Goal: Task Accomplishment & Management: Manage account settings

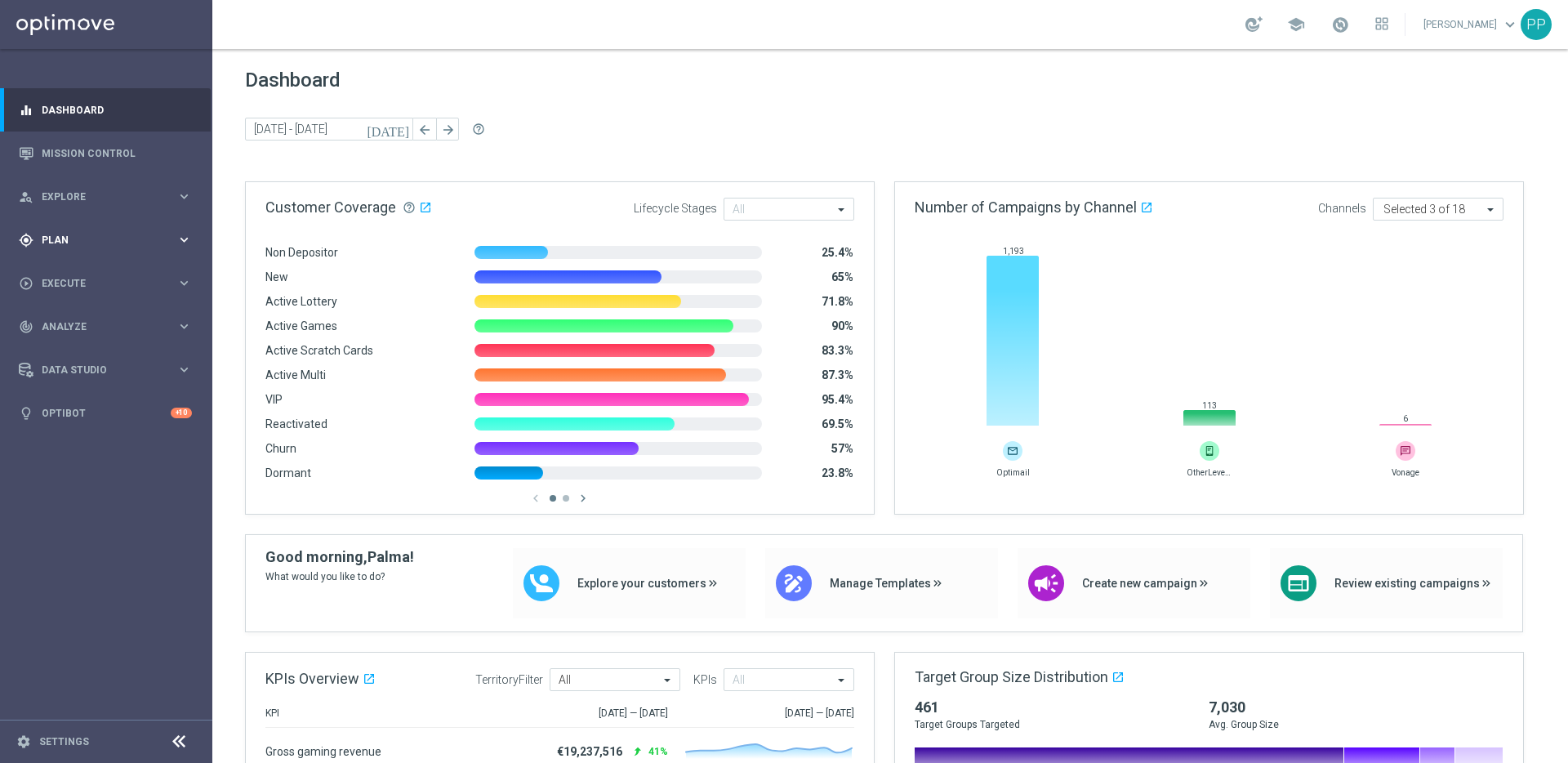
click at [71, 237] on span "Plan" at bounding box center [109, 240] width 135 height 9
click at [61, 319] on span "Templates" at bounding box center [102, 322] width 117 height 9
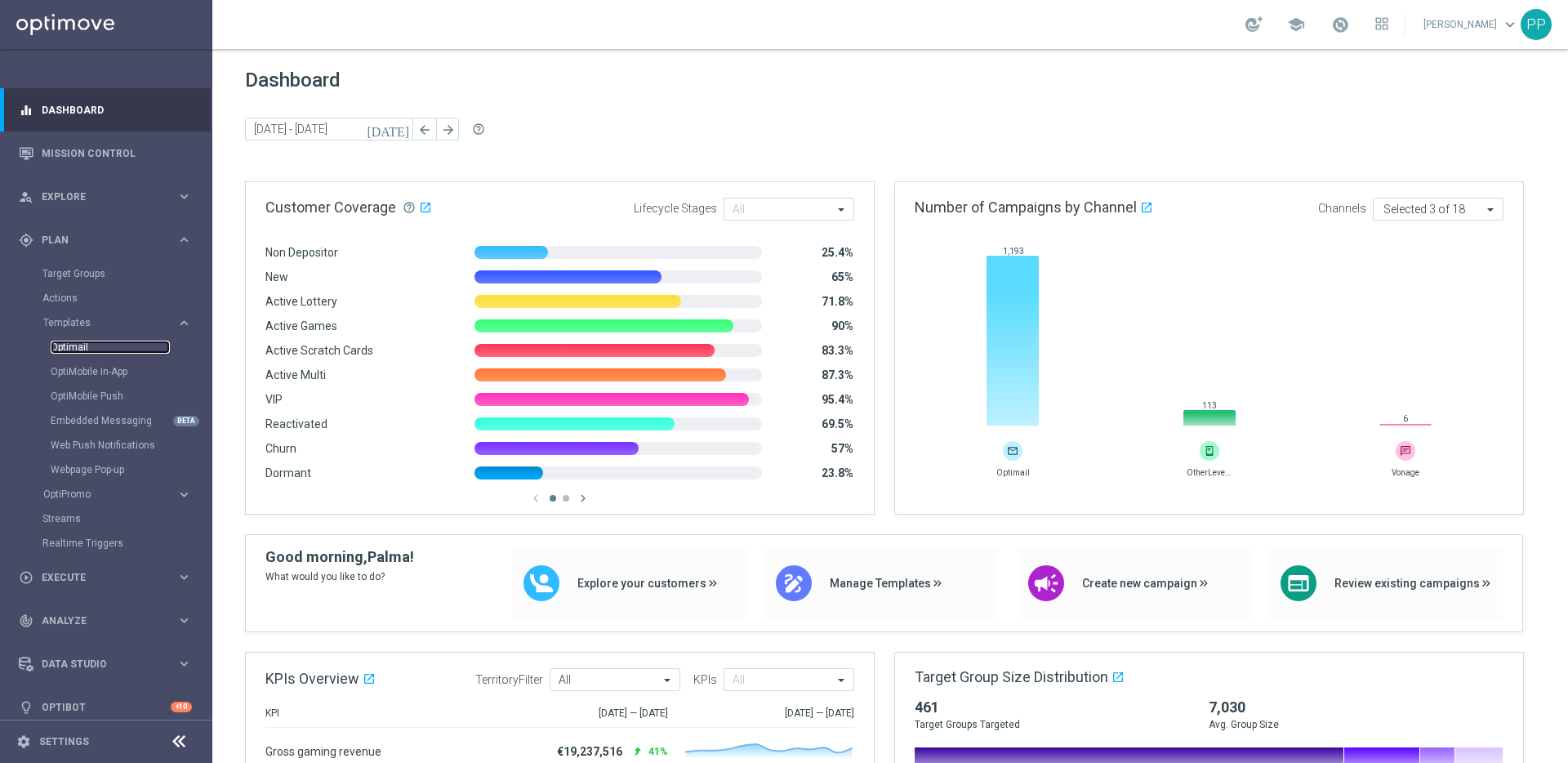
click at [75, 348] on link "Optimail" at bounding box center [111, 347] width 119 height 13
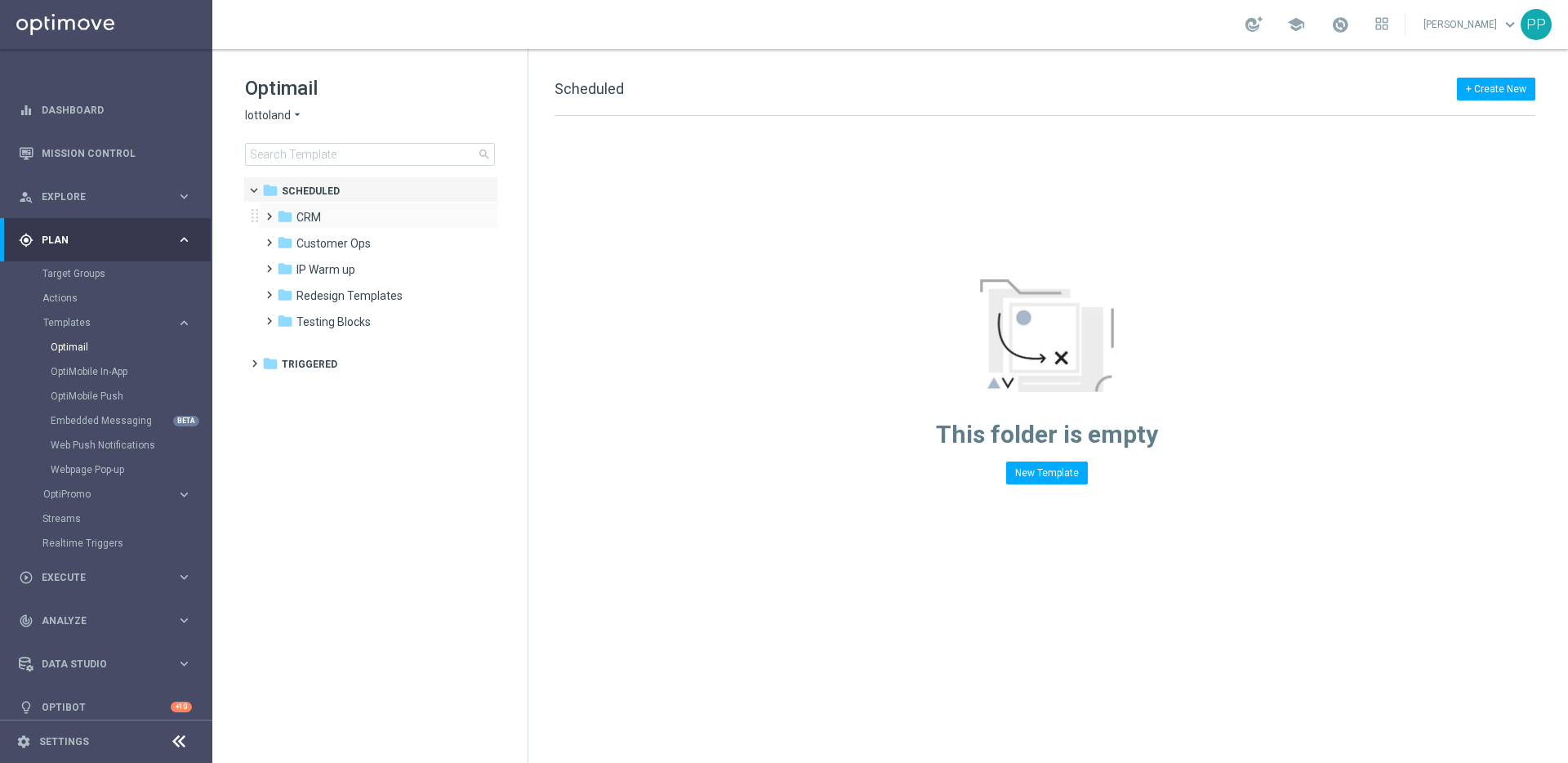
click at [266, 213] on span at bounding box center [266, 209] width 8 height 7
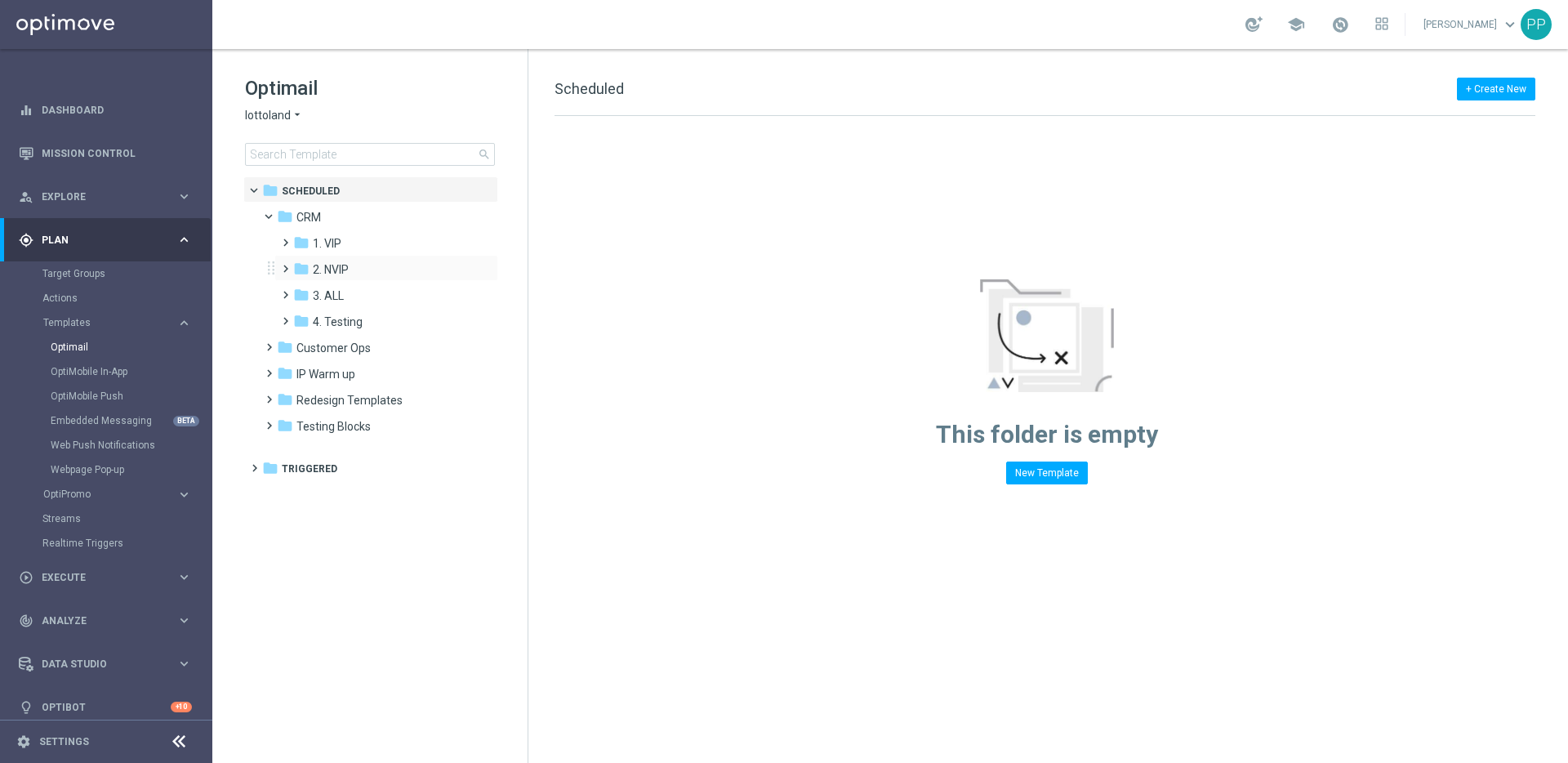
click at [285, 263] on span at bounding box center [283, 261] width 8 height 7
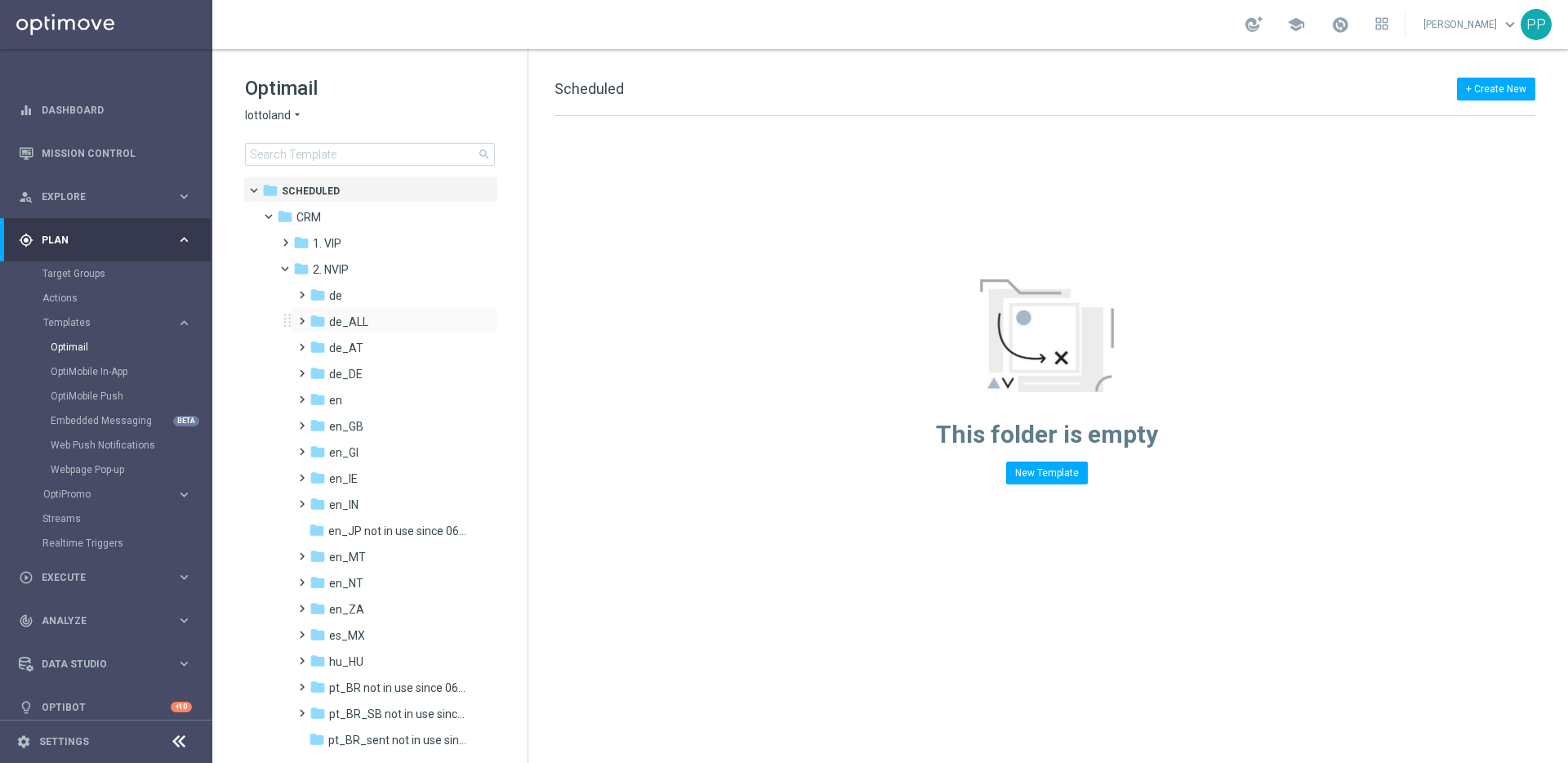
click at [303, 317] on span at bounding box center [299, 313] width 8 height 7
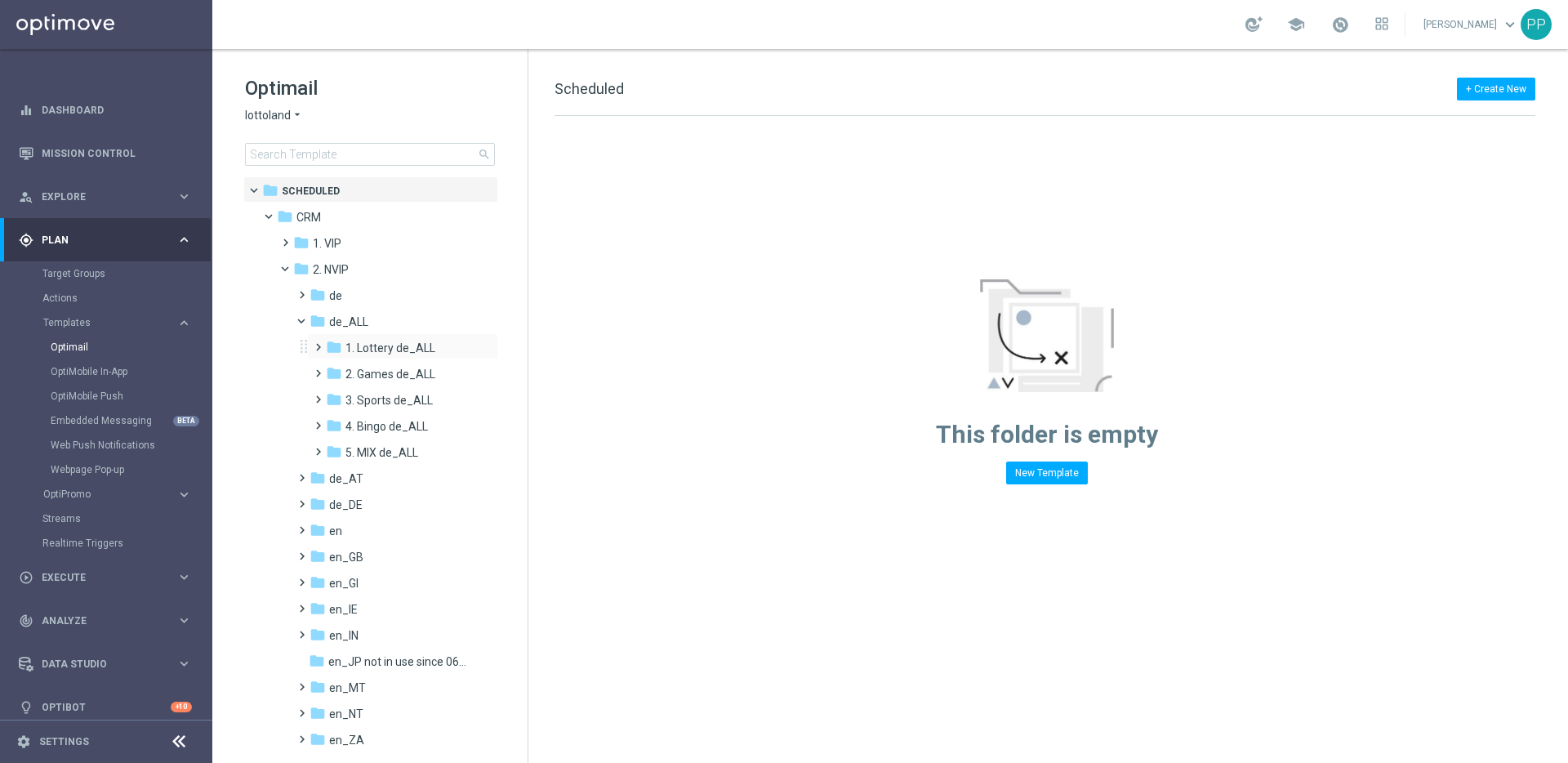
click at [315, 343] on span at bounding box center [315, 339] width 8 height 7
click at [333, 395] on span at bounding box center [331, 391] width 8 height 7
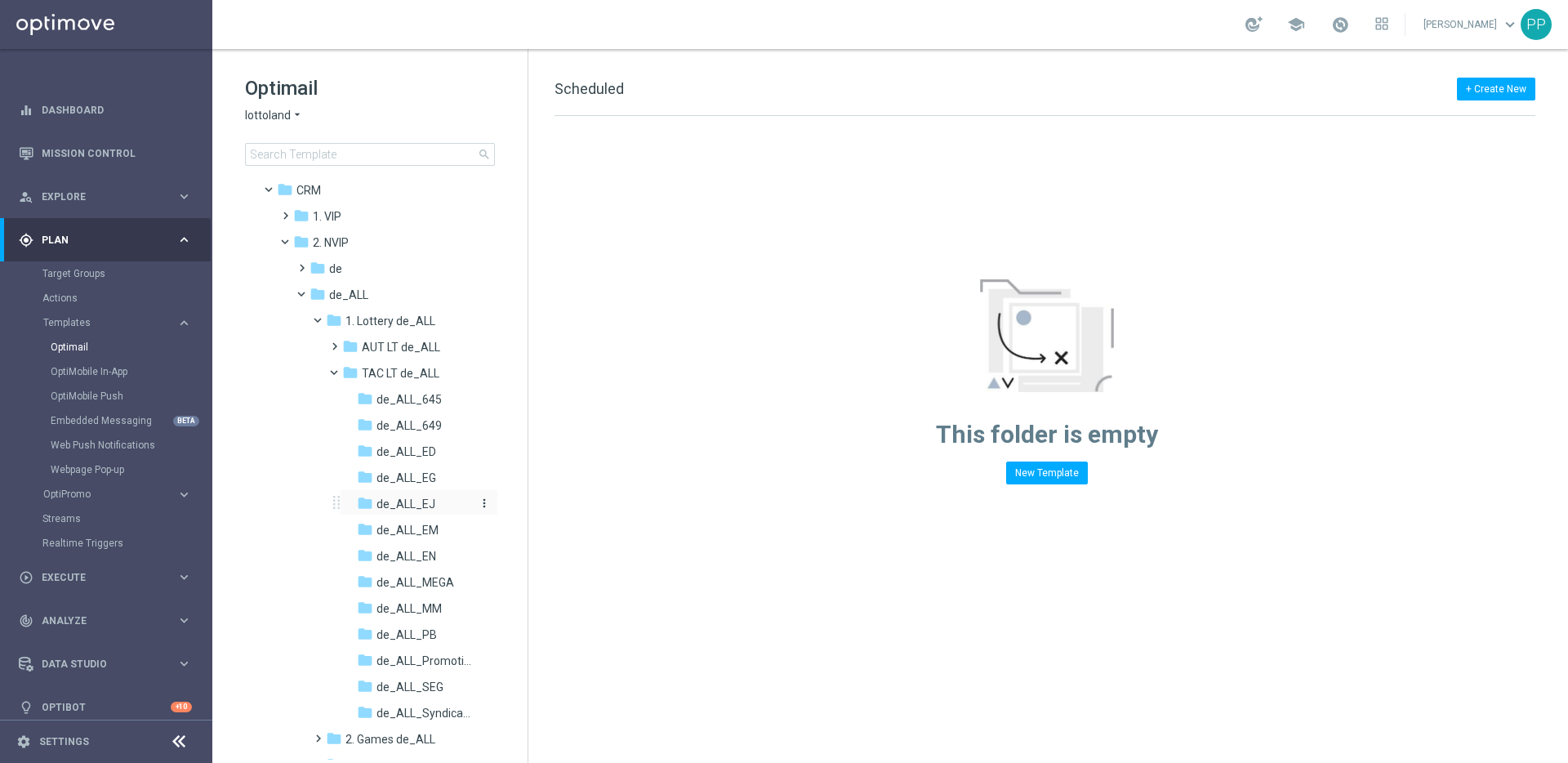
scroll to position [95, 0]
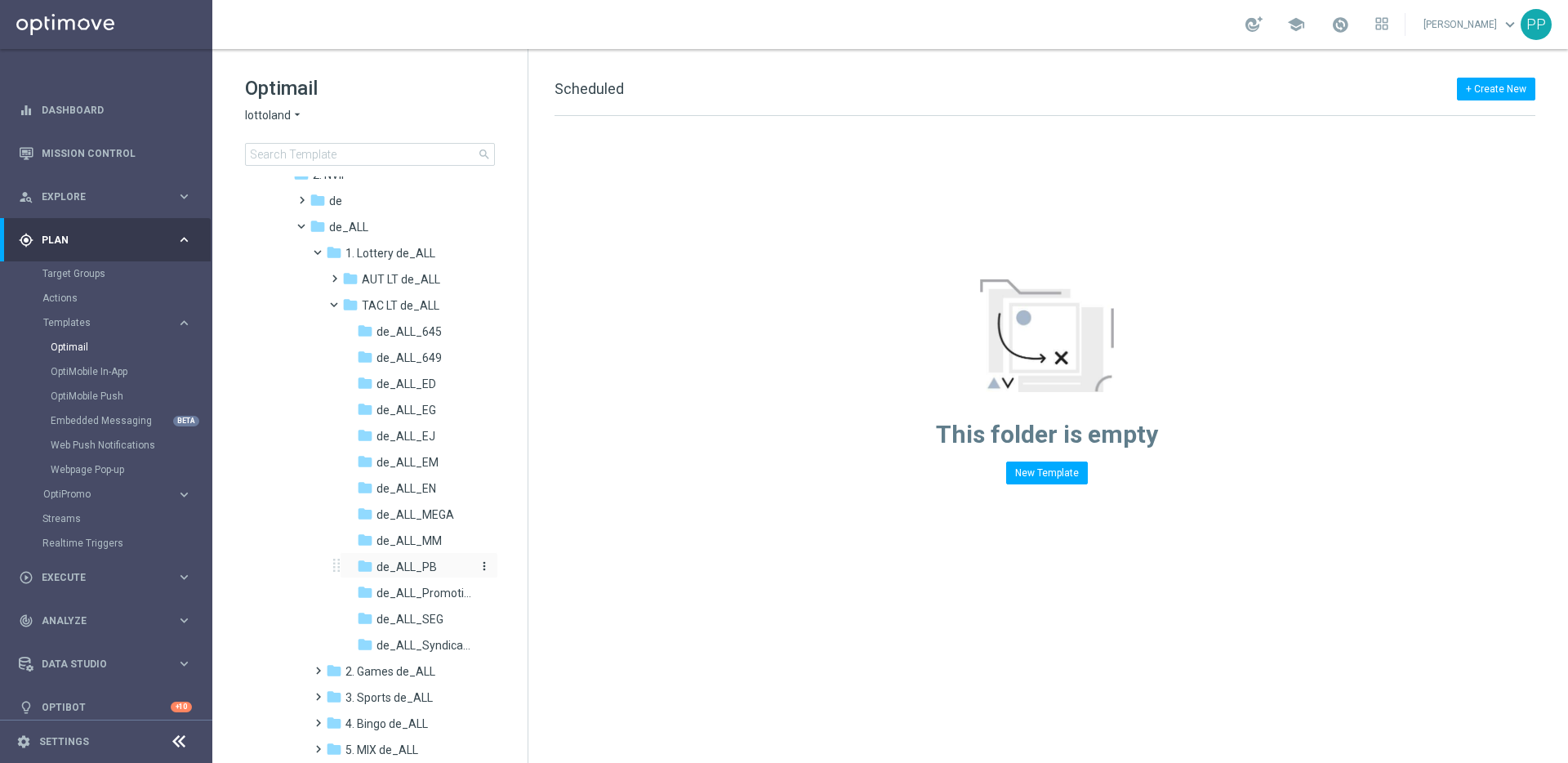
click at [393, 563] on span "de_ALL_PB" at bounding box center [407, 567] width 61 height 15
click at [410, 567] on span "de_ALL_PB" at bounding box center [407, 567] width 61 height 15
click at [407, 579] on div "folder de_ALL_Promotions more_vert" at bounding box center [419, 592] width 159 height 26
click at [399, 564] on span "de_ALL_PB" at bounding box center [407, 567] width 61 height 15
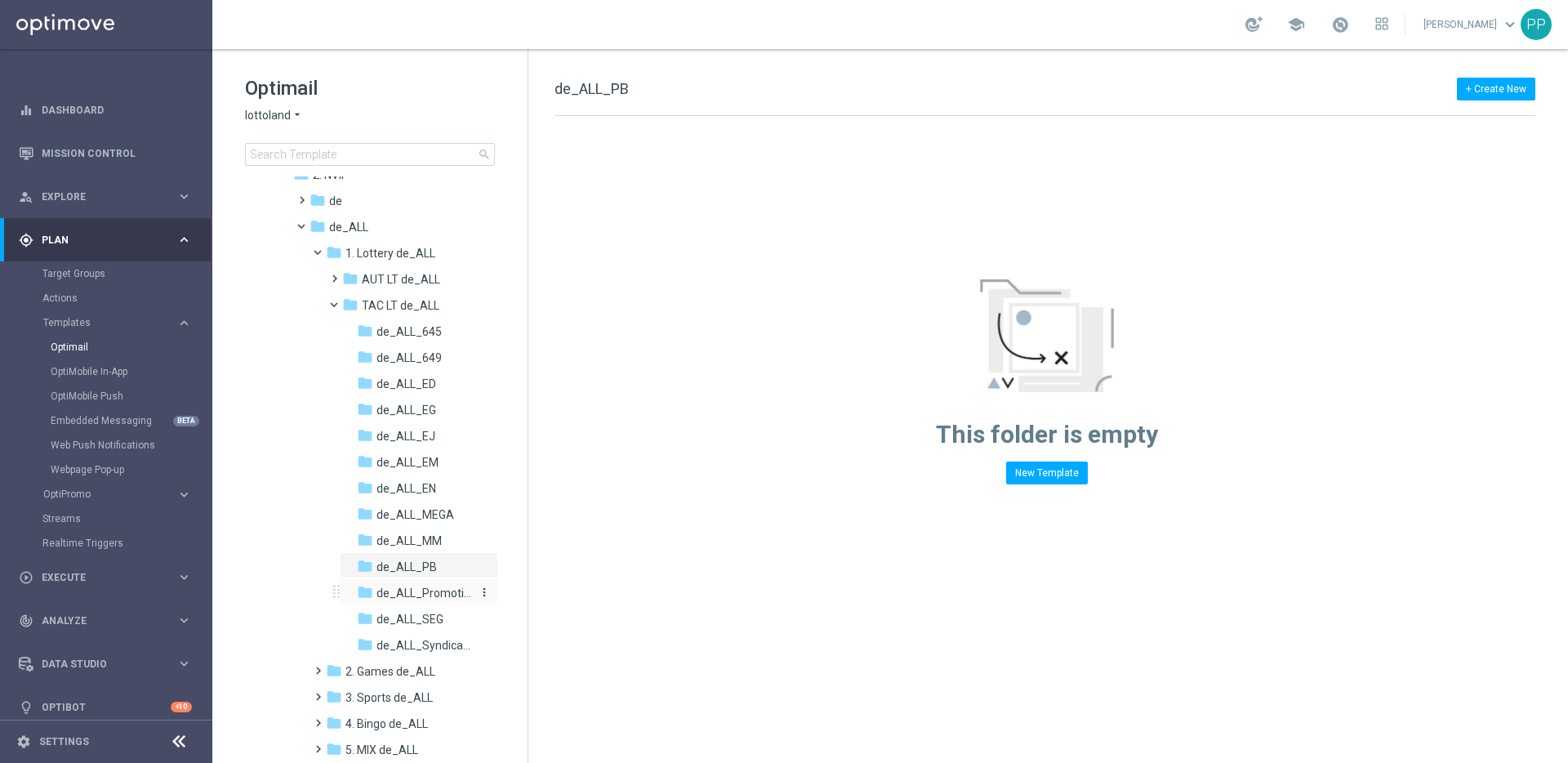
click at [405, 597] on span "de_ALL_Promotions" at bounding box center [424, 593] width 95 height 15
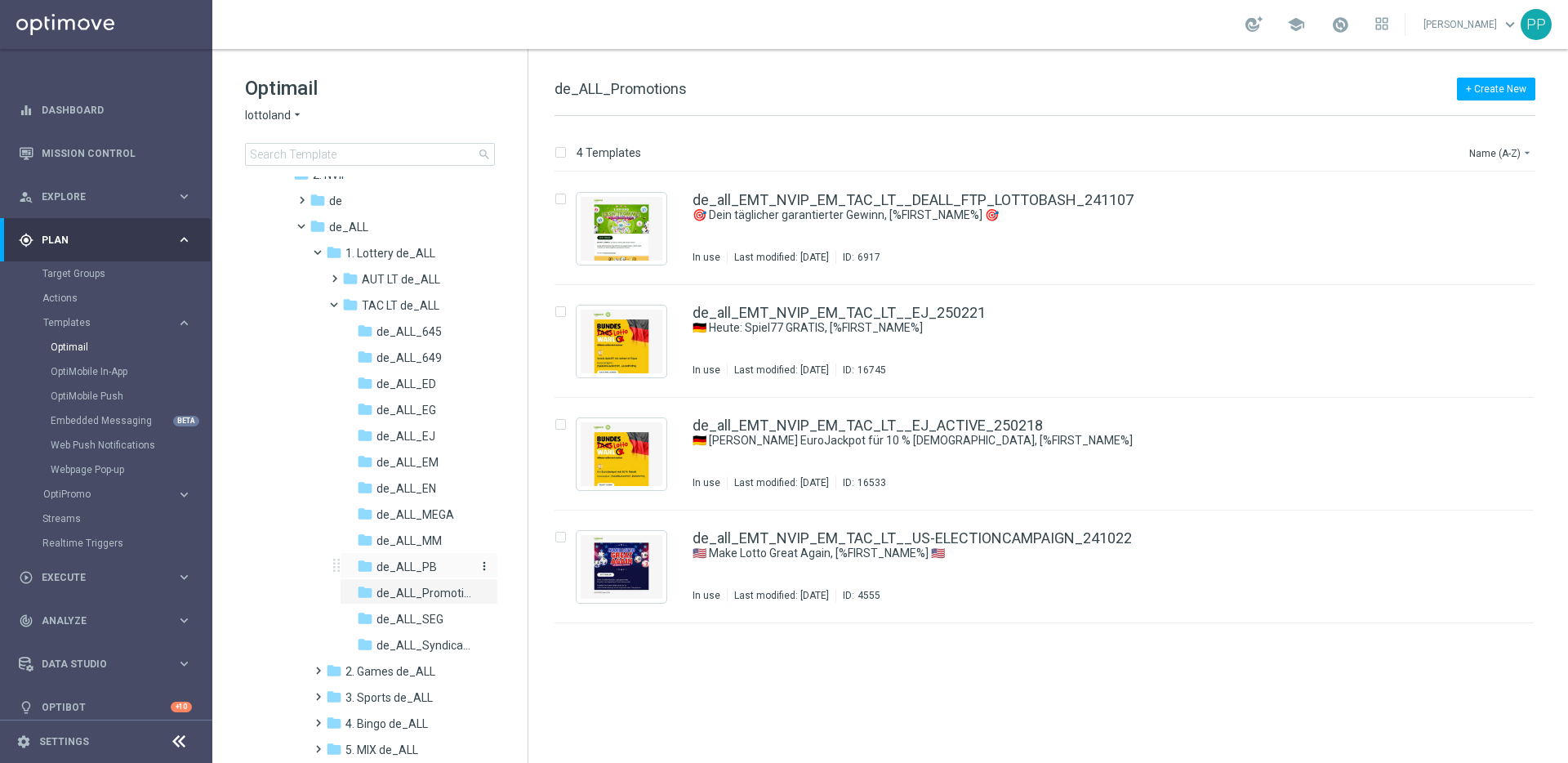
click at [401, 564] on span "de_ALL_PB" at bounding box center [407, 567] width 61 height 15
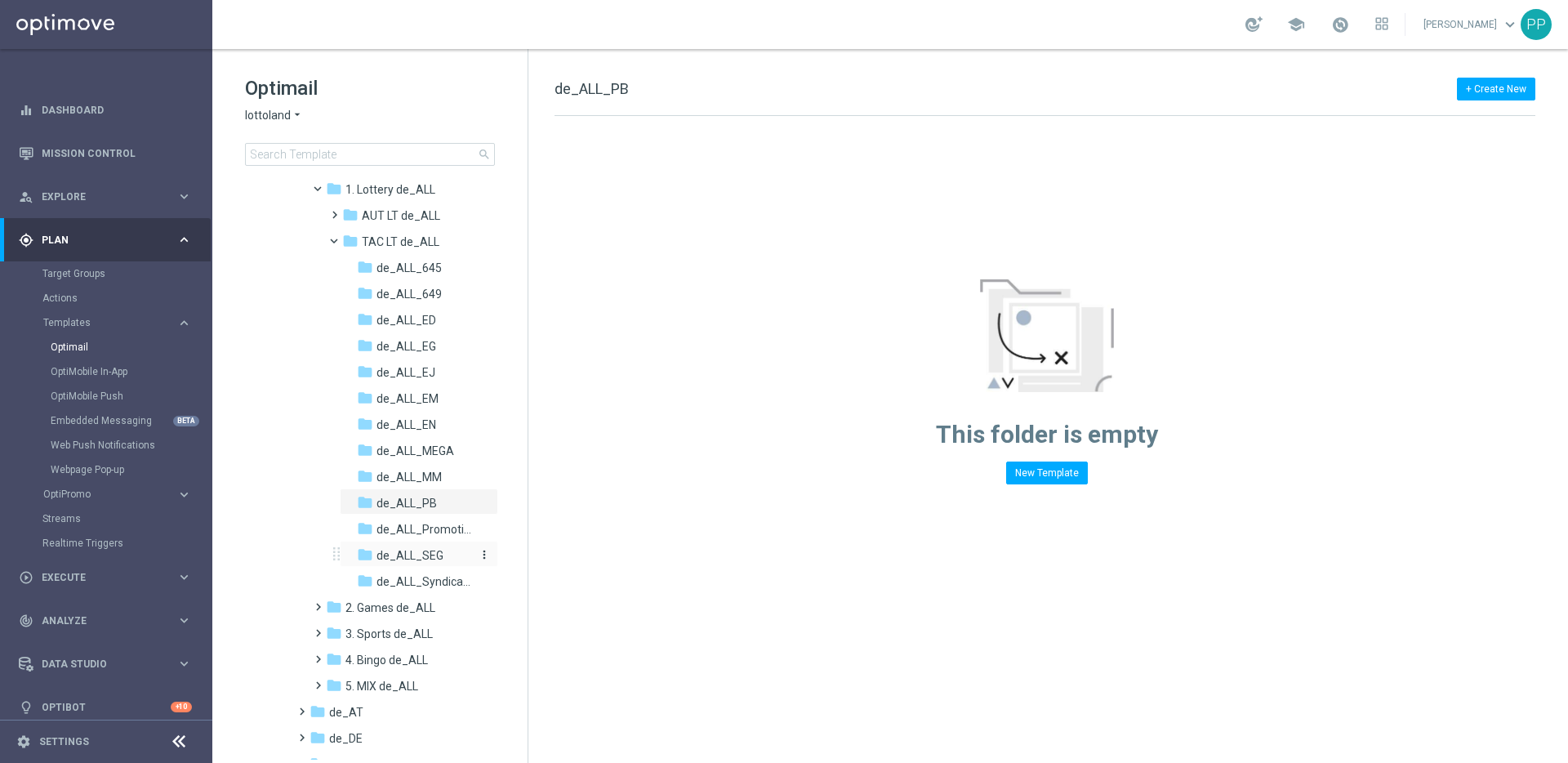
scroll to position [177, 0]
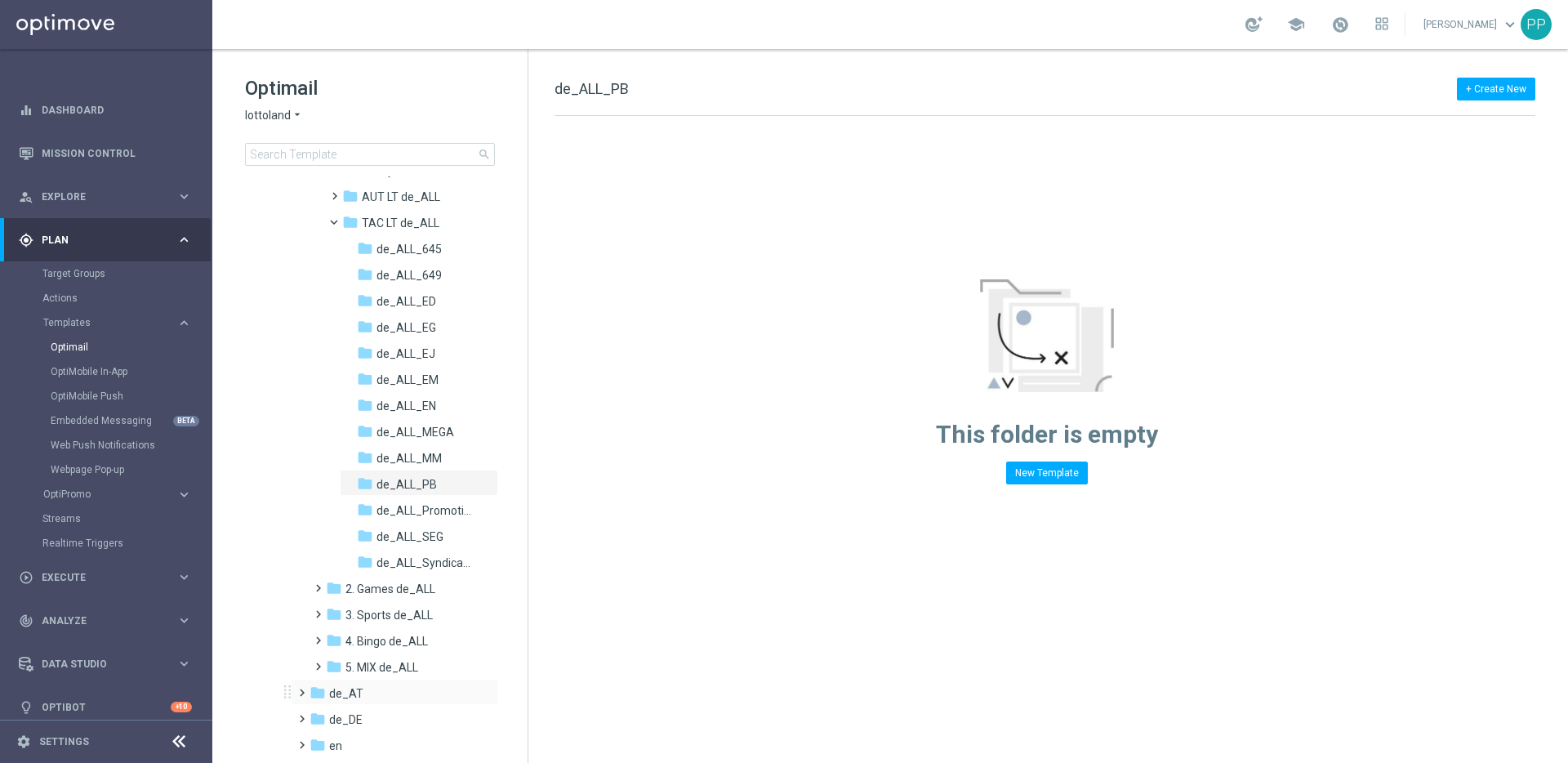
click at [301, 688] on span at bounding box center [299, 685] width 8 height 7
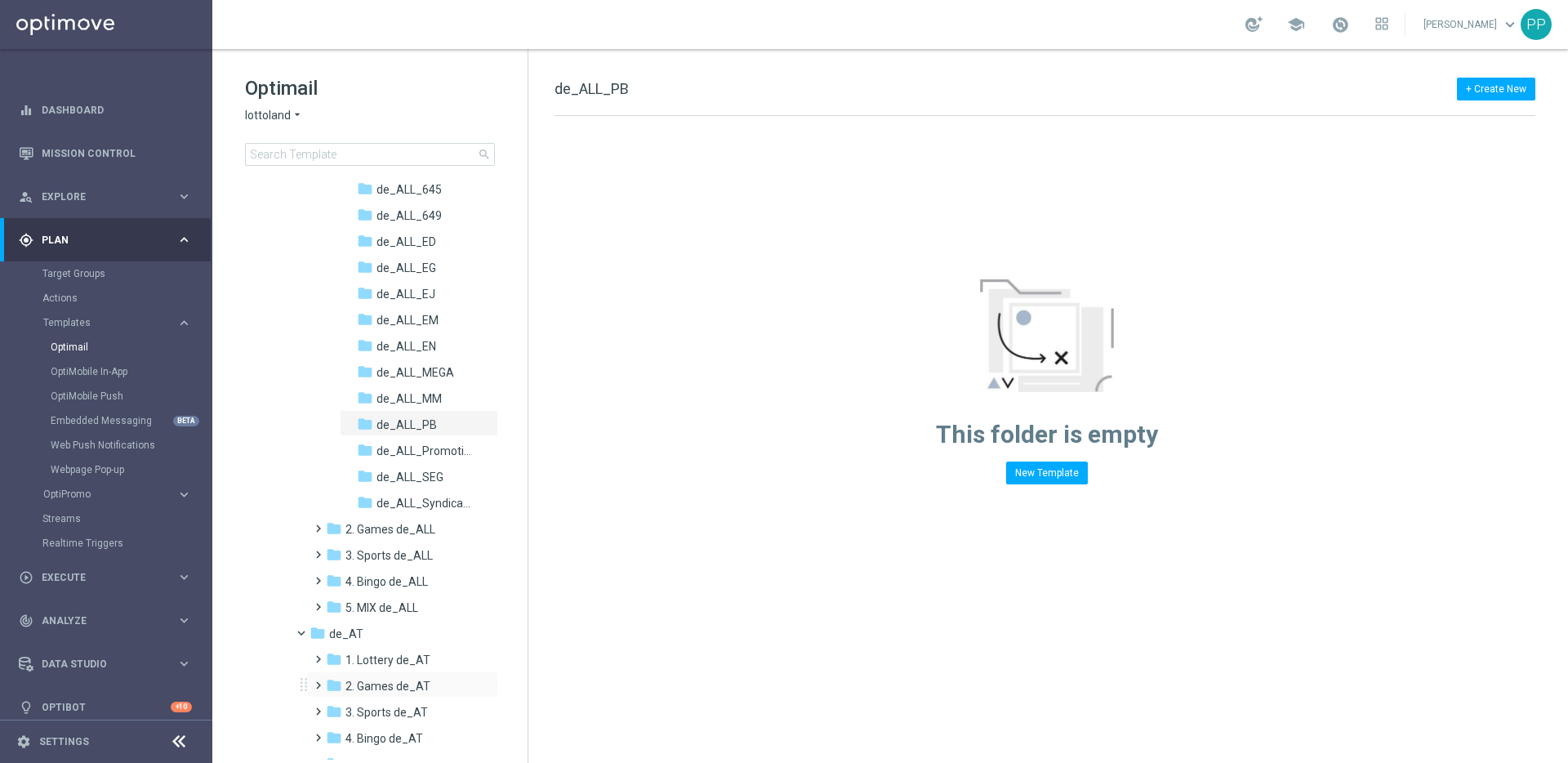
scroll to position [251, 0]
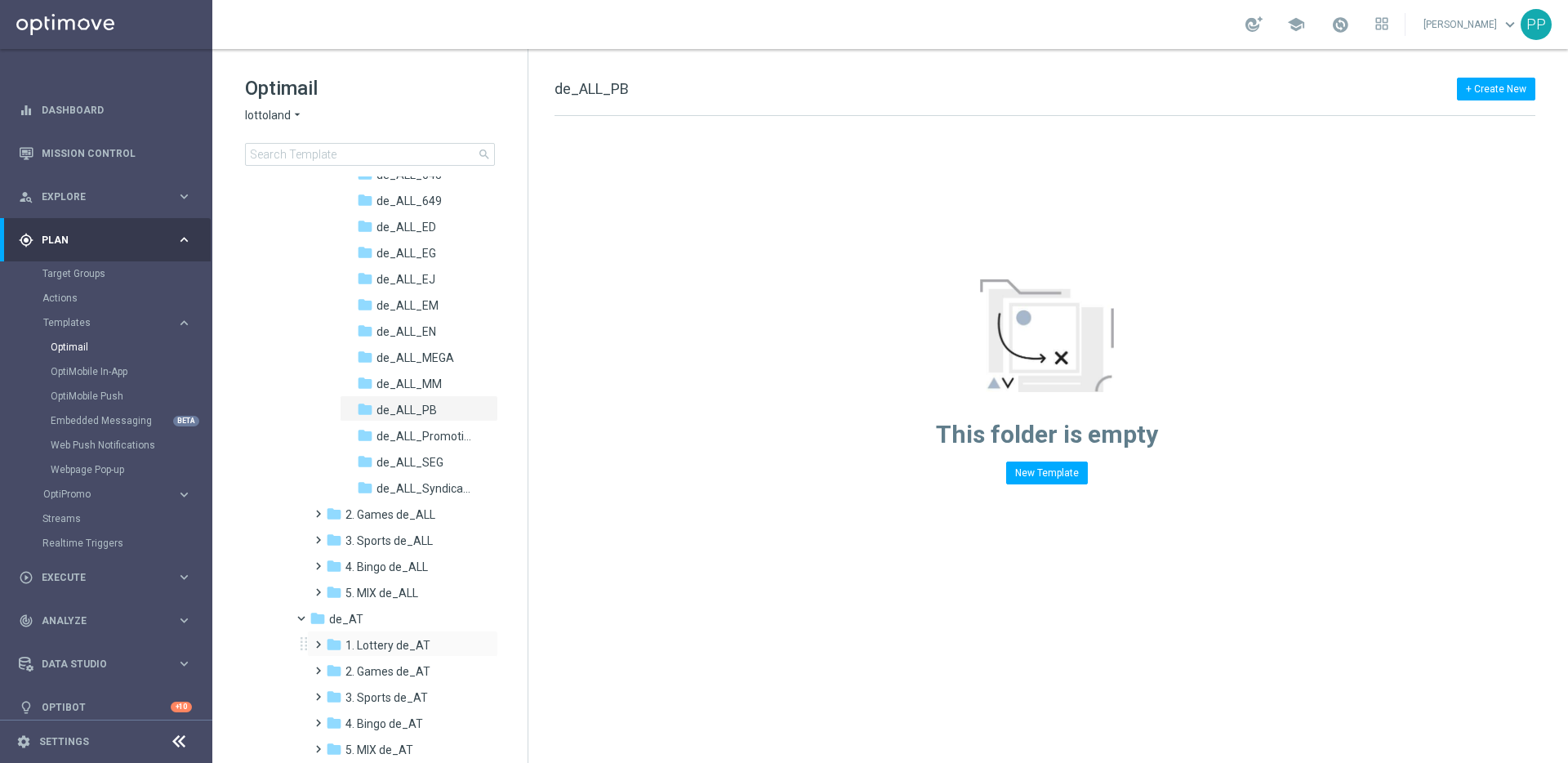
click at [319, 640] on span at bounding box center [315, 636] width 8 height 7
click at [335, 692] on span at bounding box center [331, 689] width 8 height 7
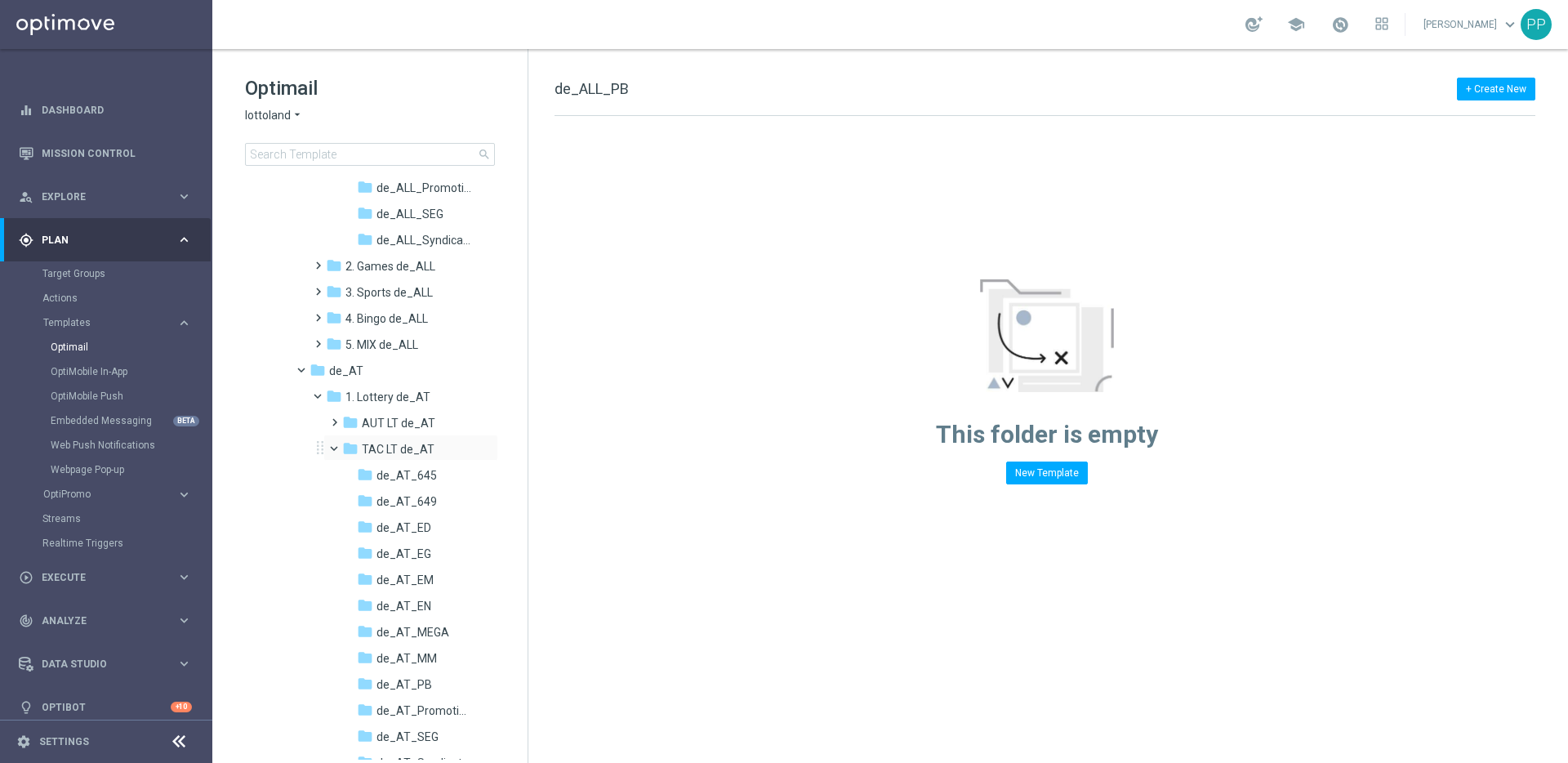
scroll to position [545, 0]
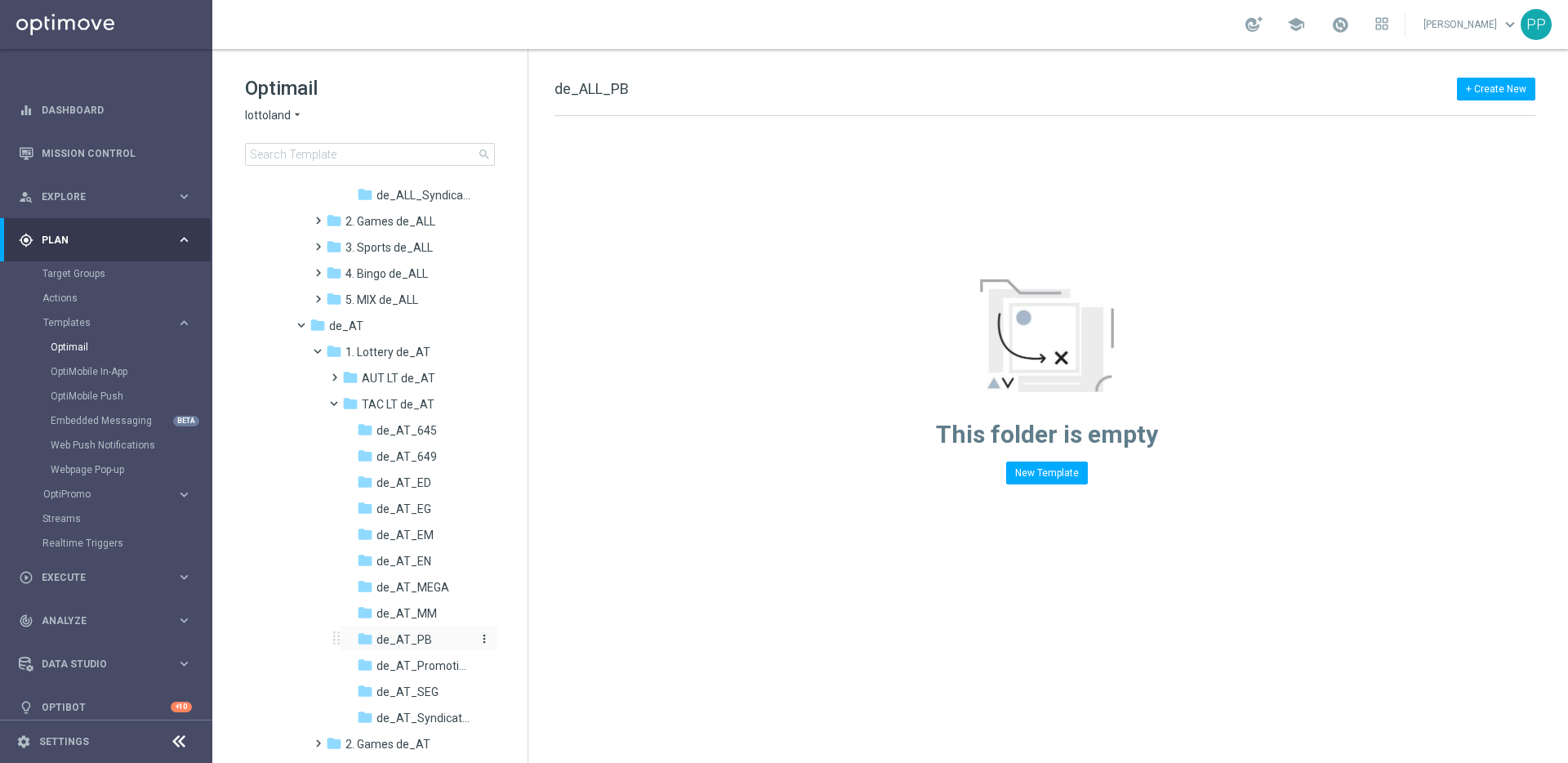
click at [397, 641] on span "de_AT_PB" at bounding box center [404, 640] width 56 height 15
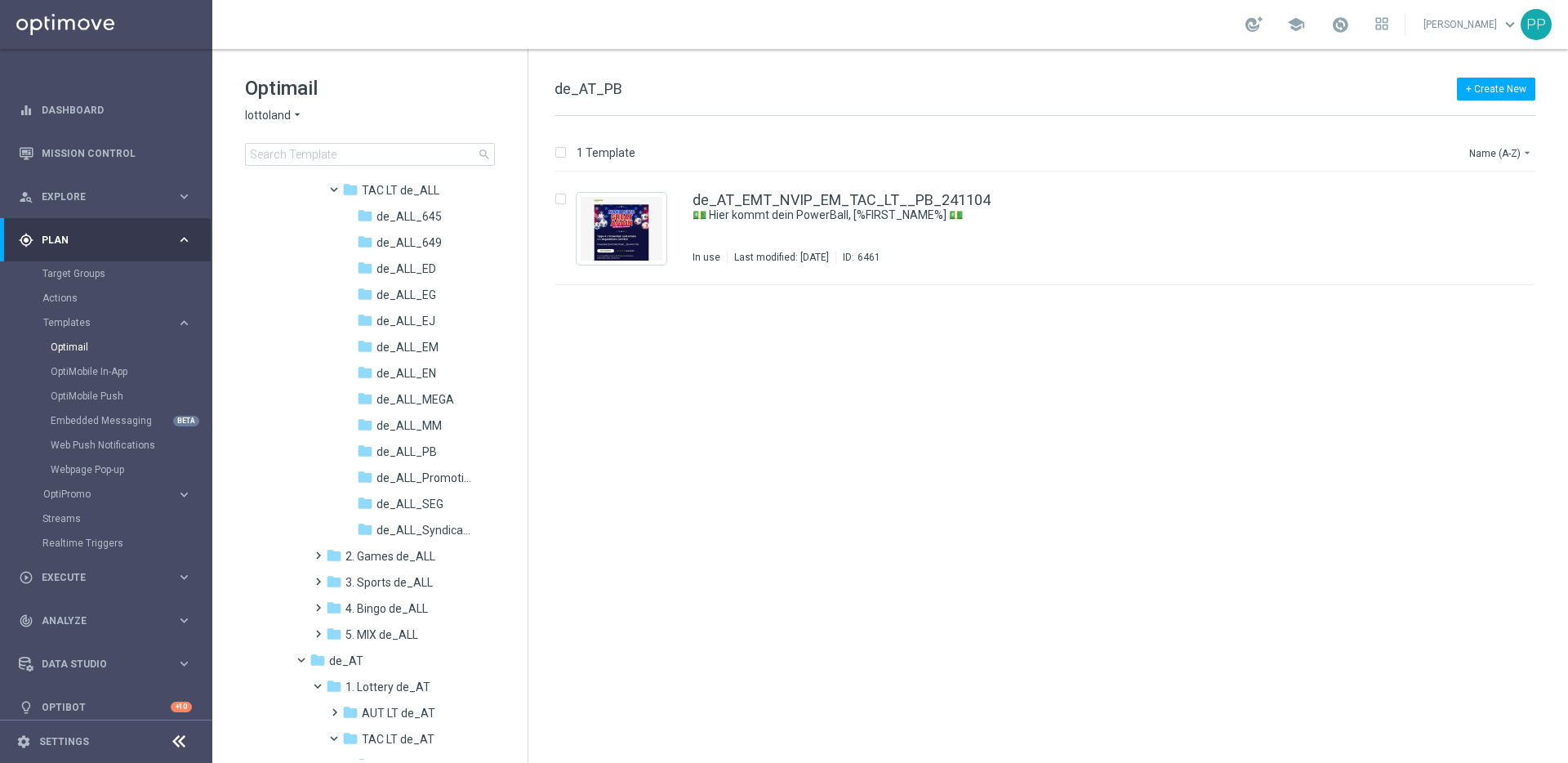
scroll to position [209, 0]
click at [394, 479] on span "de_ALL_Promotions" at bounding box center [424, 478] width 95 height 15
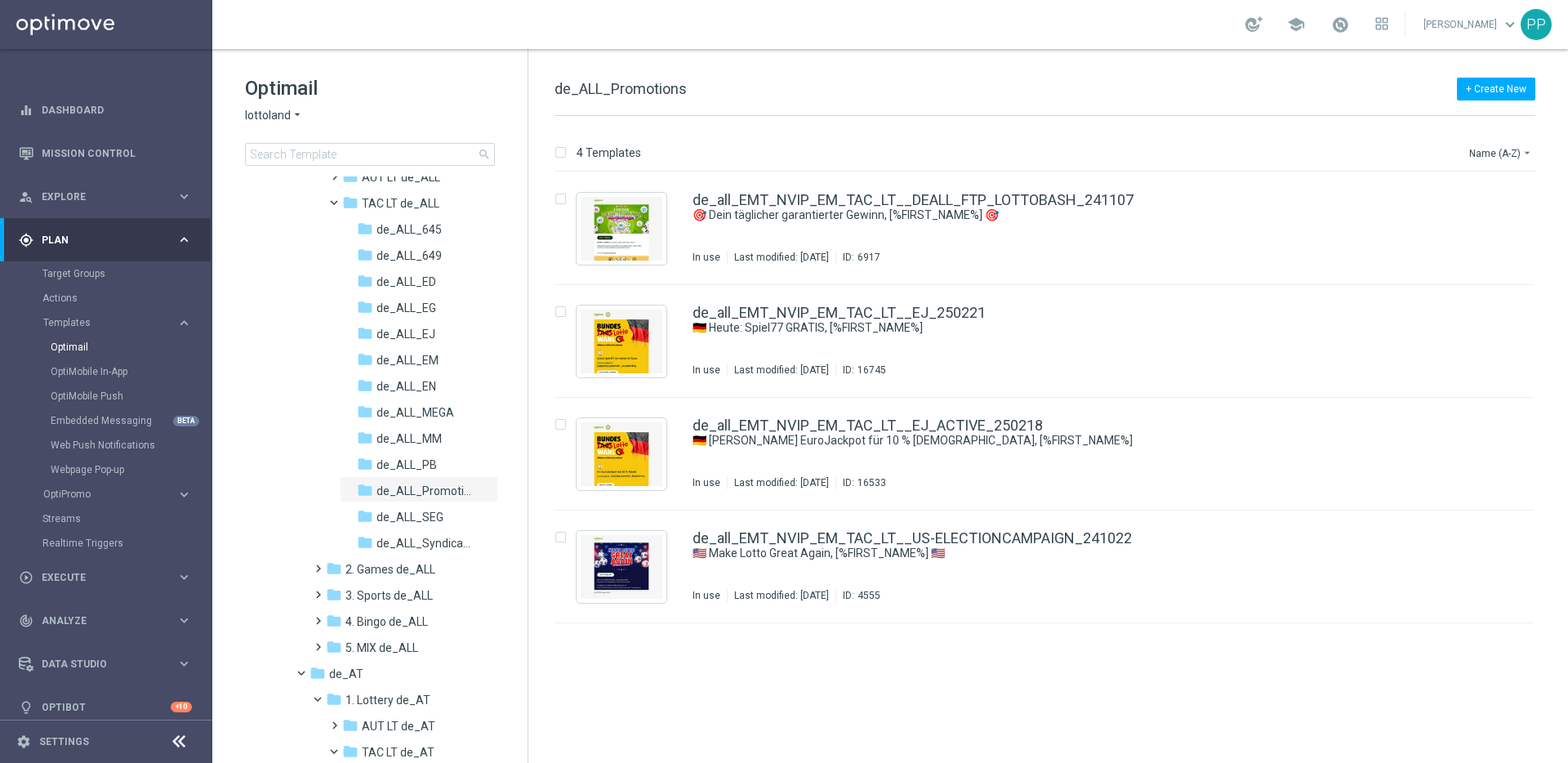
scroll to position [196, 0]
click at [316, 644] on span at bounding box center [315, 640] width 8 height 7
click at [335, 696] on span at bounding box center [331, 692] width 8 height 7
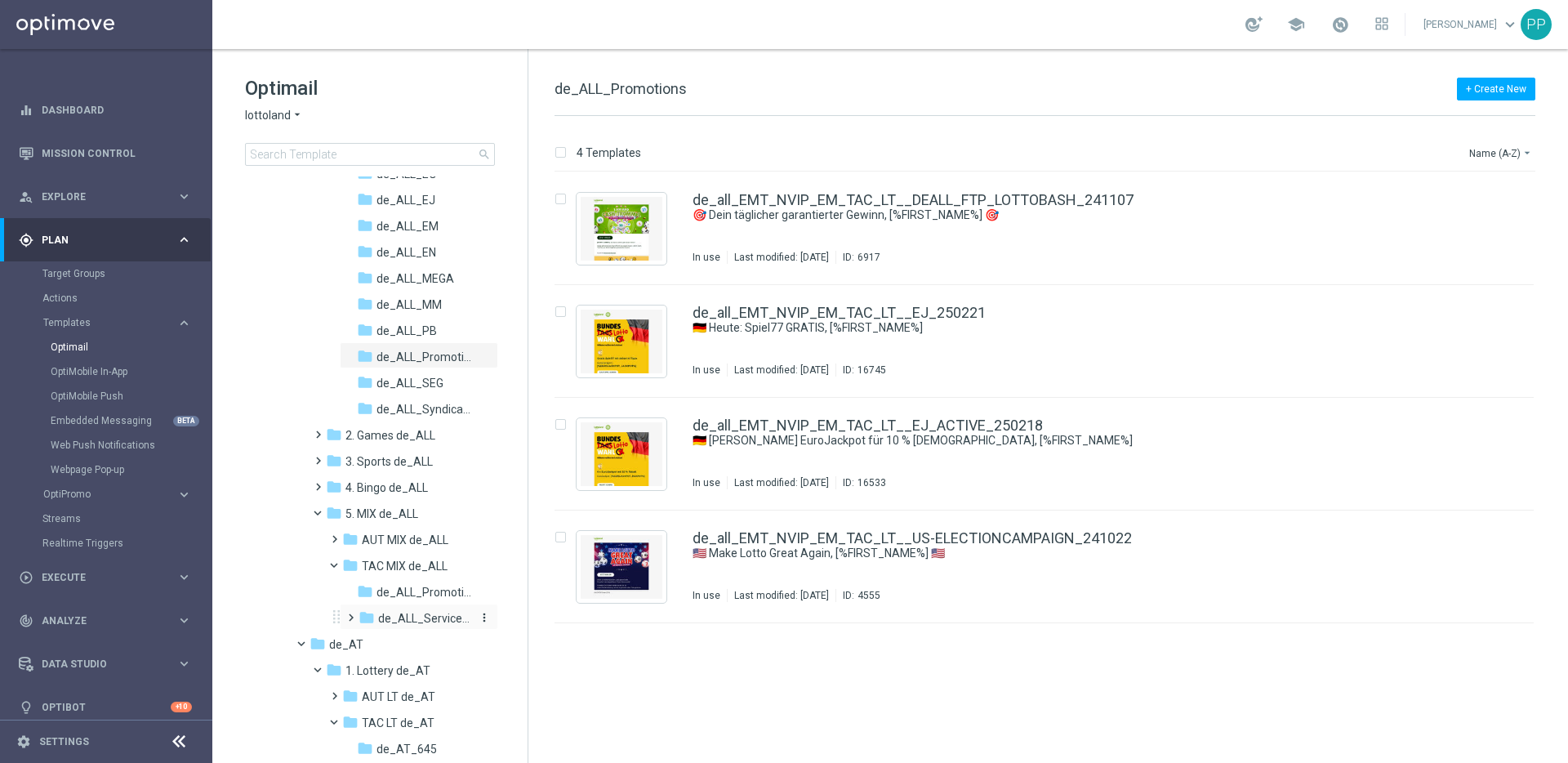
scroll to position [332, 0]
click at [381, 596] on span "de_ALL_Promotions_Seasonal" at bounding box center [424, 592] width 95 height 15
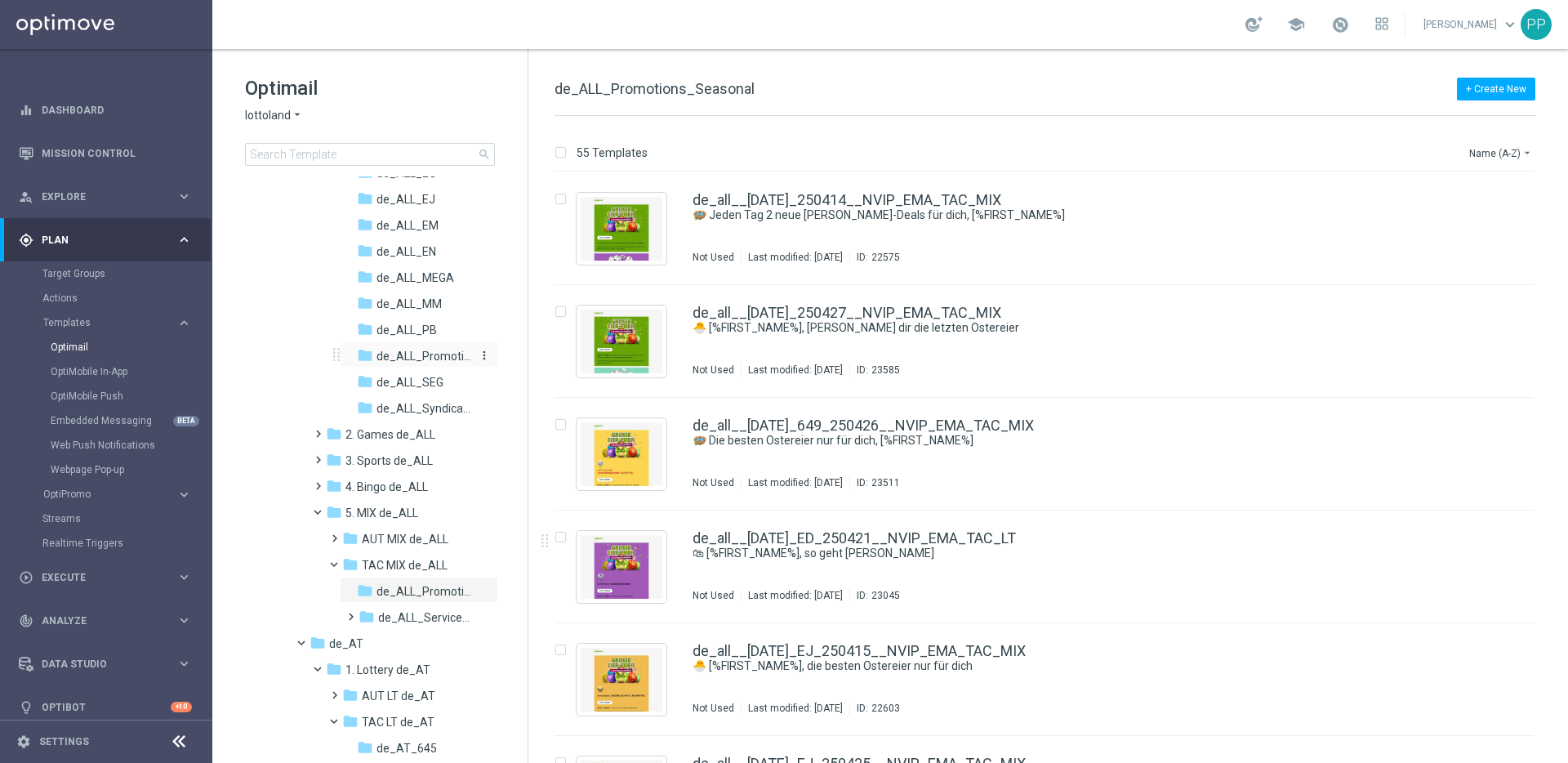
click at [383, 347] on div "folder de_ALL_Promotions" at bounding box center [416, 356] width 119 height 19
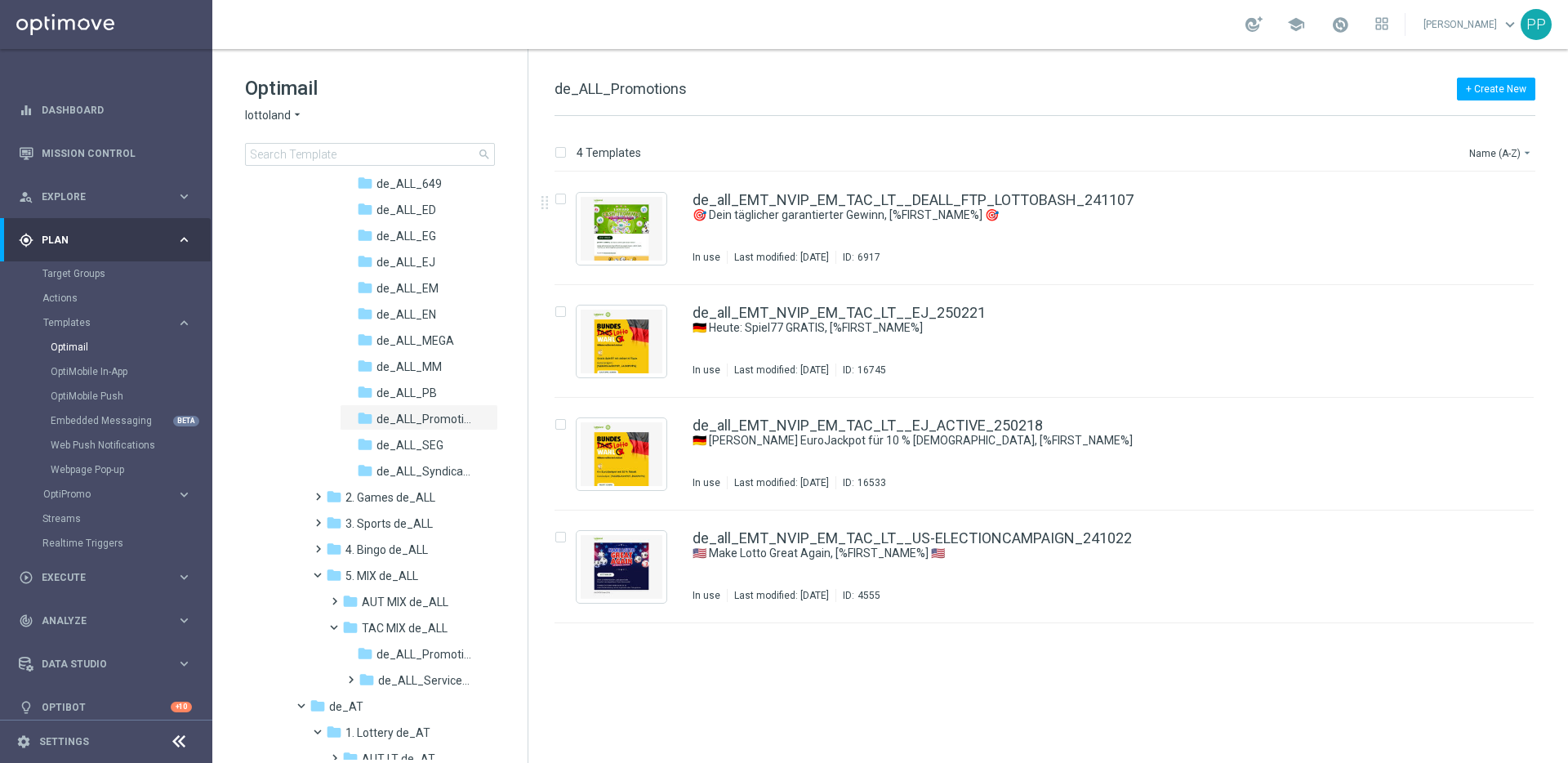
scroll to position [273, 0]
click at [322, 570] on span at bounding box center [324, 567] width 7 height 8
click at [305, 596] on span at bounding box center [308, 594] width 7 height 8
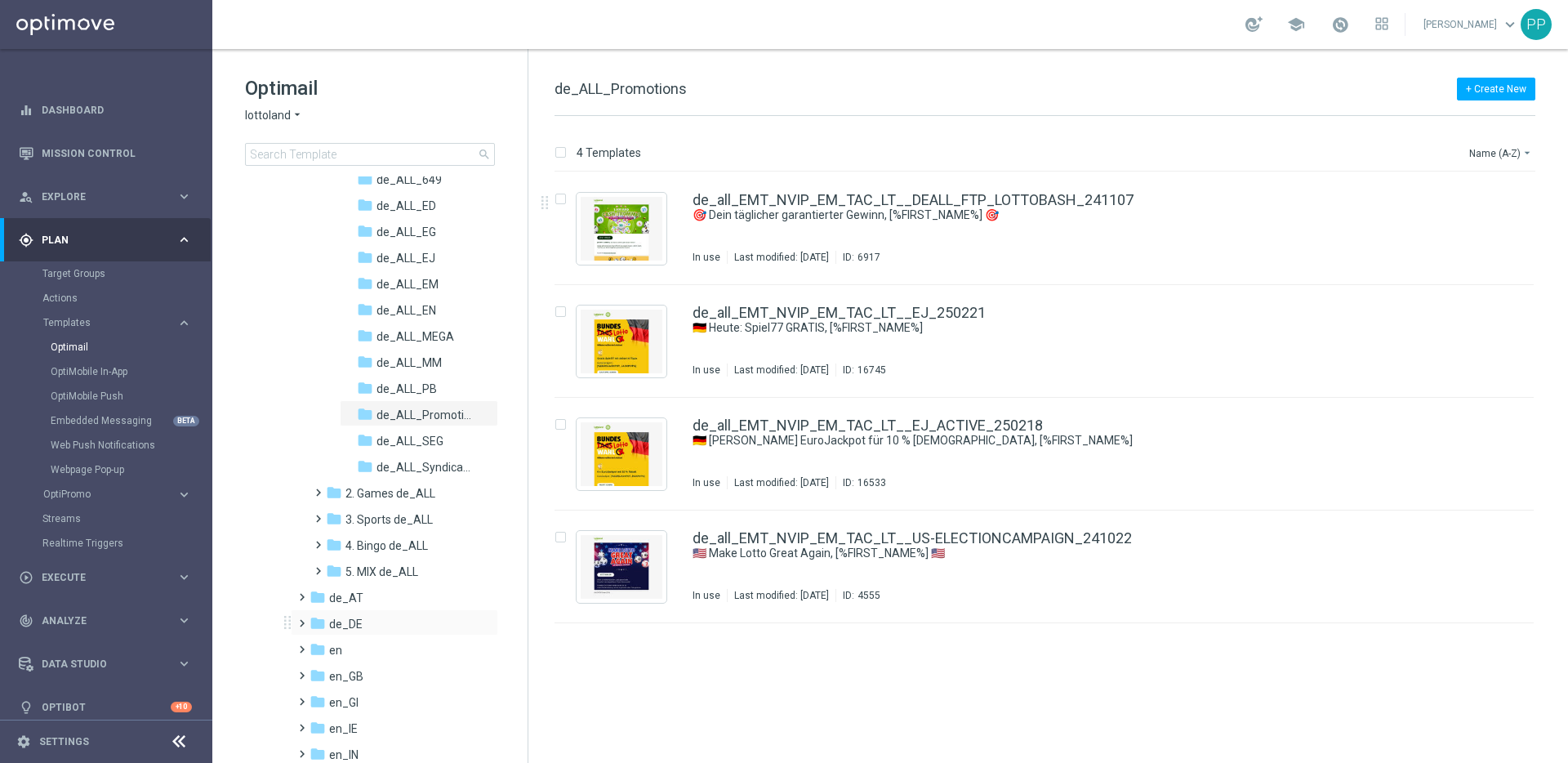
click at [303, 619] on span at bounding box center [299, 616] width 8 height 7
click at [319, 645] on span at bounding box center [315, 641] width 8 height 7
click at [335, 697] on span at bounding box center [331, 694] width 8 height 7
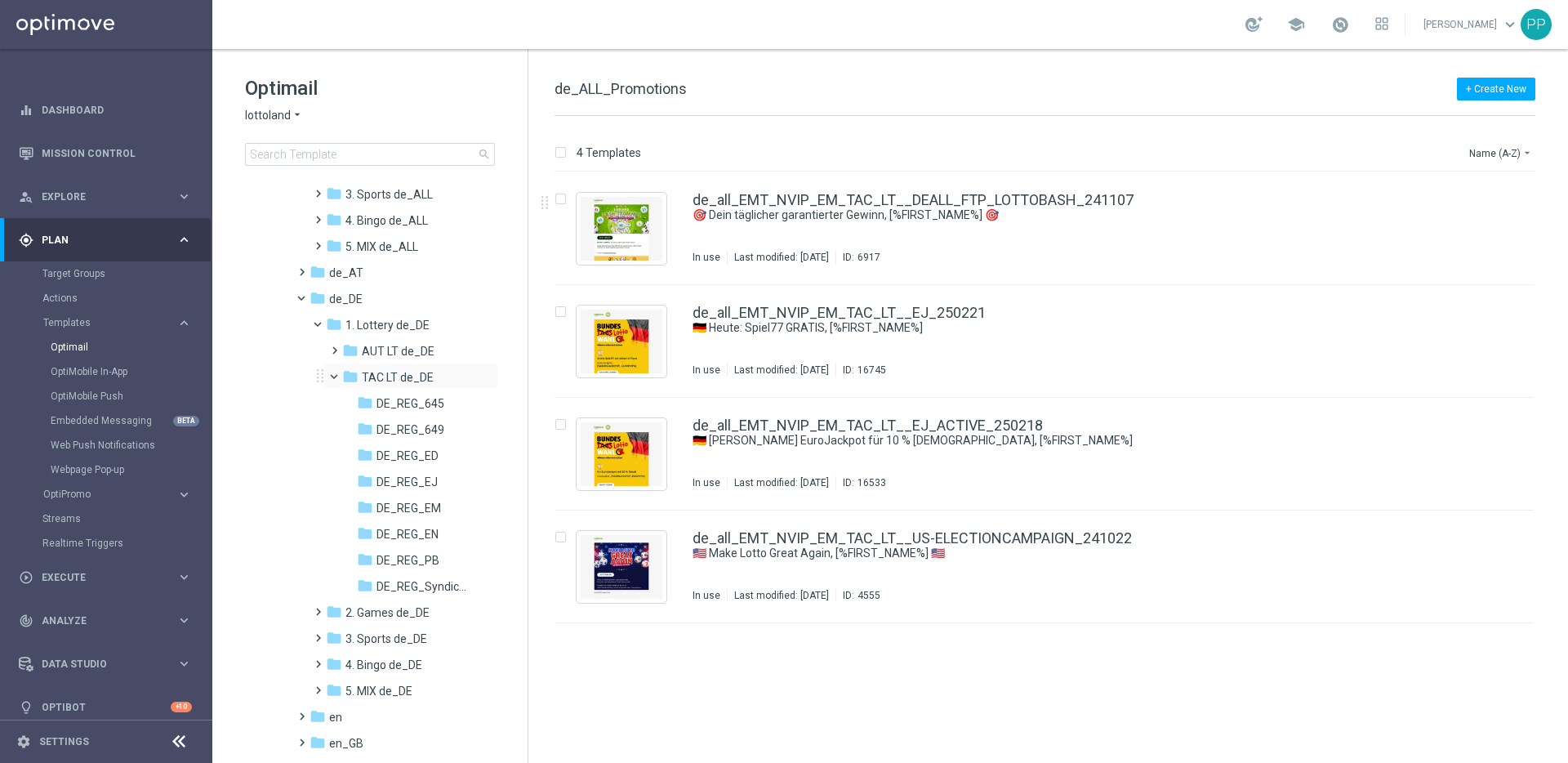
scroll to position [652, 0]
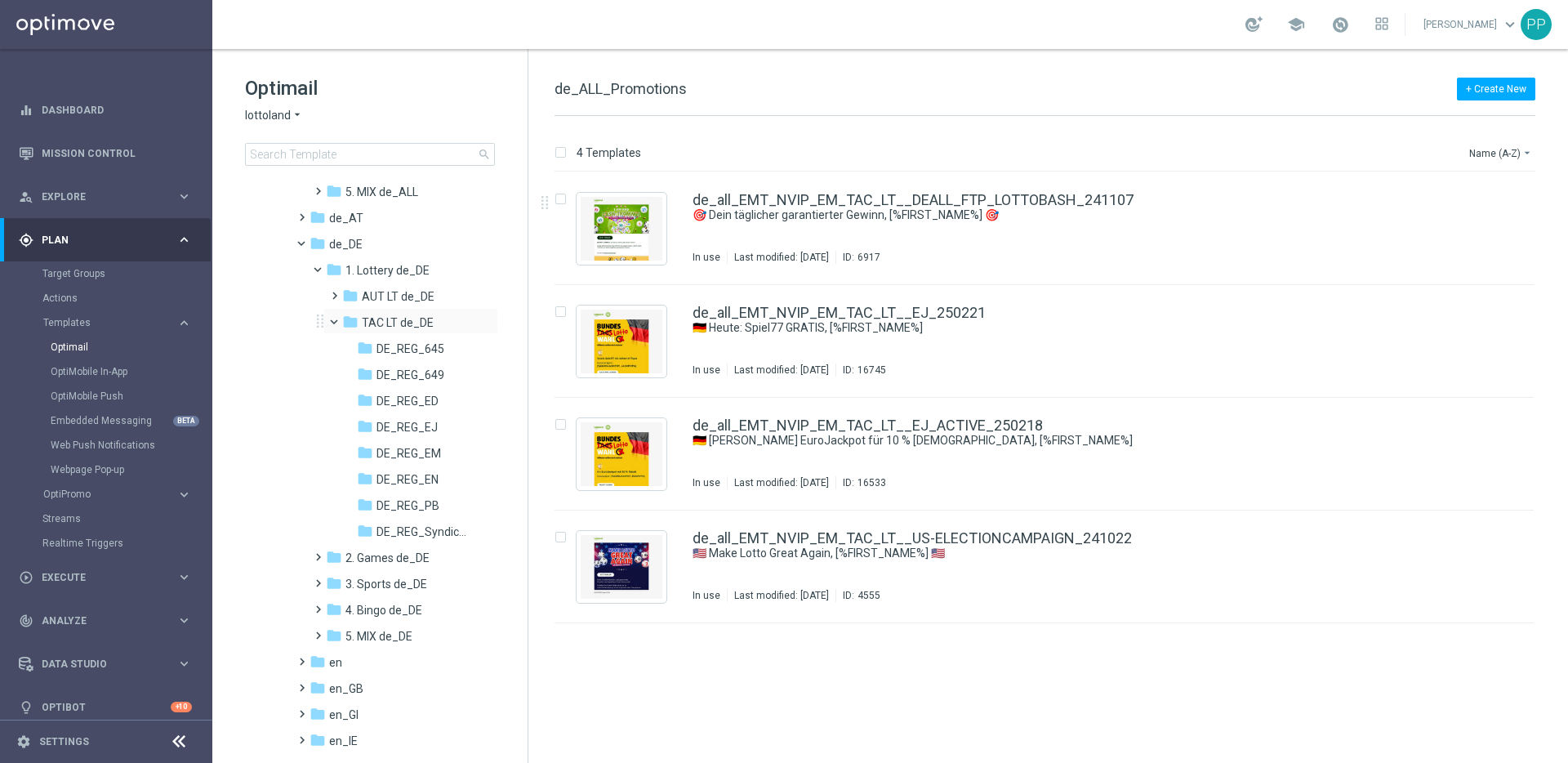
click at [339, 317] on span at bounding box center [341, 319] width 7 height 8
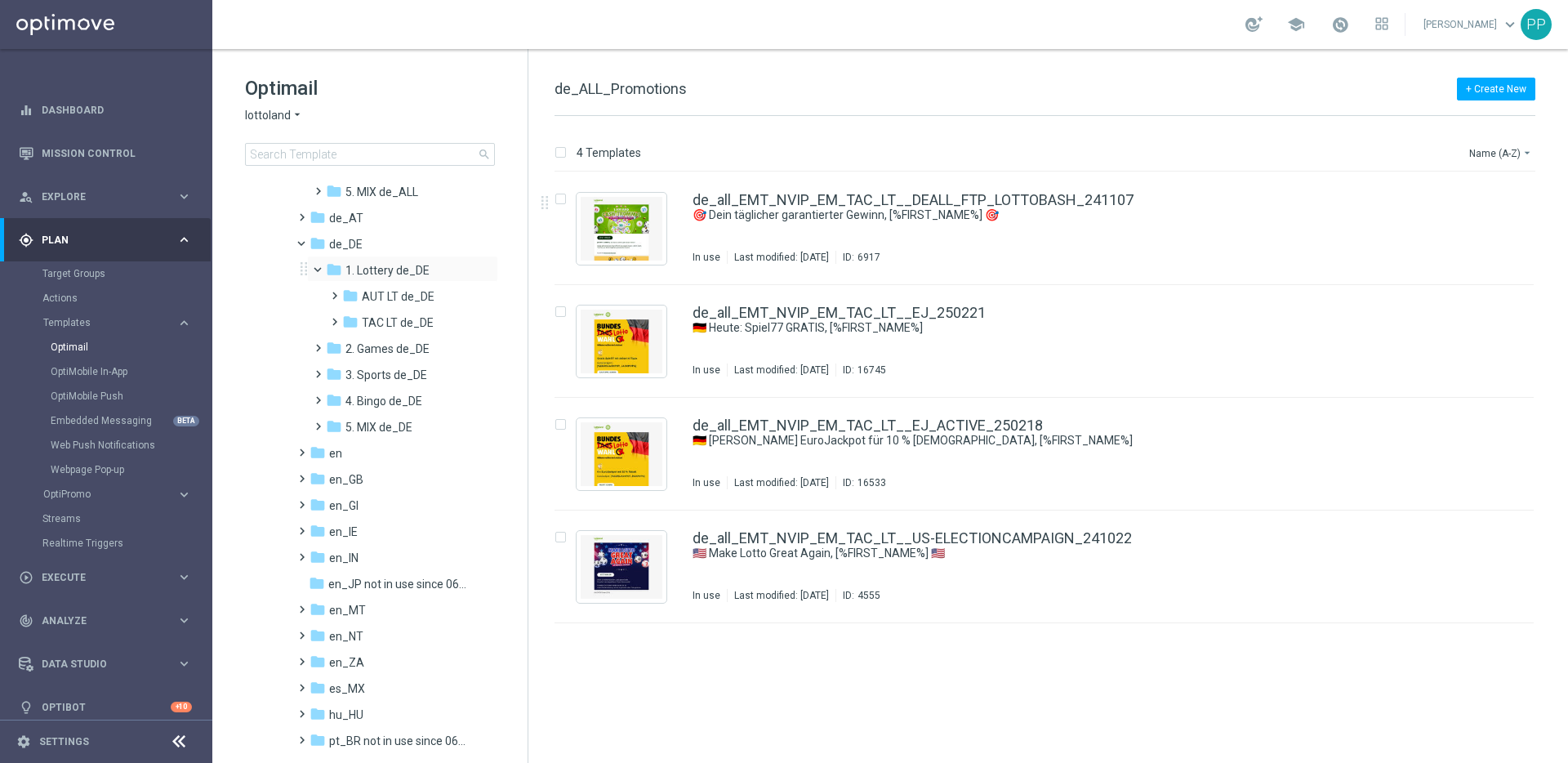
click at [322, 269] on span at bounding box center [324, 266] width 7 height 8
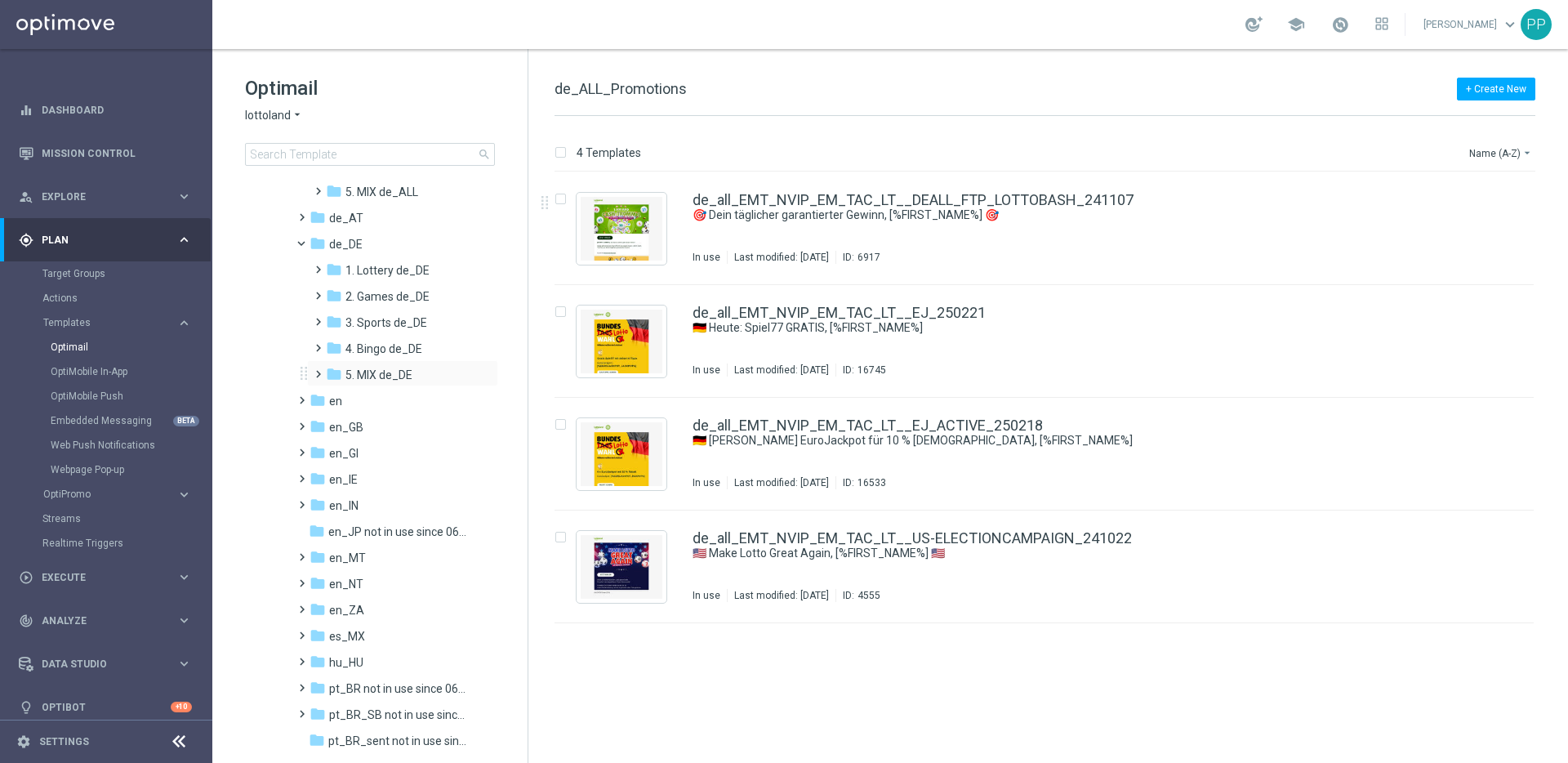
click at [316, 370] on span at bounding box center [315, 366] width 8 height 7
click at [333, 423] on span at bounding box center [331, 419] width 8 height 7
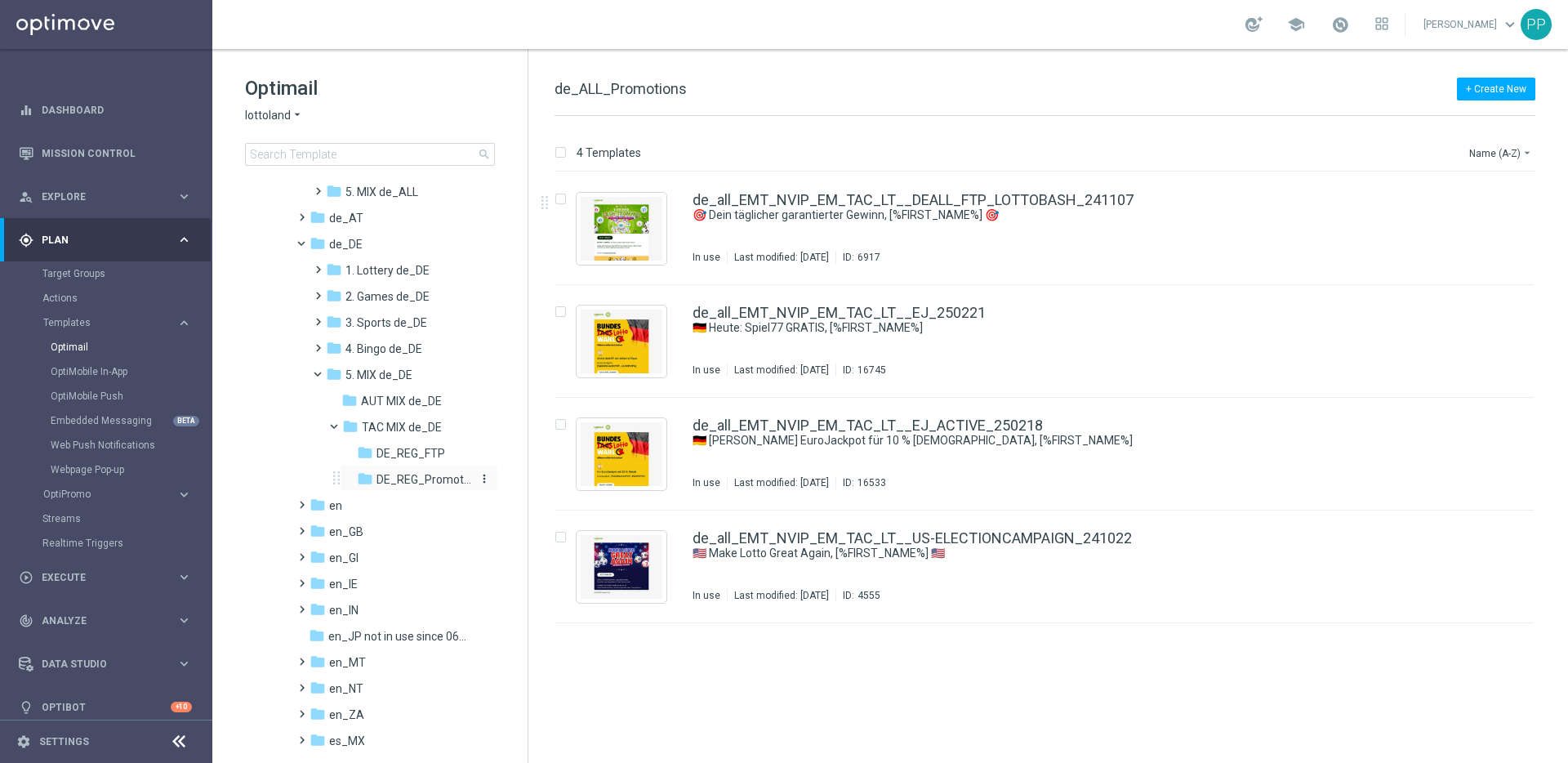
click at [405, 482] on span "DE_REG_Promotions_Seasonal" at bounding box center [424, 479] width 95 height 15
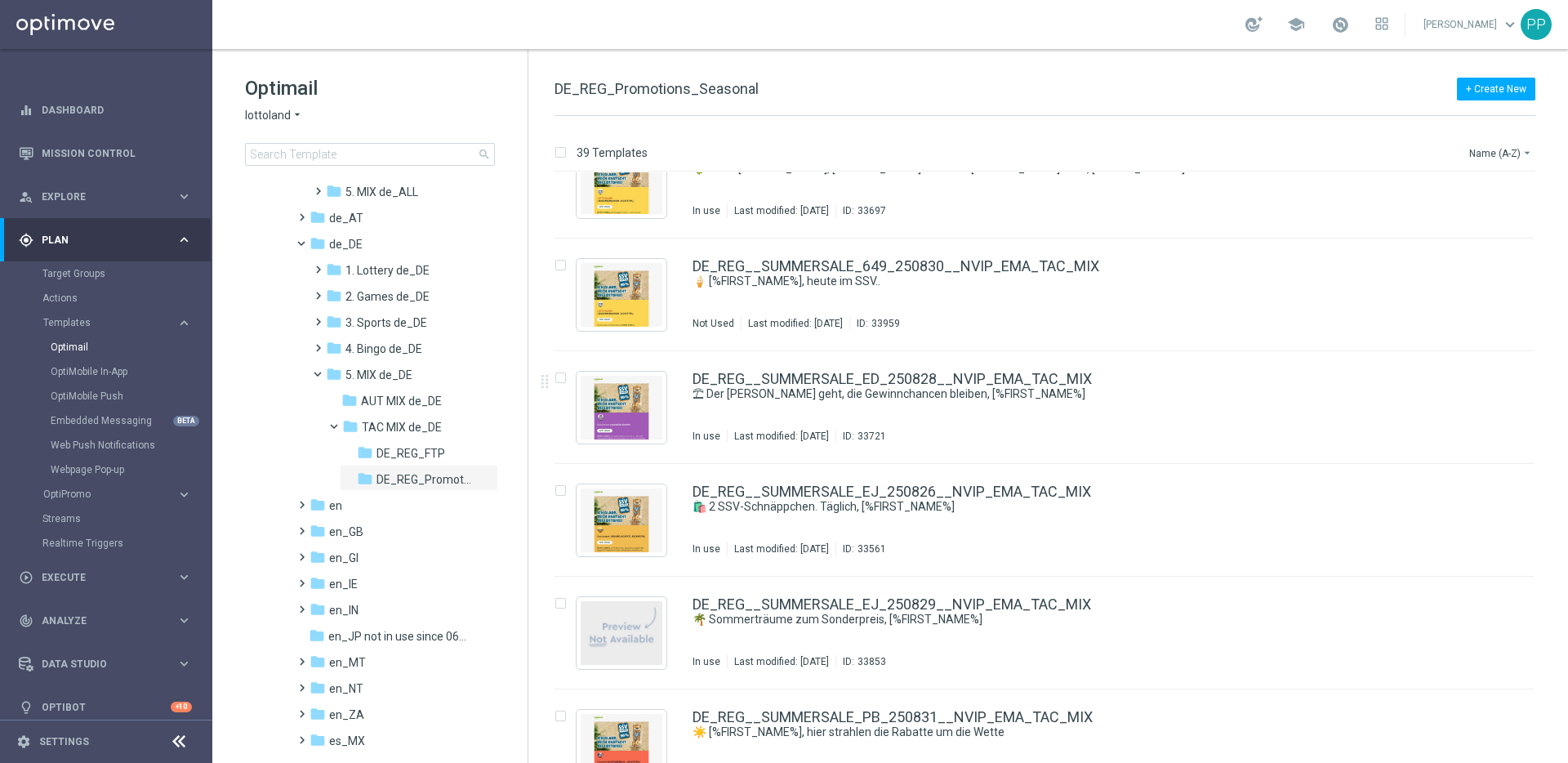
scroll to position [3805, 0]
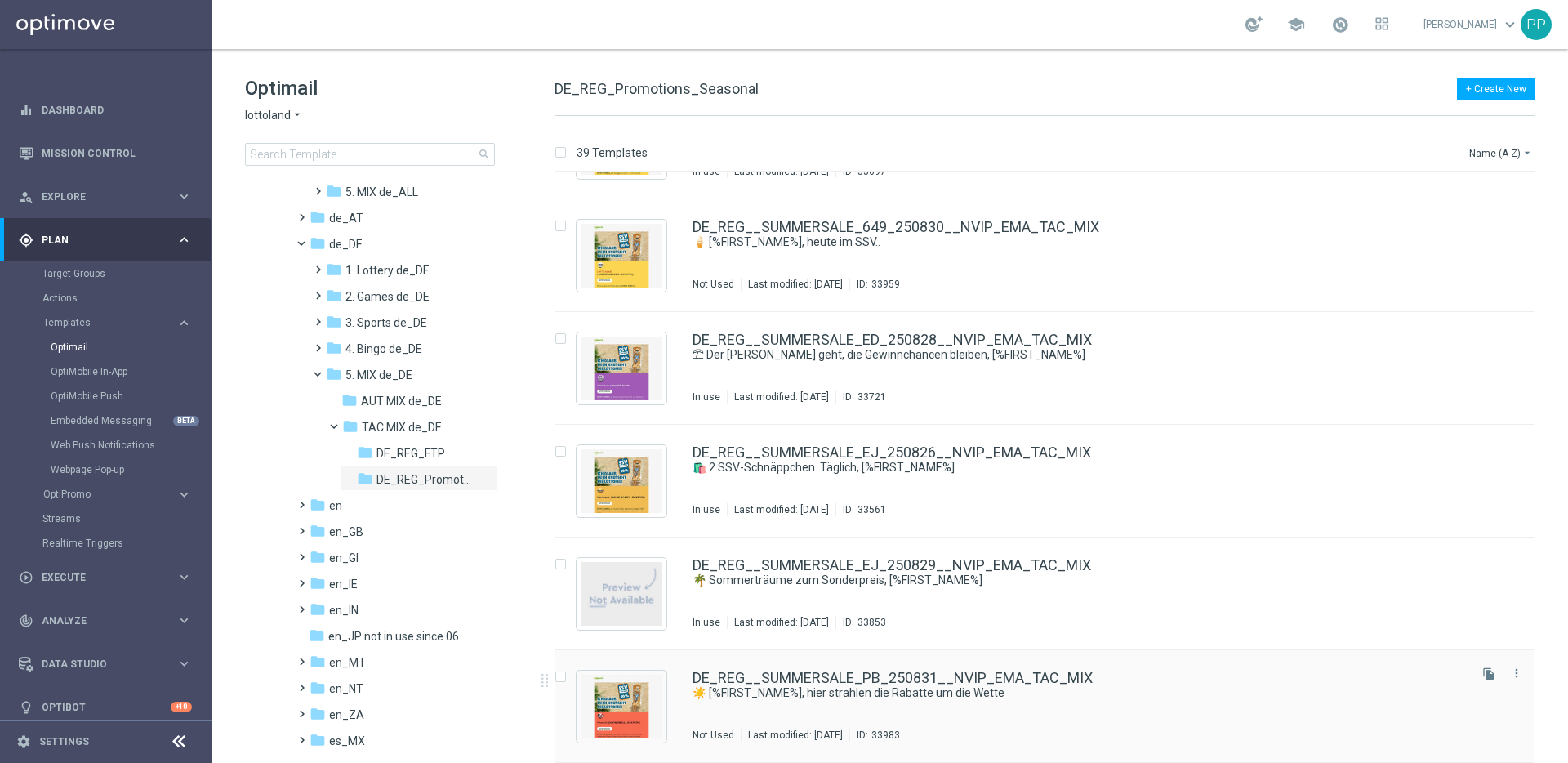
click at [564, 675] on input "Press SPACE to select this row." at bounding box center [560, 679] width 10 height 10
checkbox input "true"
click at [1290, 153] on p "Duplicate" at bounding box center [1281, 153] width 45 height 13
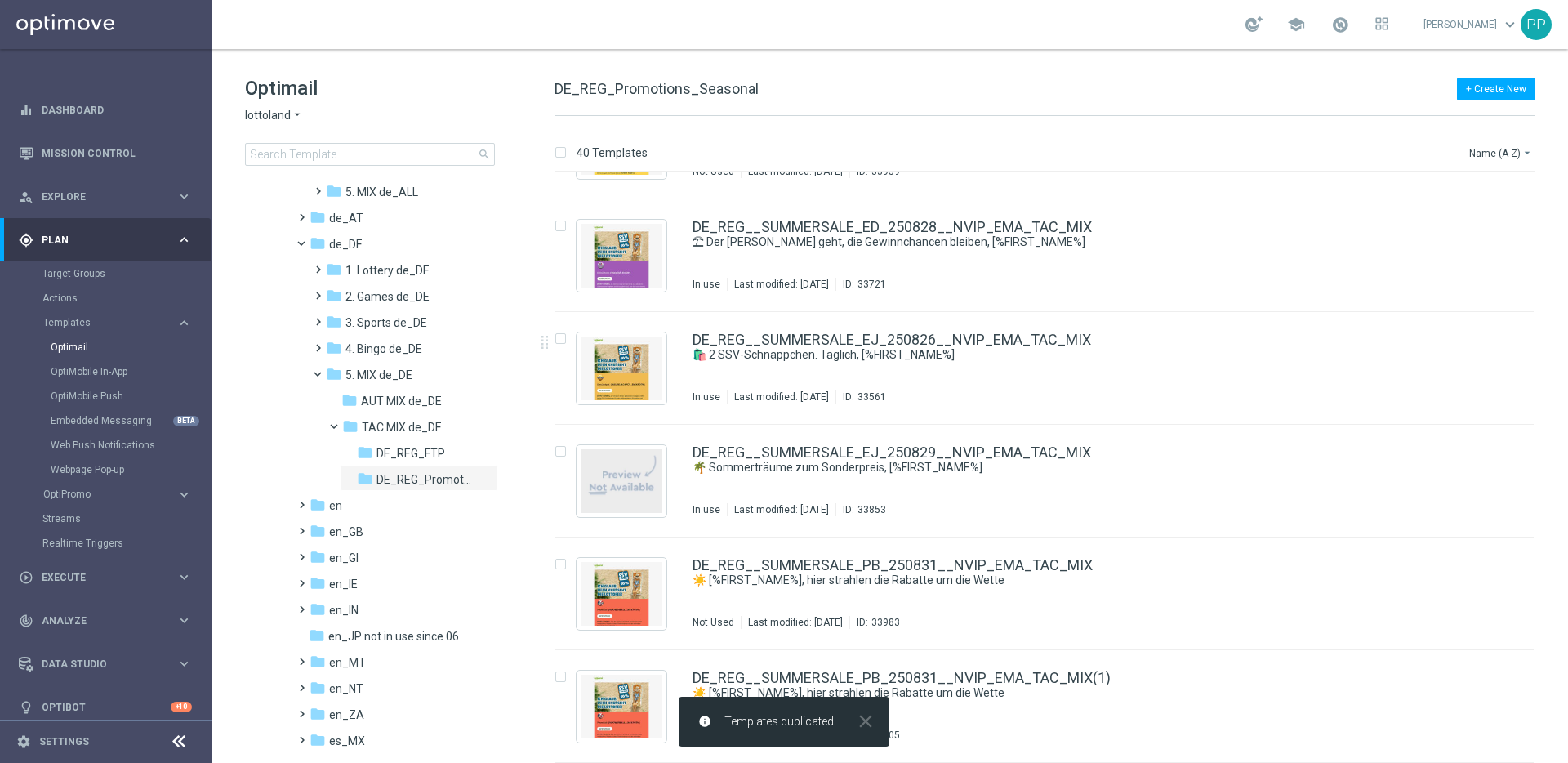
scroll to position [3918, 0]
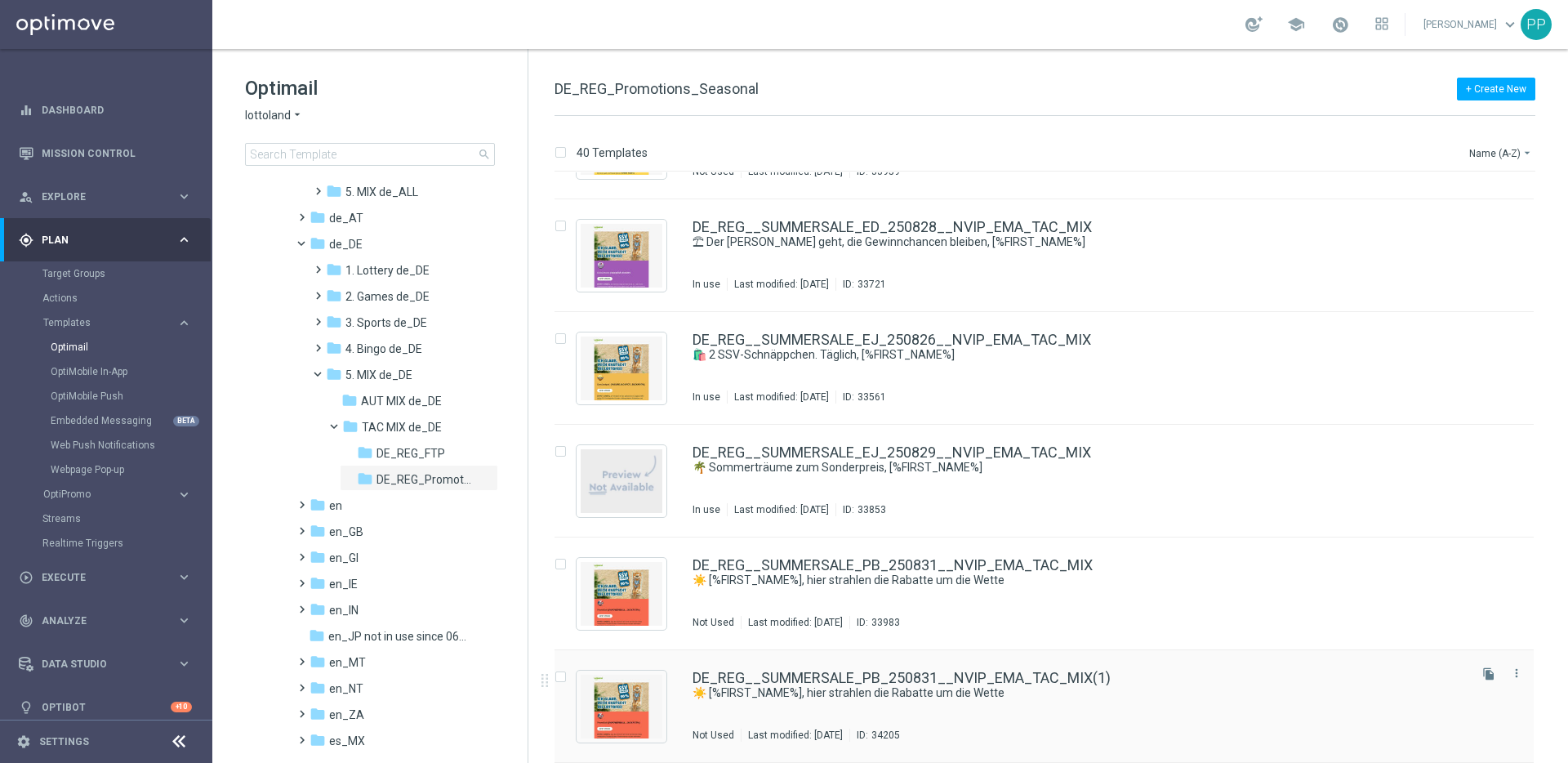
click at [562, 677] on input "Press SPACE to select this row." at bounding box center [560, 679] width 10 height 10
checkbox input "true"
click at [1370, 149] on p "Move" at bounding box center [1363, 153] width 26 height 13
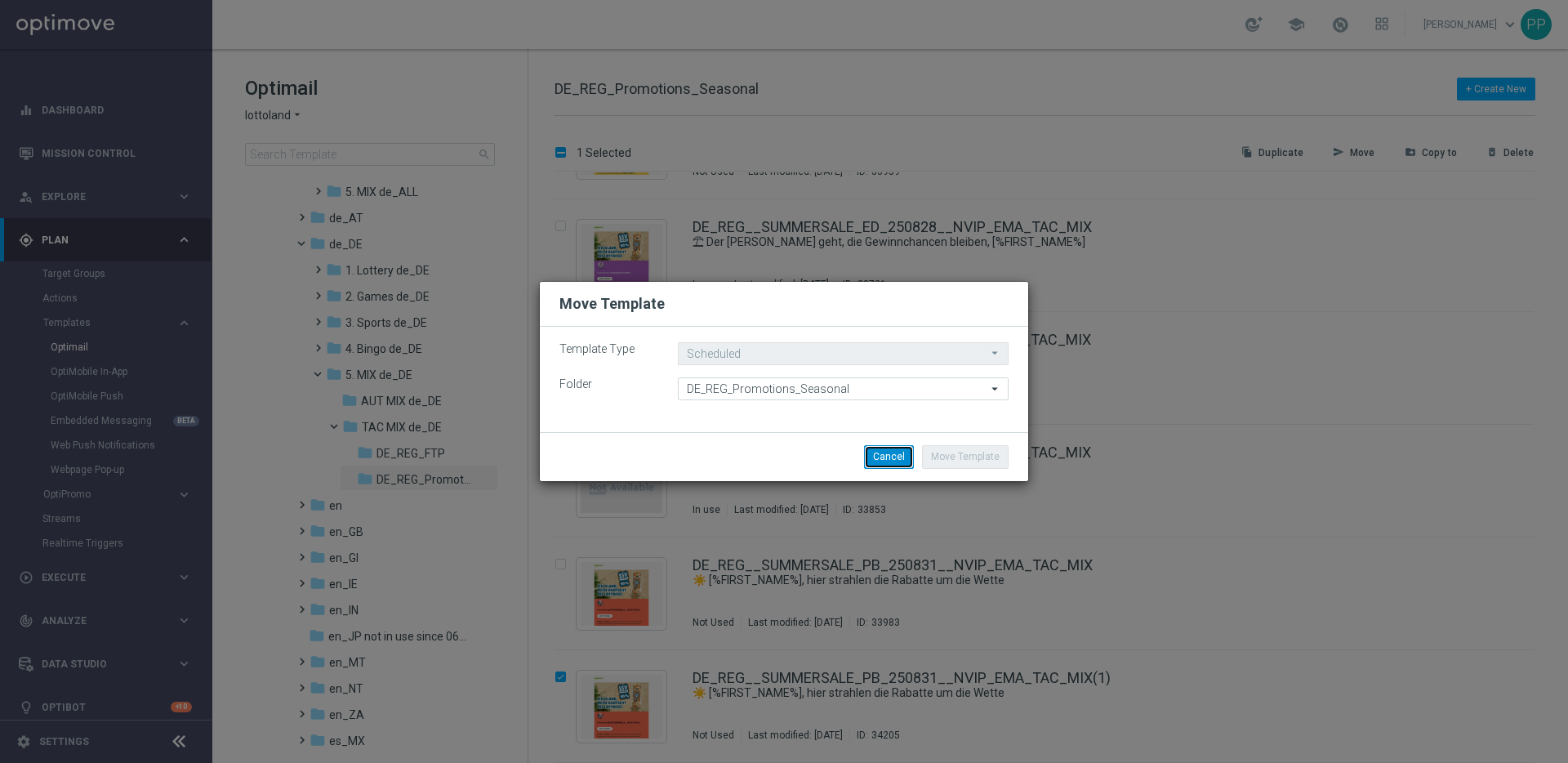
click at [897, 456] on button "Cancel" at bounding box center [889, 457] width 50 height 23
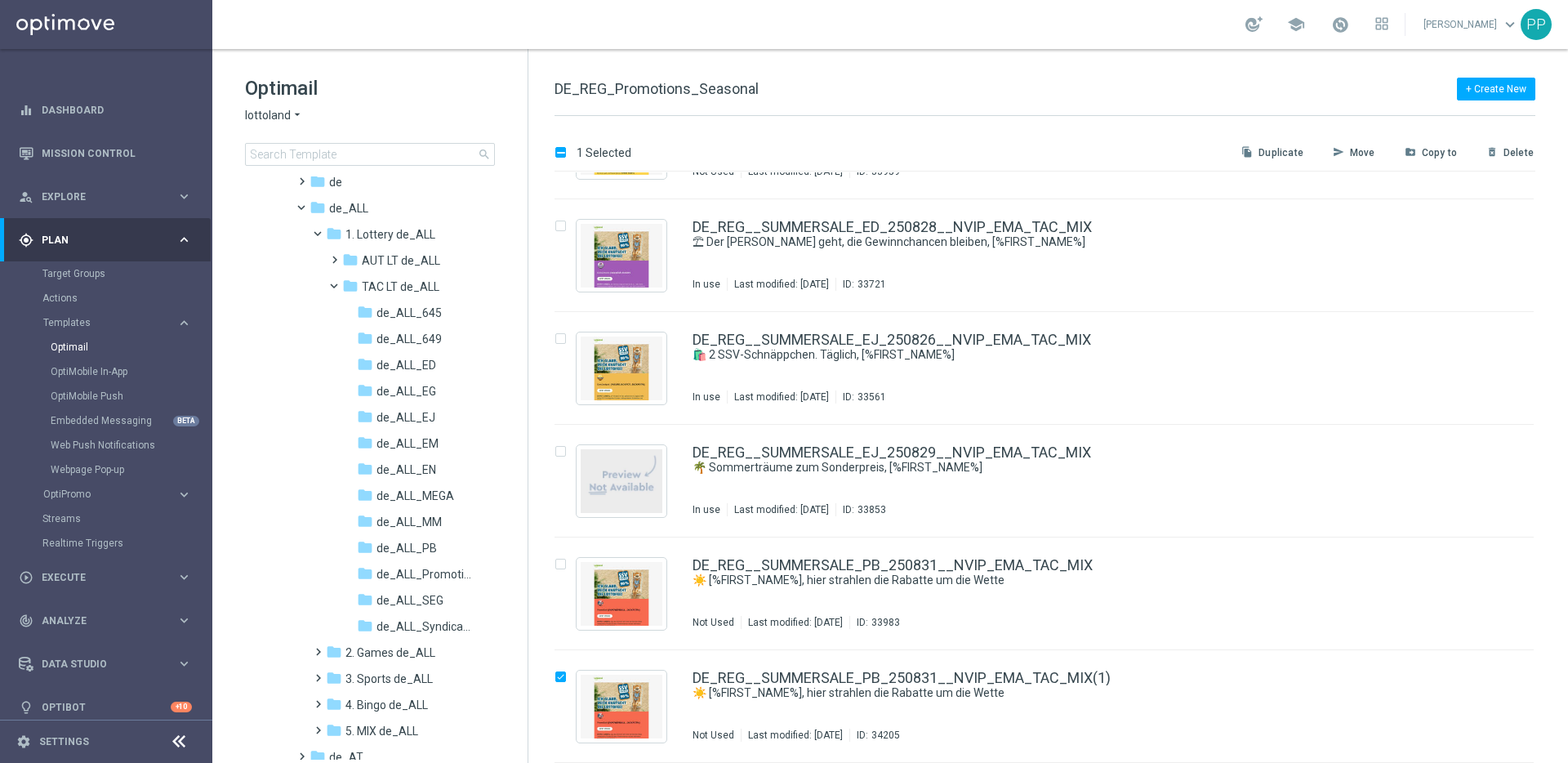
scroll to position [137, 0]
click at [1366, 153] on p "Move" at bounding box center [1363, 153] width 26 height 13
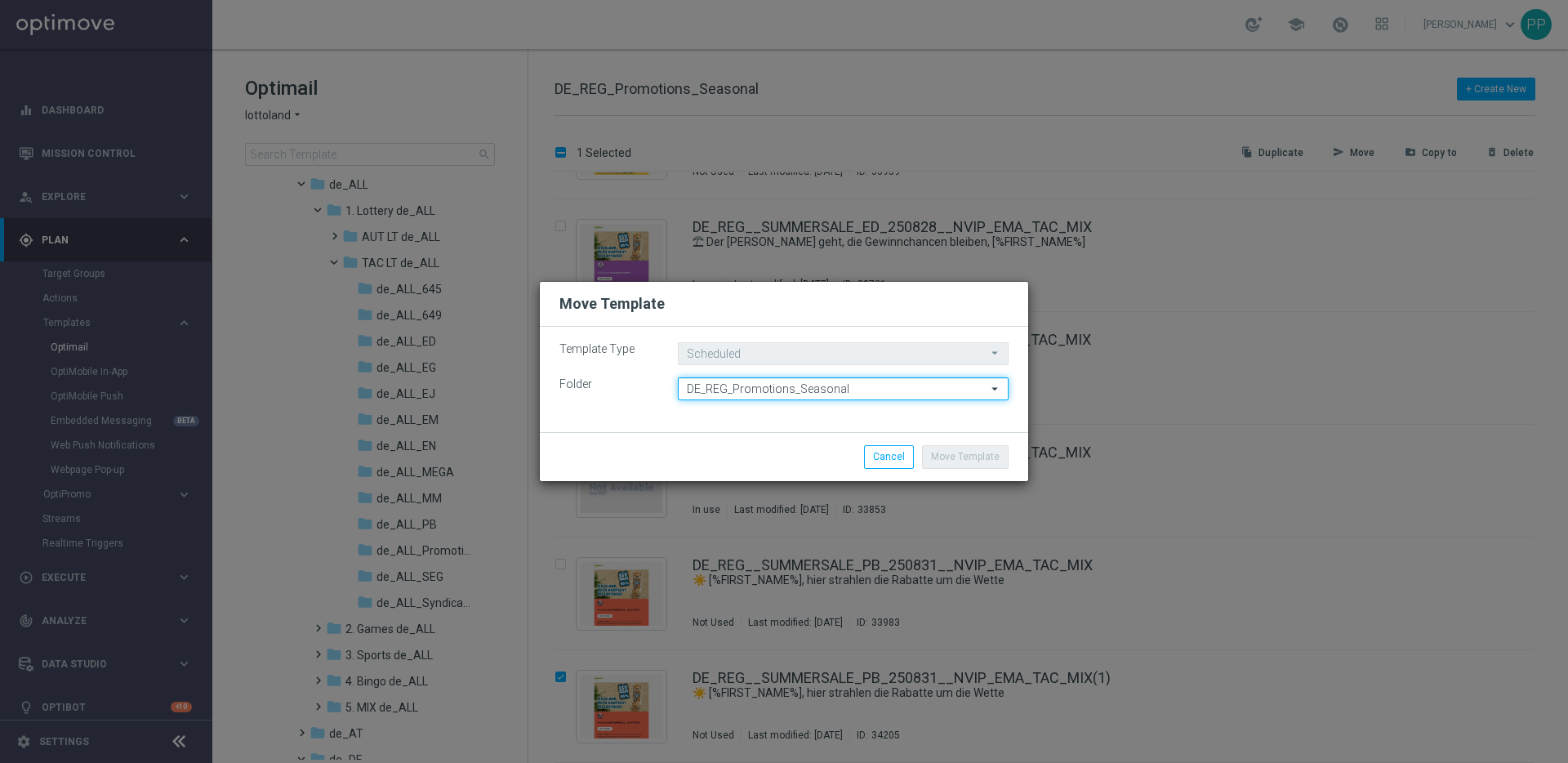
click at [789, 387] on input "DE_REG_Promotions_Seasonal" at bounding box center [844, 389] width 331 height 23
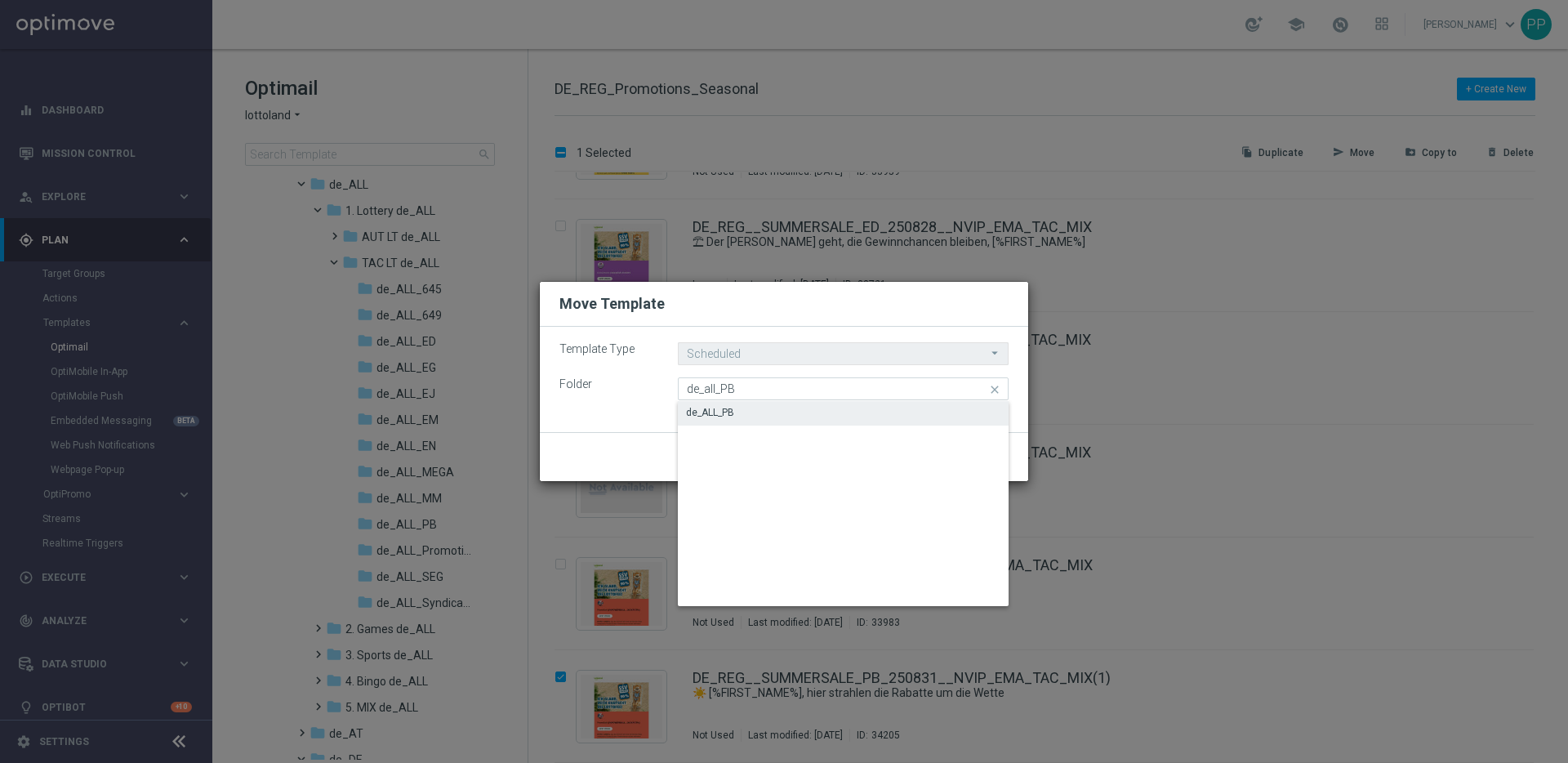
click at [753, 410] on div "de_ALL_PB" at bounding box center [844, 412] width 331 height 23
type input "de_ALL_PB"
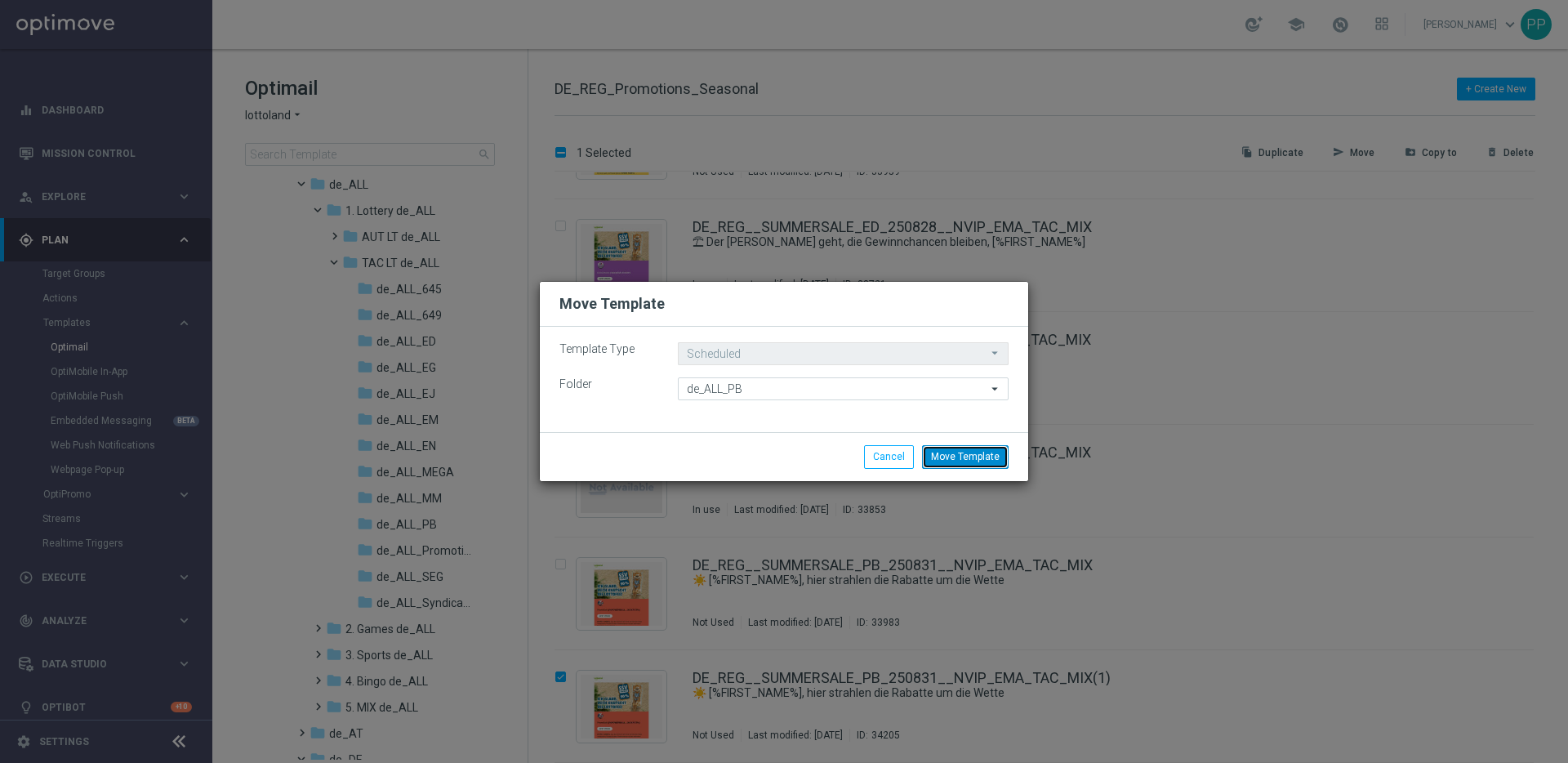
click at [968, 461] on button "Move Template" at bounding box center [966, 457] width 87 height 23
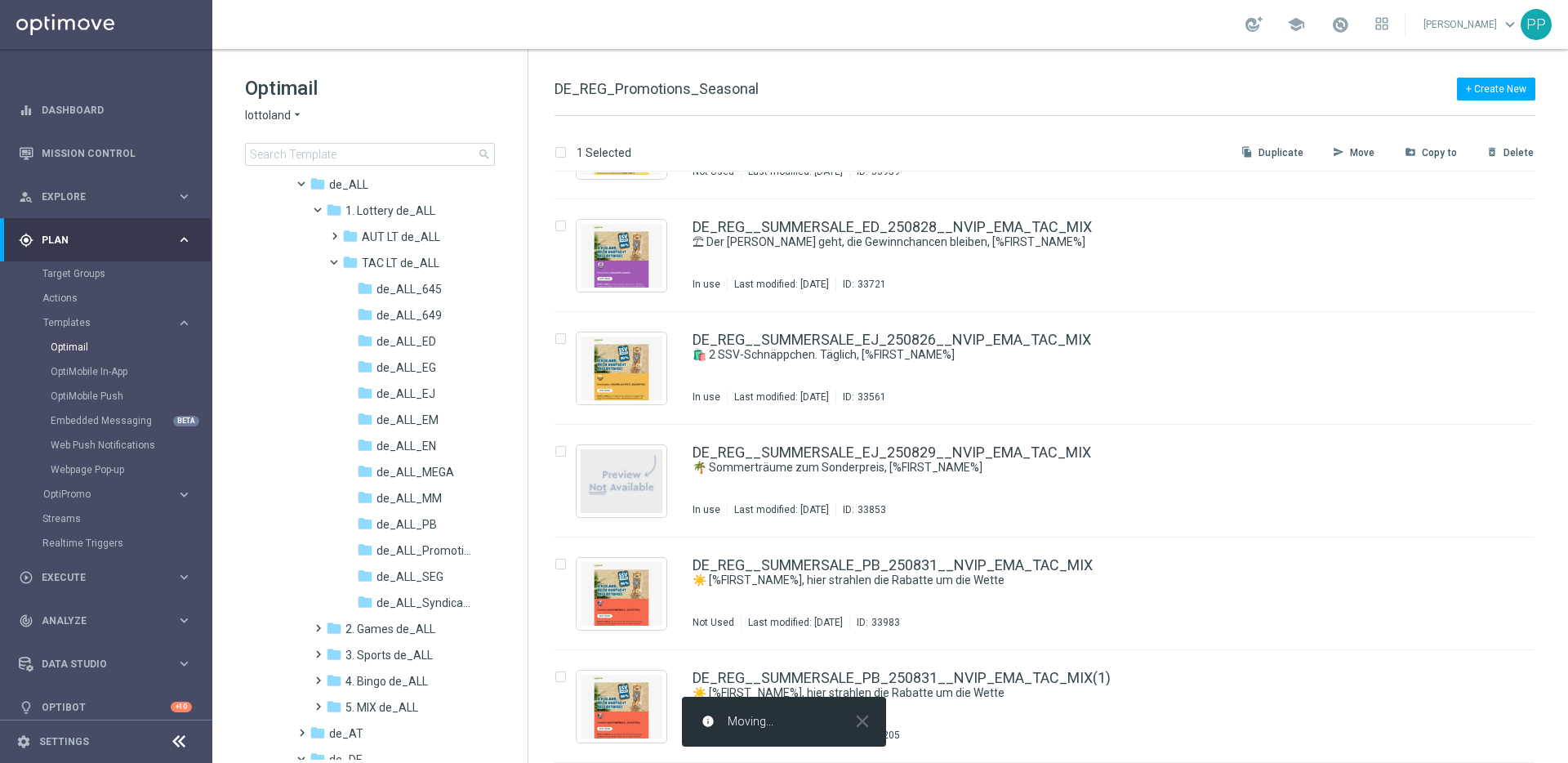
checkbox input "false"
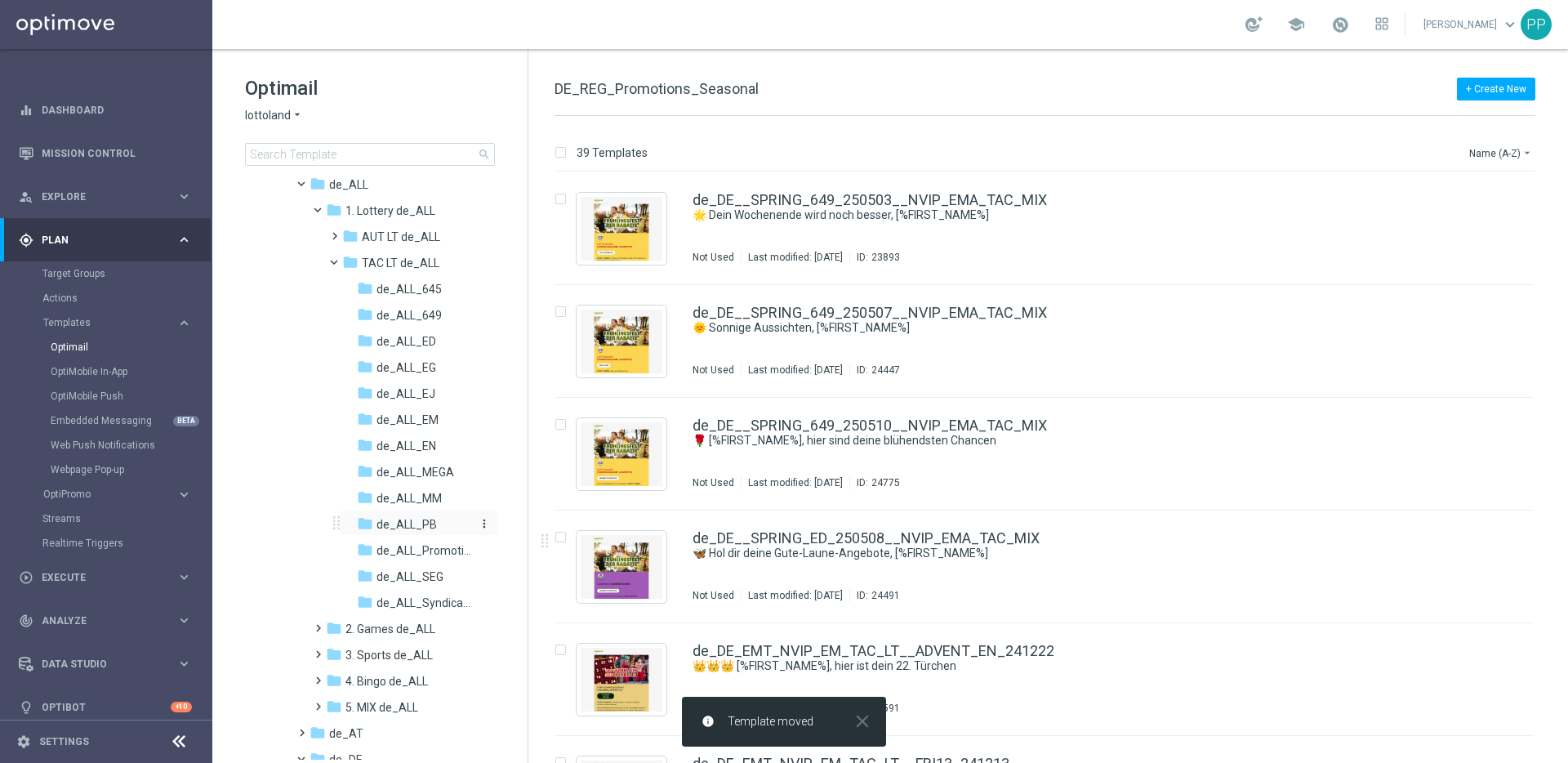
click at [418, 525] on span "de_ALL_PB" at bounding box center [407, 525] width 61 height 15
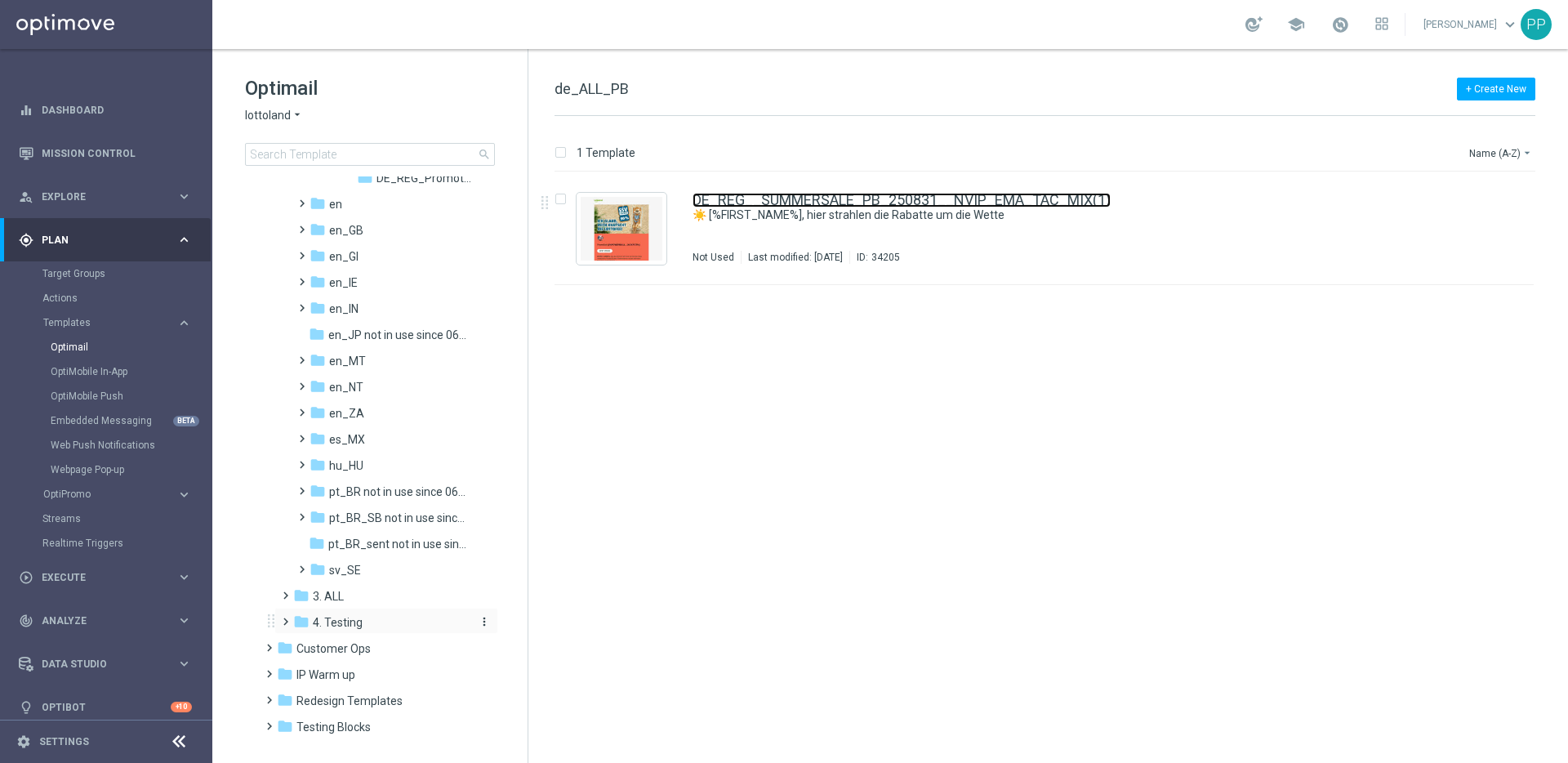
scroll to position [950, 0]
click at [268, 699] on span at bounding box center [266, 695] width 8 height 7
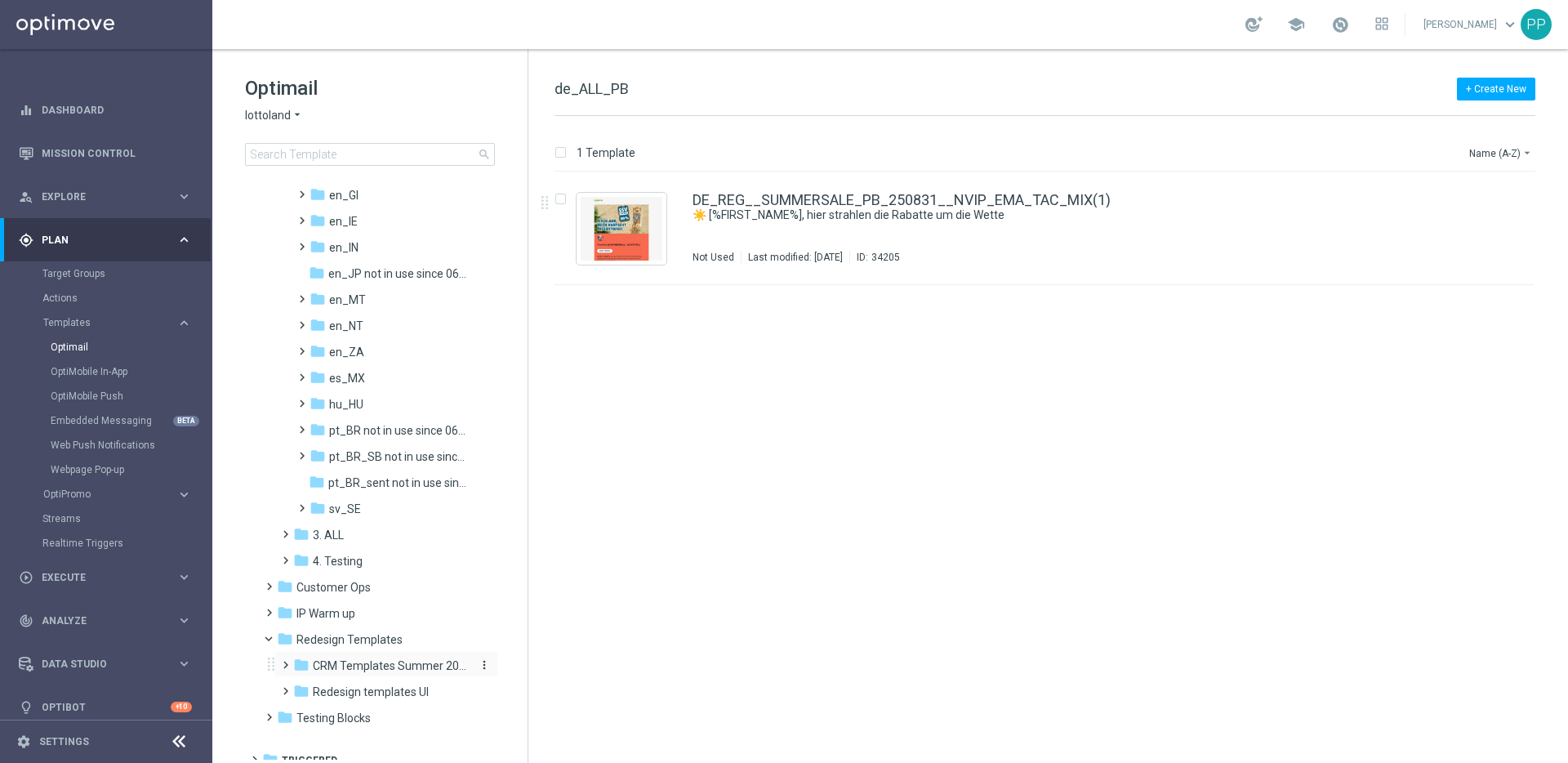
scroll to position [1028, 0]
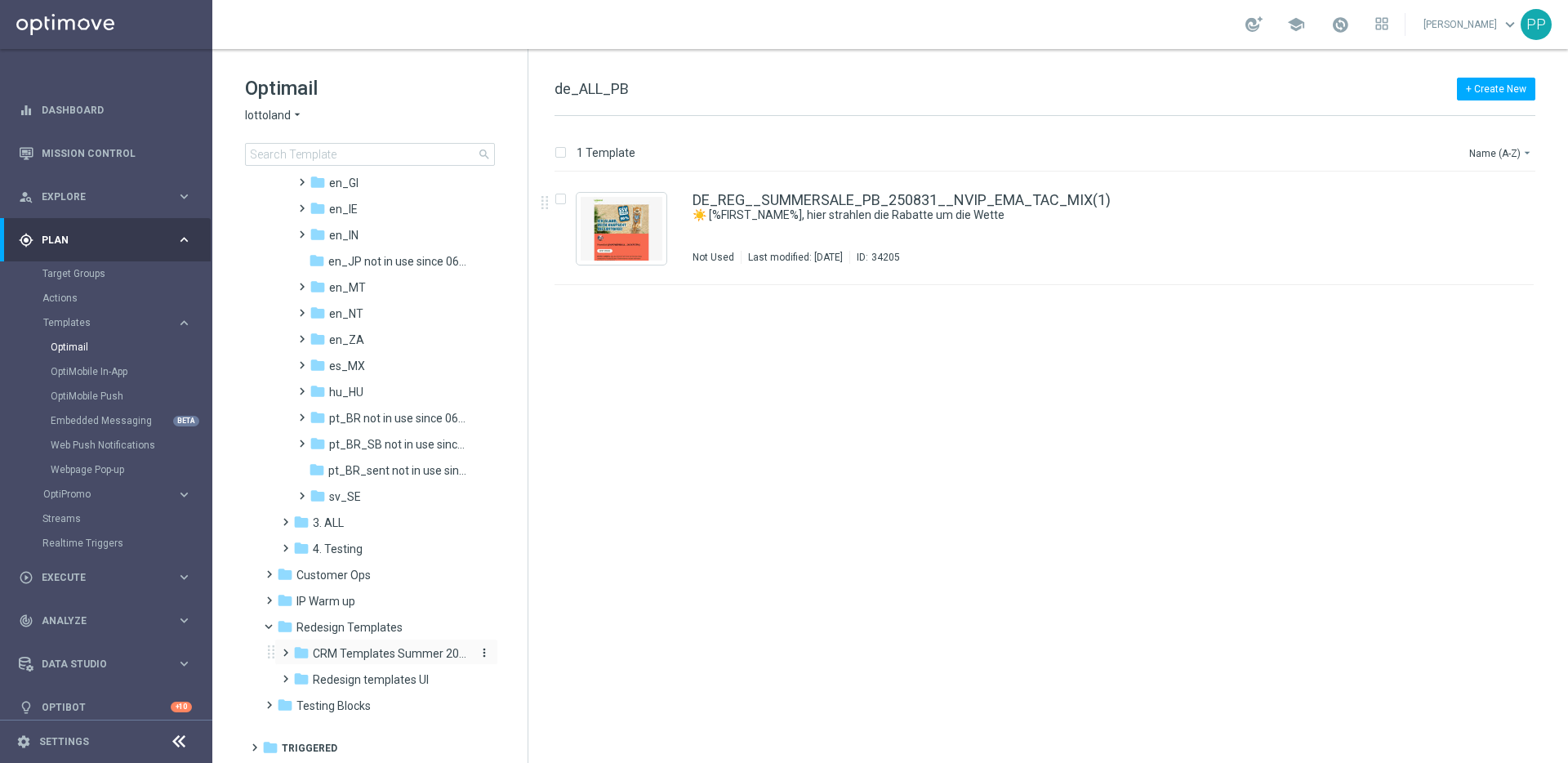
click at [349, 656] on span "CRM Templates Summer 2025" at bounding box center [390, 653] width 154 height 15
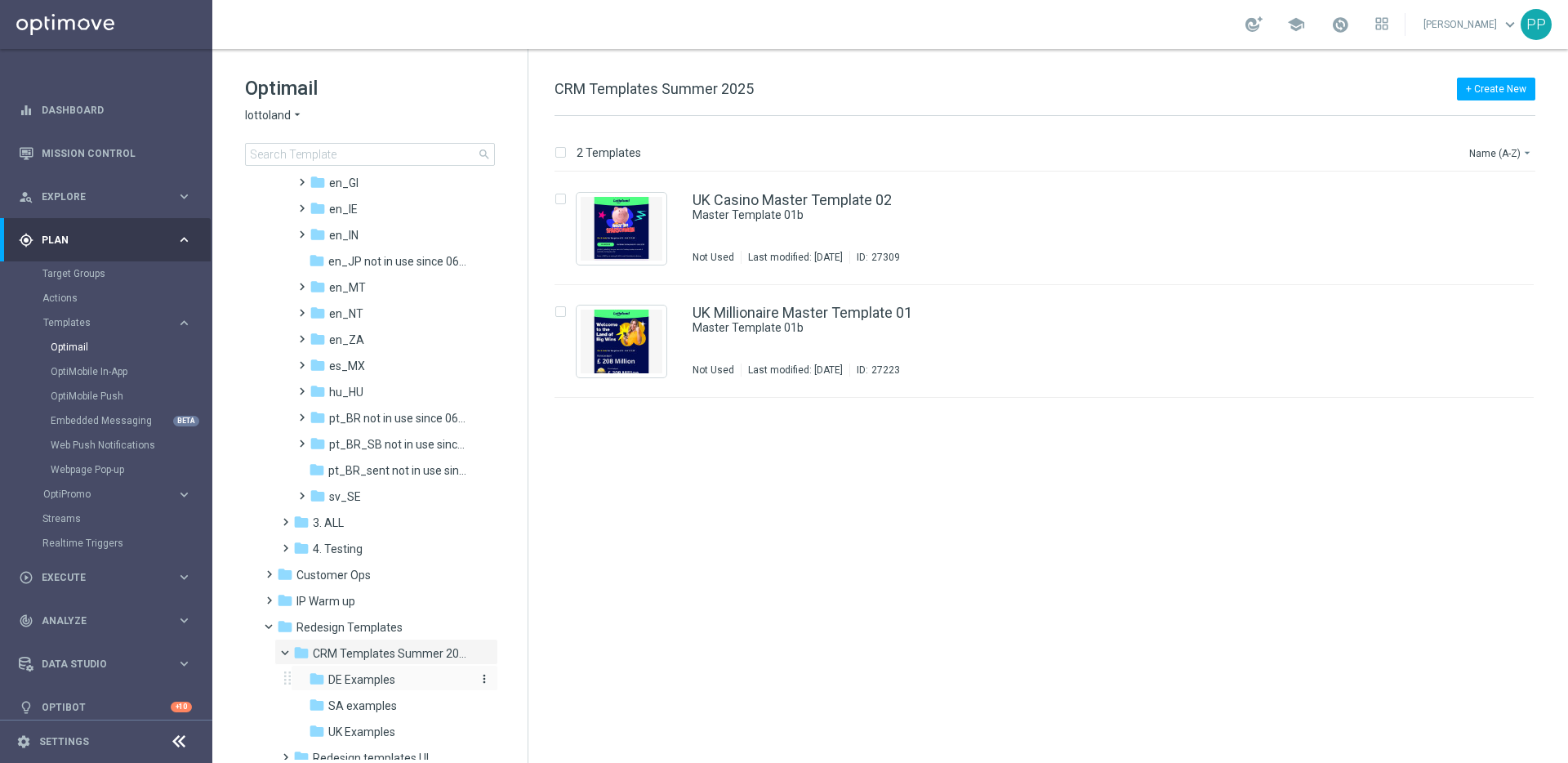
click at [345, 684] on span "DE Examples" at bounding box center [361, 680] width 67 height 15
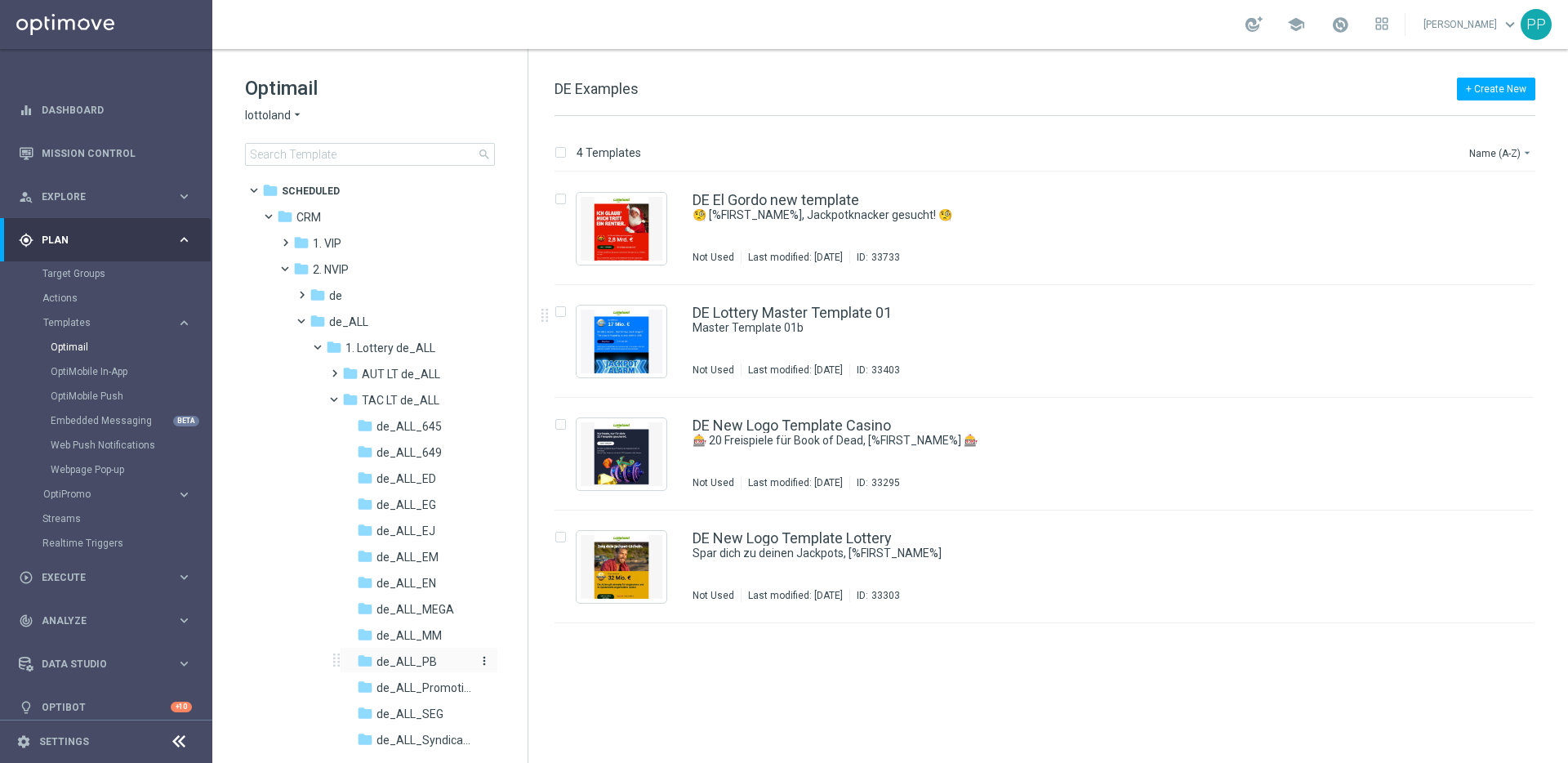
click at [407, 659] on span "de_ALL_PB" at bounding box center [407, 662] width 61 height 15
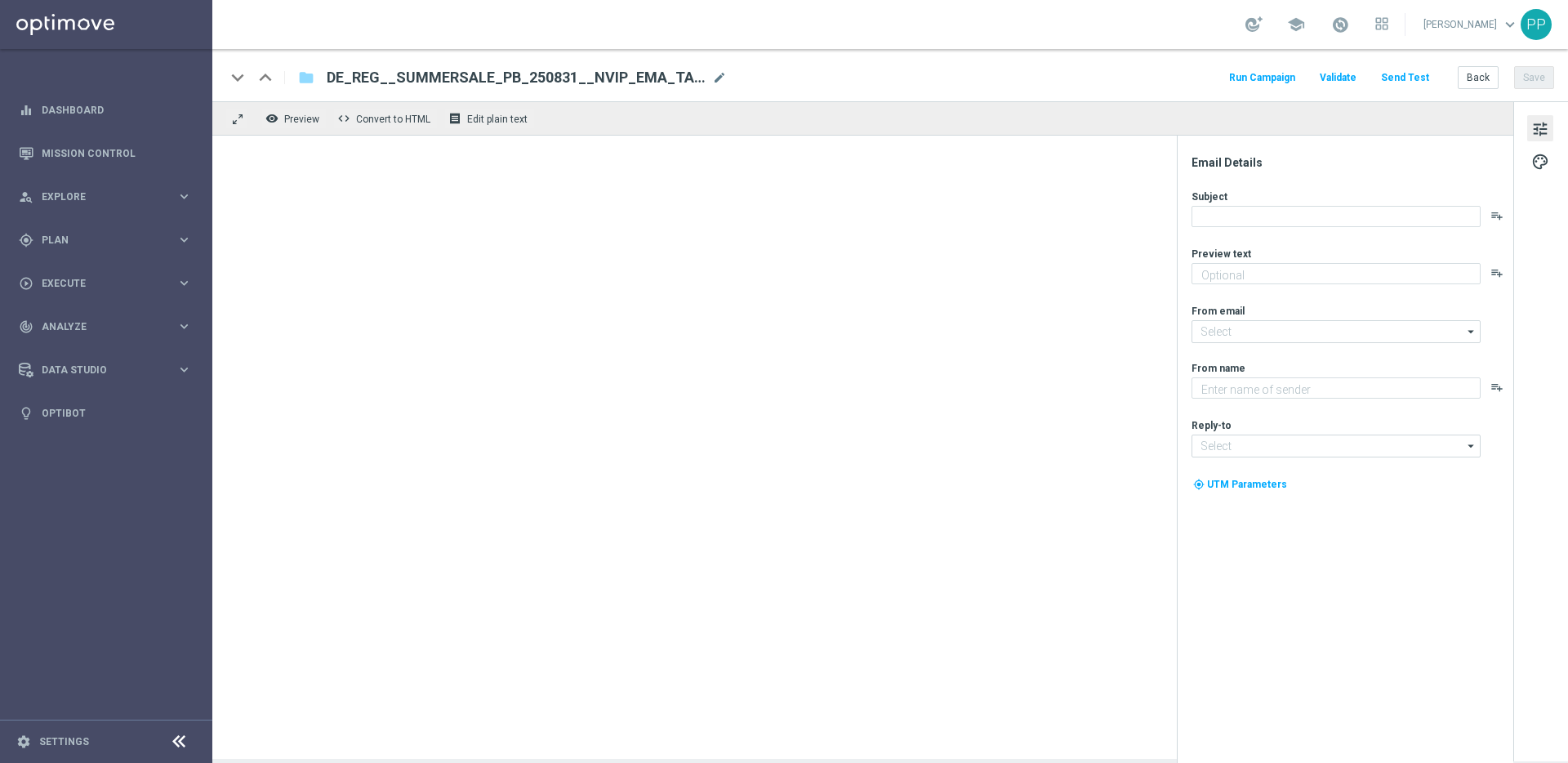
type textarea "SSV im Lottoland."
type input "[EMAIL_ADDRESS][DOMAIN_NAME]"
type textarea "Lottoland"
type input "[EMAIL_ADDRESS][DOMAIN_NAME]"
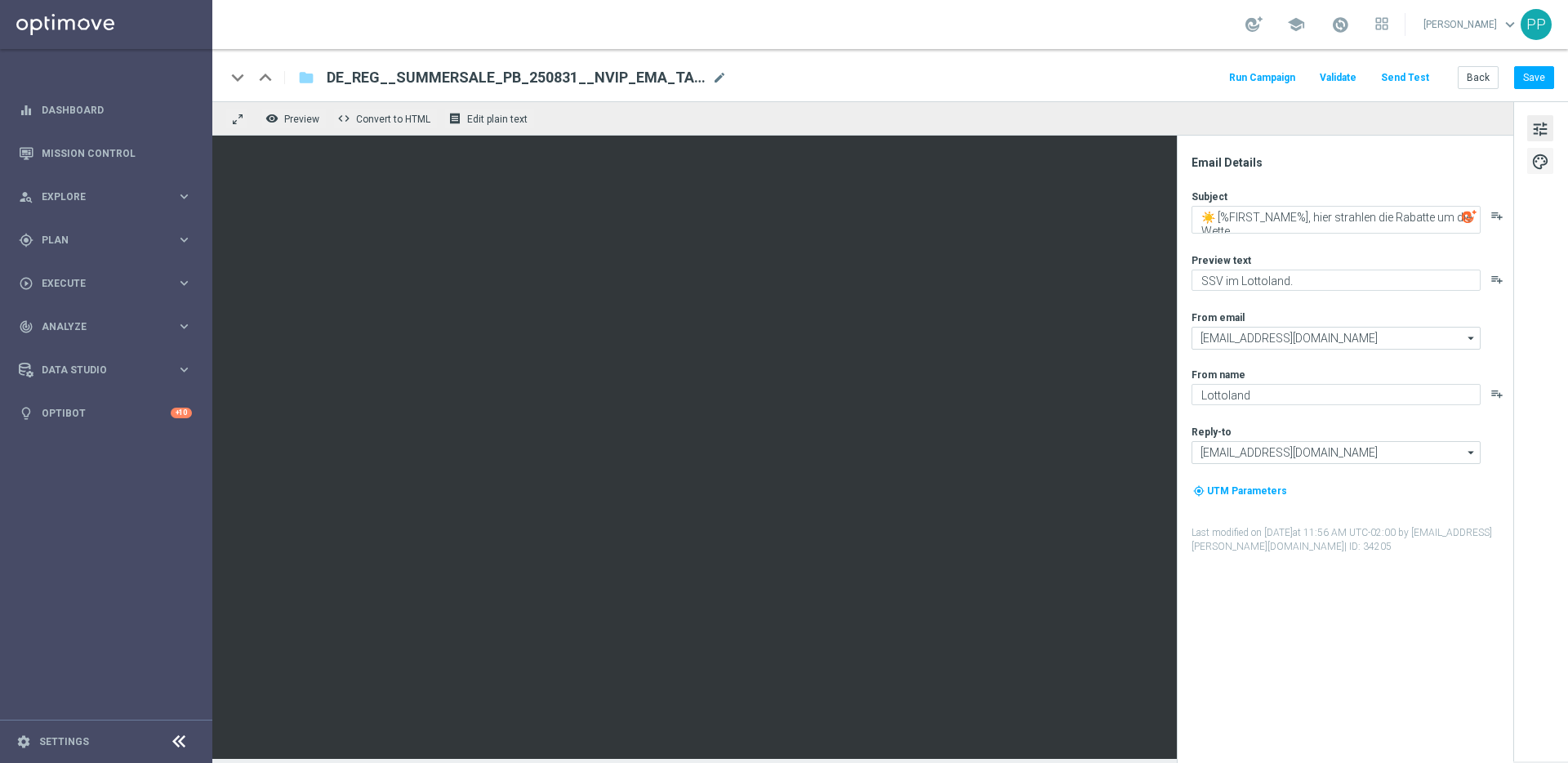
click at [1539, 159] on span "palette" at bounding box center [1541, 162] width 18 height 21
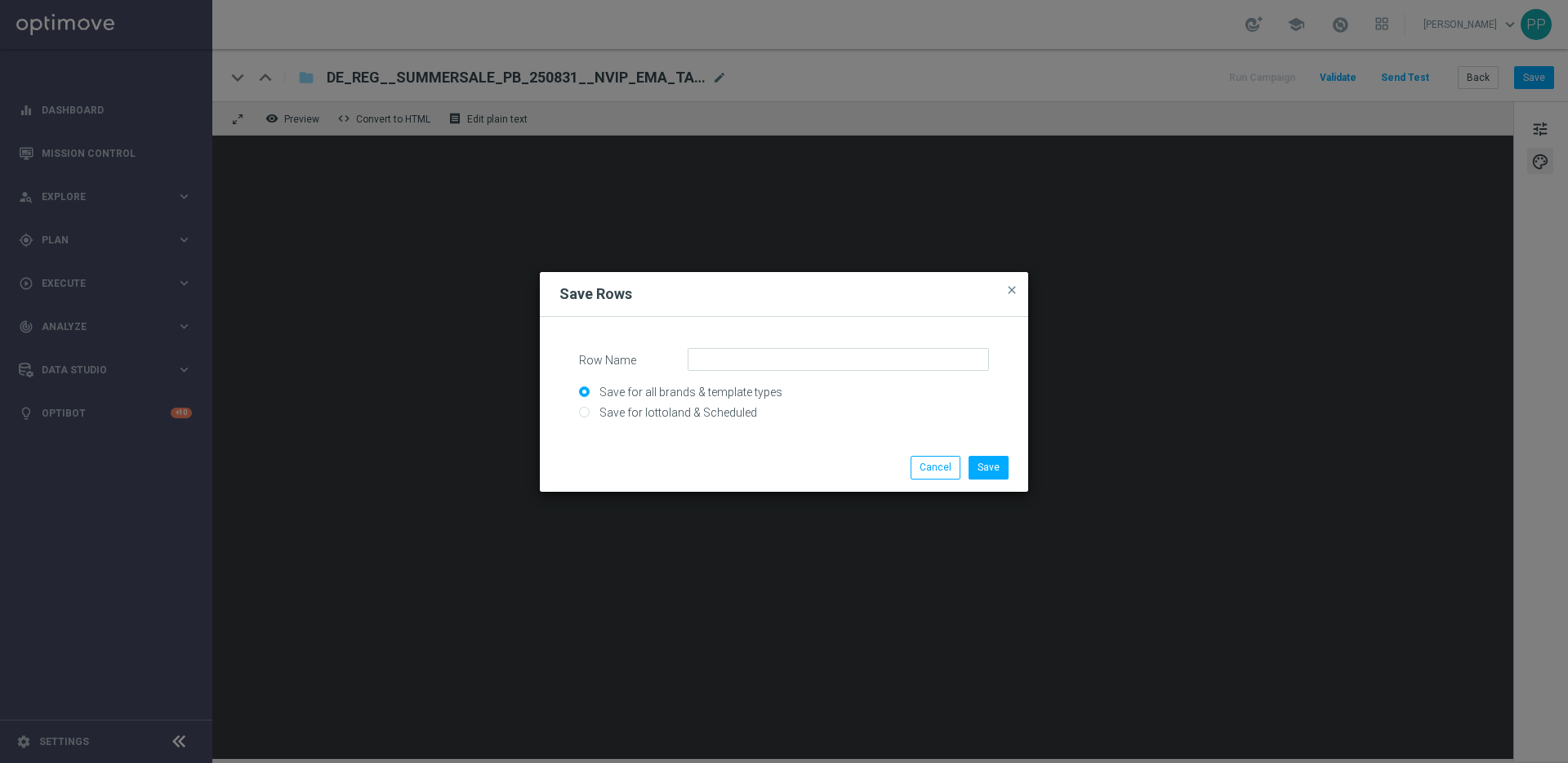
click at [648, 410] on input "Save for lottoland & Scheduled" at bounding box center [784, 420] width 410 height 23
radio input "true"
click at [714, 363] on input "Row Name" at bounding box center [838, 359] width 302 height 23
drag, startPoint x: 758, startPoint y: 358, endPoint x: 729, endPoint y: 357, distance: 29.0
click at [729, 357] on input "DACH_GordoLogo_Jackpot" at bounding box center [838, 359] width 302 height 23
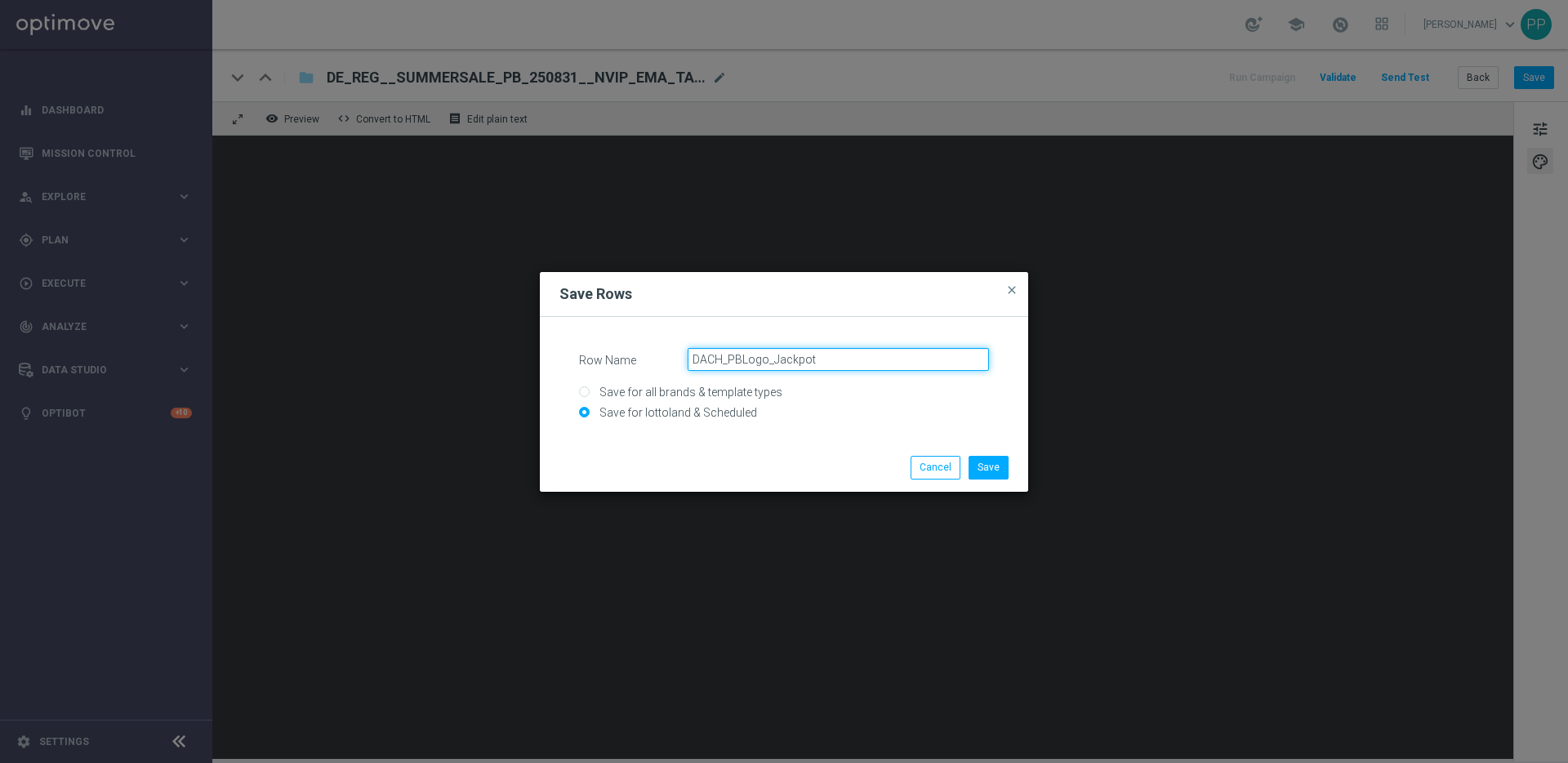
drag, startPoint x: 820, startPoint y: 352, endPoint x: 735, endPoint y: 359, distance: 85.3
click at [683, 357] on div "DACH_PBLogo_Jackpot" at bounding box center [838, 359] width 326 height 23
drag, startPoint x: 741, startPoint y: 355, endPoint x: 671, endPoint y: 355, distance: 70.0
click at [671, 355] on div "Row Name DACH_PBLogo_Jackpot" at bounding box center [784, 359] width 435 height 23
type input "DACH_PBLogo_Jackpot"
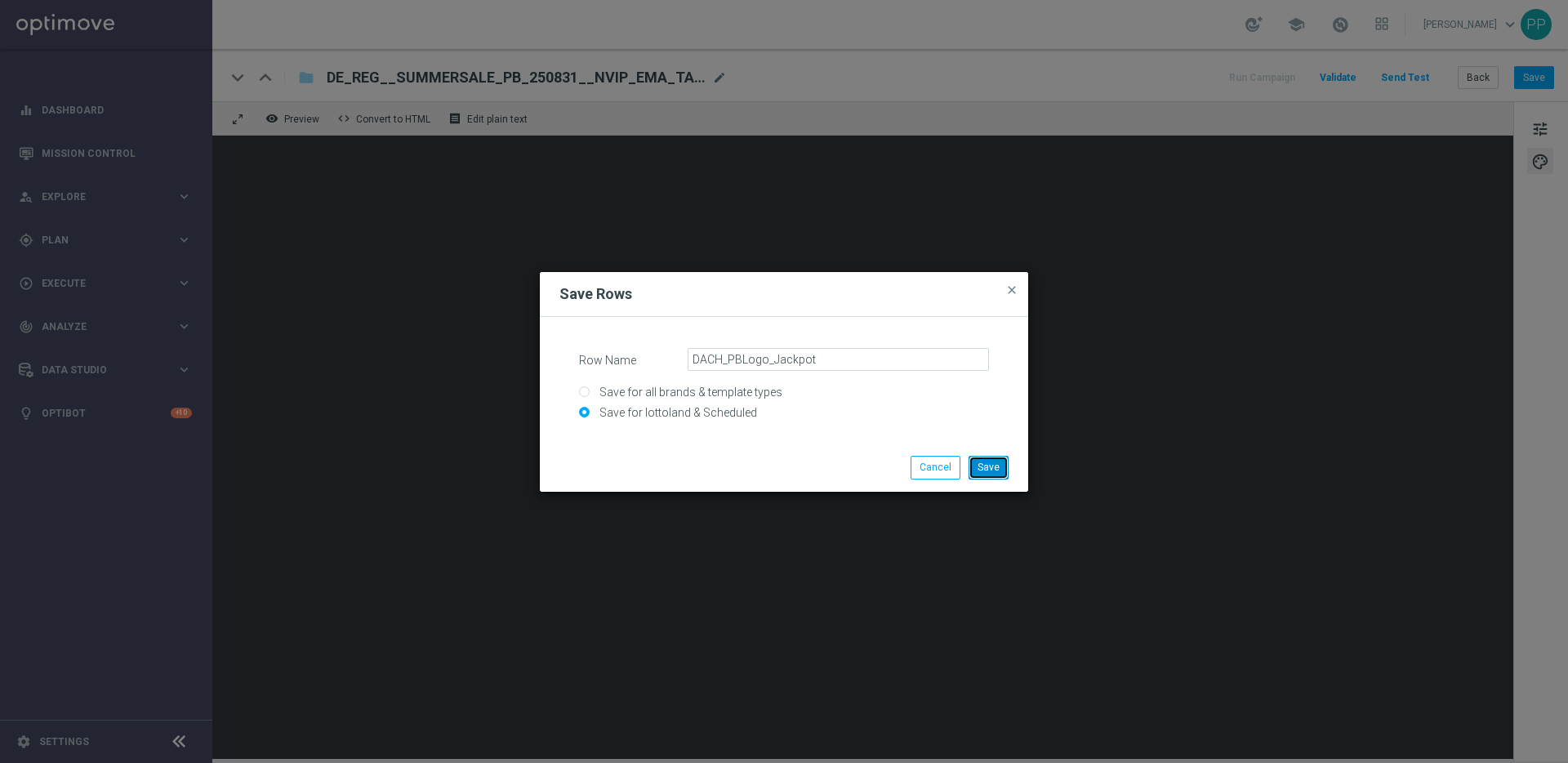
click at [986, 464] on button "Save" at bounding box center [988, 467] width 40 height 23
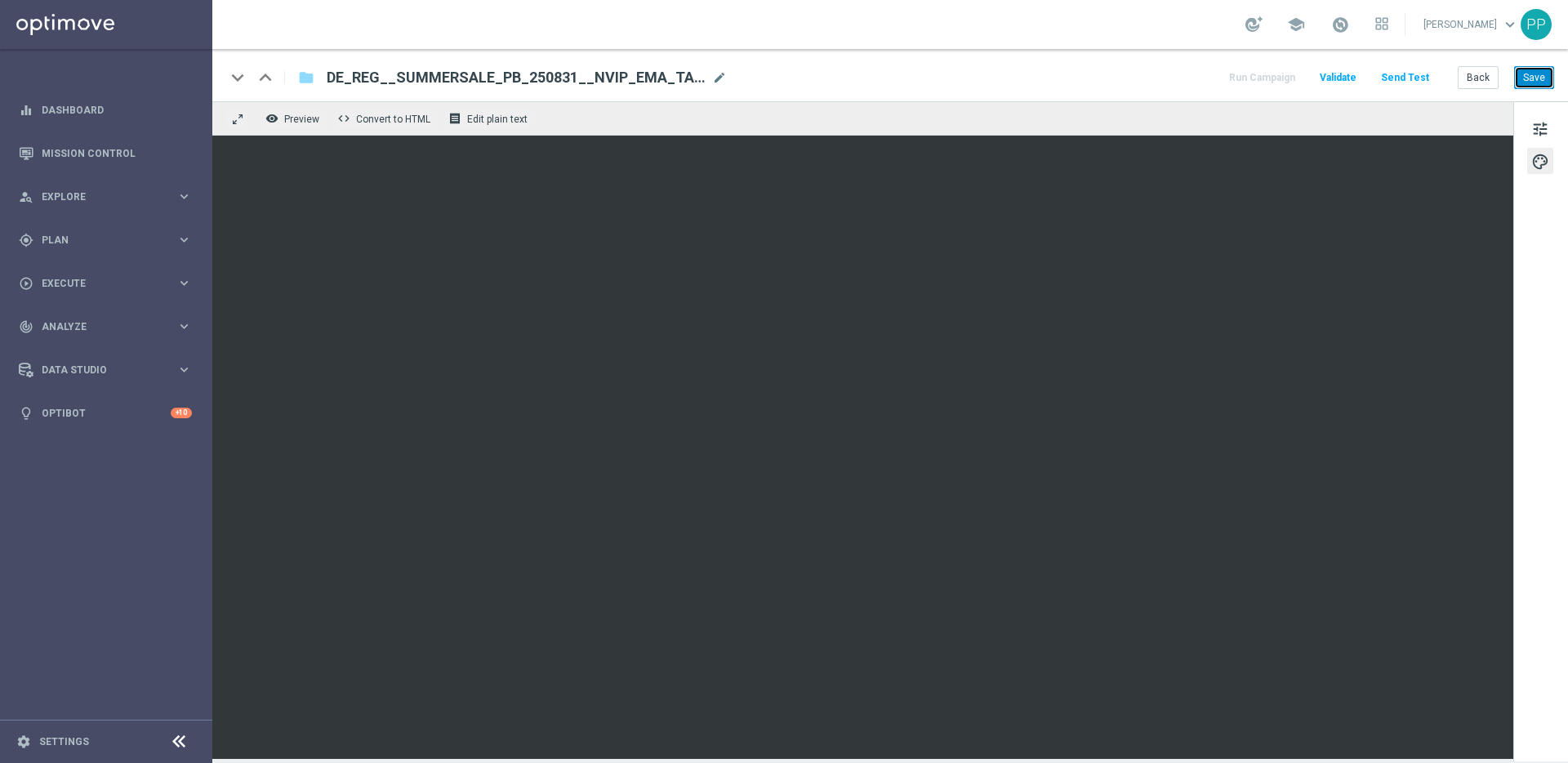
click at [1532, 75] on button "Save" at bounding box center [1534, 78] width 40 height 23
click at [1533, 69] on button "Save" at bounding box center [1534, 78] width 40 height 23
click at [1543, 78] on button "Save" at bounding box center [1534, 78] width 40 height 23
click at [1541, 77] on button "Save" at bounding box center [1534, 78] width 40 height 23
click at [723, 71] on span "mode_edit" at bounding box center [720, 78] width 15 height 15
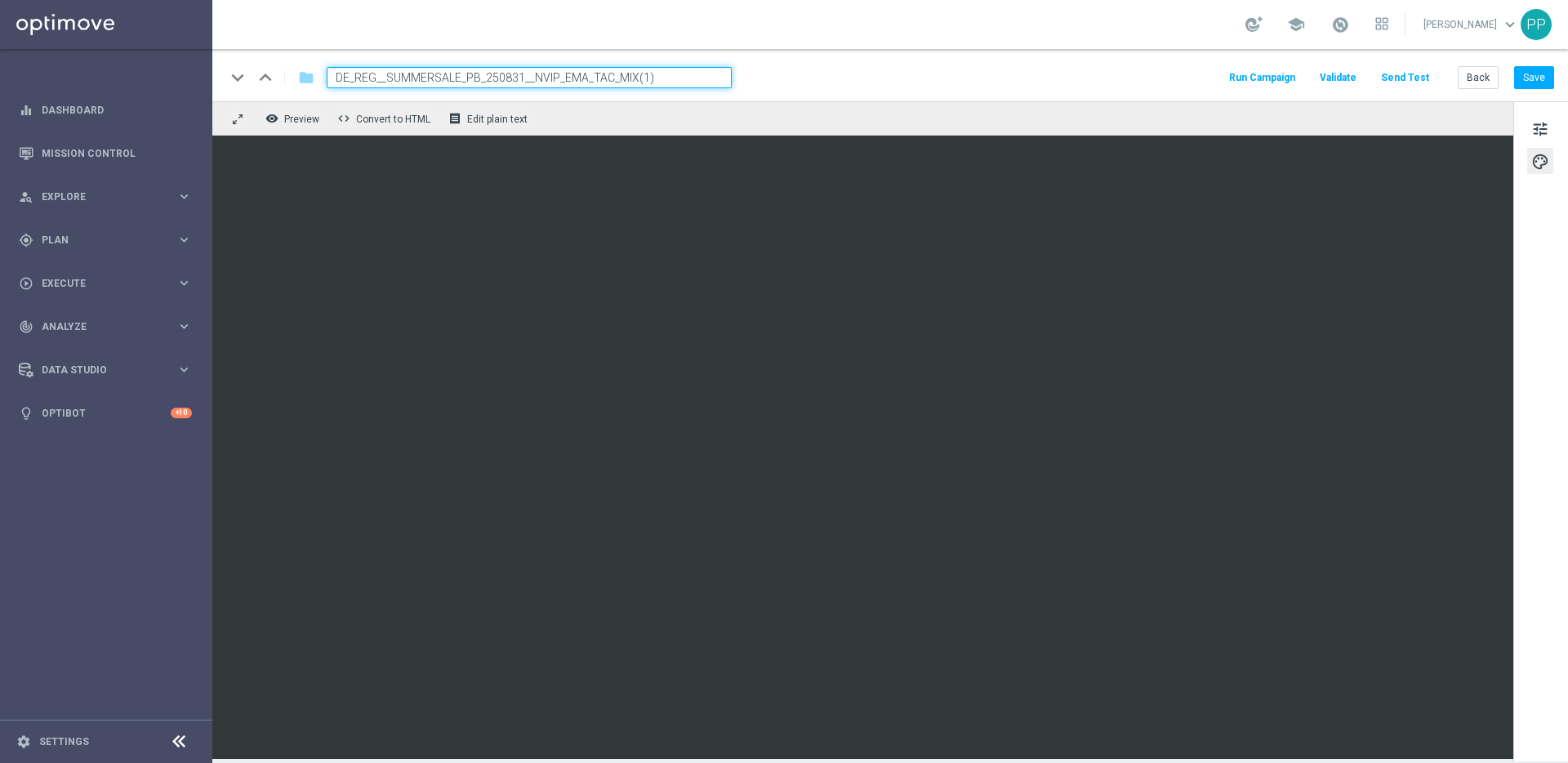
drag, startPoint x: 690, startPoint y: 78, endPoint x: 339, endPoint y: 77, distance: 351.0
click at [339, 77] on input "DE_REG__SUMMERSALE_PB_250831__NVIP_EMA_TAC_MIX(1)" at bounding box center [530, 78] width 405 height 21
paste input "ALL__PB_ACTIVE_TESTB_250830__NVIP_EMA_TAC_LT"
type input "DE_ALL__PB_ACTIVE_TESTB_250830__NVIP_EMA_TAC_LT"
click at [1537, 71] on button "Save" at bounding box center [1534, 78] width 40 height 23
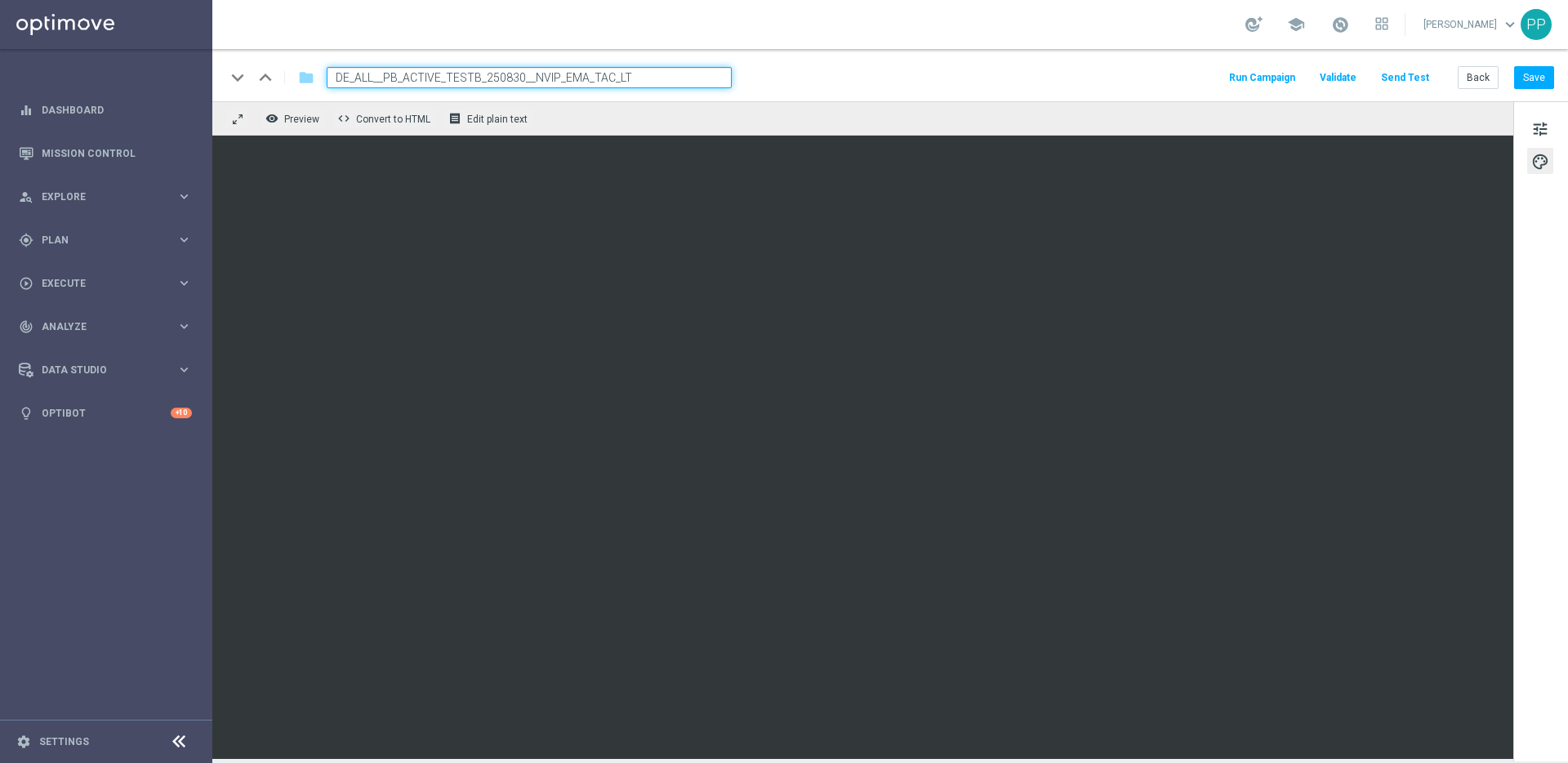
click at [1407, 74] on button "Send Test" at bounding box center [1405, 78] width 53 height 22
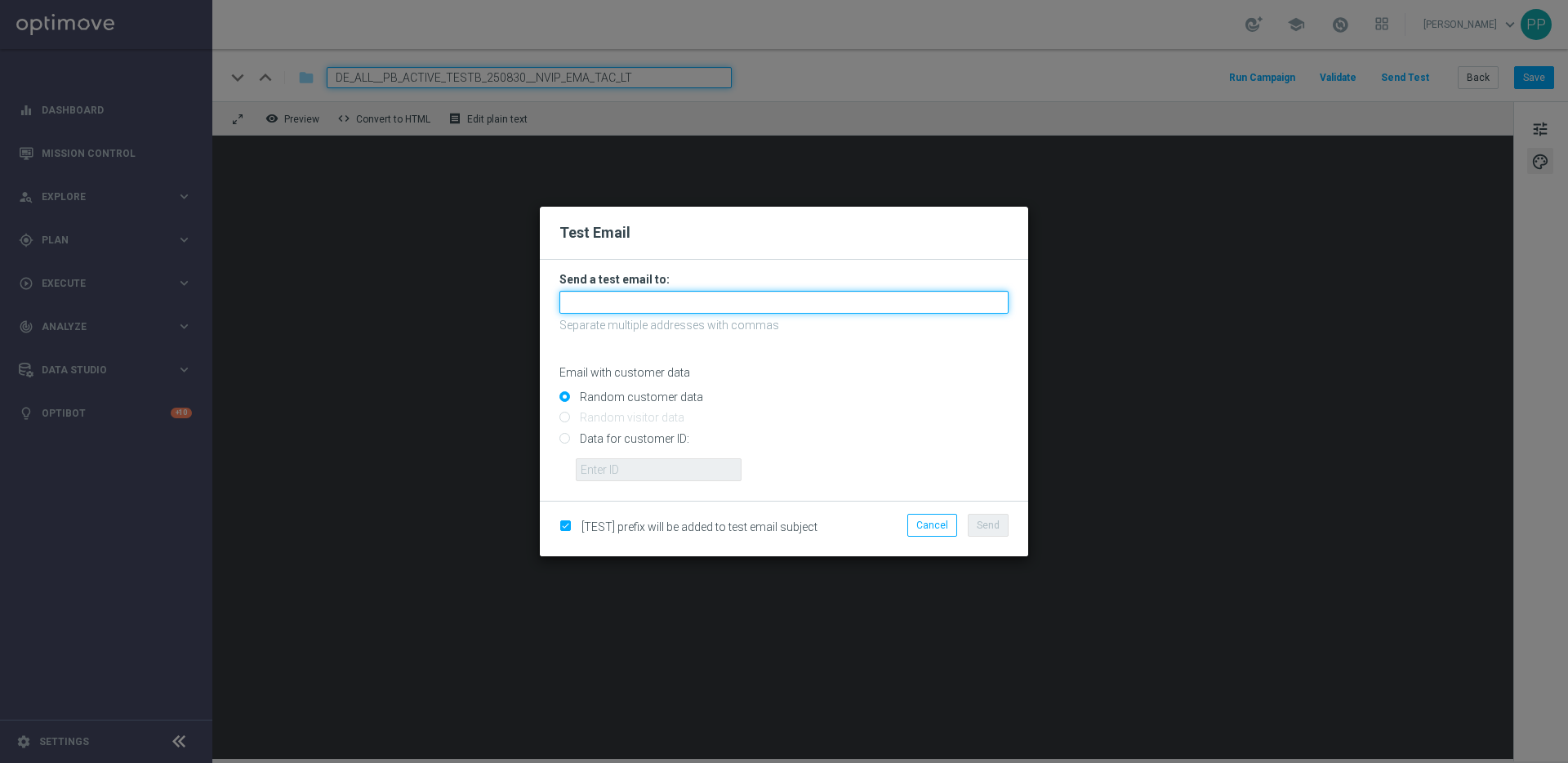
click at [683, 309] on input "text" at bounding box center [784, 303] width 449 height 23
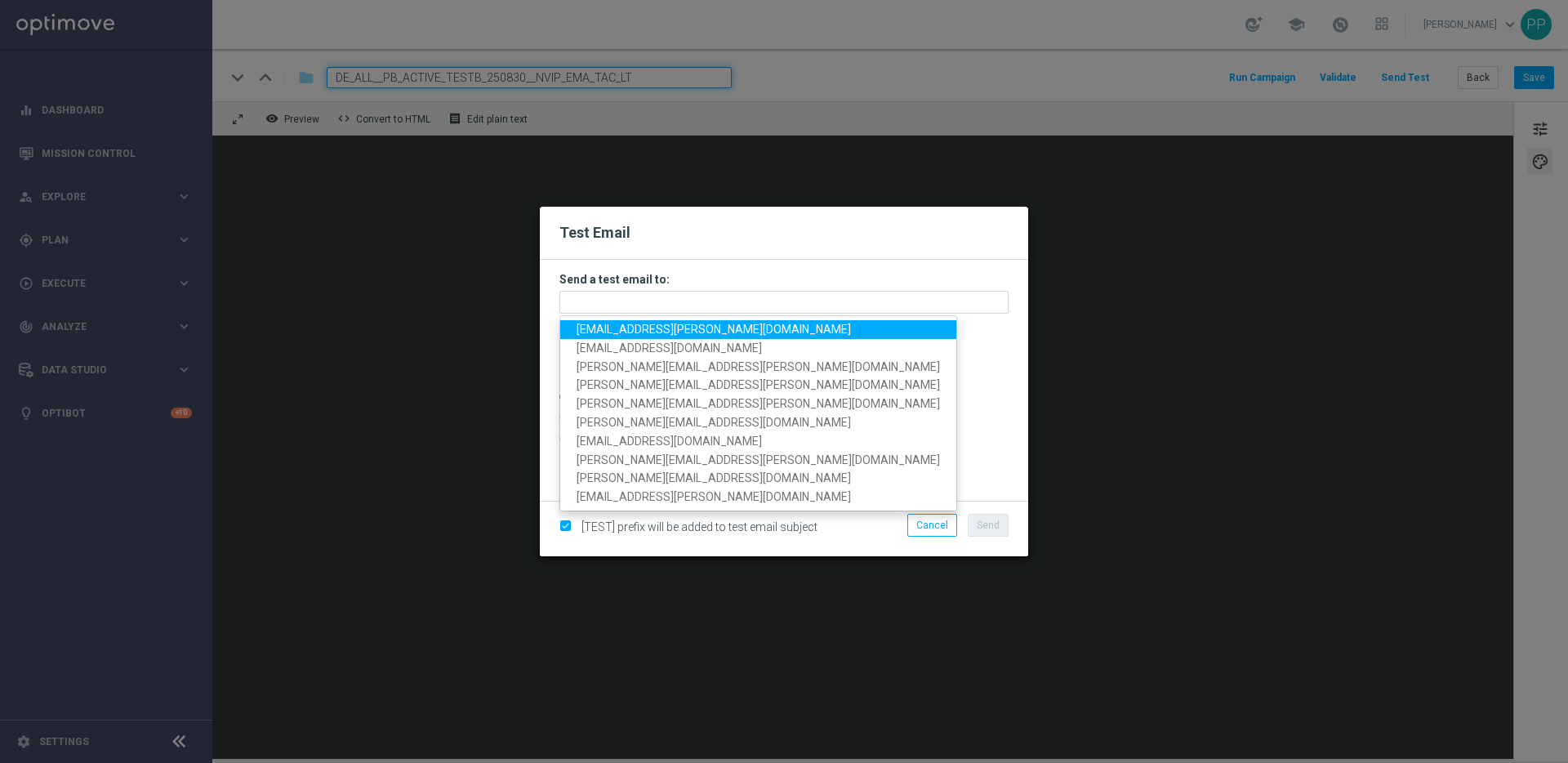
click at [626, 327] on span "[EMAIL_ADDRESS][PERSON_NAME][DOMAIN_NAME]" at bounding box center [714, 329] width 274 height 13
type input "[EMAIL_ADDRESS][PERSON_NAME][DOMAIN_NAME]"
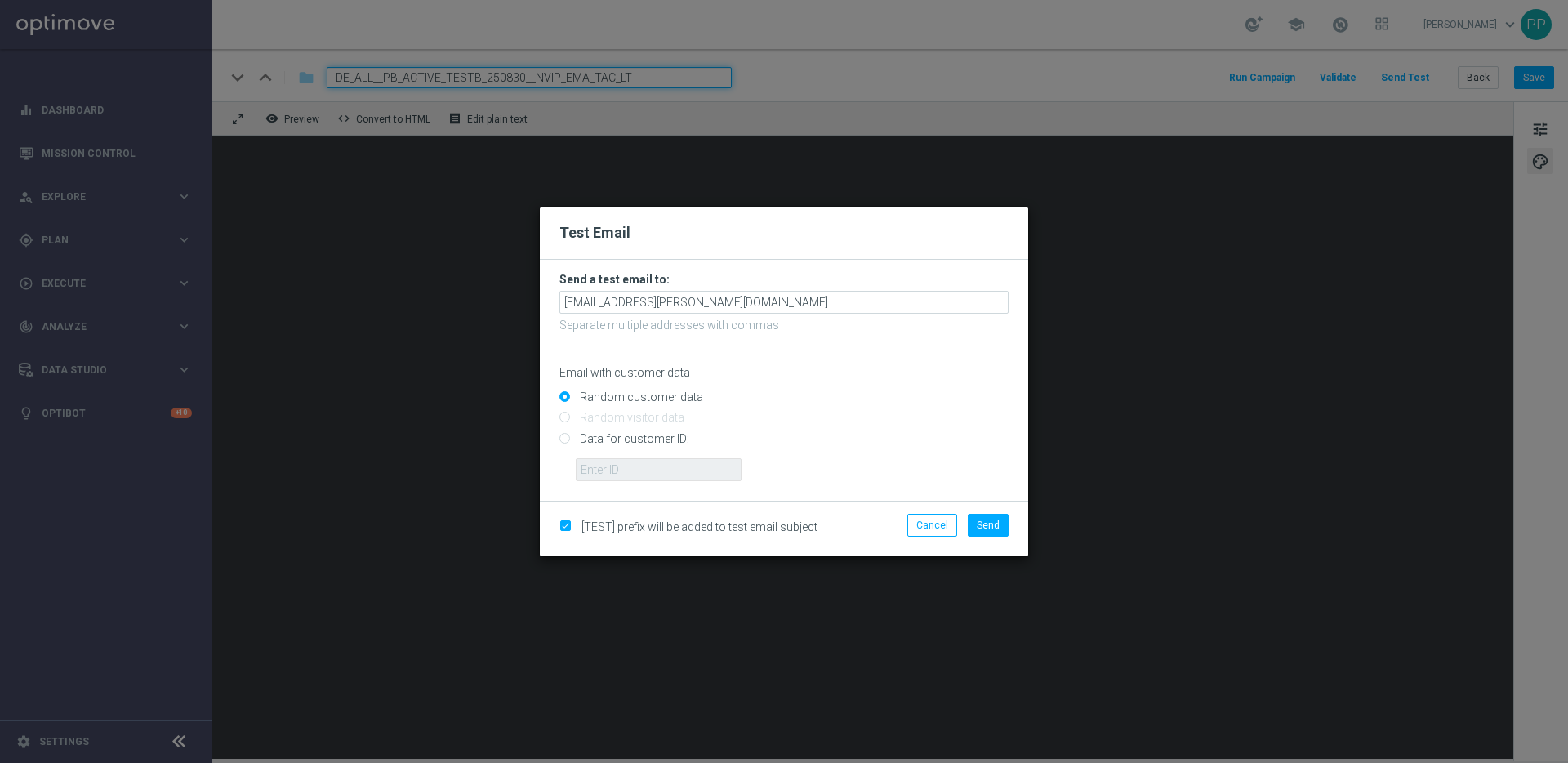
click at [595, 437] on input "Data for customer ID:" at bounding box center [784, 445] width 449 height 23
radio input "true"
click at [598, 460] on input "text" at bounding box center [658, 470] width 166 height 23
type input "16338944"
click at [992, 519] on span "Send" at bounding box center [988, 525] width 23 height 11
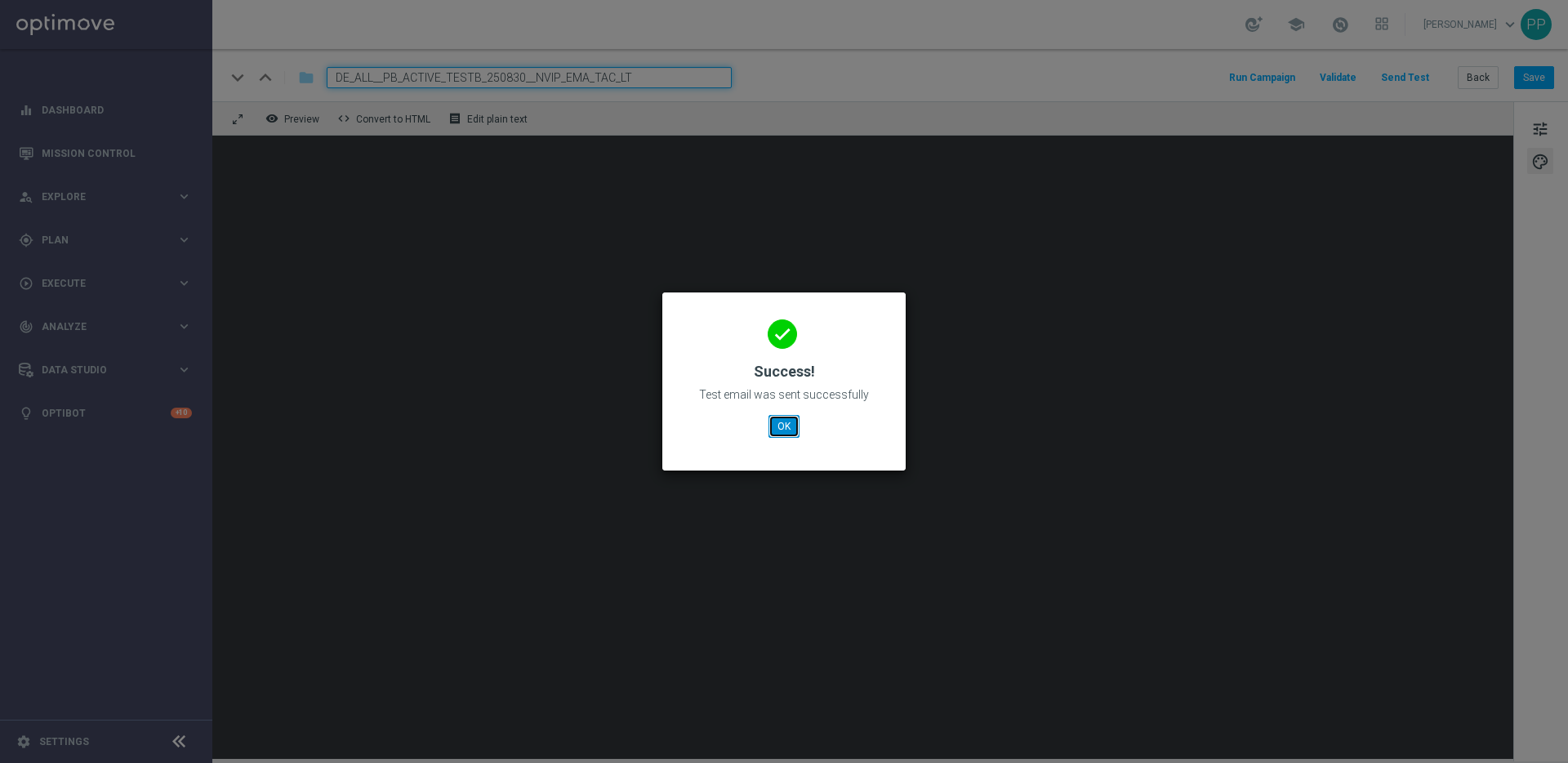
click at [783, 420] on button "OK" at bounding box center [784, 426] width 31 height 23
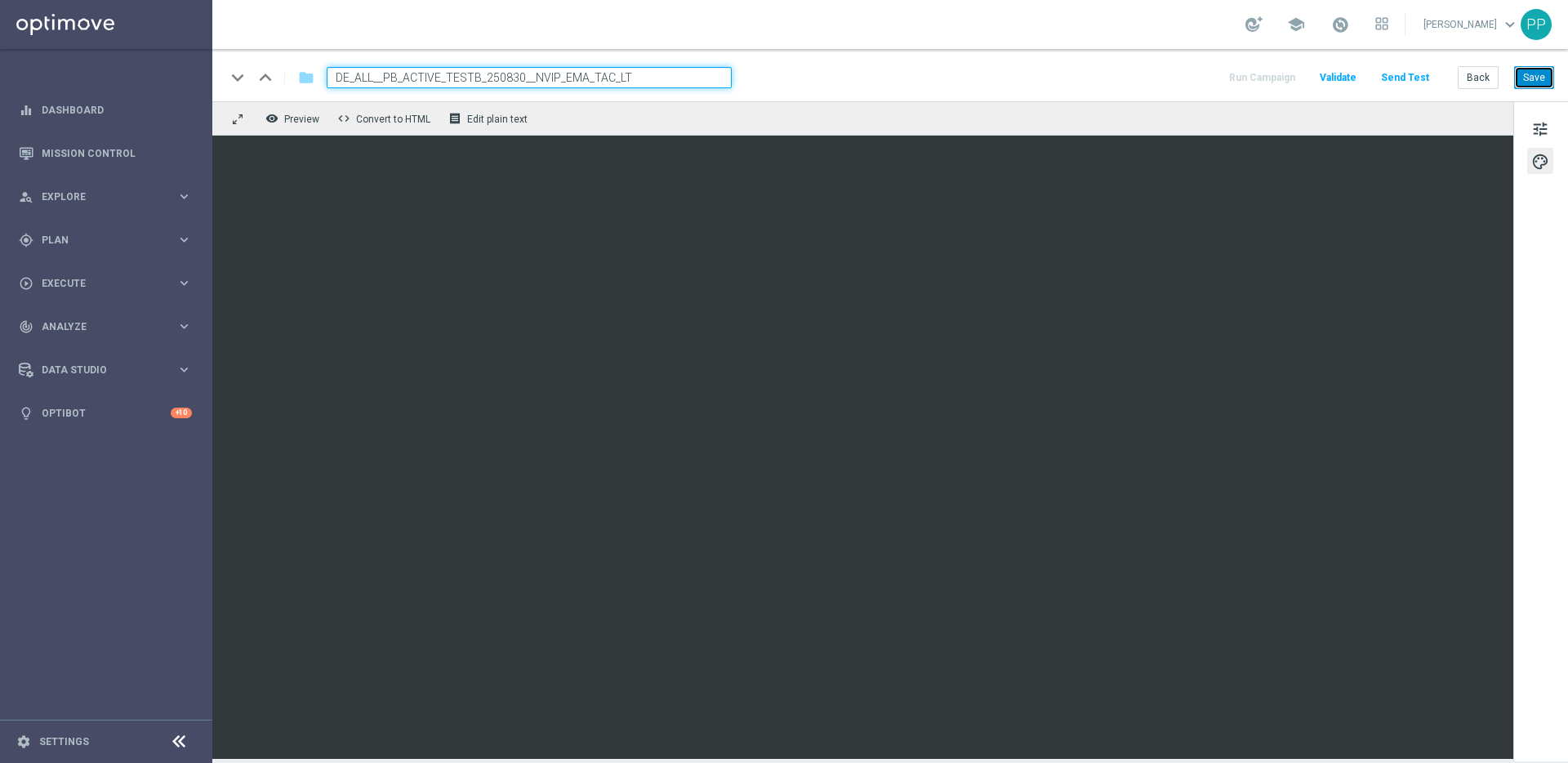
click at [1533, 75] on button "Save" at bounding box center [1534, 78] width 40 height 23
click at [1394, 78] on button "Send Test" at bounding box center [1405, 78] width 53 height 22
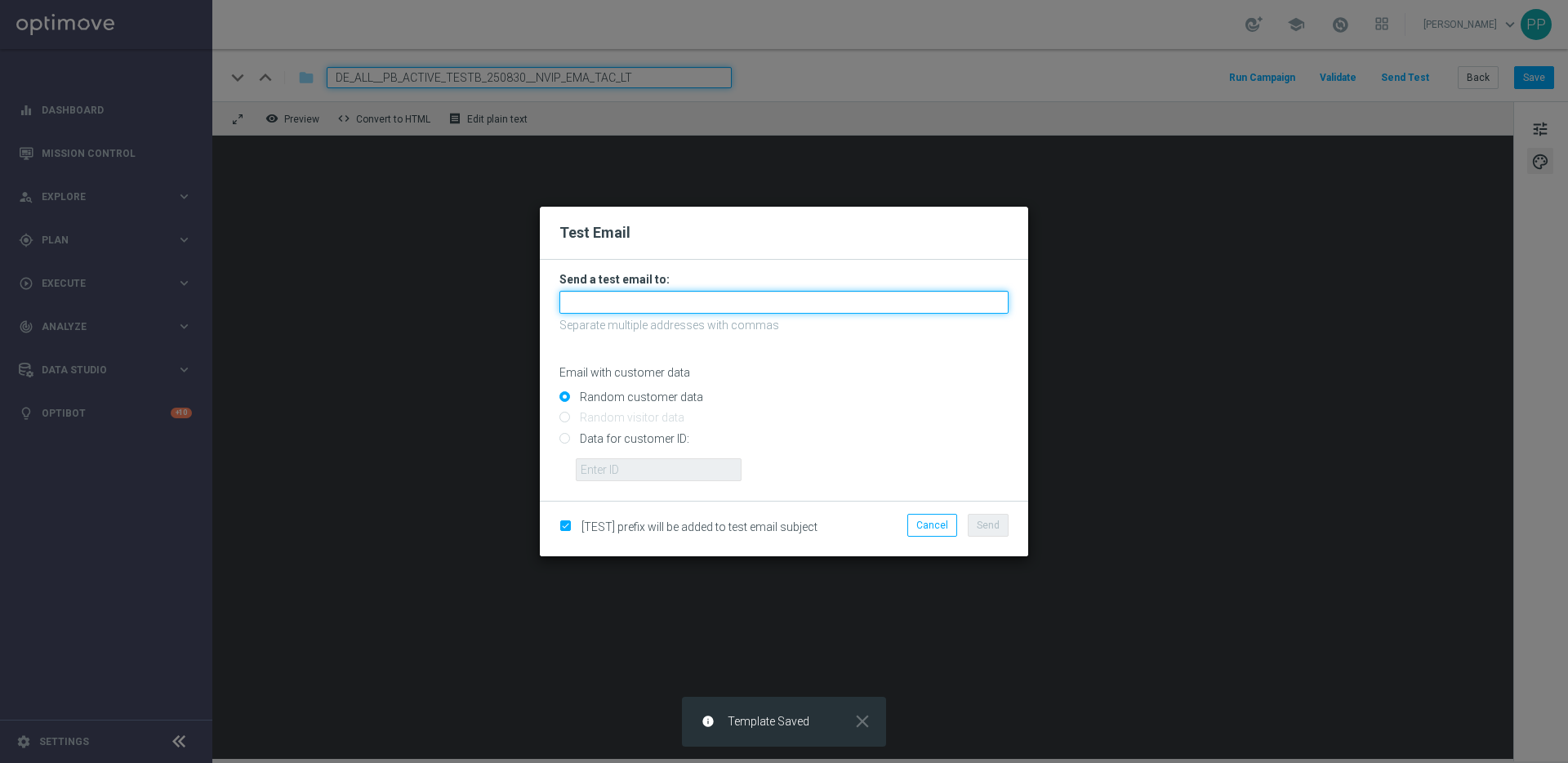
click at [624, 299] on input "text" at bounding box center [784, 303] width 449 height 23
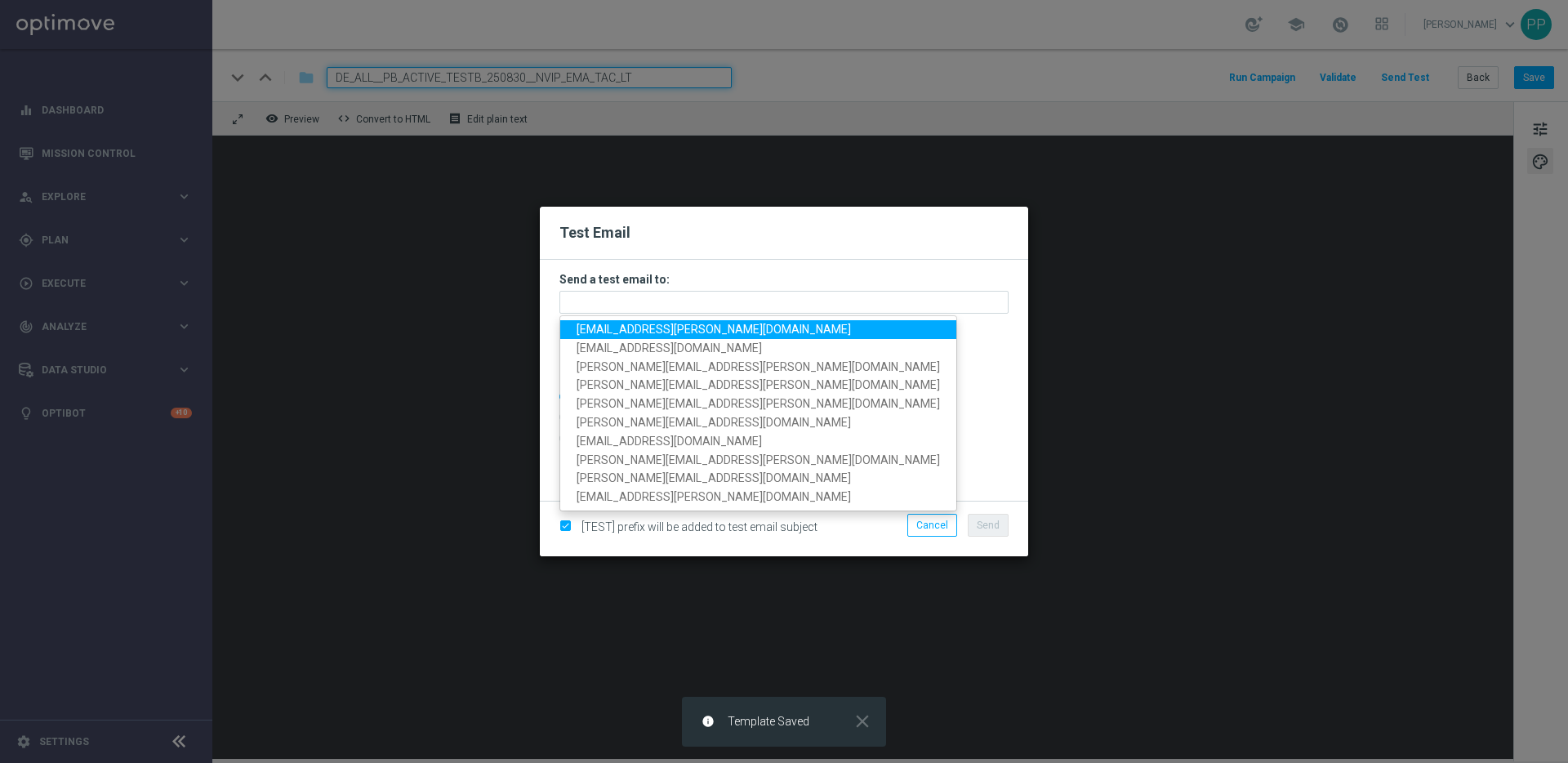
click at [602, 336] on link "palma.prieto@lottoland.com" at bounding box center [758, 330] width 396 height 19
type input "palma.prieto@lottoland.com"
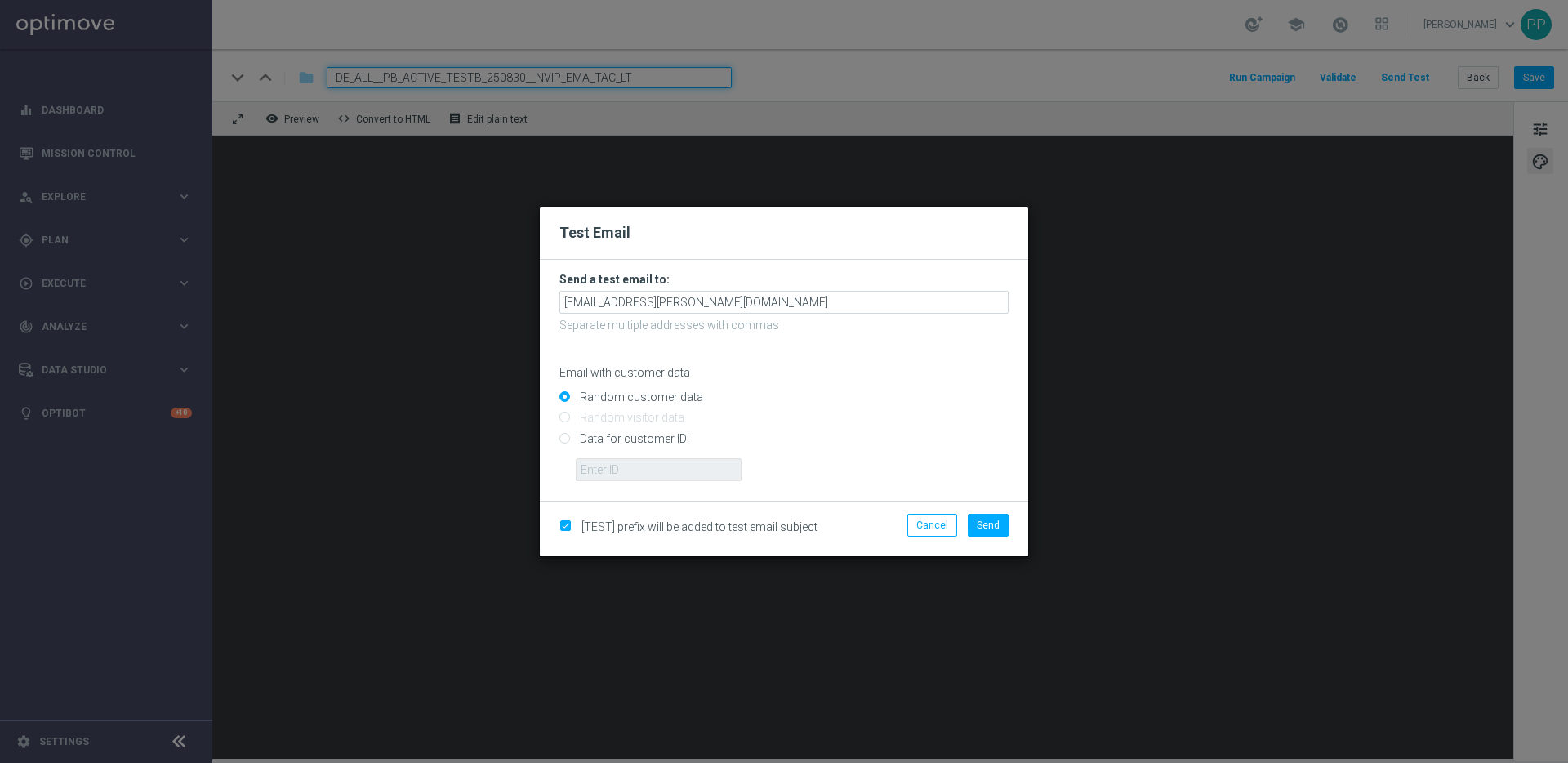
click at [566, 437] on input "Data for customer ID:" at bounding box center [784, 445] width 449 height 23
radio input "true"
click at [612, 467] on input "text" at bounding box center [658, 470] width 166 height 23
type input "16338944"
click at [1004, 530] on button "Send" at bounding box center [988, 525] width 41 height 23
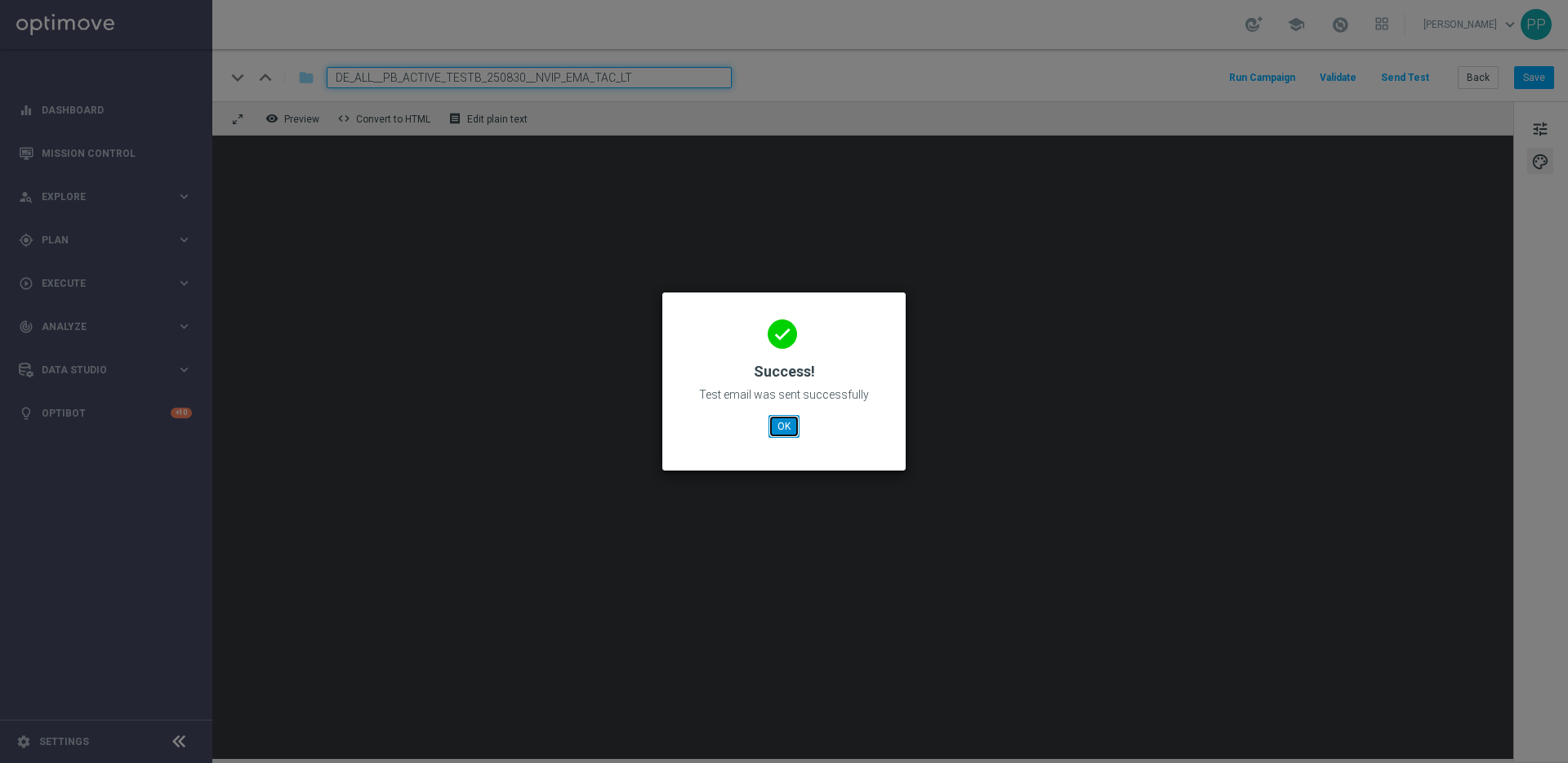
click at [790, 423] on button "OK" at bounding box center [784, 426] width 31 height 23
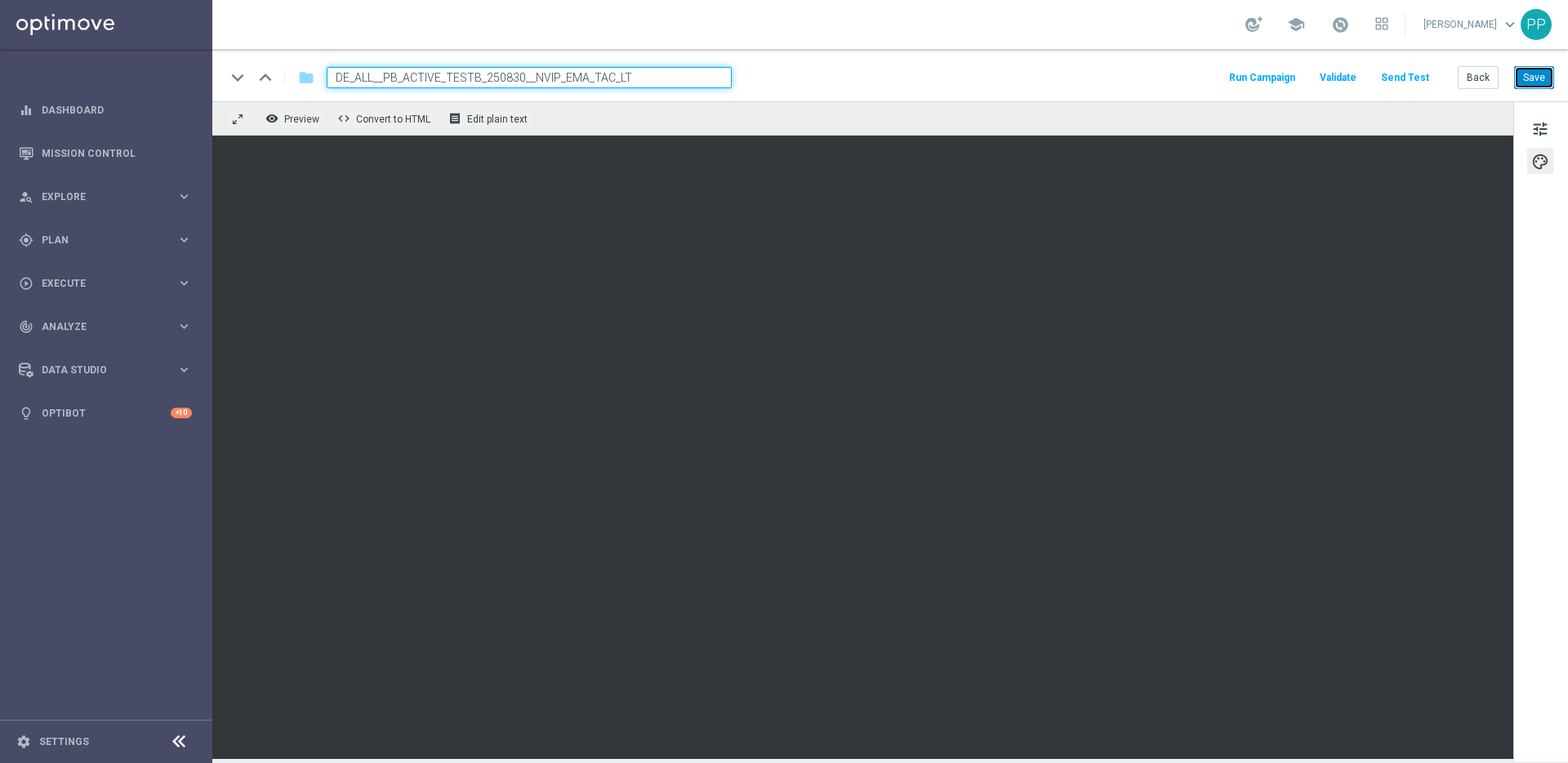
click at [1526, 87] on button "Save" at bounding box center [1534, 78] width 40 height 23
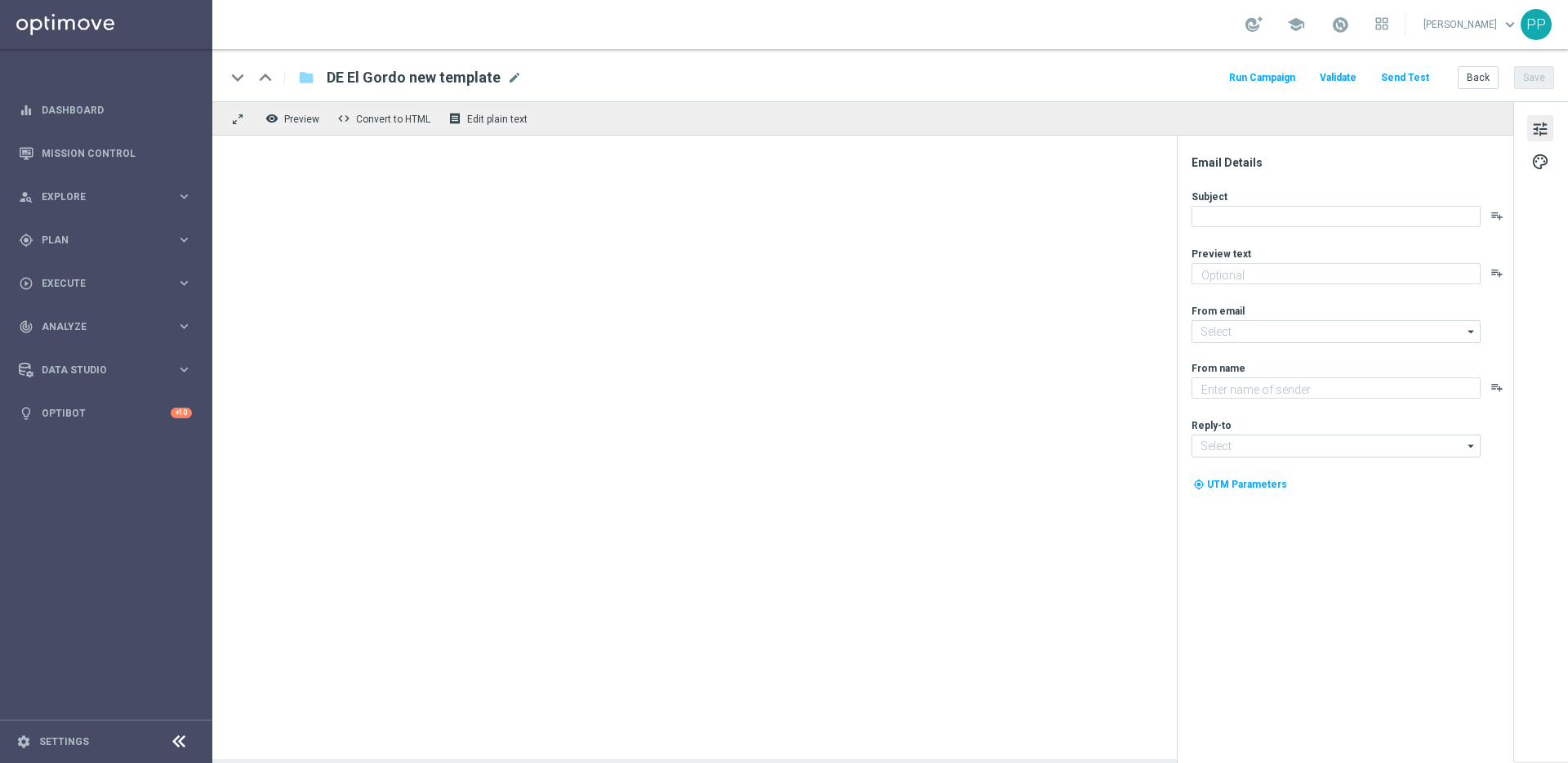
type textarea "Heute 30 % Rabatt auf dein Los"
type input "[EMAIL_ADDRESS][DOMAIN_NAME]"
type textarea "Lottoland"
type input "[EMAIL_ADDRESS][DOMAIN_NAME]"
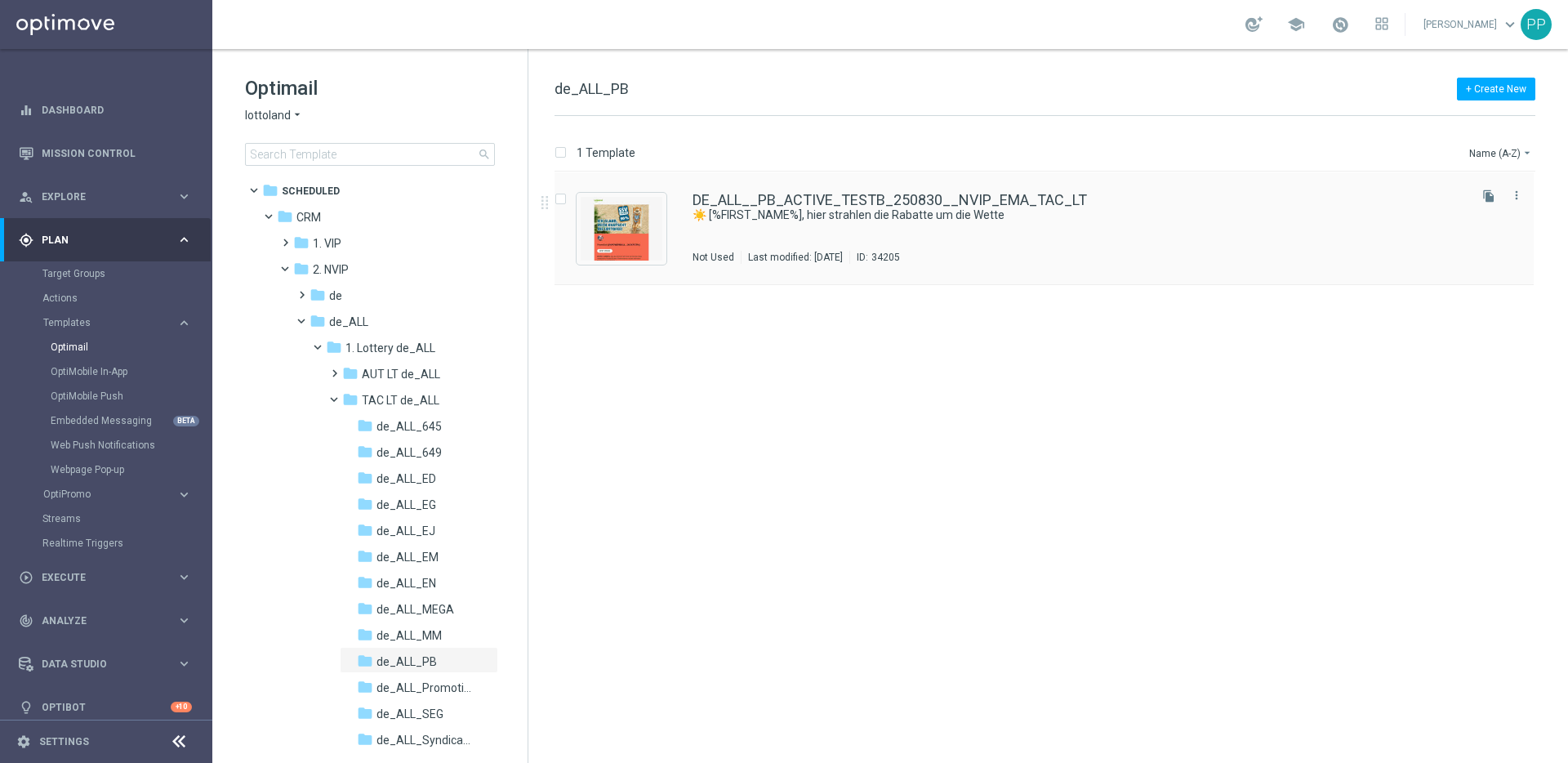
click at [560, 198] on input "Press SPACE to select this row." at bounding box center [560, 200] width 10 height 10
checkbox input "true"
click at [1288, 157] on p "Duplicate" at bounding box center [1281, 153] width 45 height 13
checkbox input "false"
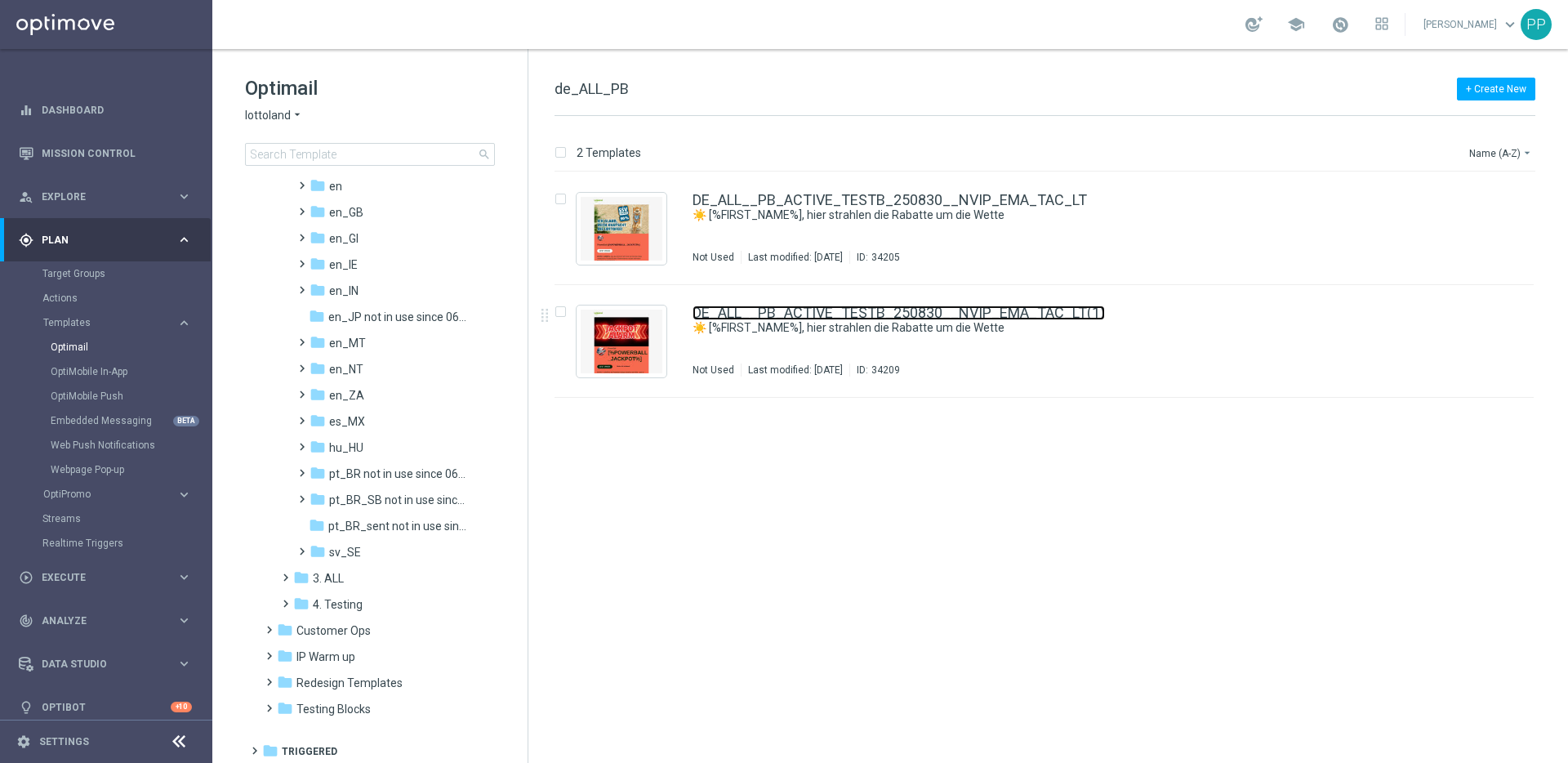
scroll to position [740, 0]
click at [269, 674] on span at bounding box center [266, 671] width 8 height 7
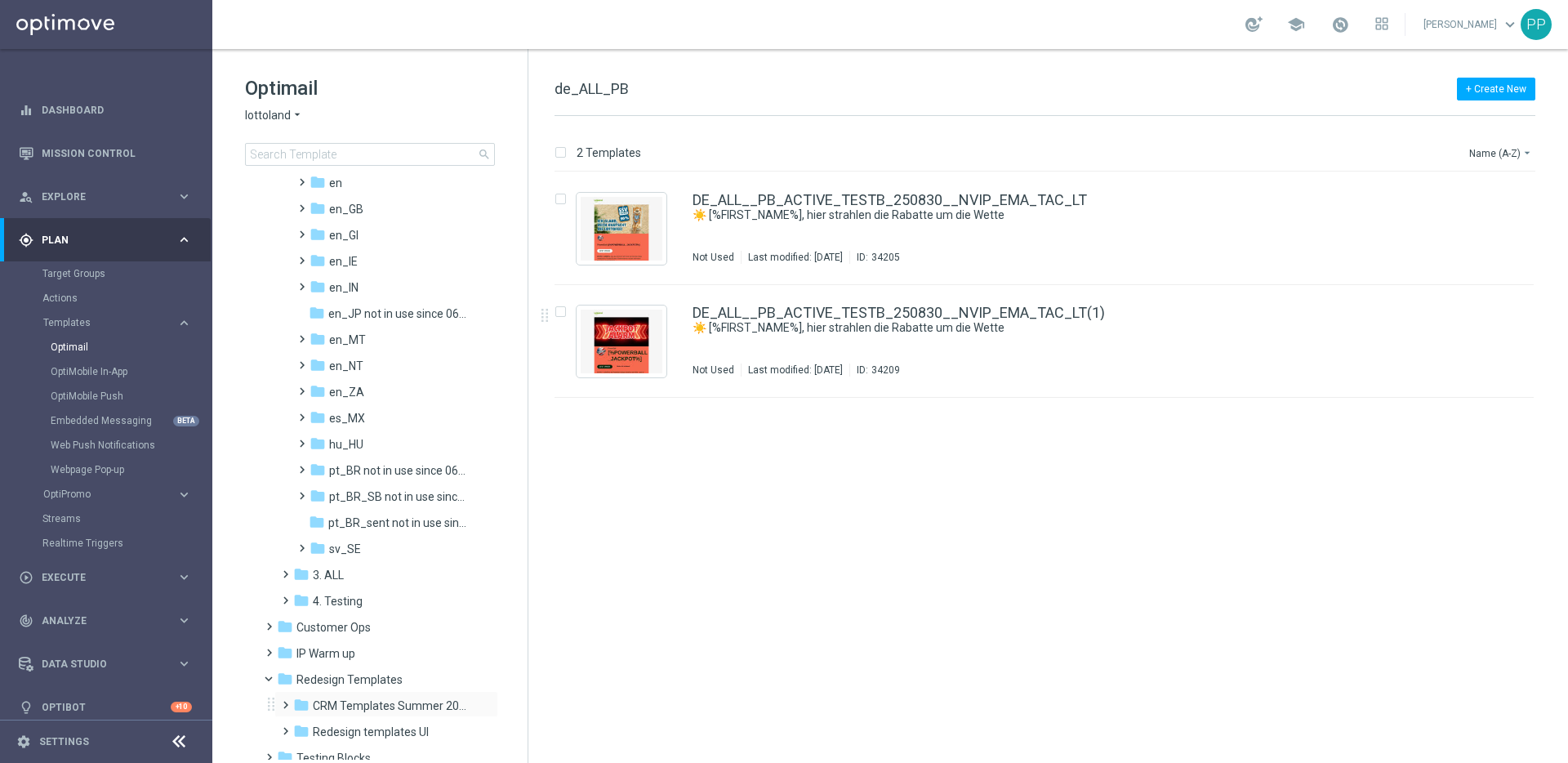
click at [285, 701] on span at bounding box center [283, 697] width 8 height 7
click at [351, 731] on span "DE Examples" at bounding box center [361, 732] width 67 height 15
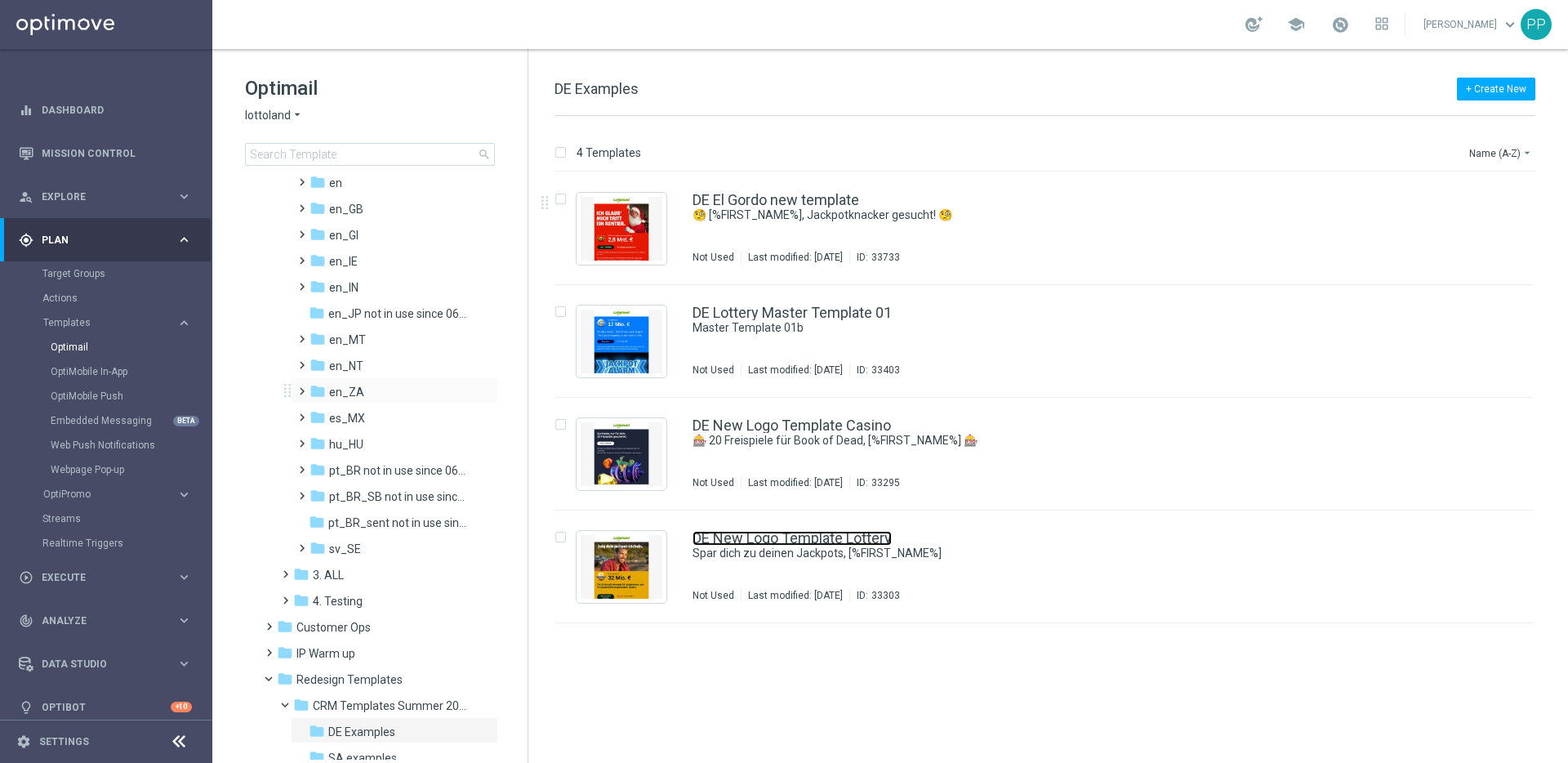
scroll to position [218, 0]
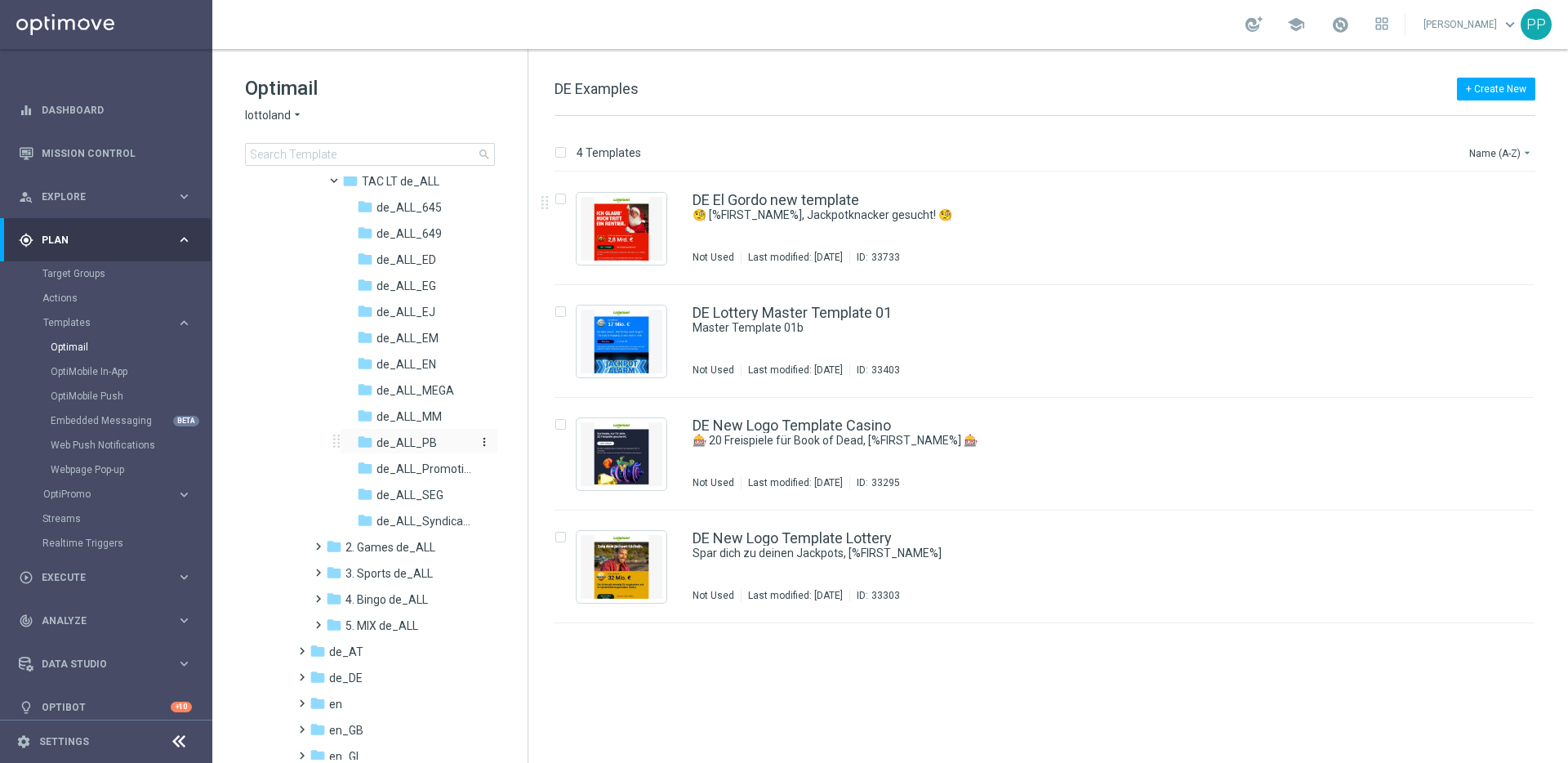
click at [409, 444] on span "de_ALL_PB" at bounding box center [407, 442] width 61 height 15
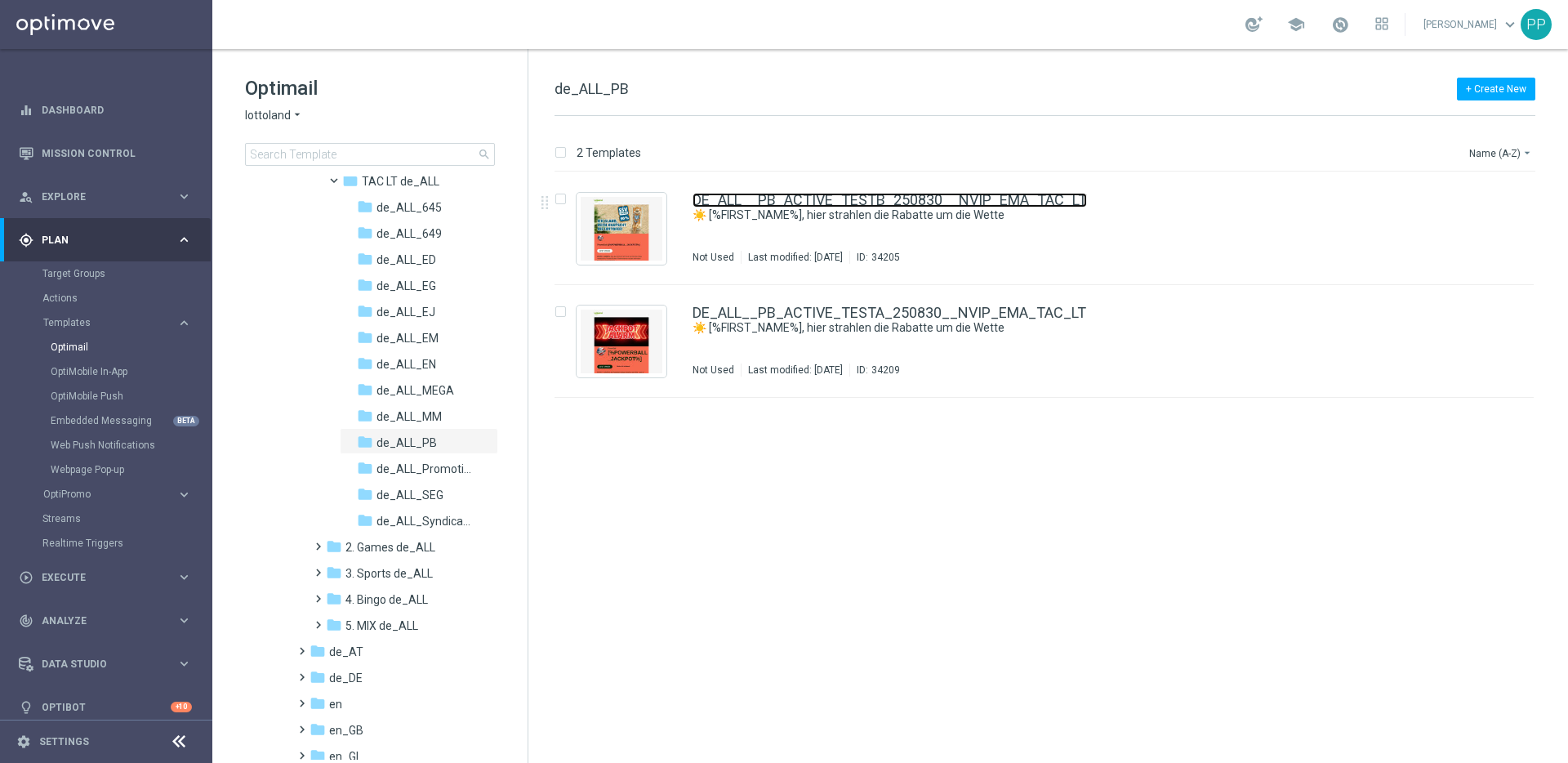
scroll to position [218, 0]
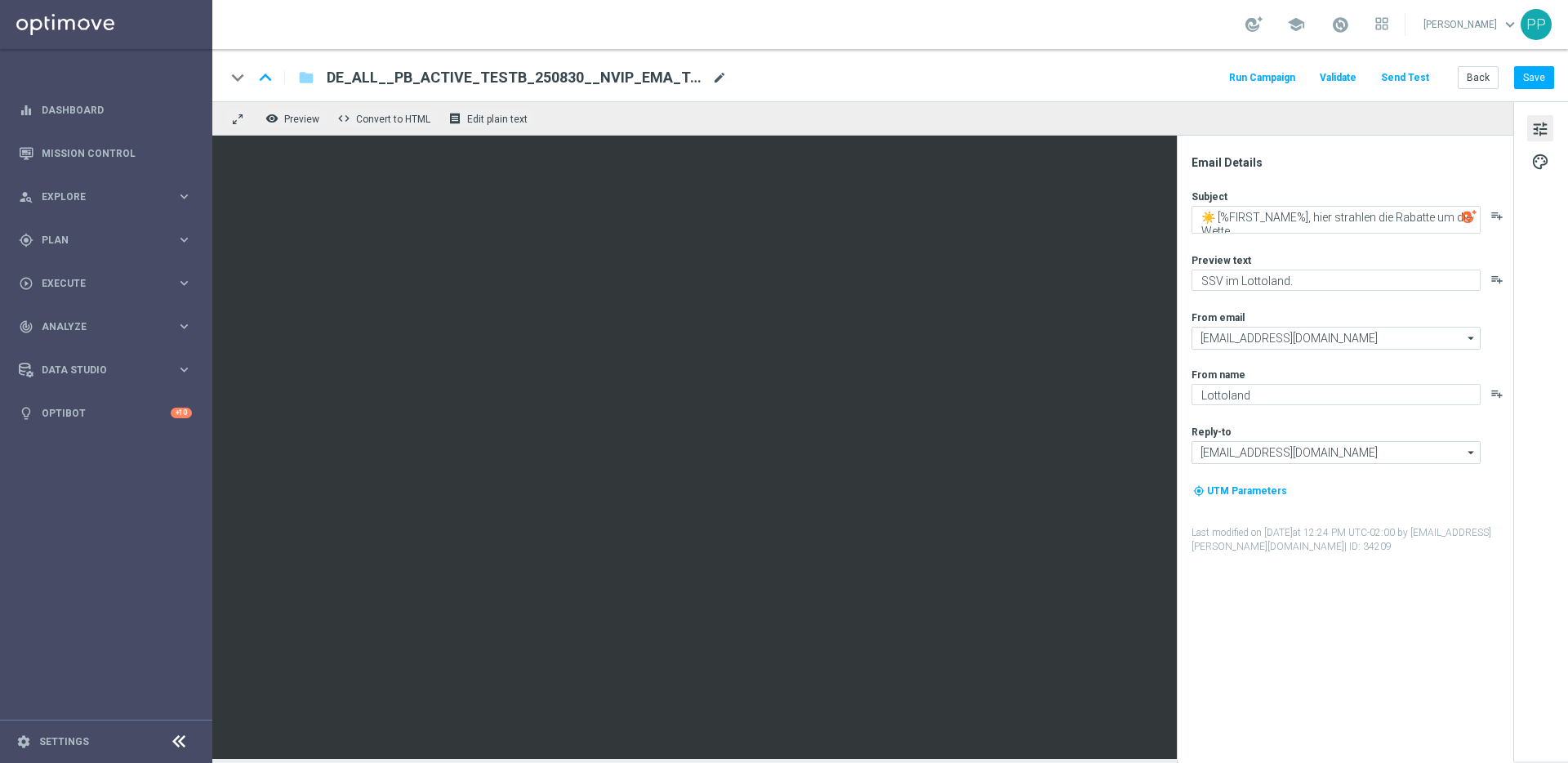
click at [717, 82] on span "mode_edit" at bounding box center [720, 78] width 15 height 15
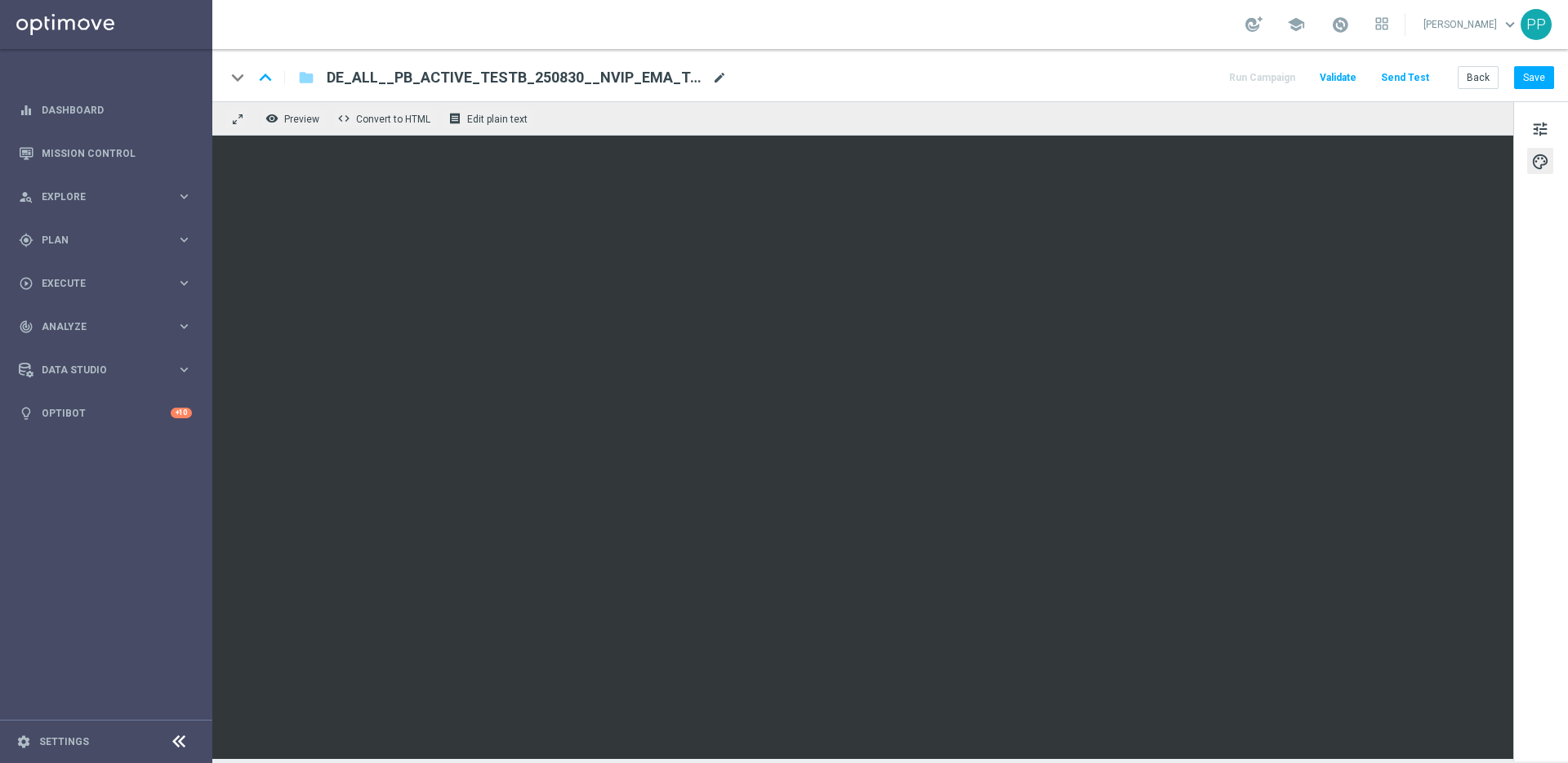
click at [718, 78] on span "mode_edit" at bounding box center [720, 78] width 15 height 15
drag, startPoint x: 699, startPoint y: 75, endPoint x: 389, endPoint y: 66, distance: 310.1
click at [389, 67] on input "DE_ALL__PB_ACTIVE_TESTB_250830__NVIP_EMA_TAC_LT(1)" at bounding box center [530, 78] width 405 height 21
paste input "A_250830__NVIP_EMA_TAC_LT"
type input "DE_ALL__PB_ACTIVE_TESTA_250830__NVIP_EMA_TAC_LT"
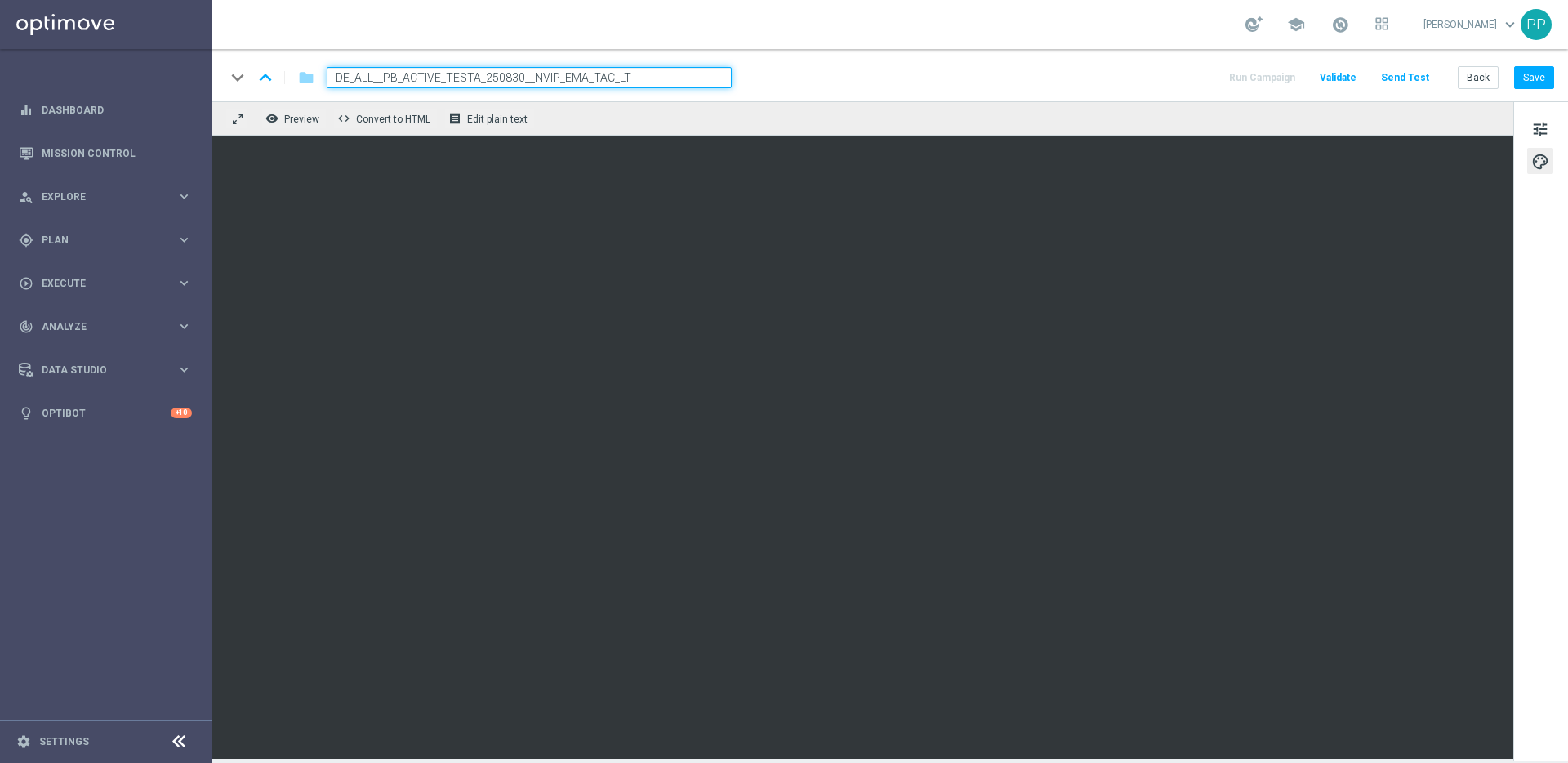
click at [804, 68] on div "keyboard_arrow_down keyboard_arrow_up folder DE_ALL__PB_ACTIVE_TESTA_250830__NV…" at bounding box center [889, 78] width 1329 height 21
click at [1545, 77] on button "Save" at bounding box center [1534, 78] width 40 height 23
click at [1543, 74] on button "Save" at bounding box center [1534, 78] width 40 height 23
click at [1546, 76] on button "Save" at bounding box center [1534, 78] width 40 height 23
click at [1523, 79] on button "Save" at bounding box center [1534, 78] width 40 height 23
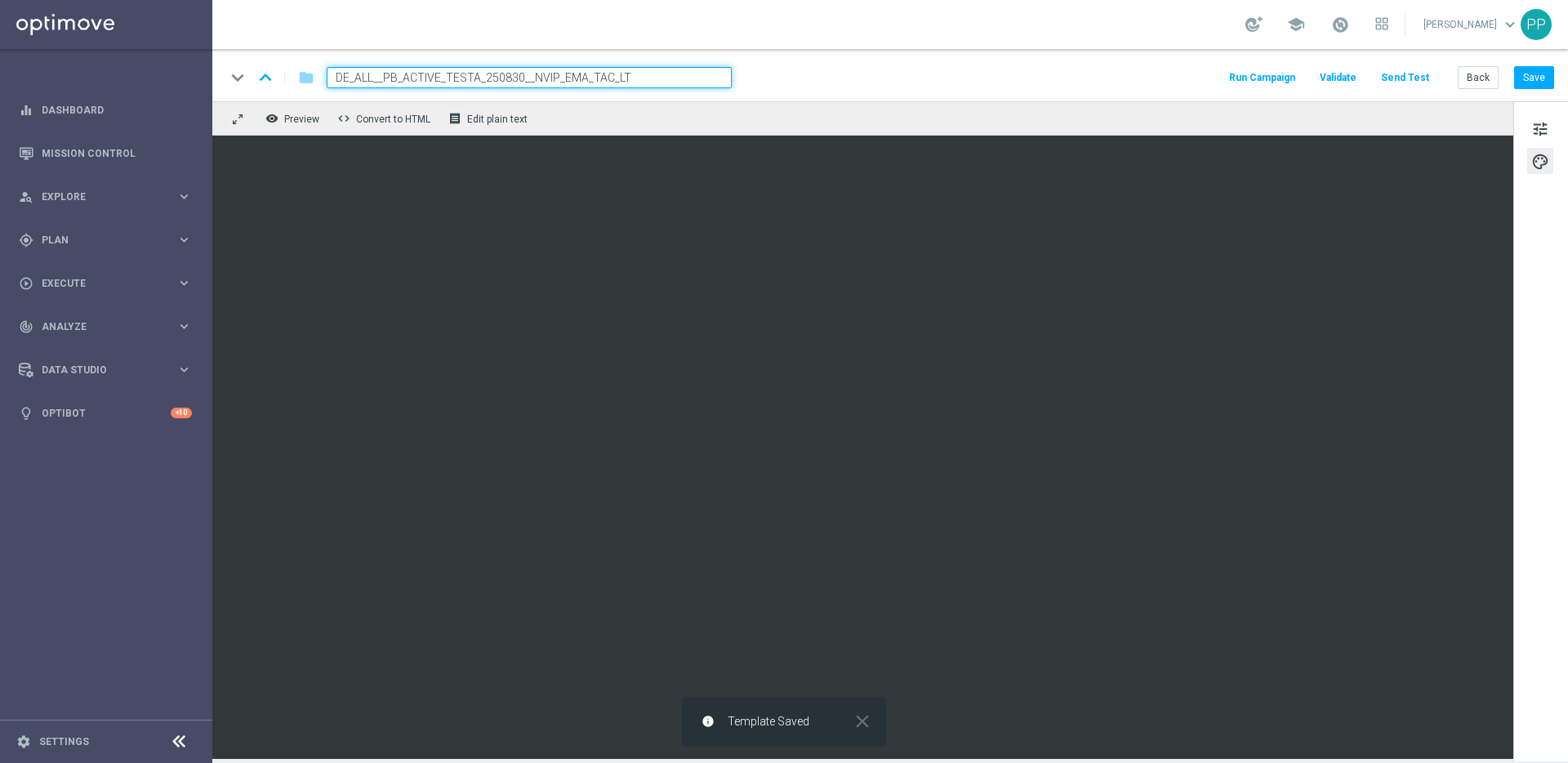
click at [1410, 75] on button "Send Test" at bounding box center [1405, 78] width 53 height 22
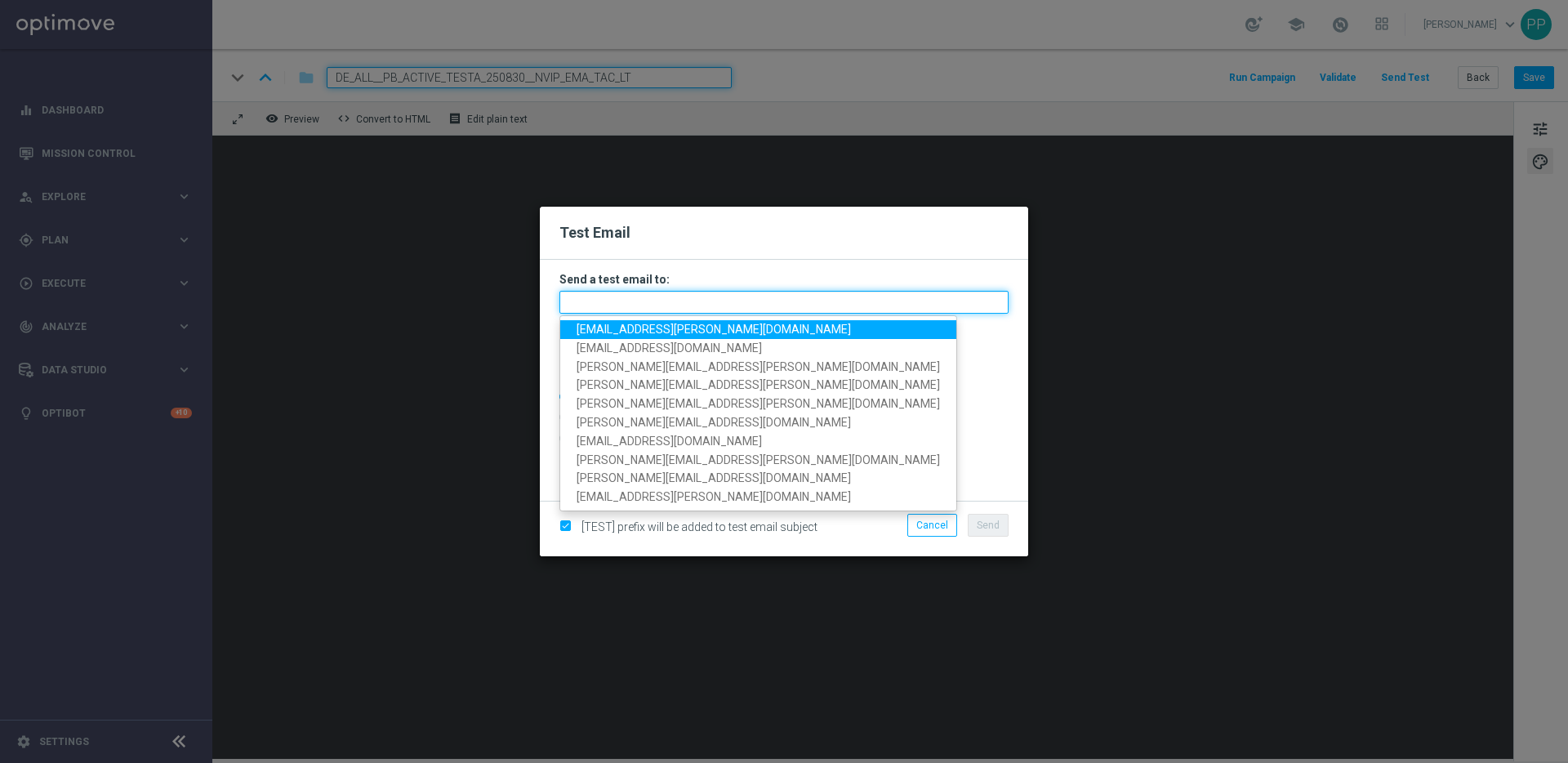
click at [649, 303] on input "text" at bounding box center [784, 303] width 449 height 23
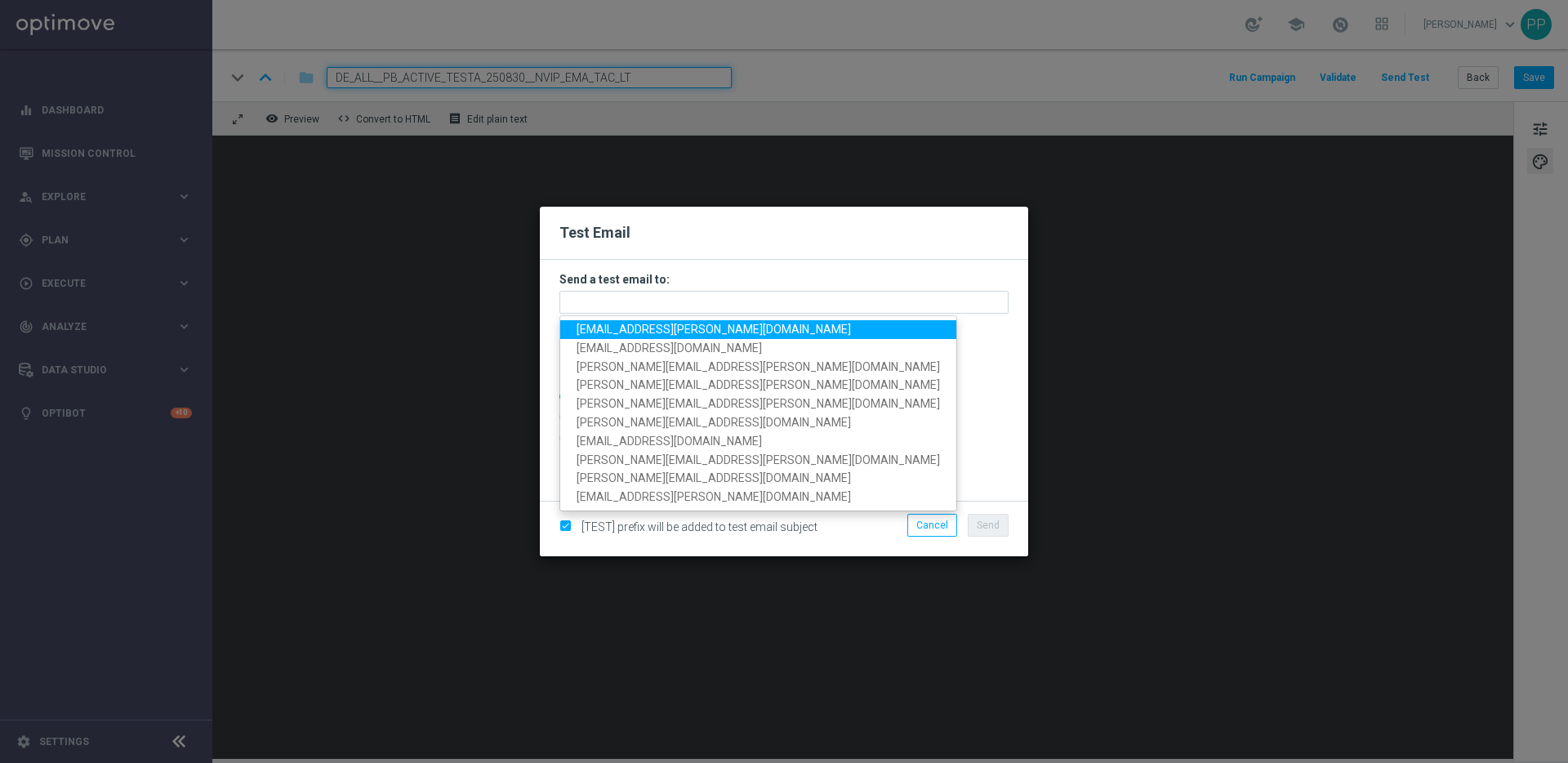
click at [597, 324] on span "[EMAIL_ADDRESS][PERSON_NAME][DOMAIN_NAME]" at bounding box center [714, 329] width 274 height 13
type input "[EMAIL_ADDRESS][PERSON_NAME][DOMAIN_NAME]"
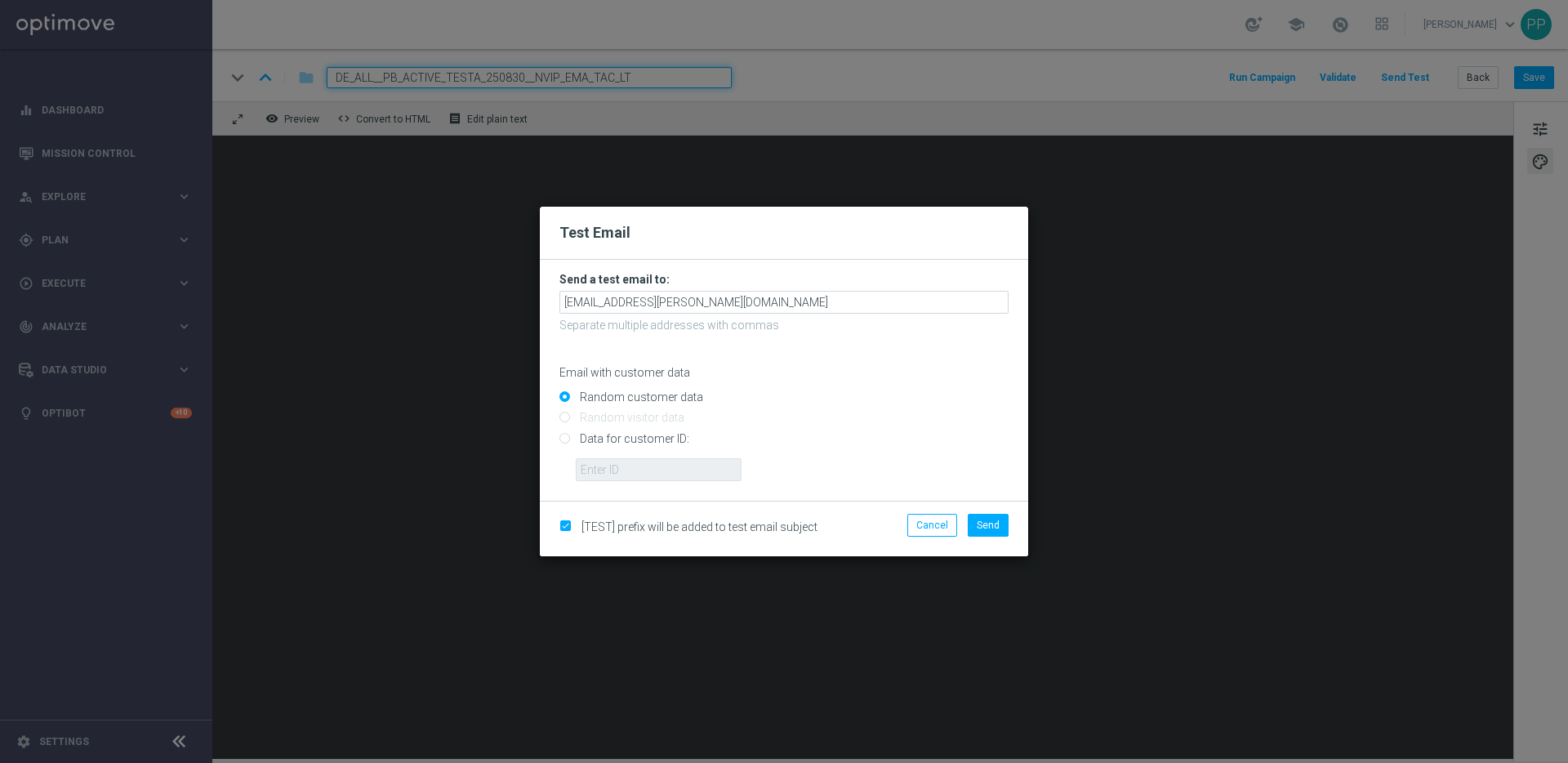
click at [566, 439] on input "Data for customer ID:" at bounding box center [784, 445] width 449 height 23
radio input "true"
click at [609, 466] on input "text" at bounding box center [658, 470] width 166 height 23
type input "16338944"
click at [983, 520] on span "Send" at bounding box center [988, 525] width 23 height 11
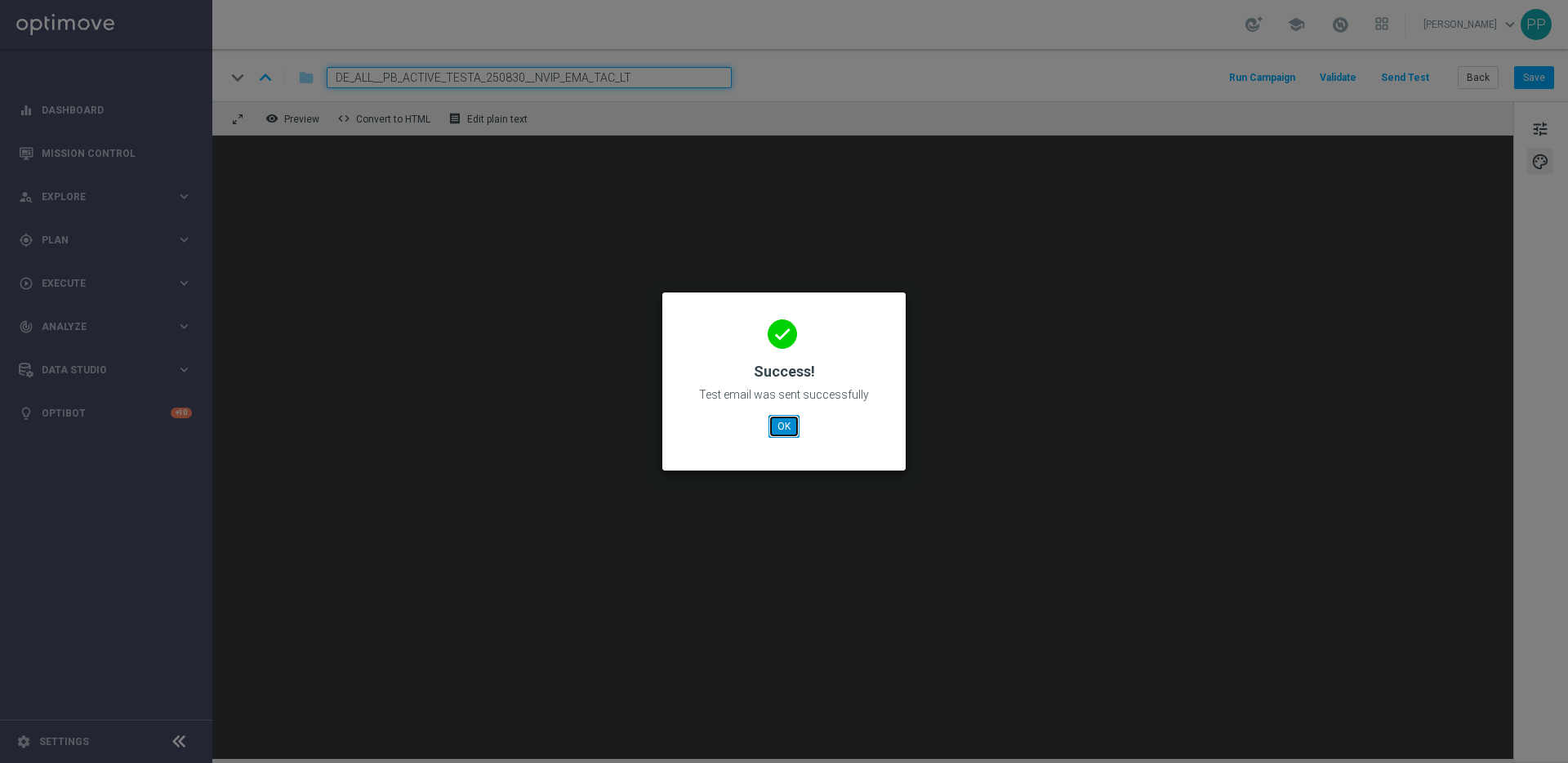
click at [775, 424] on button "OK" at bounding box center [784, 426] width 31 height 23
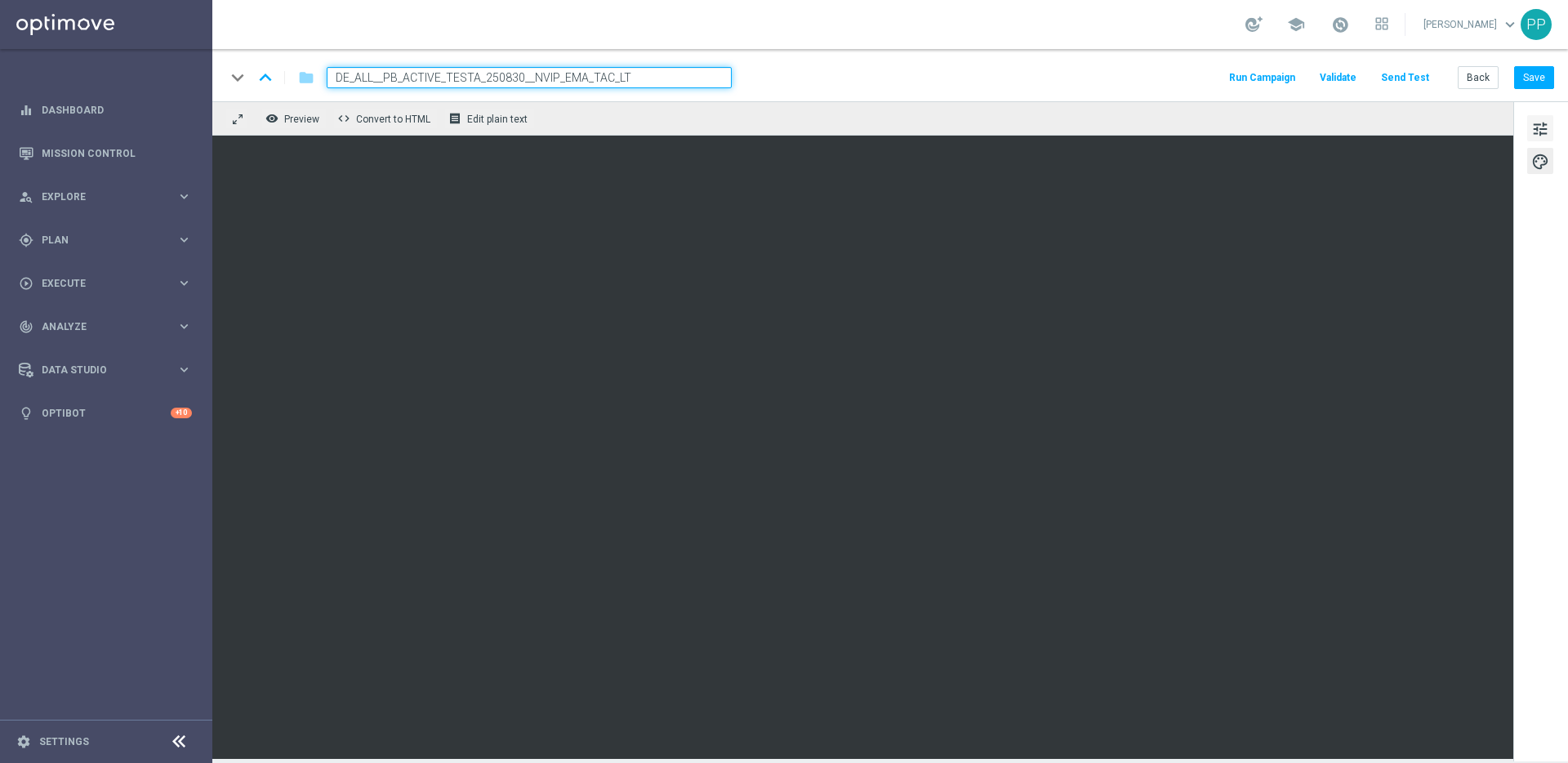
click at [1529, 129] on button "tune" at bounding box center [1541, 129] width 26 height 26
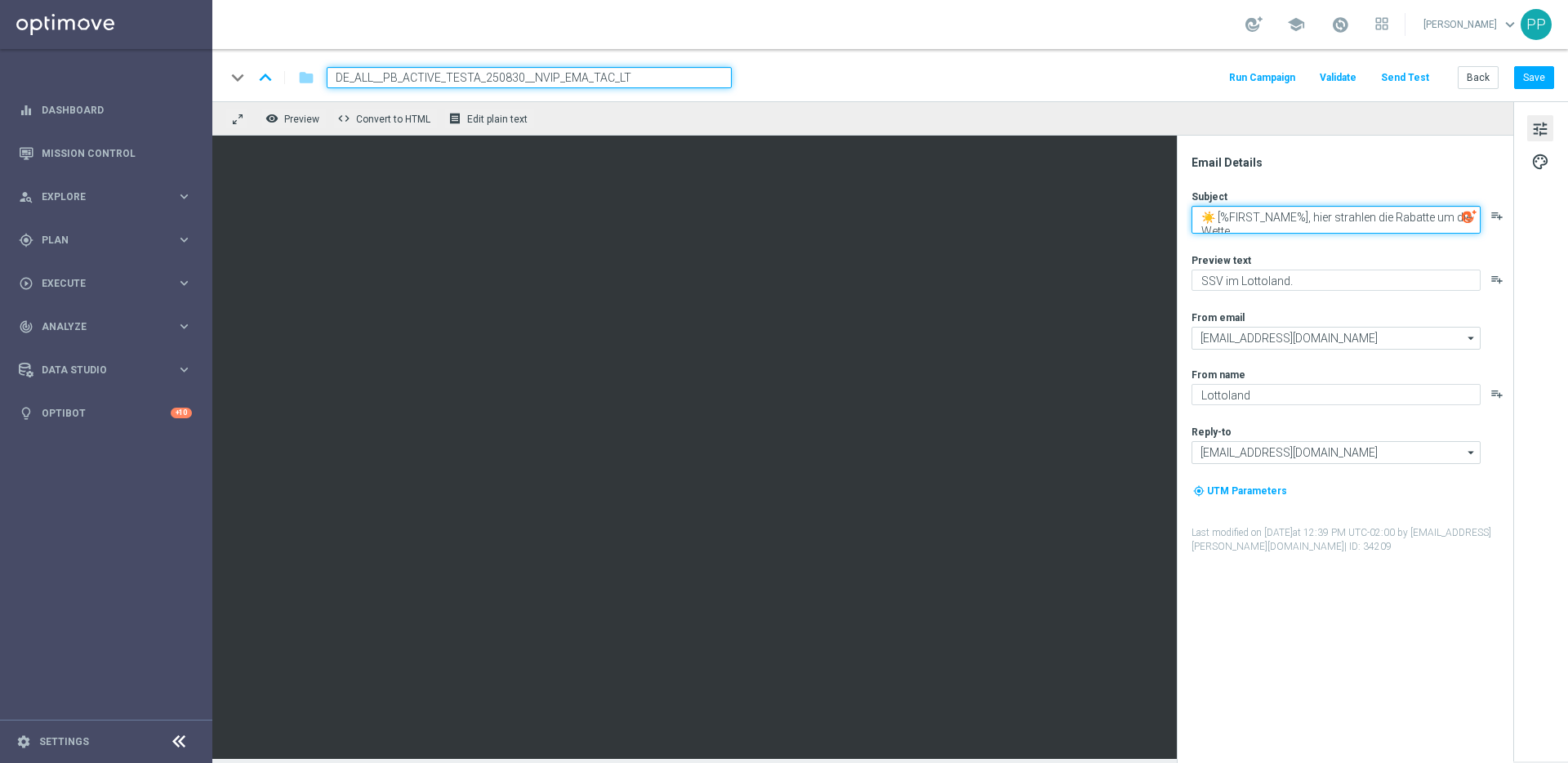
drag, startPoint x: 1200, startPoint y: 207, endPoint x: 1259, endPoint y: 237, distance: 66.2
click at [1259, 237] on div "Subject ☀️ [%FIRST_NAME%], hier strahlen die Rabatte um die Wette playlist_add …" at bounding box center [1351, 371] width 321 height 364
paste textarea "🇺🇸 15 % Rabatt für den Power-Jackpot, [%FIRST_NAME%] 🇺🇸"
type textarea "🇺🇸 15 % Rabatt für den Power-Jackpot, [%FIRST_NAME%] 🇺🇸"
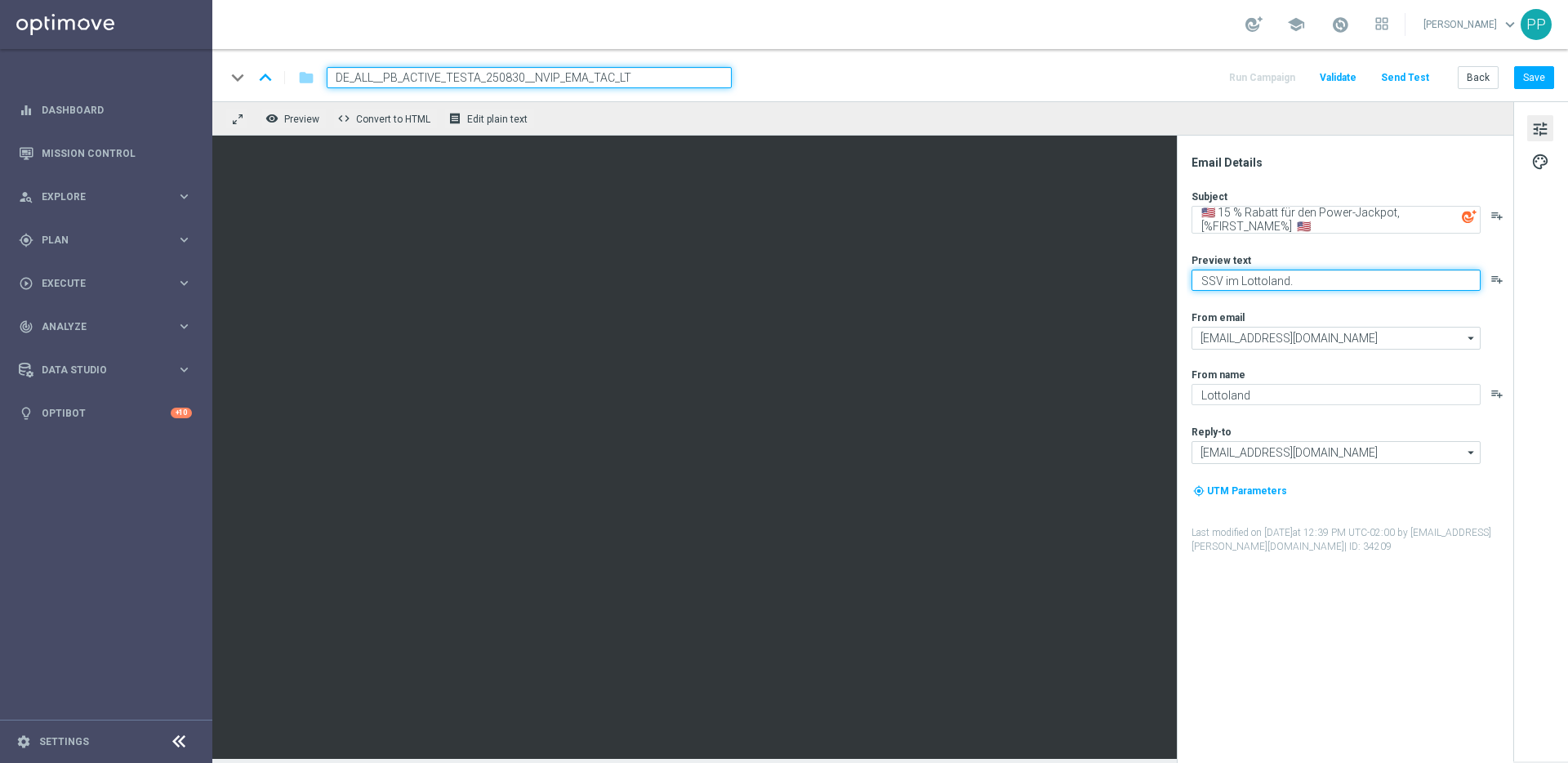
drag, startPoint x: 1198, startPoint y: 278, endPoint x: 1328, endPoint y: 281, distance: 130.0
click at [1328, 281] on textarea "SSV im Lottoland." at bounding box center [1336, 280] width 289 height 21
paste textarea "Dein Rabatt auf den US-PowerBall im Lottoland"
type textarea "Dein Rabatt auf den US-PowerBall im Lottoland"
click at [1531, 81] on button "Save" at bounding box center [1534, 78] width 40 height 23
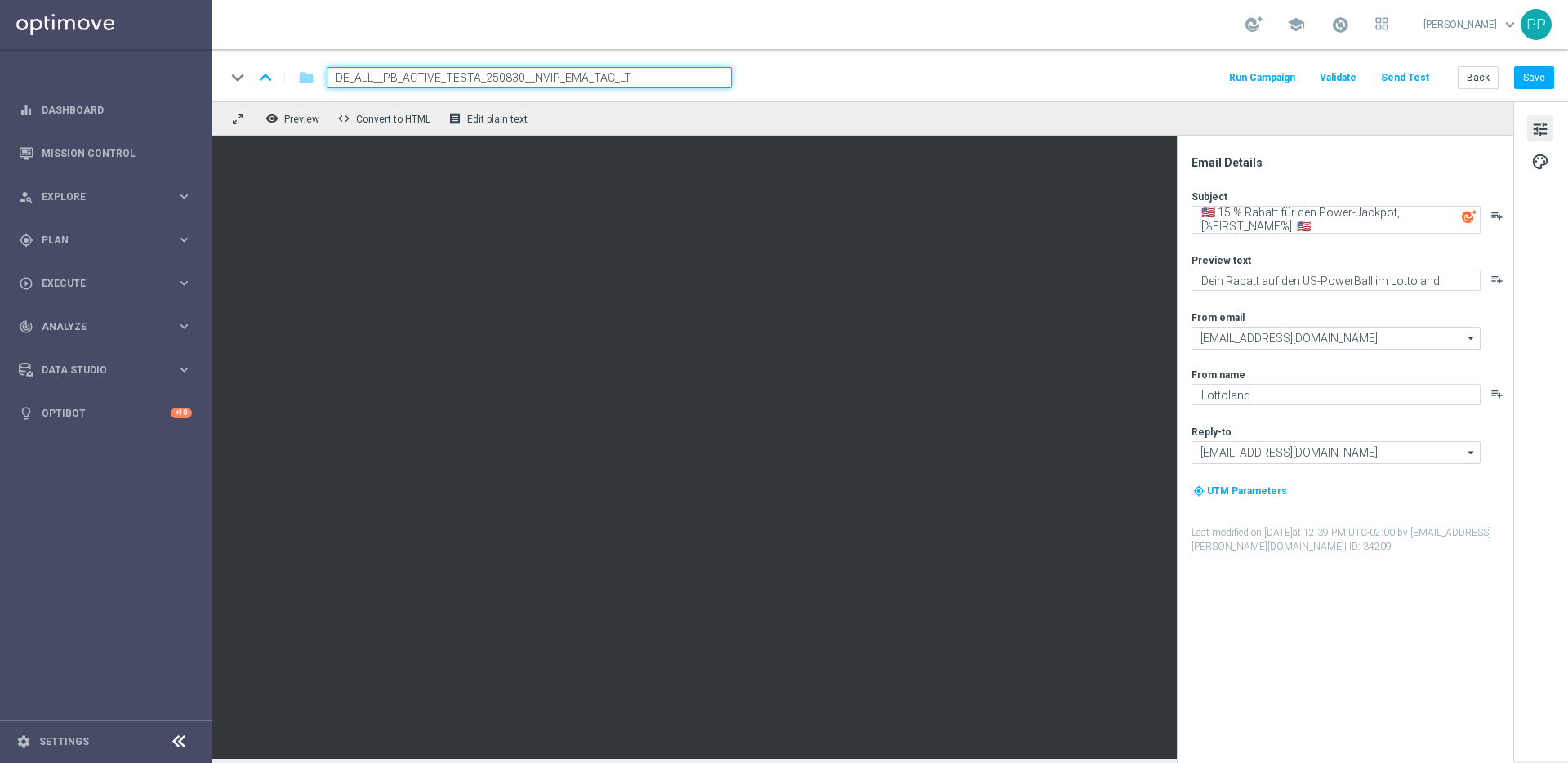
click at [1424, 69] on button "Send Test" at bounding box center [1405, 78] width 53 height 22
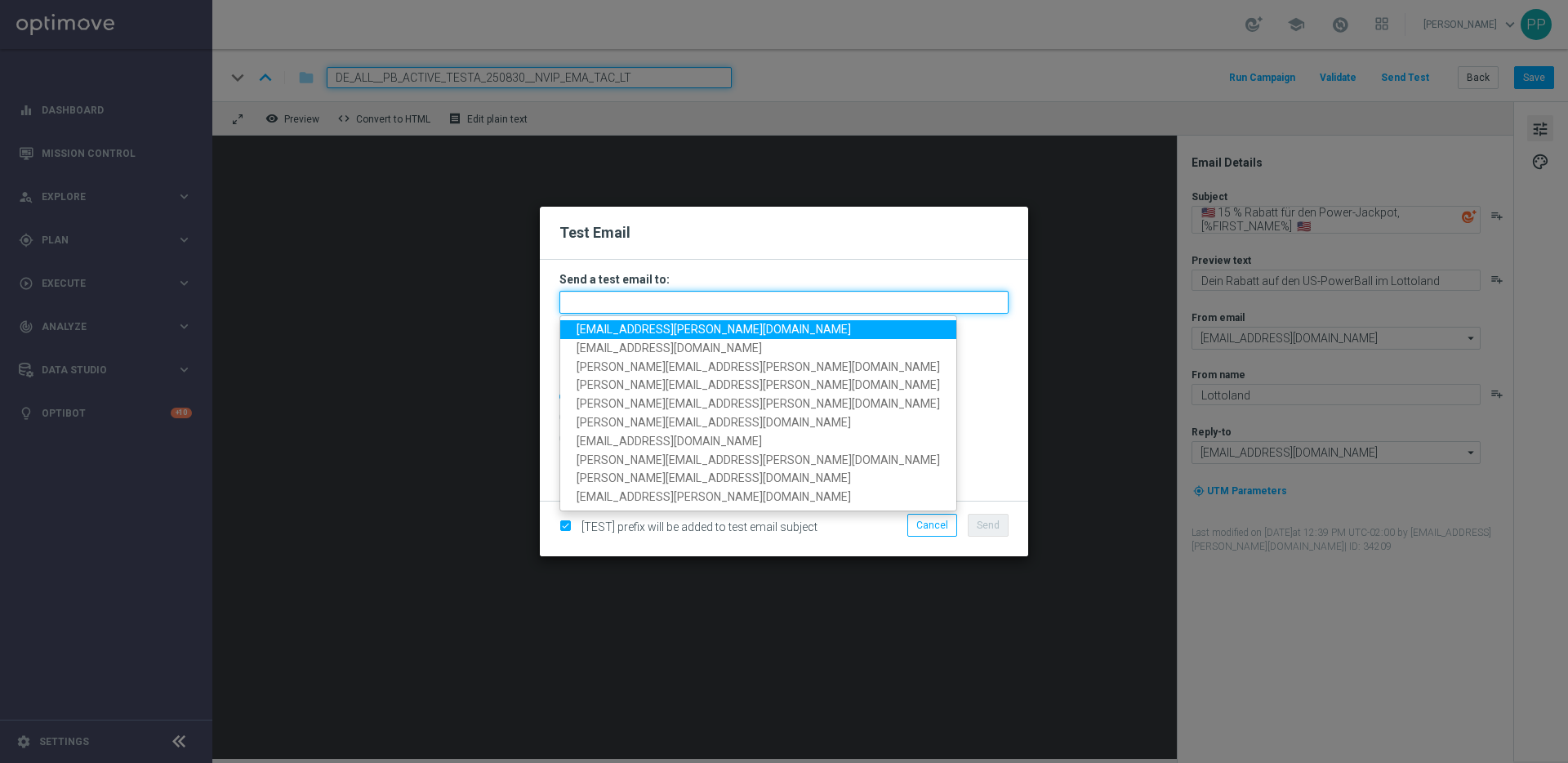
click at [651, 294] on input "text" at bounding box center [784, 303] width 449 height 23
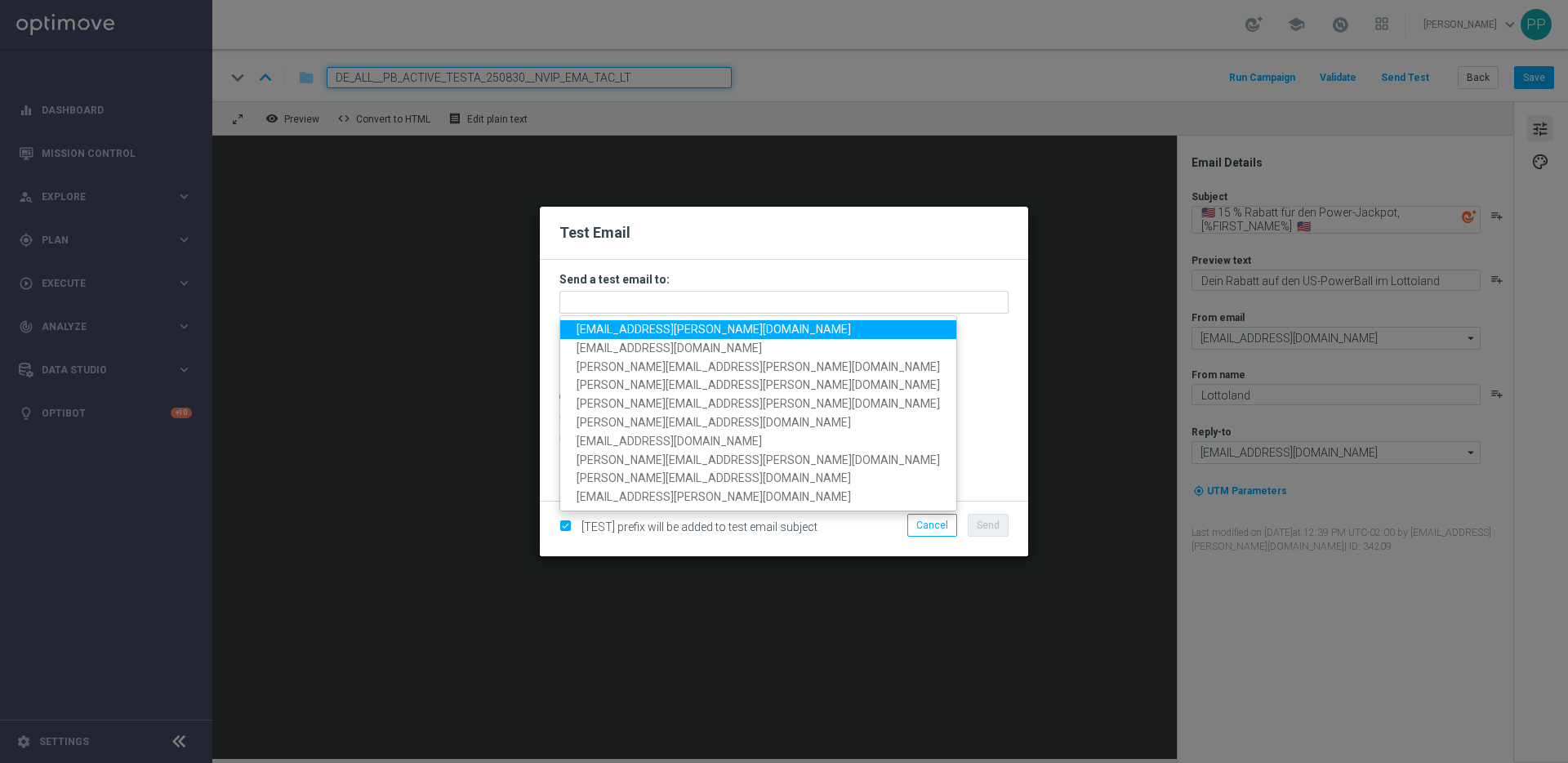
click at [590, 327] on span "palma.prieto@lottoland.com" at bounding box center [714, 329] width 274 height 13
type input "palma.prieto@lottoland.com"
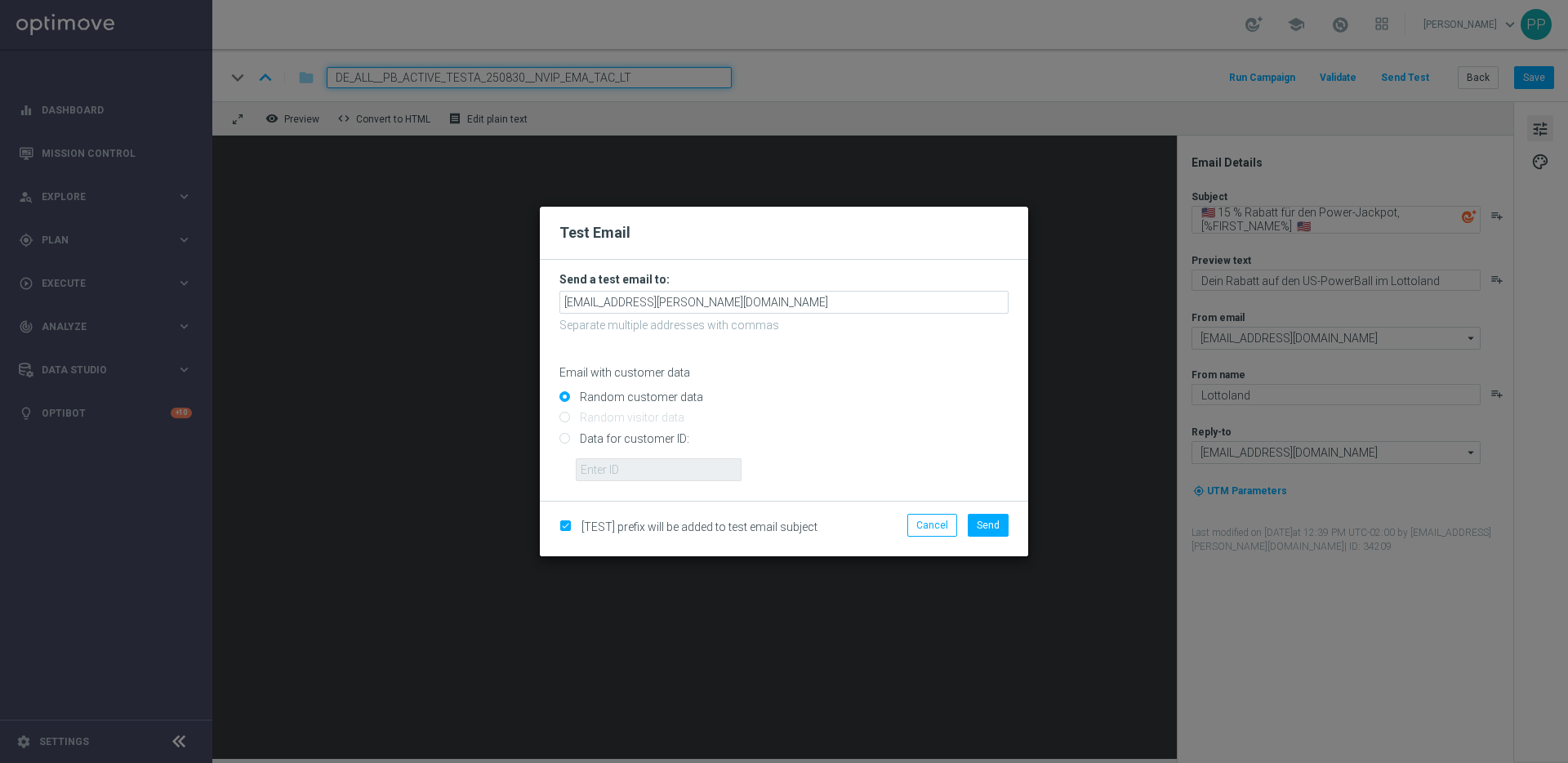
click at [566, 435] on input "Data for customer ID:" at bounding box center [784, 445] width 449 height 23
radio input "true"
click at [608, 471] on input "text" at bounding box center [658, 470] width 166 height 23
type input "16338944"
click at [981, 525] on span "Send" at bounding box center [988, 525] width 23 height 11
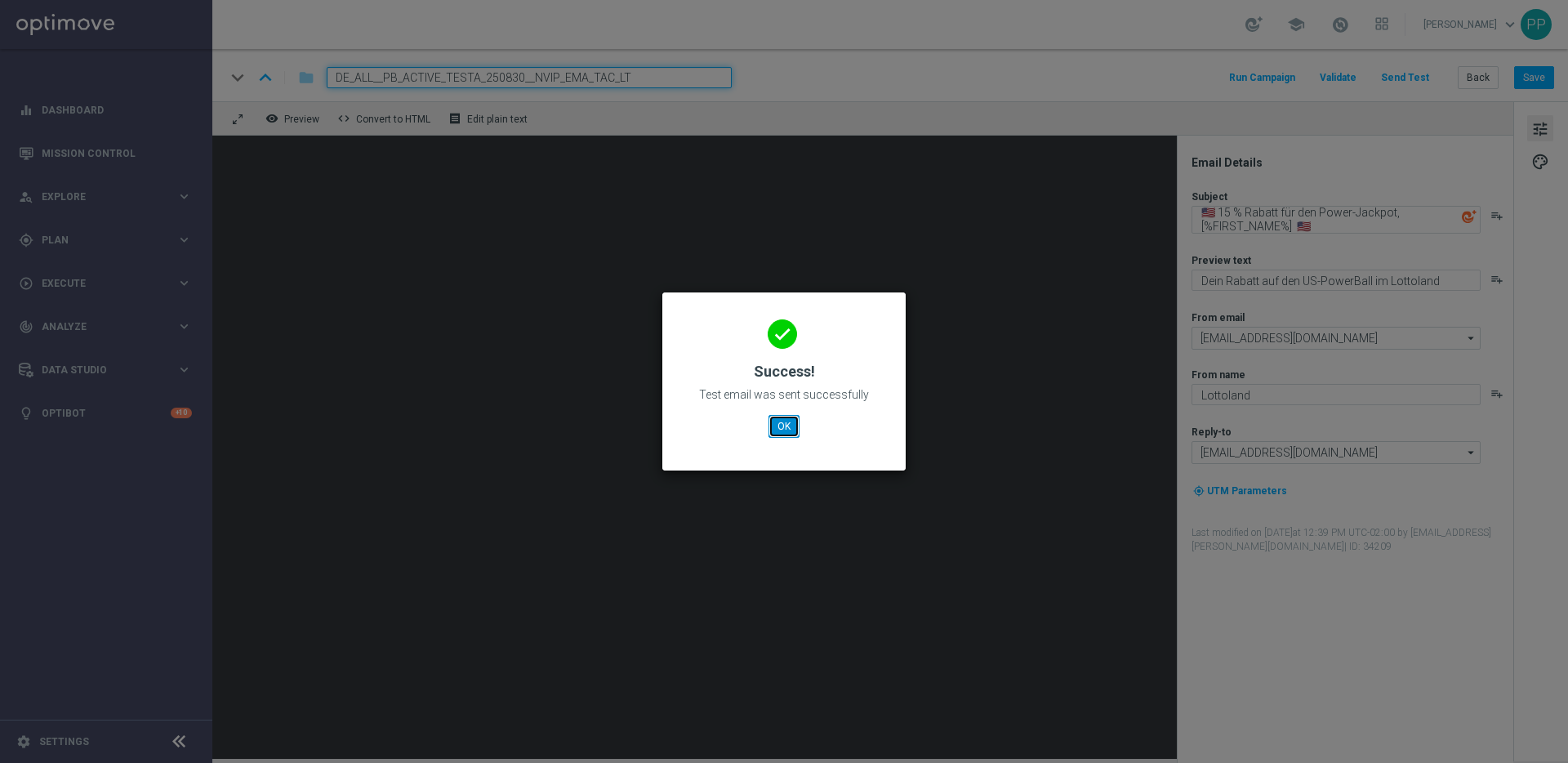
click at [790, 427] on button "OK" at bounding box center [784, 426] width 31 height 23
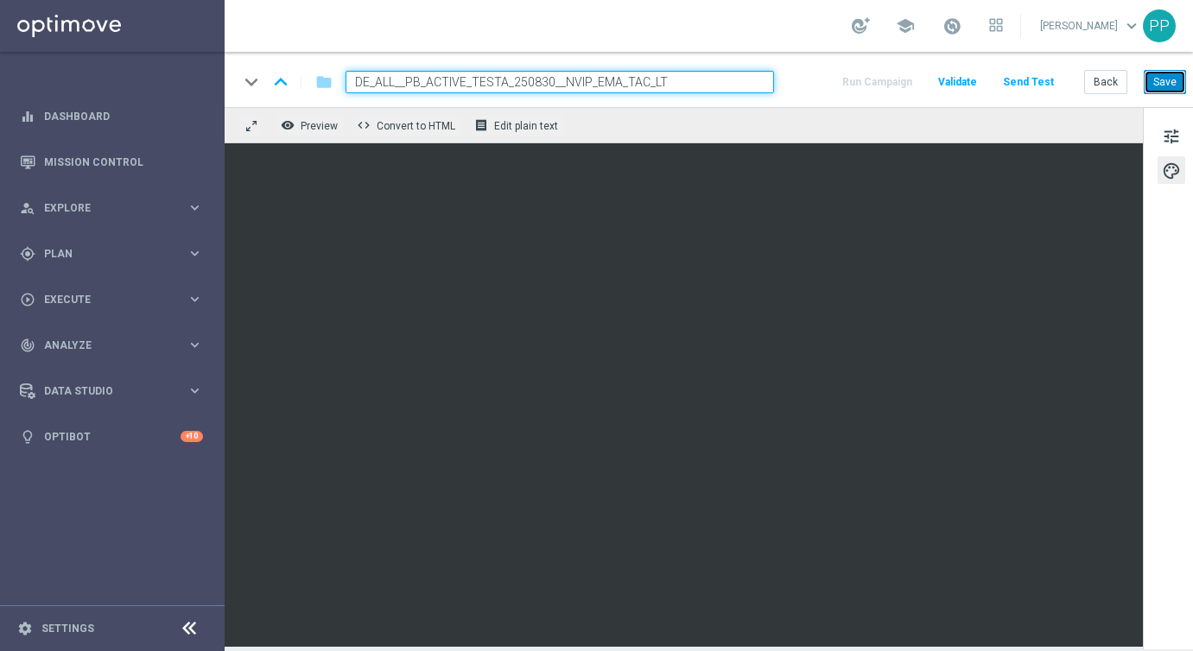
click at [1163, 86] on button "Save" at bounding box center [1165, 82] width 42 height 24
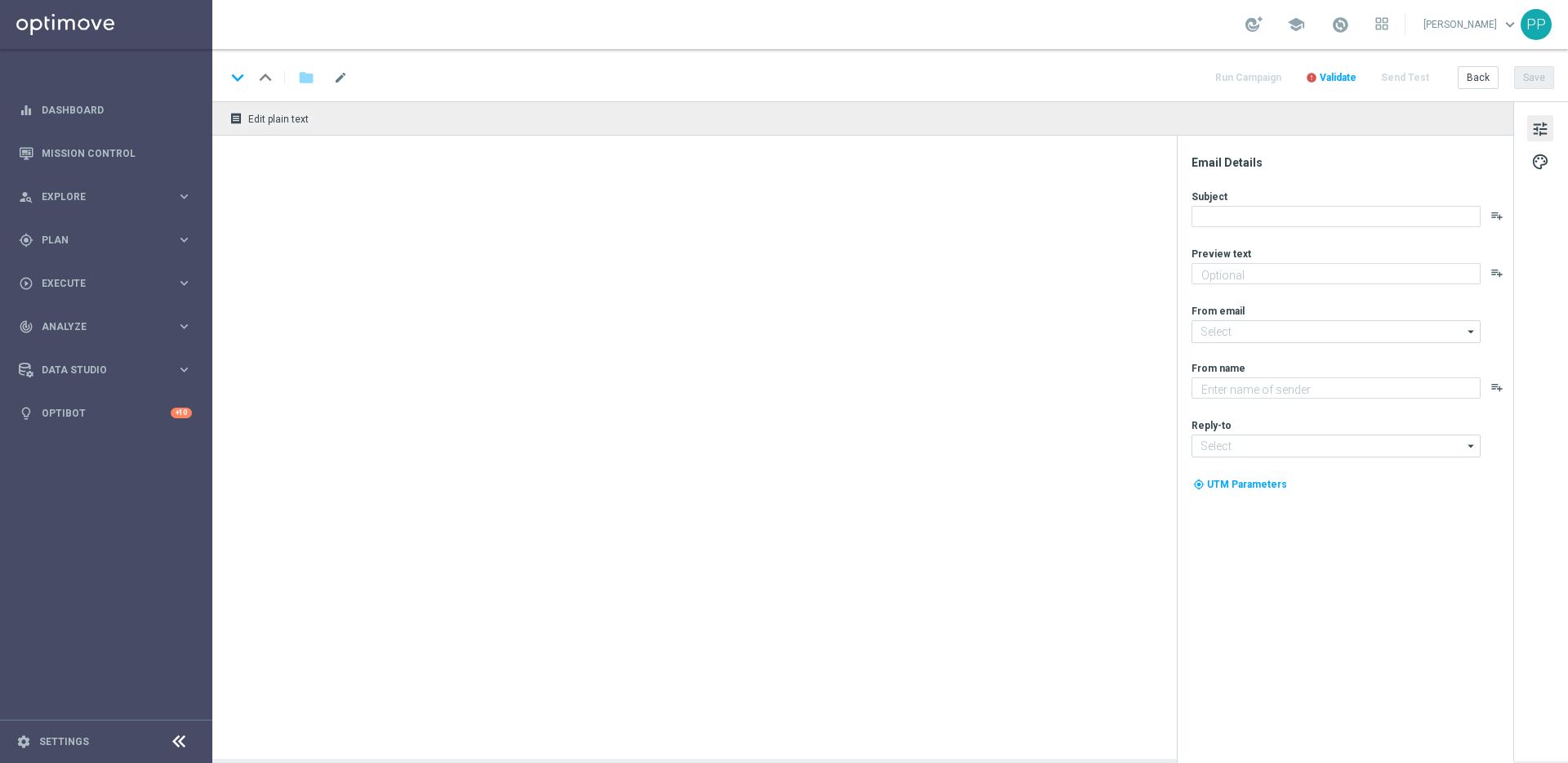
type textarea "GRATIS LOTTO zum EuroJackpot."
type input "[EMAIL_ADDRESS][DOMAIN_NAME]"
type textarea "Lottoland"
type input "[EMAIL_ADDRESS][DOMAIN_NAME]"
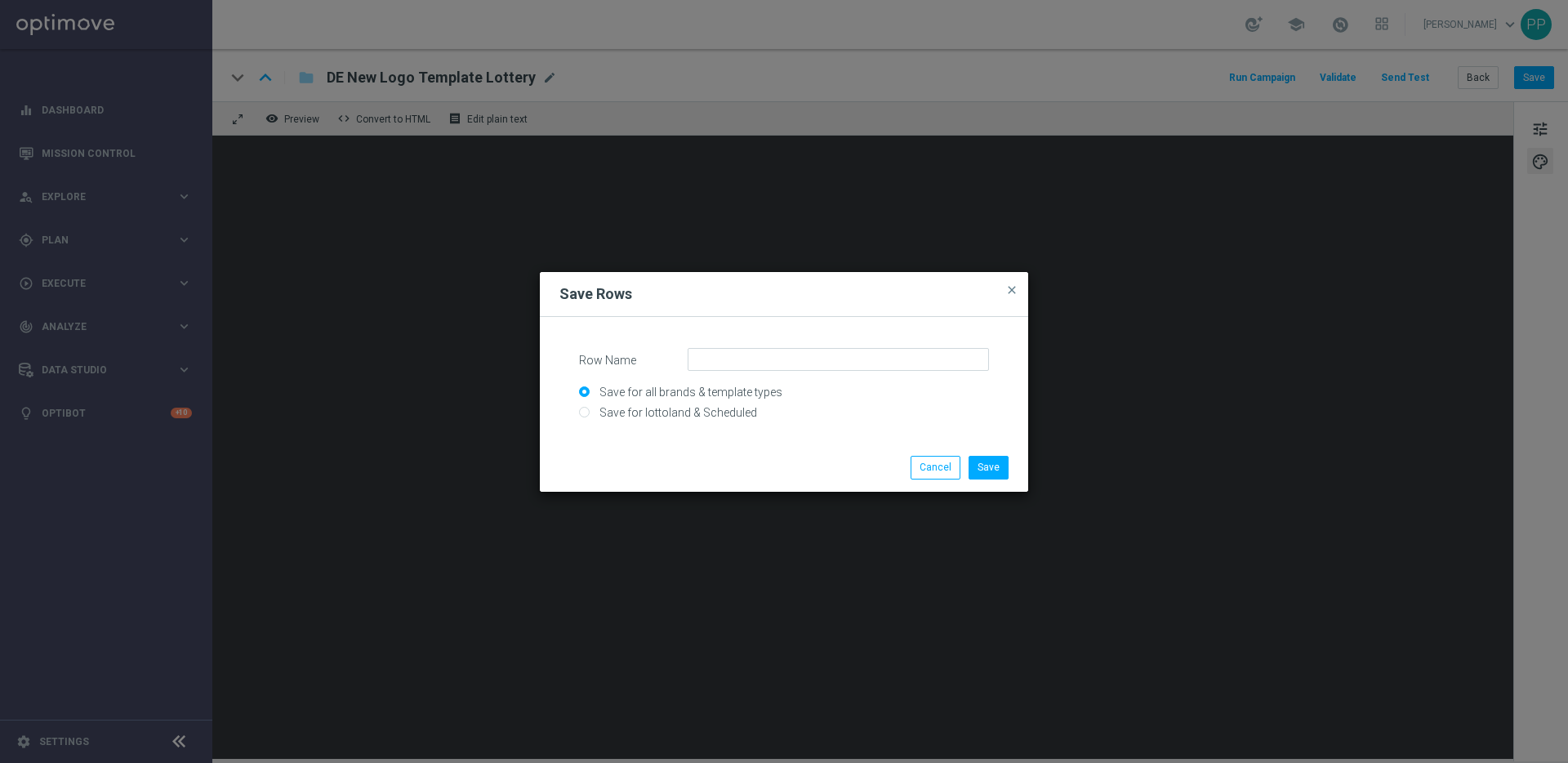
click at [622, 408] on input "Save for lottoland & Scheduled" at bounding box center [784, 420] width 410 height 23
radio input "true"
click at [726, 364] on input "Row Name" at bounding box center [838, 359] width 302 height 23
type input "EJ_CTA"
click at [991, 469] on button "Save" at bounding box center [988, 467] width 40 height 23
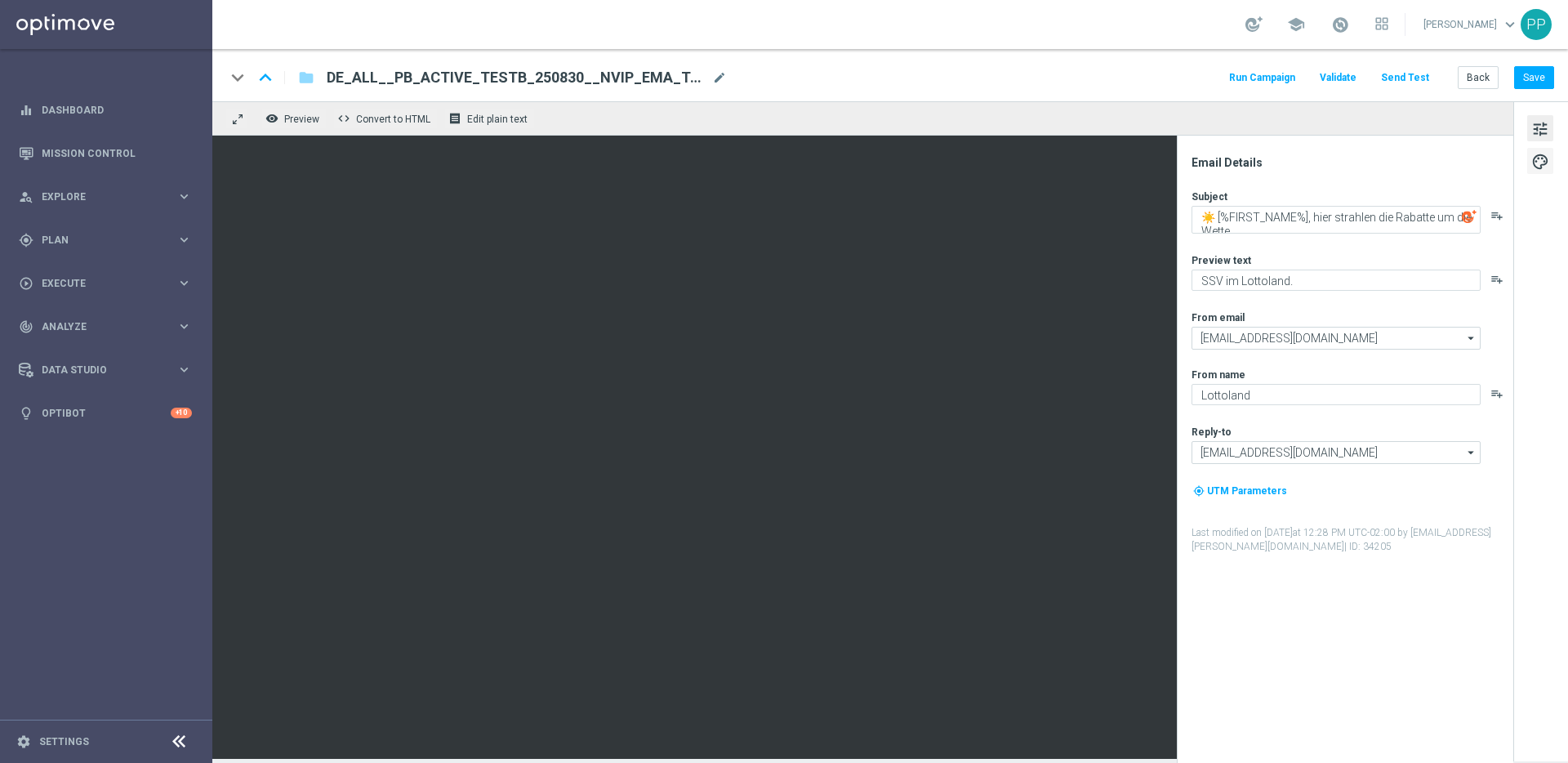
click at [1549, 159] on span "palette" at bounding box center [1541, 162] width 18 height 21
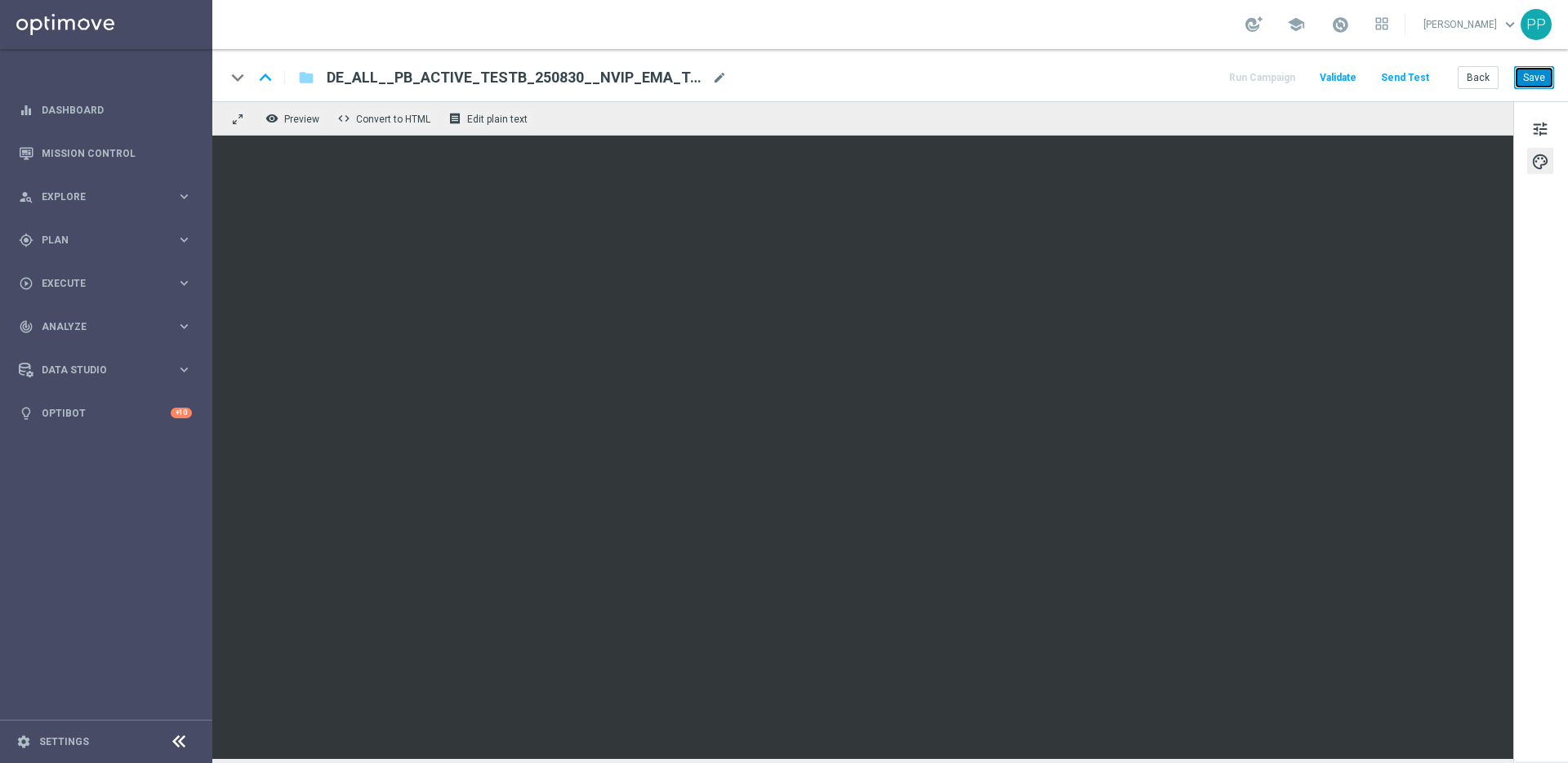
click at [1531, 79] on button "Save" at bounding box center [1534, 78] width 40 height 23
click at [1539, 75] on button "Save" at bounding box center [1534, 78] width 40 height 23
click at [1417, 81] on button "Send Test" at bounding box center [1405, 78] width 53 height 22
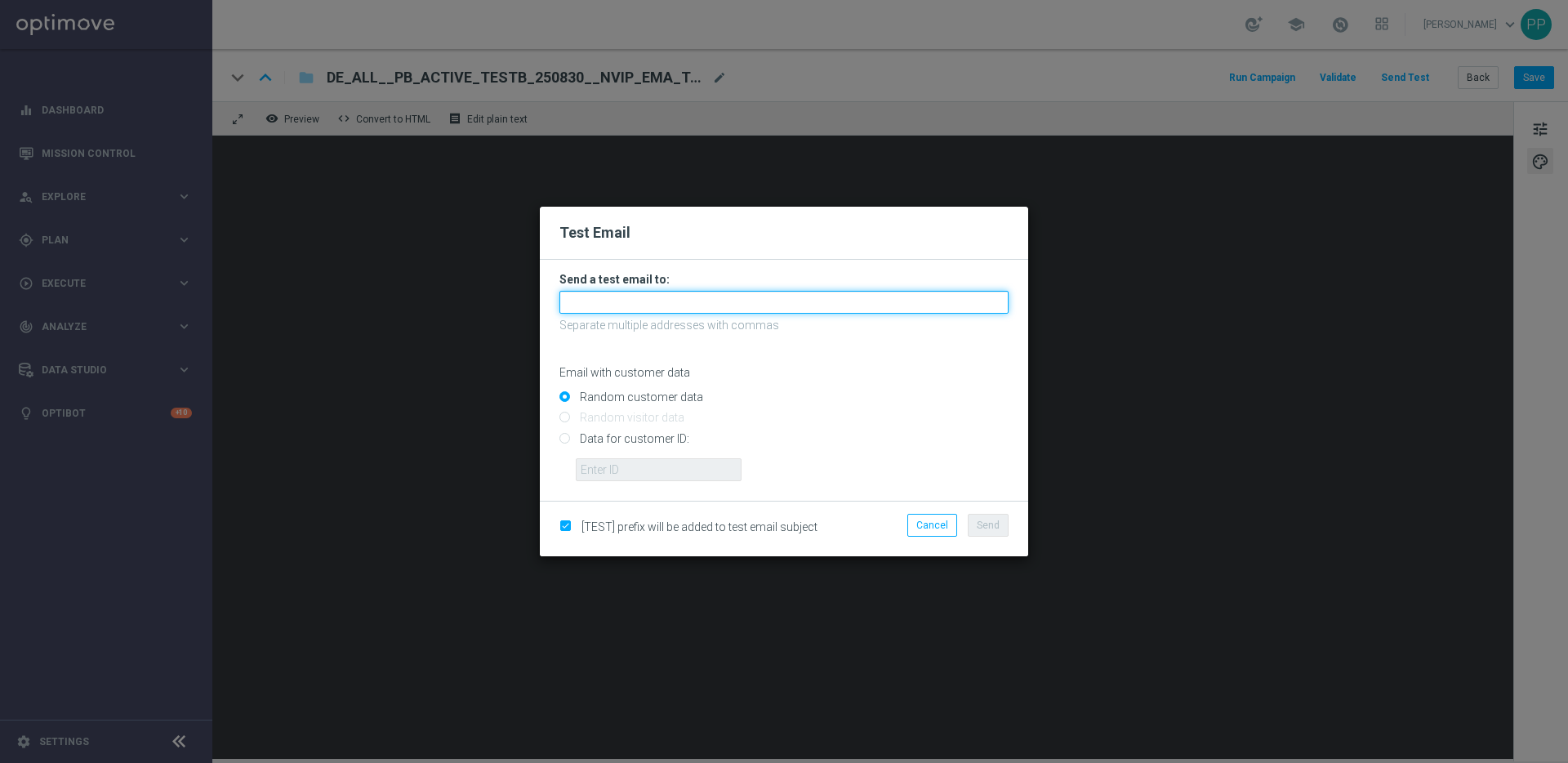
click at [594, 298] on input "text" at bounding box center [784, 303] width 449 height 23
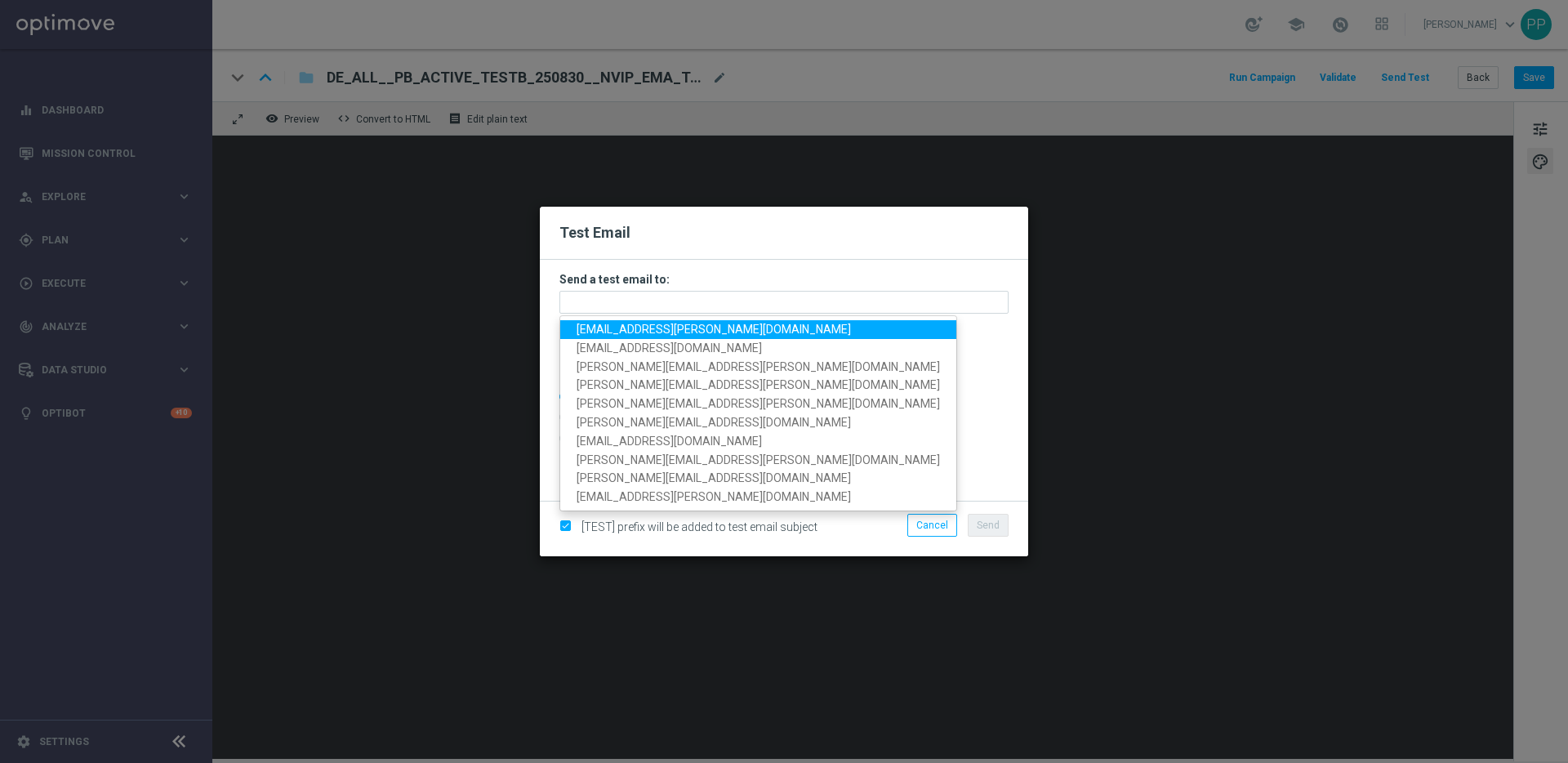
click at [611, 334] on span "[EMAIL_ADDRESS][PERSON_NAME][DOMAIN_NAME]" at bounding box center [714, 329] width 274 height 13
type input "[EMAIL_ADDRESS][PERSON_NAME][DOMAIN_NAME]"
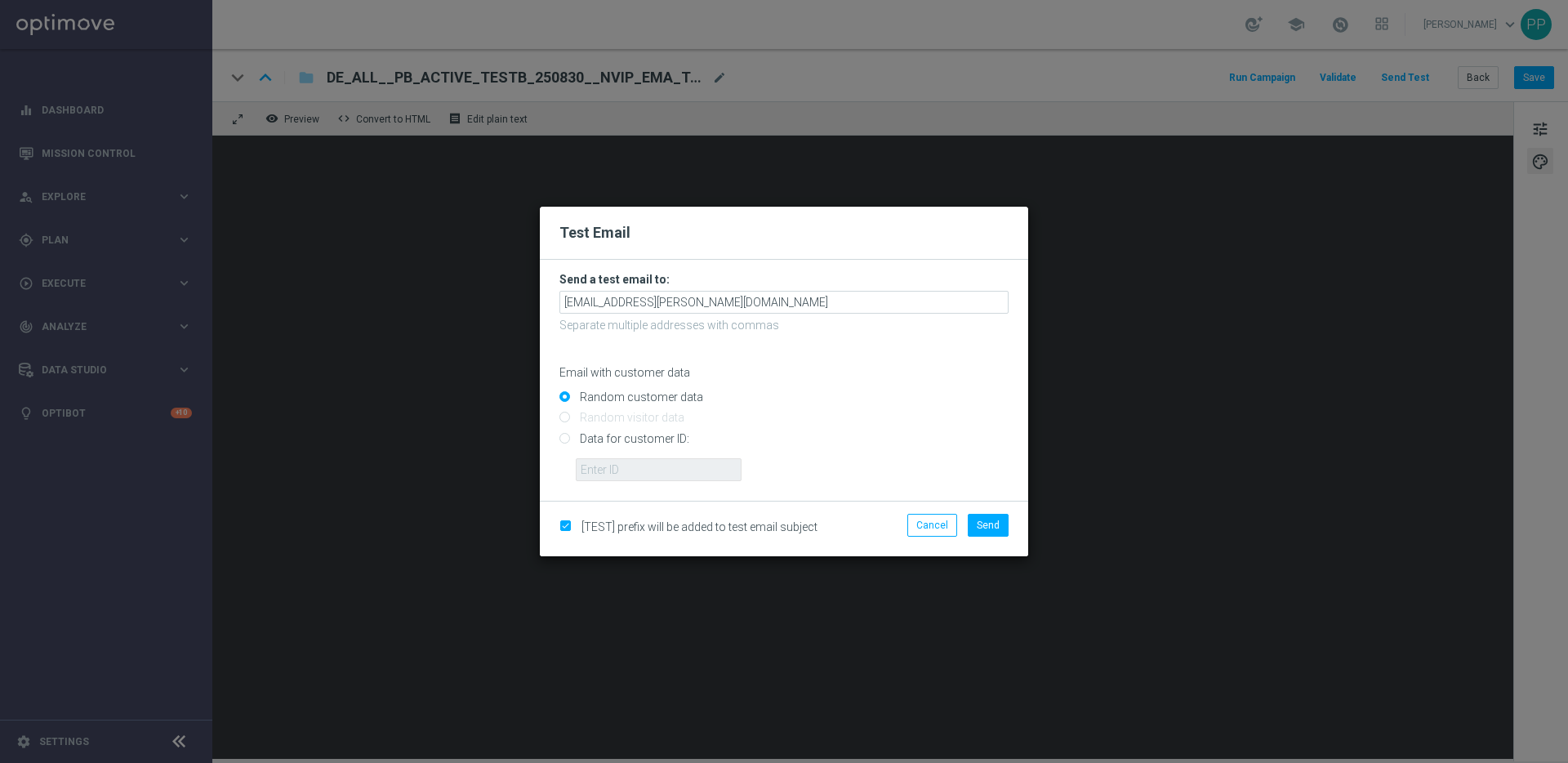
click at [575, 440] on input "Data for customer ID:" at bounding box center [784, 445] width 449 height 23
radio input "true"
click at [614, 464] on input "text" at bounding box center [658, 470] width 166 height 23
type input "16338944"
click at [989, 528] on span "Send" at bounding box center [988, 525] width 23 height 11
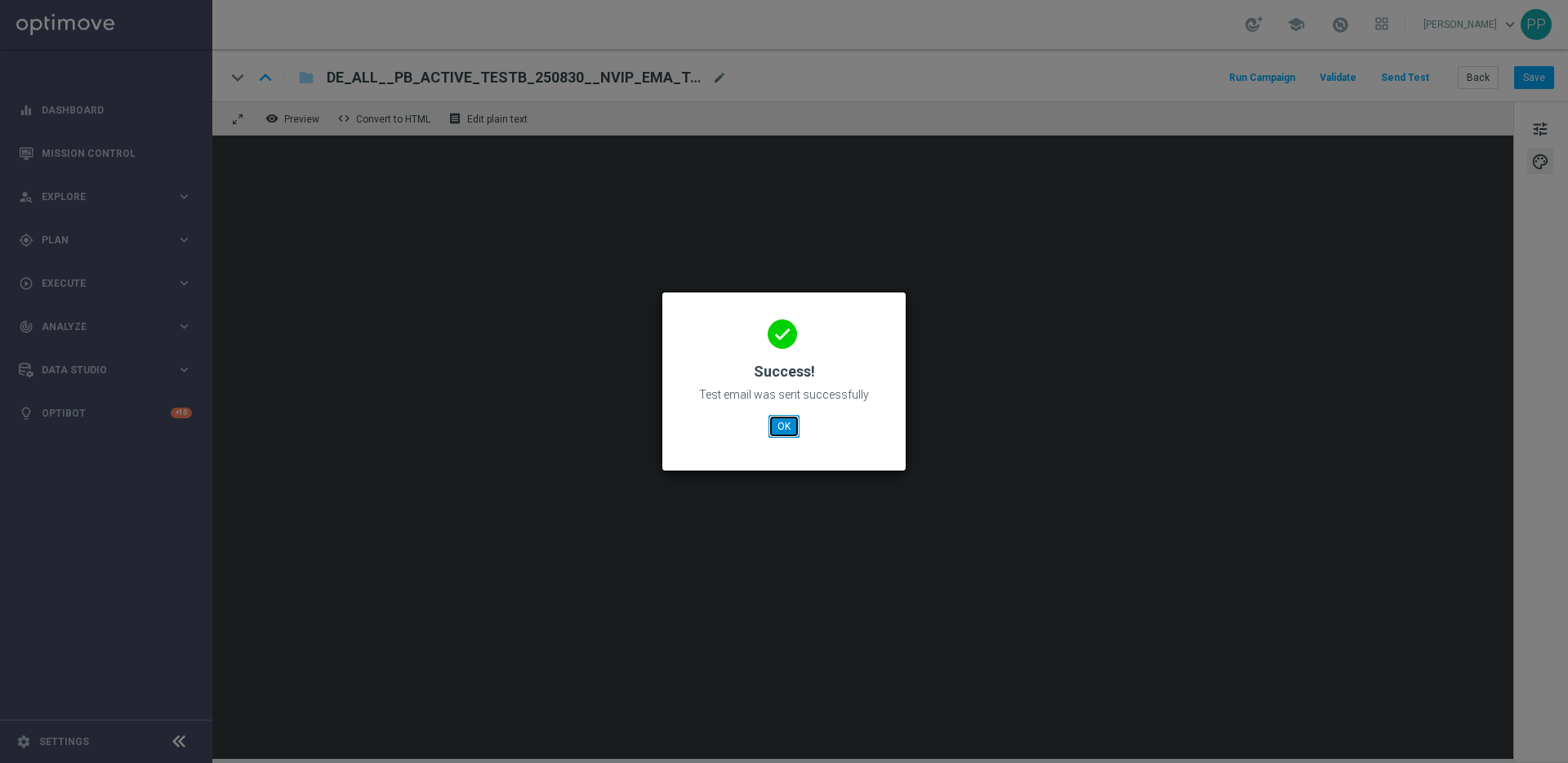
click at [796, 418] on button "OK" at bounding box center [784, 426] width 31 height 23
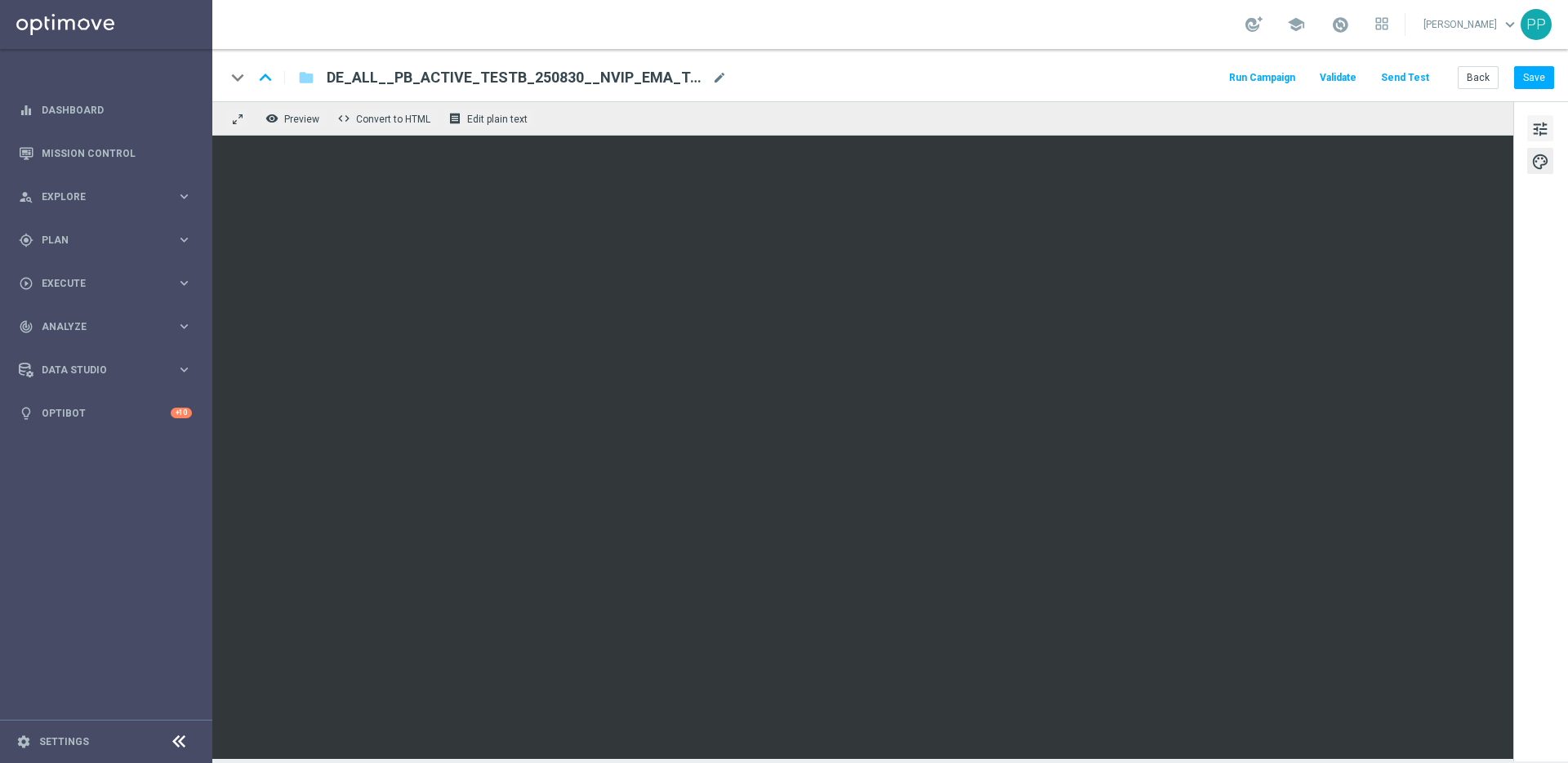
click at [1544, 125] on span "tune" at bounding box center [1541, 129] width 18 height 21
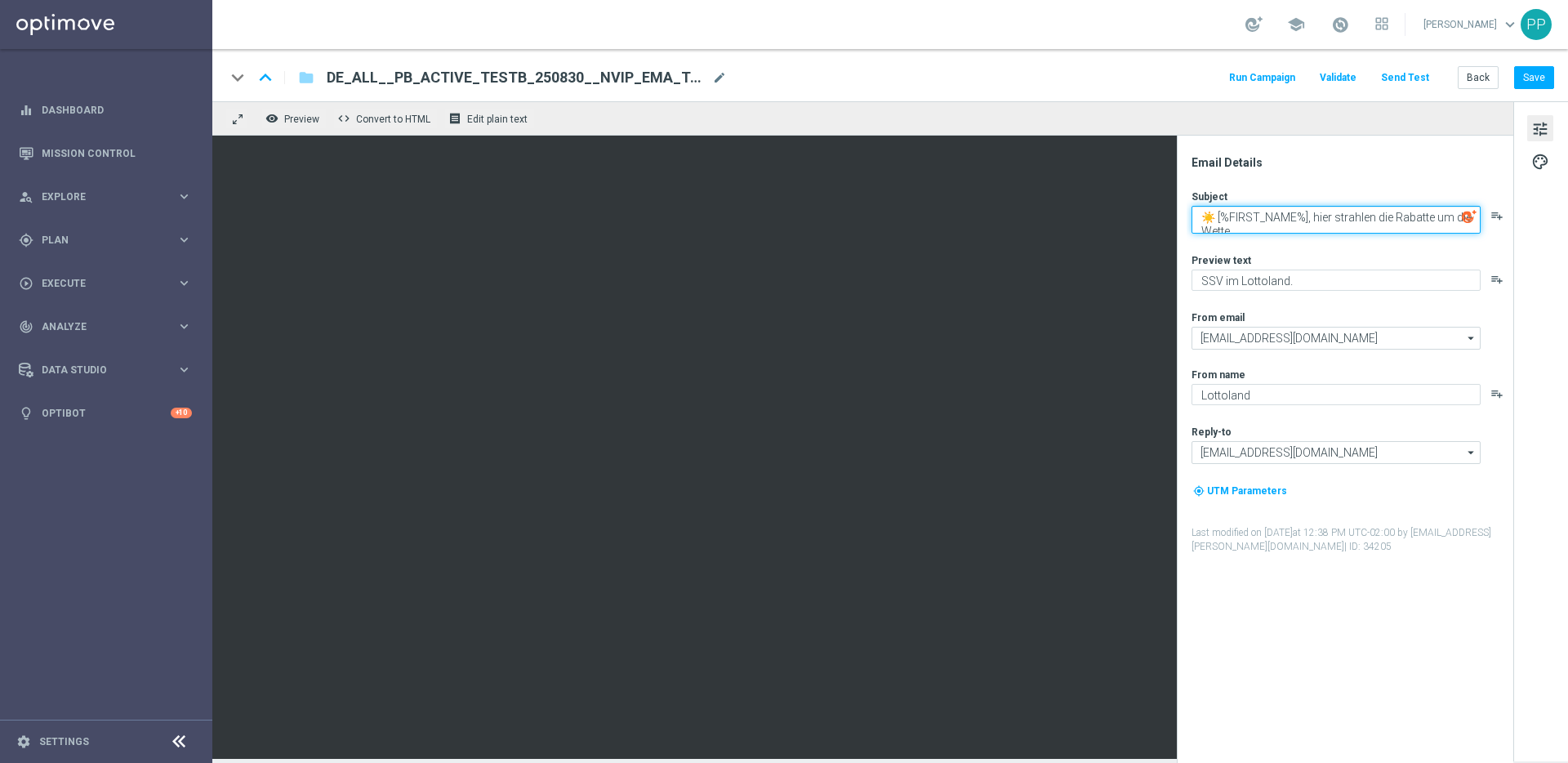
drag, startPoint x: 1245, startPoint y: 219, endPoint x: 1290, endPoint y: 243, distance: 51.0
click at [1290, 243] on div "Subject ☀️ [%FIRST_NAME%], hier strahlen die Rabatte um die Wette playlist_add …" at bounding box center [1351, 371] width 321 height 364
paste textarea "🇺🇸 15 % Rabatt für den Power-Jackpot, [%FIRST_NAME%] 🇺🇸"
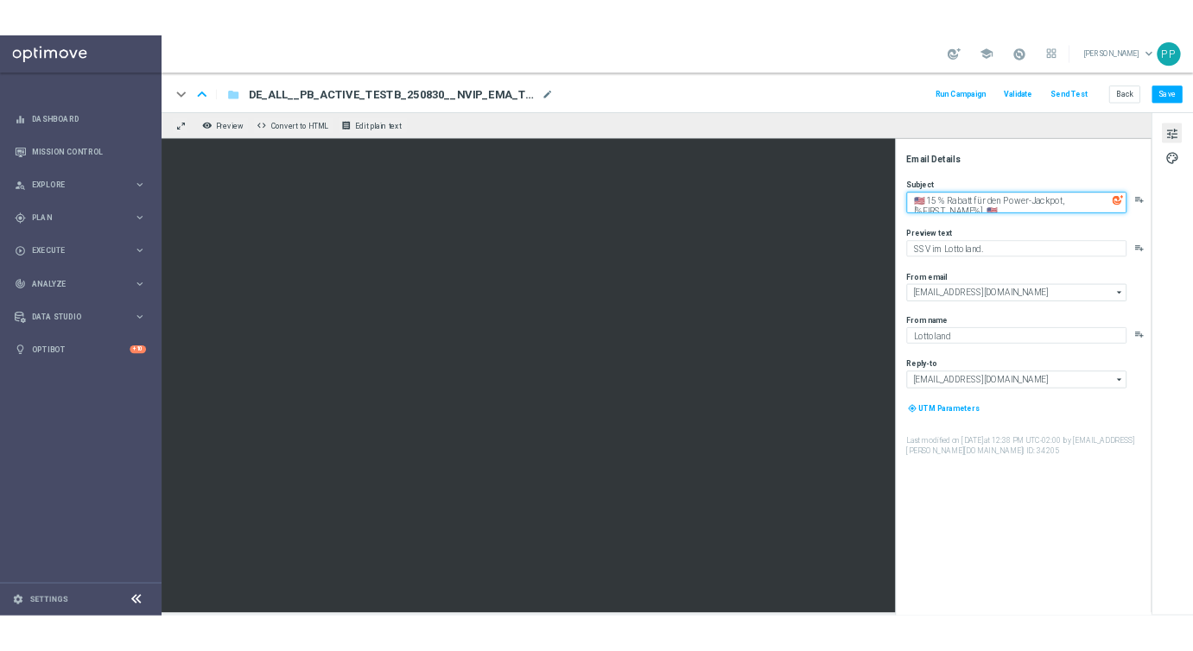
scroll to position [5, 0]
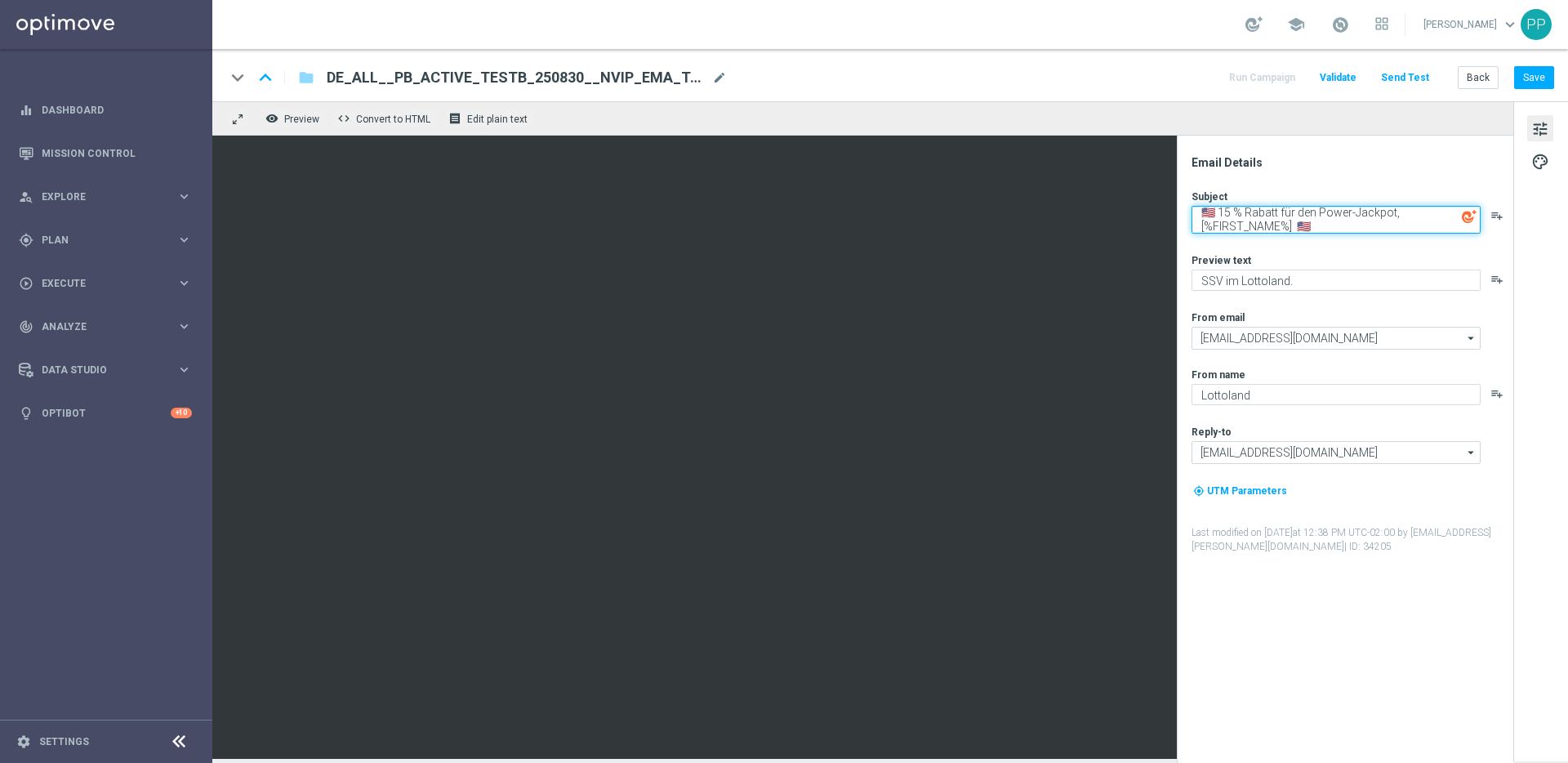
type textarea "🇺🇸 15 % Rabatt für den Power-Jackpot, [%FIRST_NAME%] 🇺🇸"
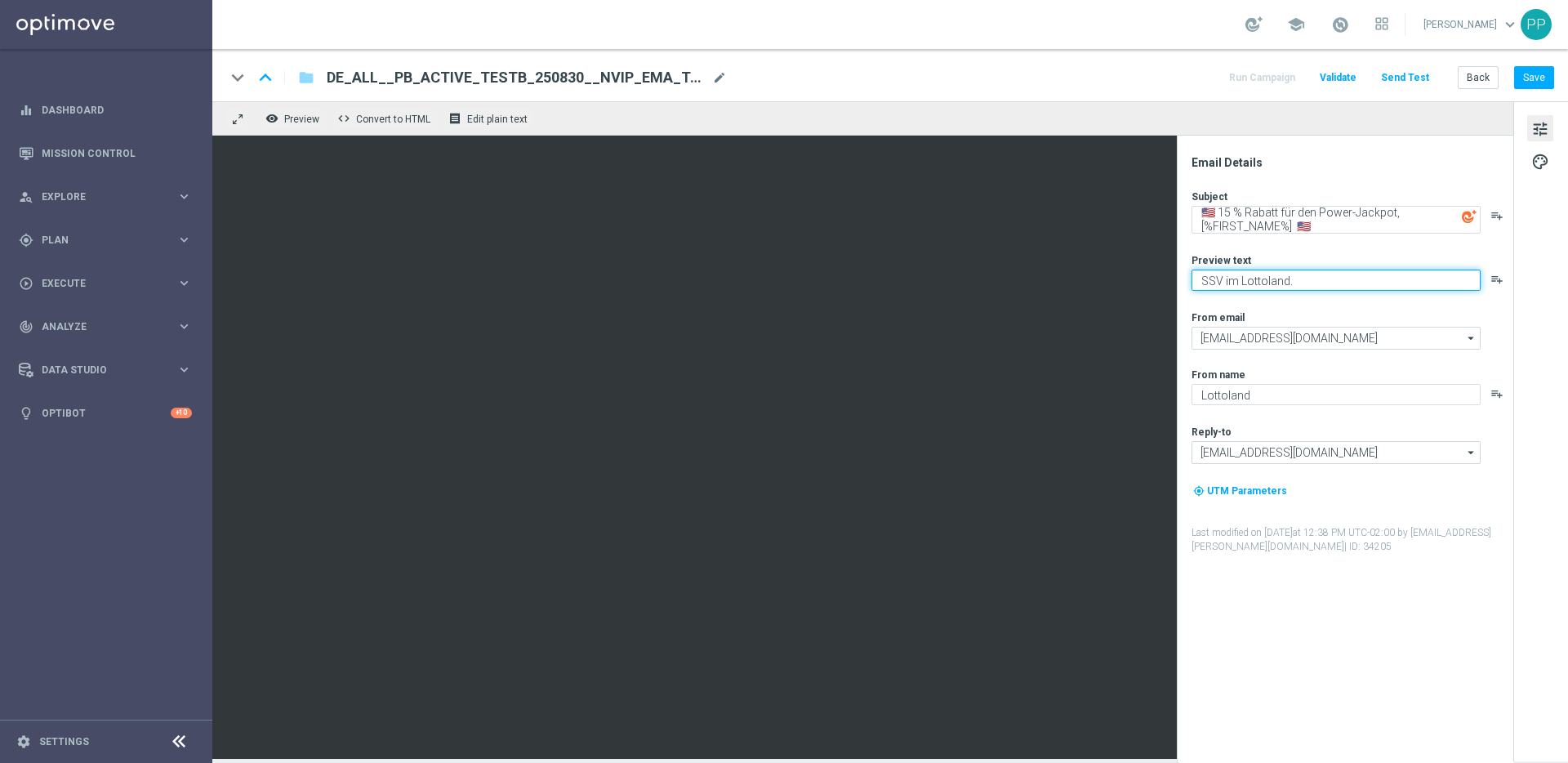
drag, startPoint x: 1201, startPoint y: 283, endPoint x: 1351, endPoint y: 280, distance: 150.0
click at [1351, 280] on textarea "SSV im Lottoland." at bounding box center [1336, 280] width 289 height 21
paste textarea "Dein Rabatt auf den US-PowerBall im Lottoland"
type textarea "Dein Rabatt auf den US-PowerBall im Lottoland"
click at [1526, 81] on button "Save" at bounding box center [1534, 78] width 40 height 23
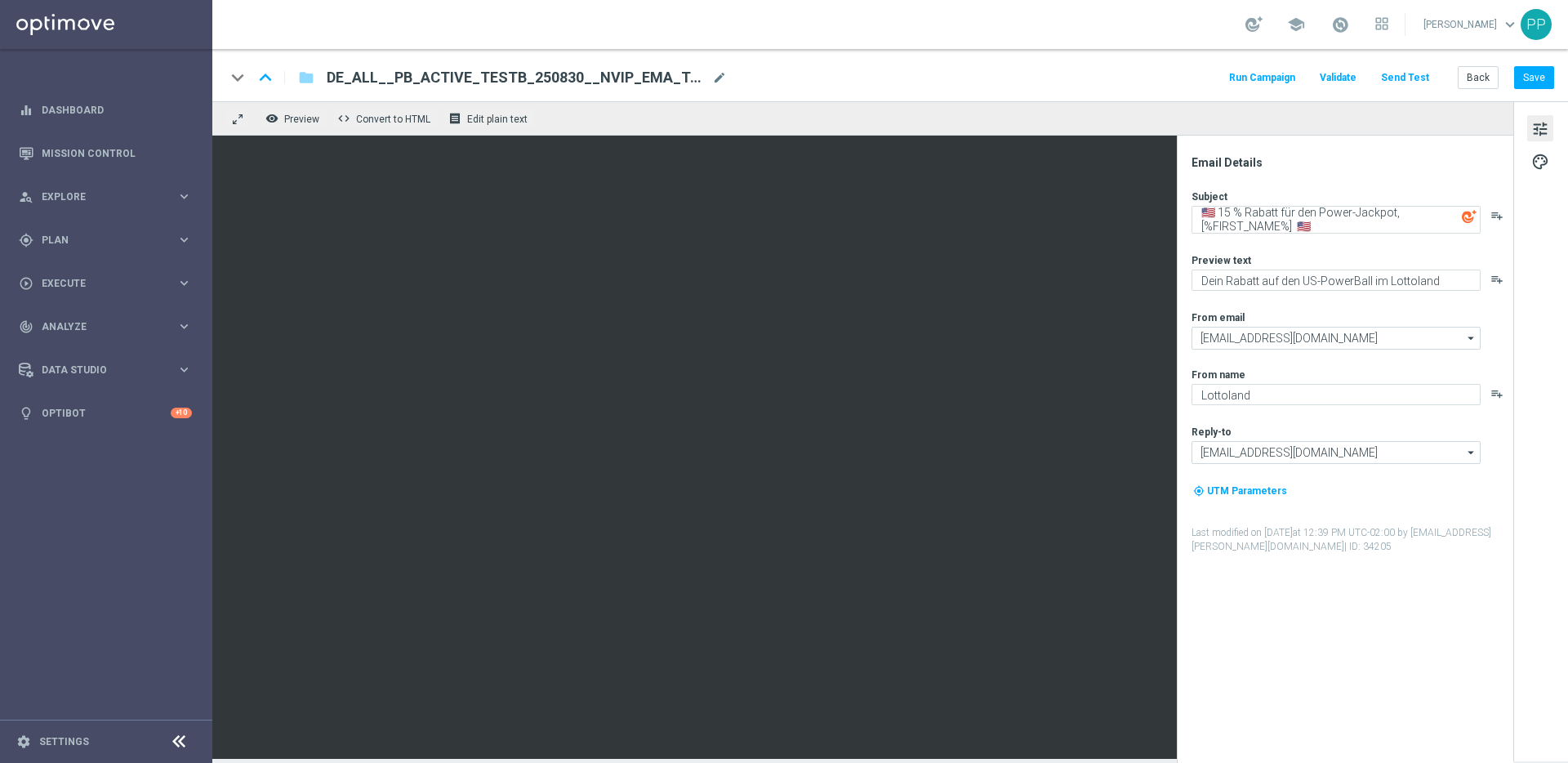
click at [1420, 76] on button "Send Test" at bounding box center [1405, 78] width 53 height 22
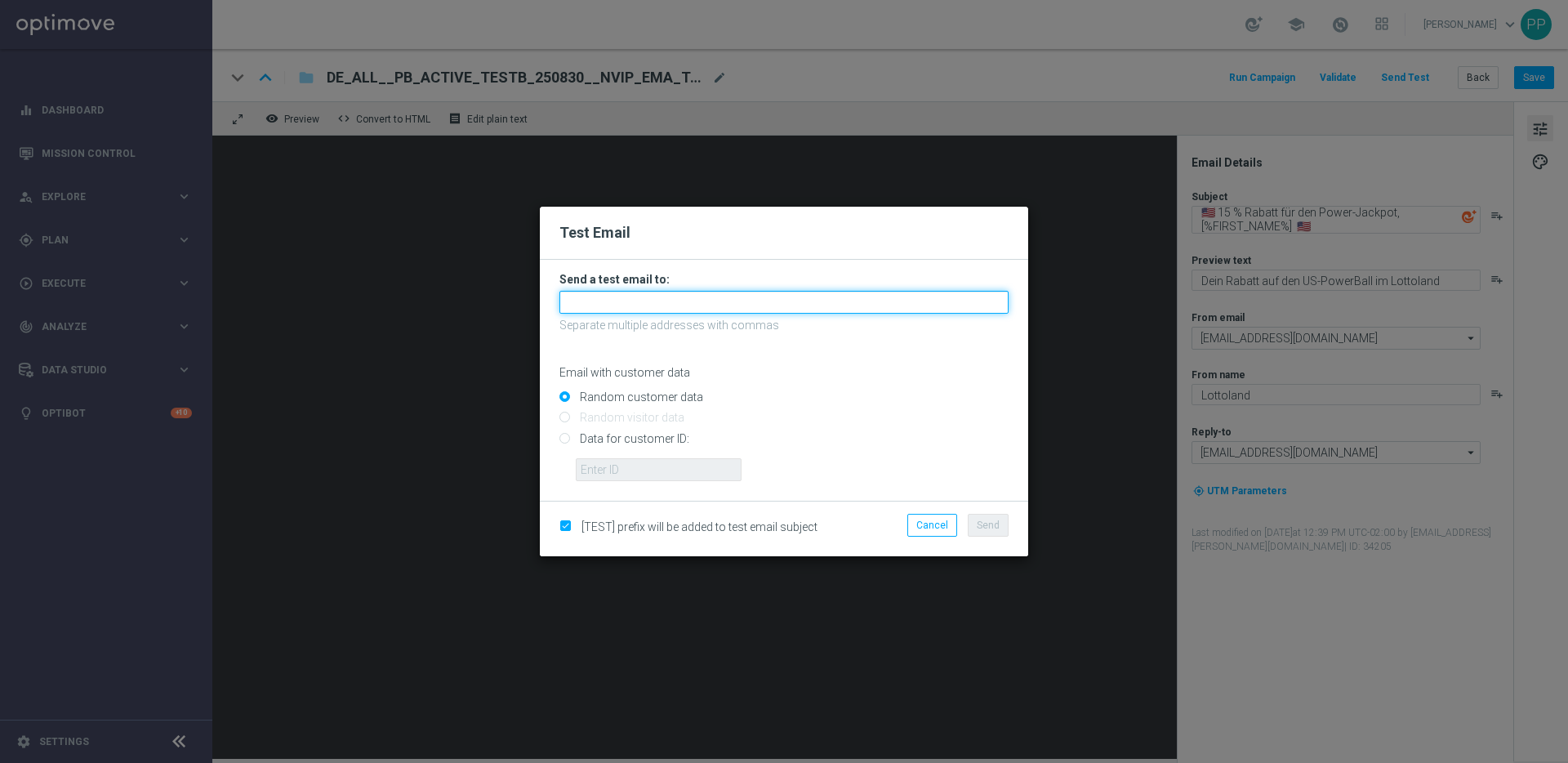
click at [681, 299] on input "text" at bounding box center [784, 303] width 449 height 23
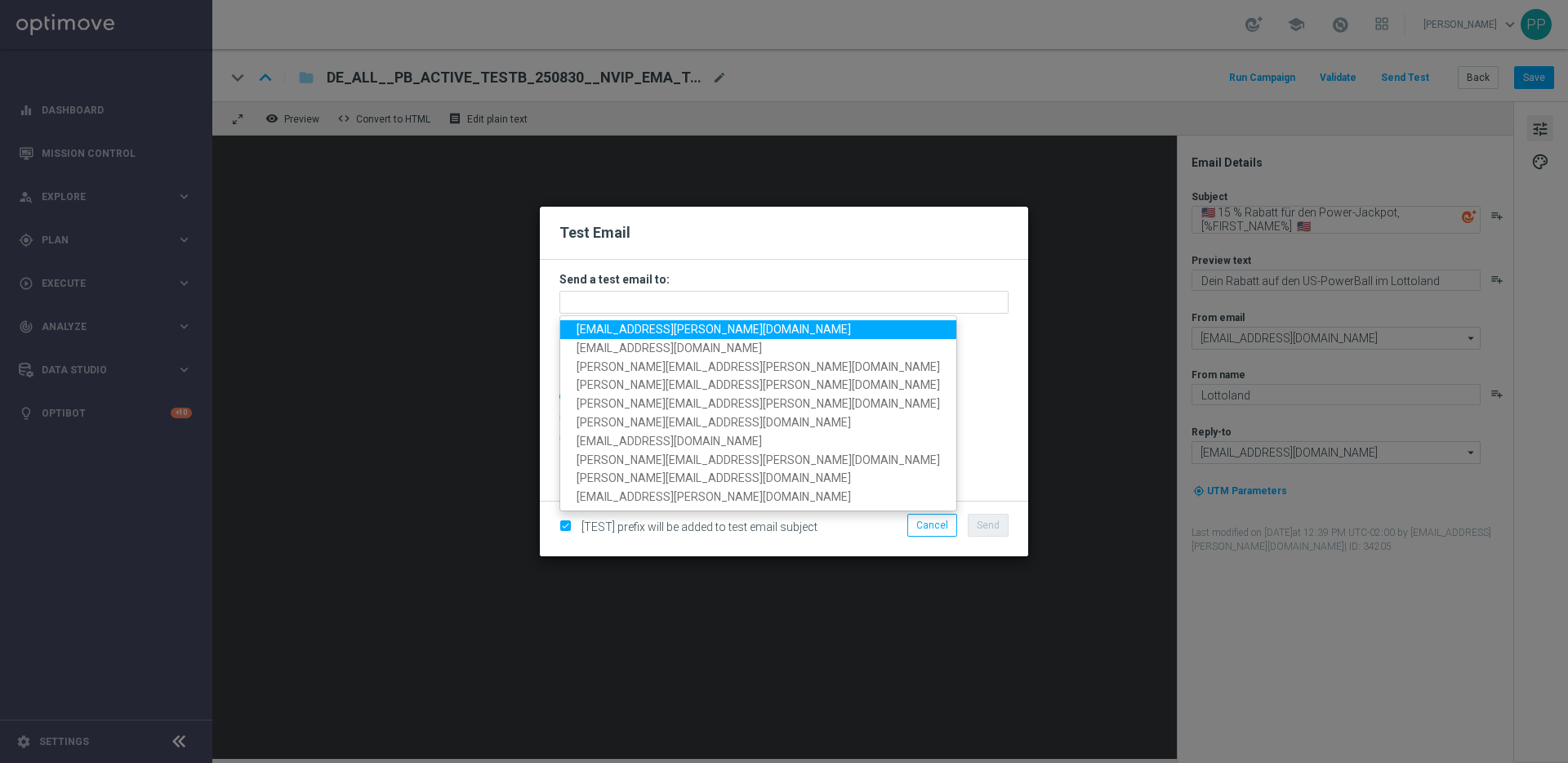
click at [604, 328] on span "palma.prieto@lottoland.com" at bounding box center [714, 329] width 274 height 13
type input "palma.prieto@lottoland.com"
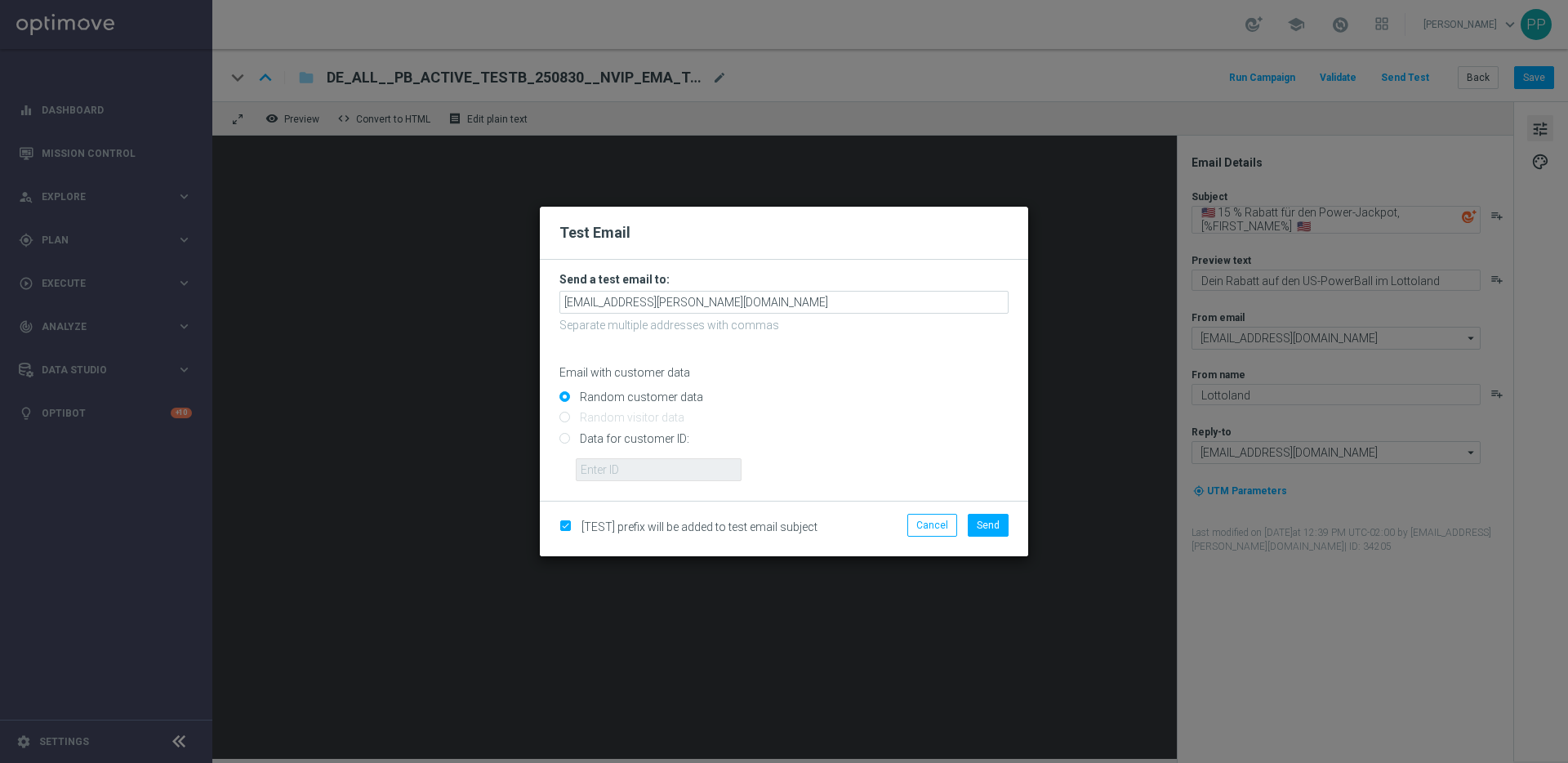
click at [568, 439] on input "Data for customer ID:" at bounding box center [784, 445] width 449 height 23
radio input "true"
click at [591, 450] on input "Data for customer ID:" at bounding box center [784, 445] width 449 height 23
click at [601, 470] on input "text" at bounding box center [658, 470] width 166 height 23
type input "16338944"
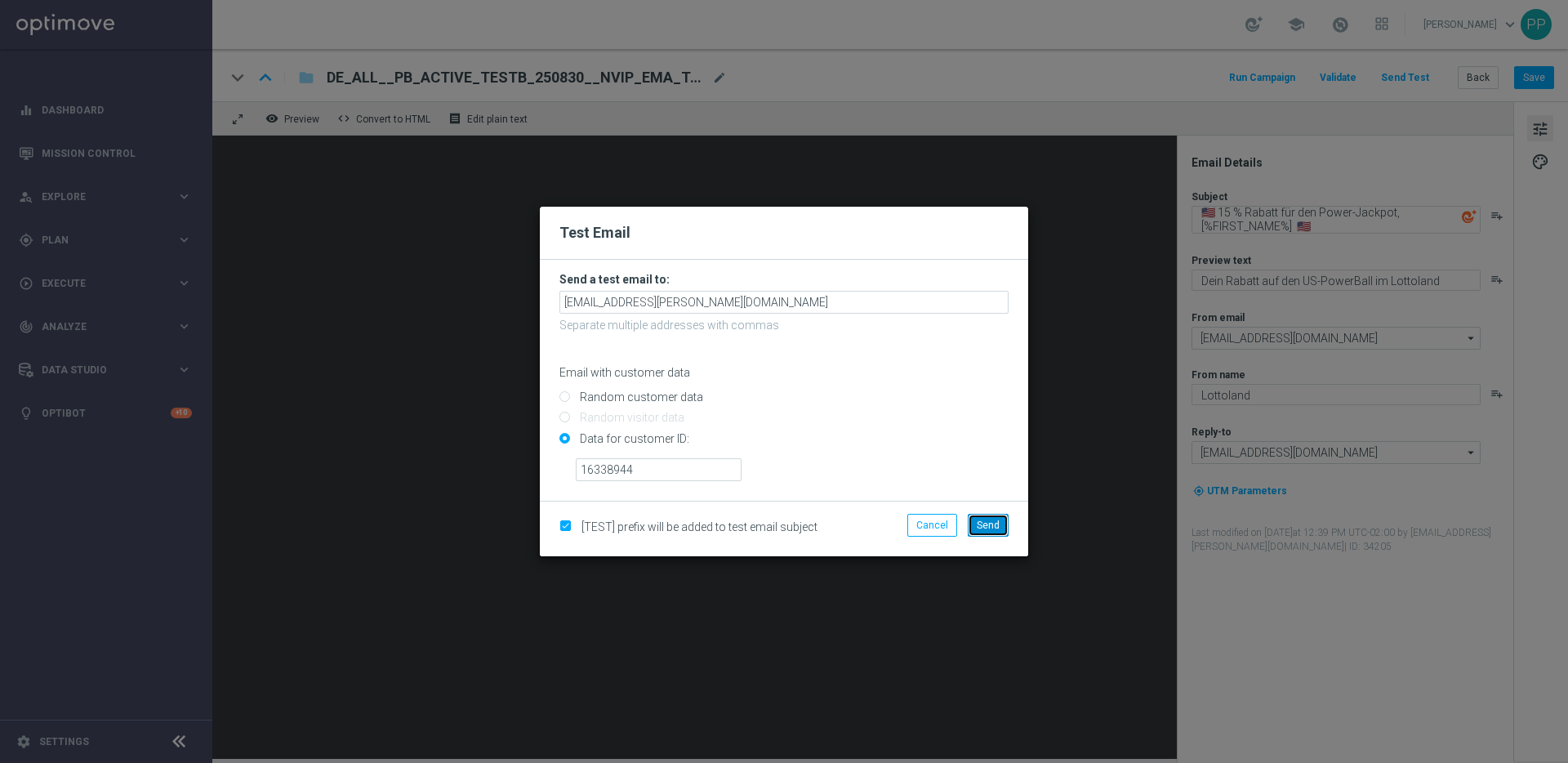
click at [980, 525] on span "Send" at bounding box center [988, 525] width 23 height 11
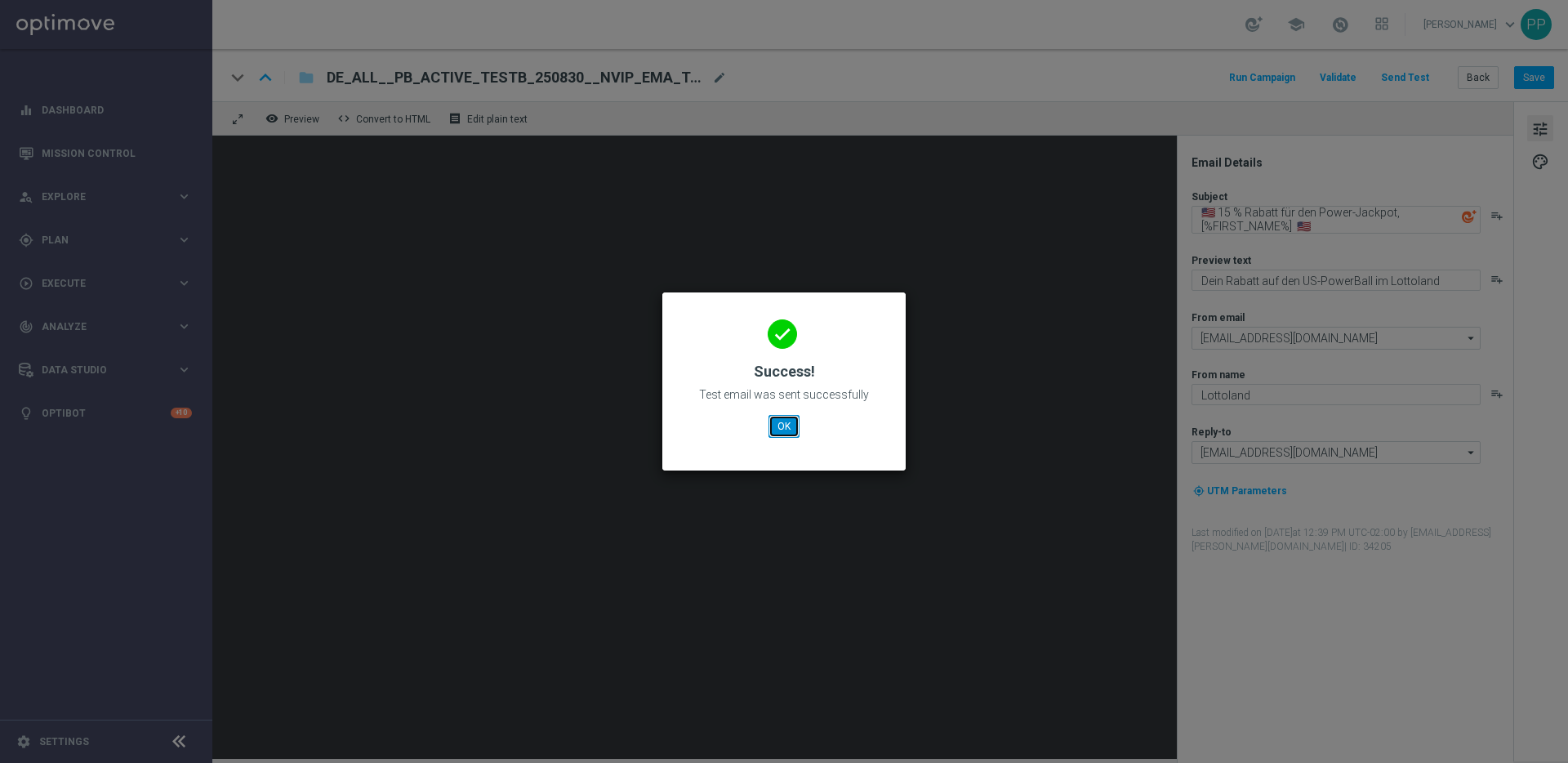
click at [777, 425] on button "OK" at bounding box center [784, 426] width 31 height 23
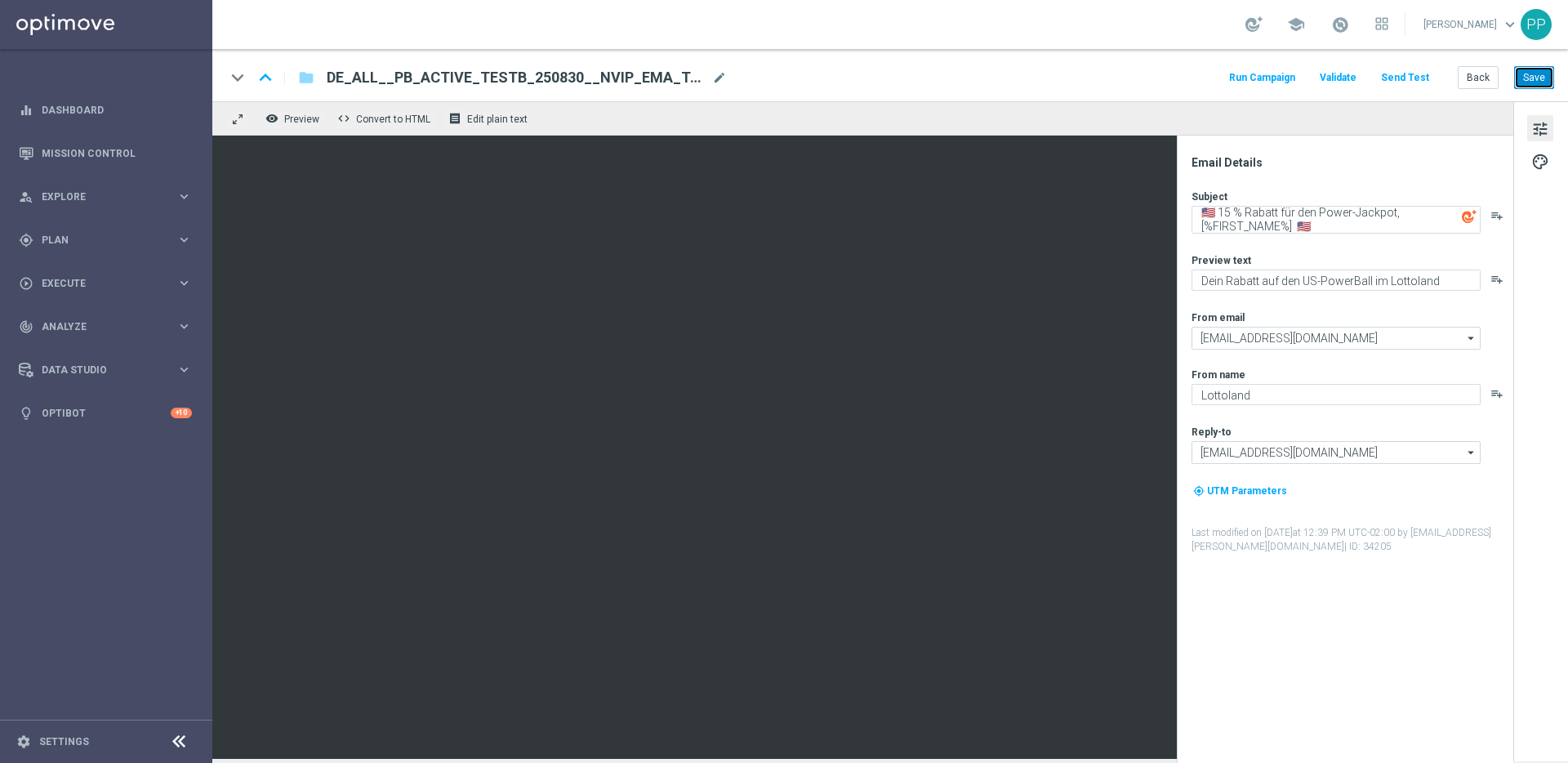
click at [1542, 75] on button "Save" at bounding box center [1534, 78] width 40 height 23
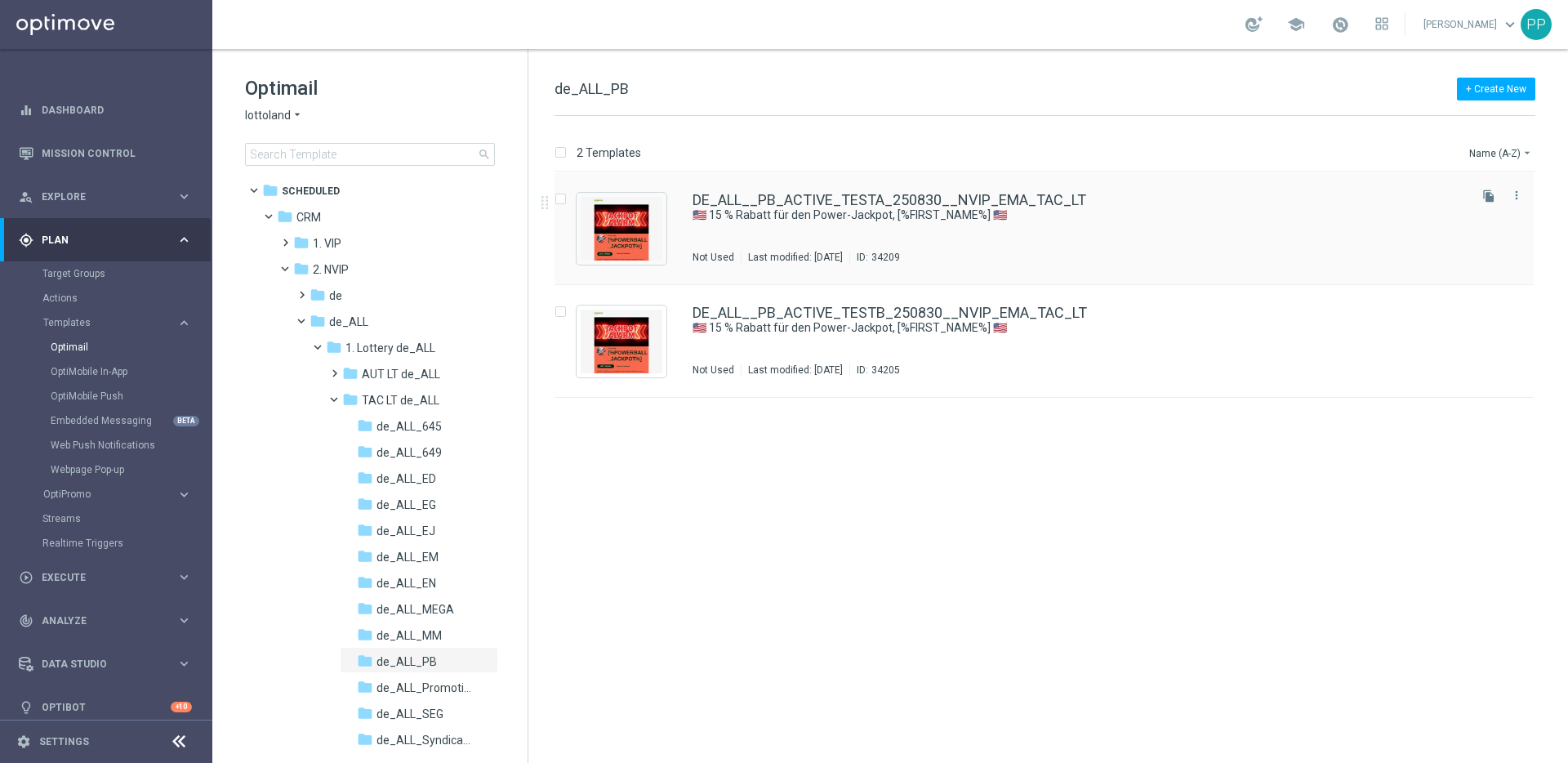
click at [561, 198] on input "Press SPACE to select this row." at bounding box center [560, 200] width 10 height 10
checkbox input "true"
click at [1293, 156] on p "Duplicate" at bounding box center [1281, 153] width 45 height 13
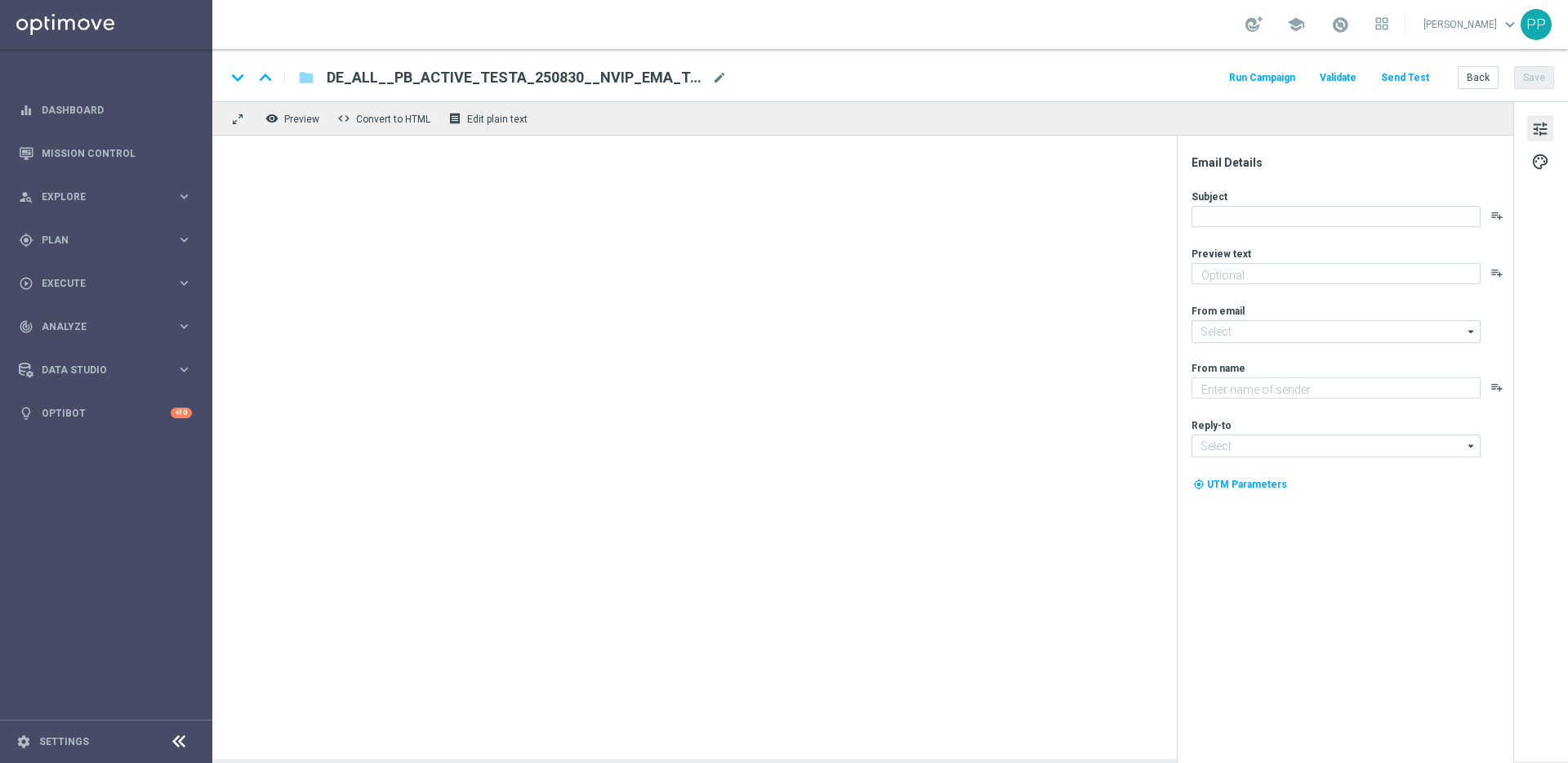
type textarea "Dein Rabatt auf den US-PowerBall im Lottoland"
type input "[EMAIL_ADDRESS][DOMAIN_NAME]"
type textarea "Lottoland"
type input "[EMAIL_ADDRESS][DOMAIN_NAME]"
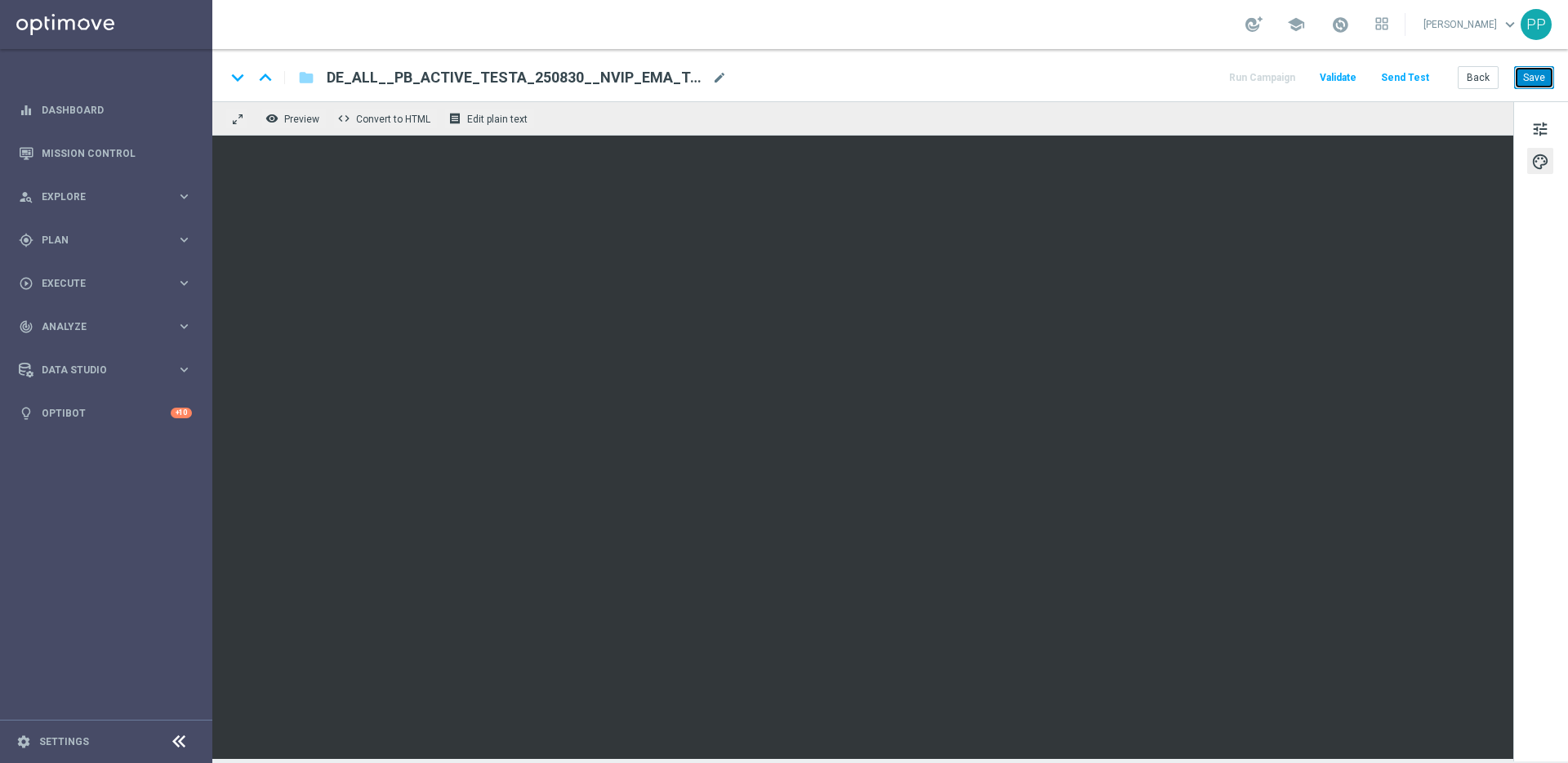
click at [1524, 85] on button "Save" at bounding box center [1534, 78] width 40 height 23
click at [1411, 76] on button "Send Test" at bounding box center [1405, 78] width 53 height 22
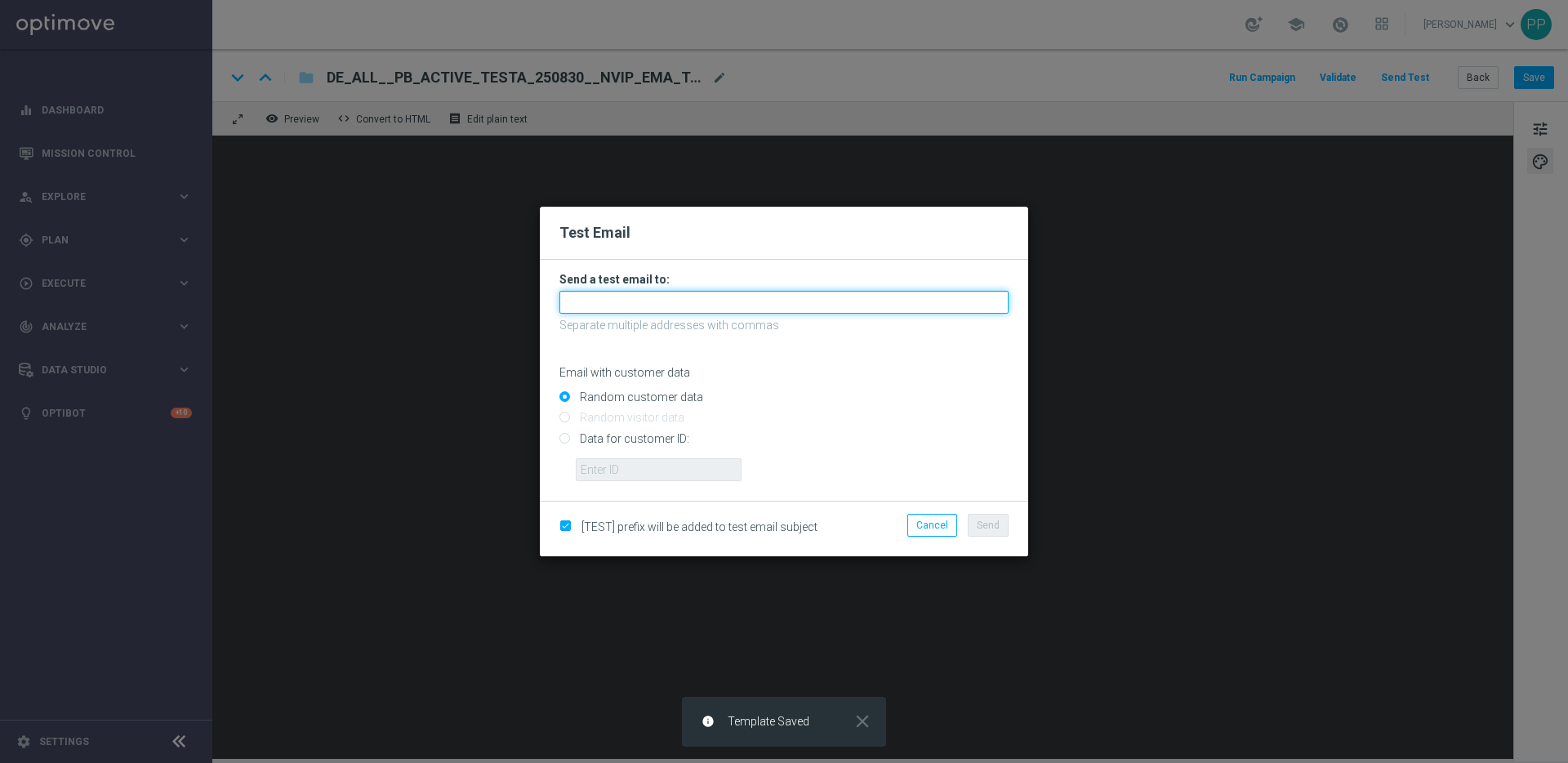
click at [593, 304] on input "text" at bounding box center [784, 303] width 449 height 23
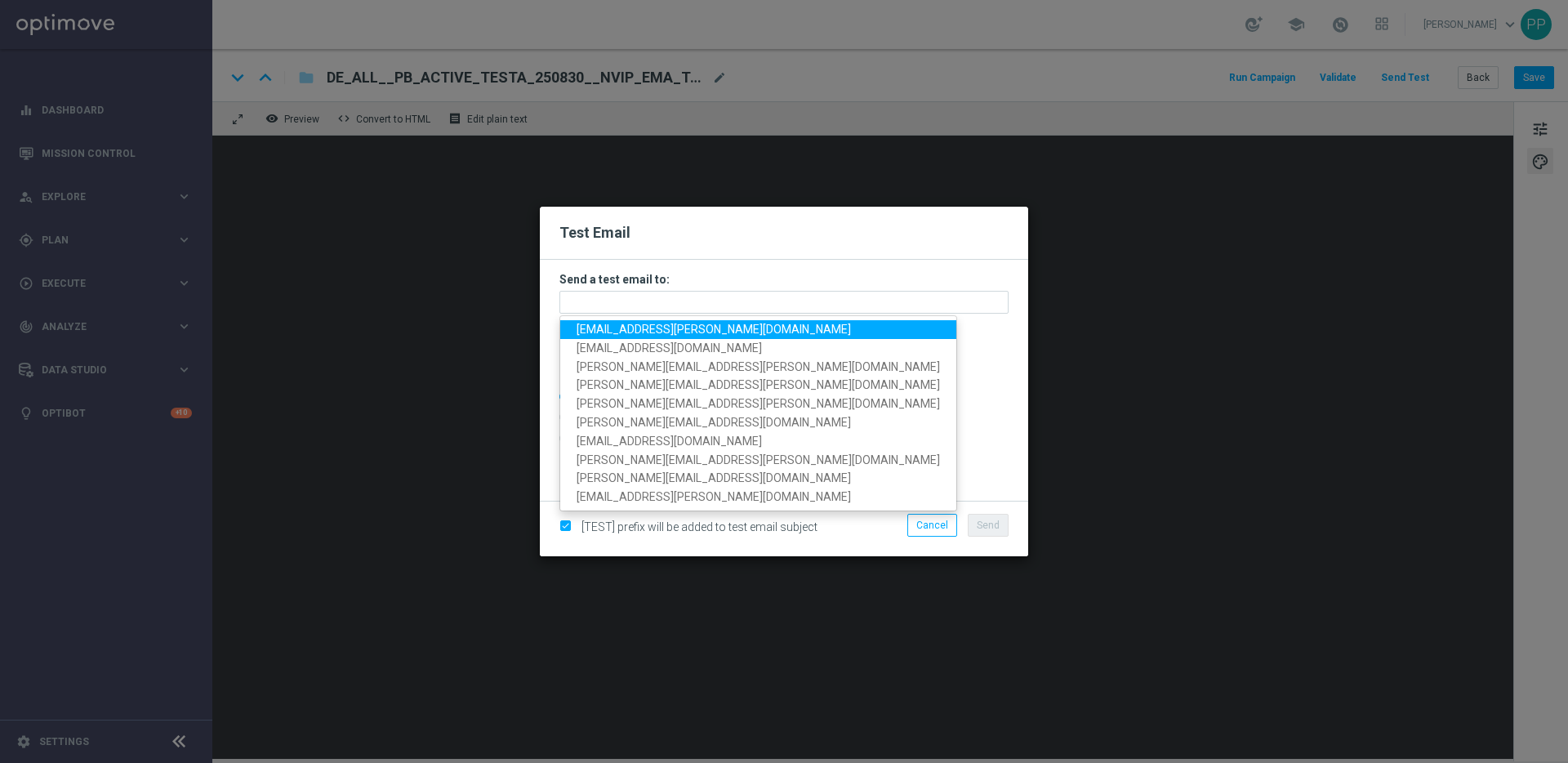
click at [597, 323] on span "[EMAIL_ADDRESS][PERSON_NAME][DOMAIN_NAME]" at bounding box center [714, 329] width 274 height 13
type input "[EMAIL_ADDRESS][PERSON_NAME][DOMAIN_NAME]"
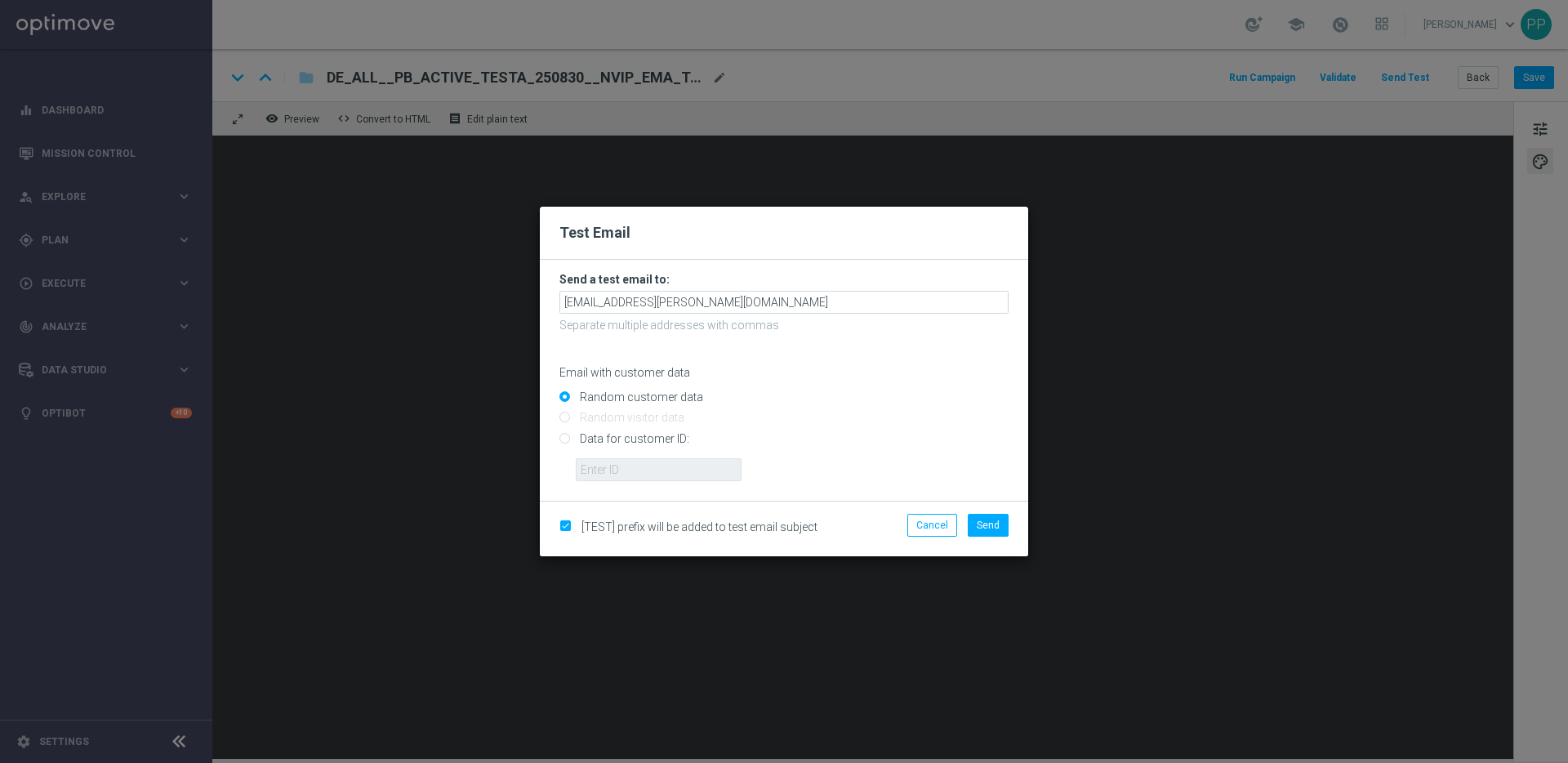
click at [566, 439] on input "Data for customer ID:" at bounding box center [784, 445] width 449 height 23
radio input "true"
click at [587, 462] on input "text" at bounding box center [658, 470] width 166 height 23
type input "16338944"
click at [981, 522] on span "Send" at bounding box center [988, 525] width 23 height 11
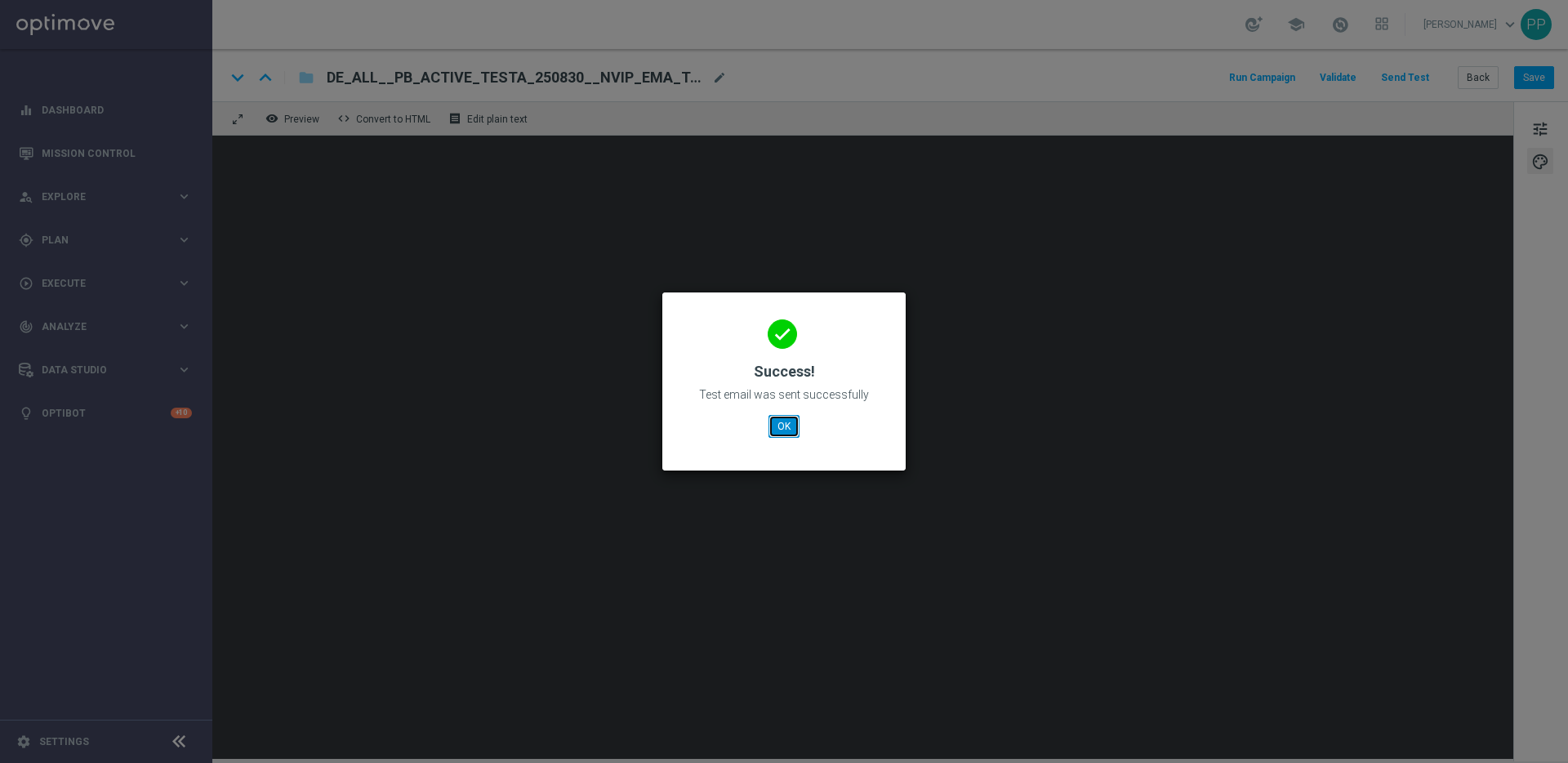
click at [782, 428] on button "OK" at bounding box center [784, 426] width 31 height 23
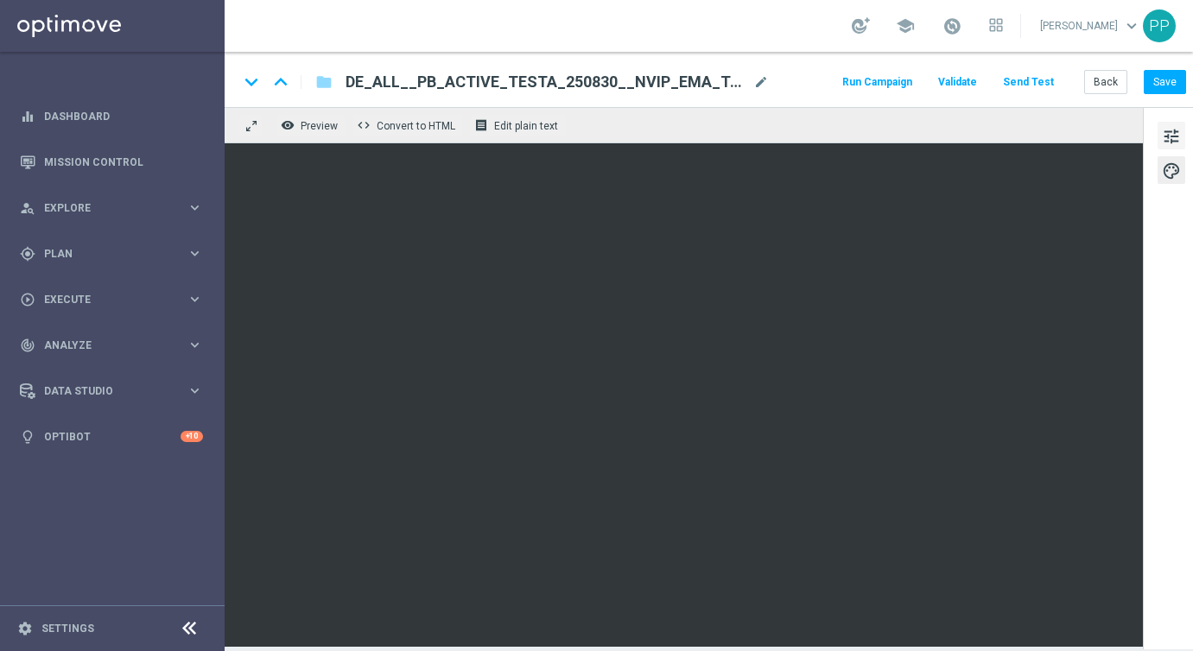
click at [1171, 132] on span "tune" at bounding box center [1171, 136] width 19 height 22
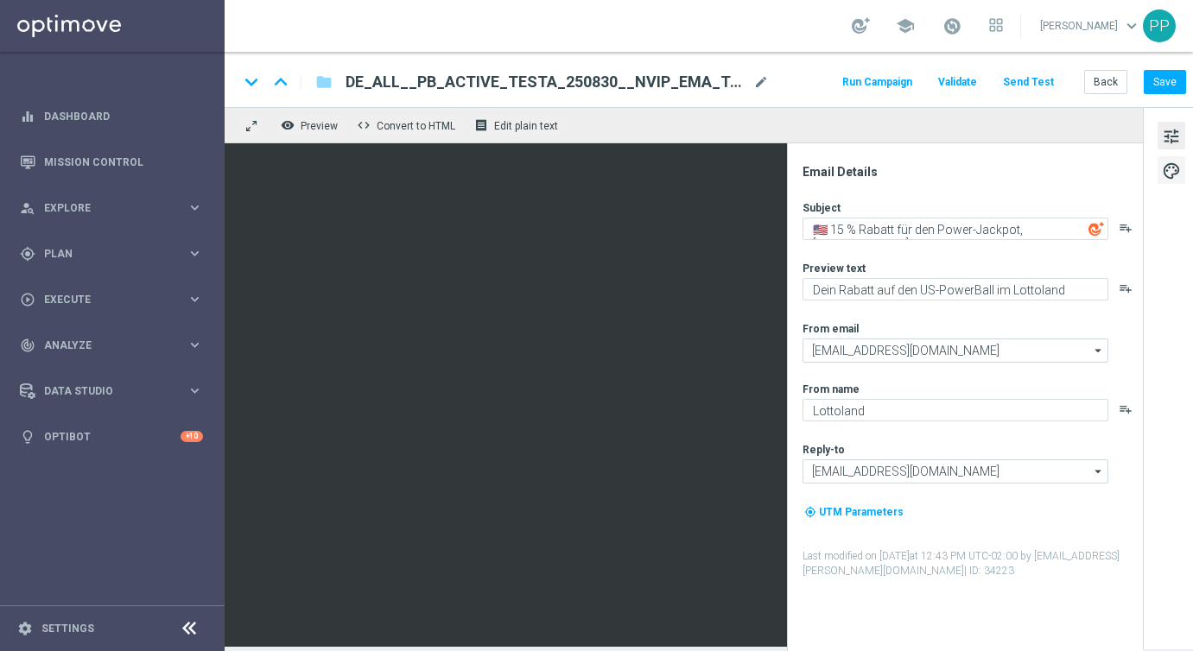
click at [1164, 170] on span "palette" at bounding box center [1171, 171] width 19 height 22
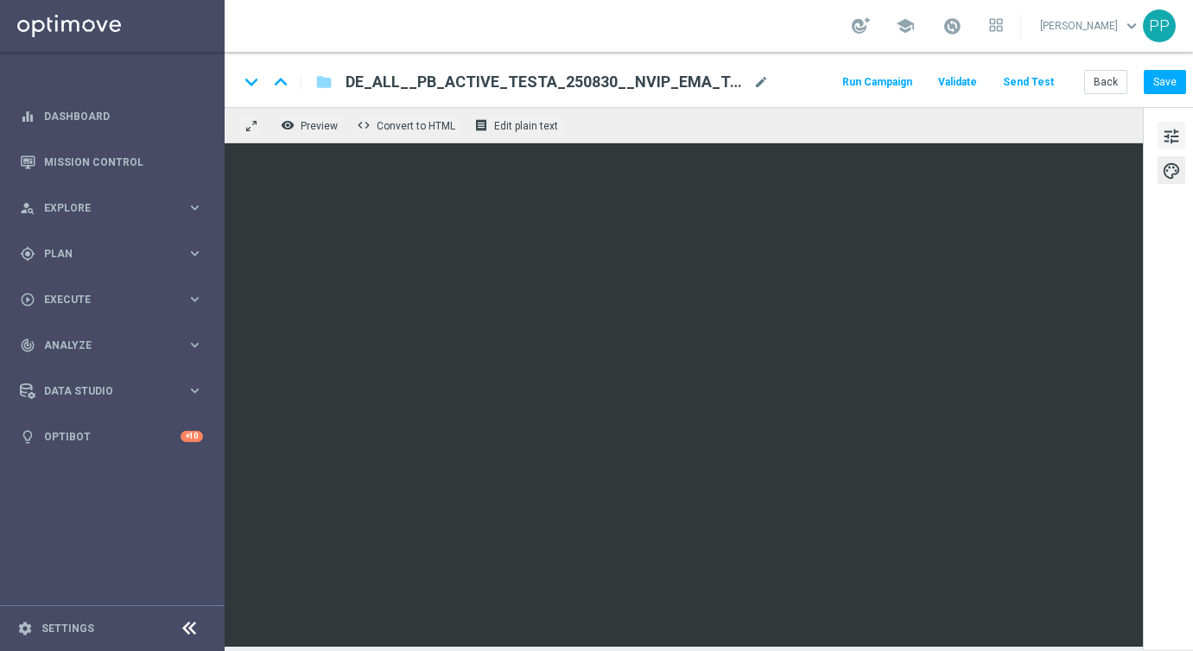
click at [1162, 136] on span "tune" at bounding box center [1171, 136] width 19 height 22
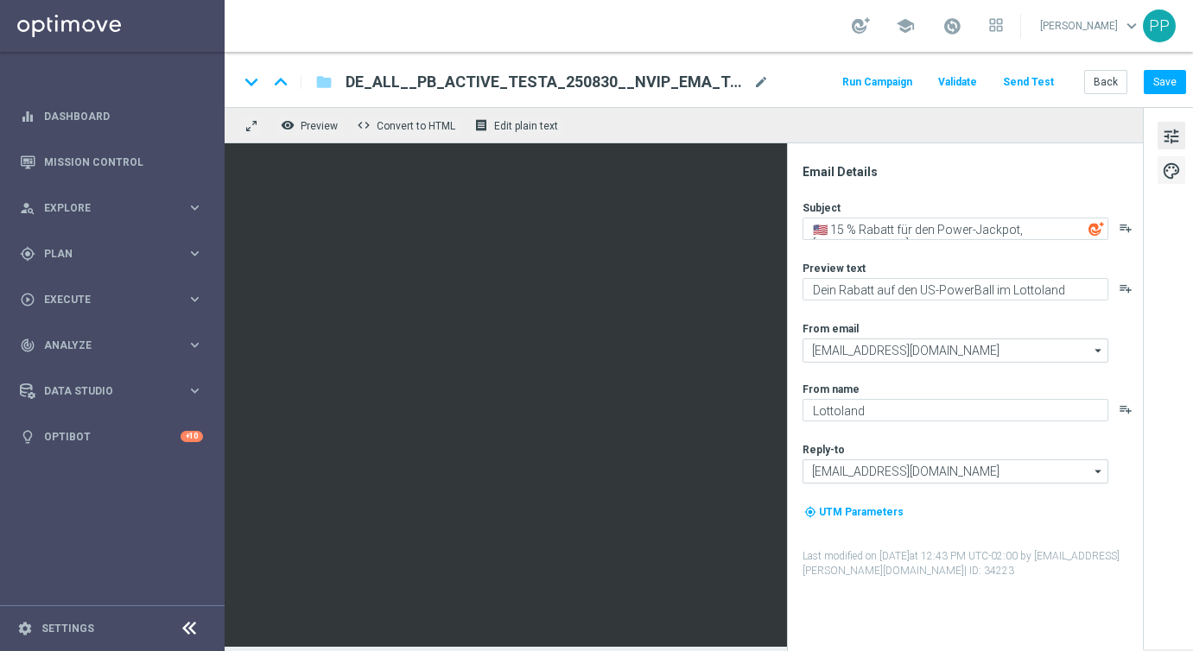
click at [1157, 174] on button "palette" at bounding box center [1171, 170] width 28 height 28
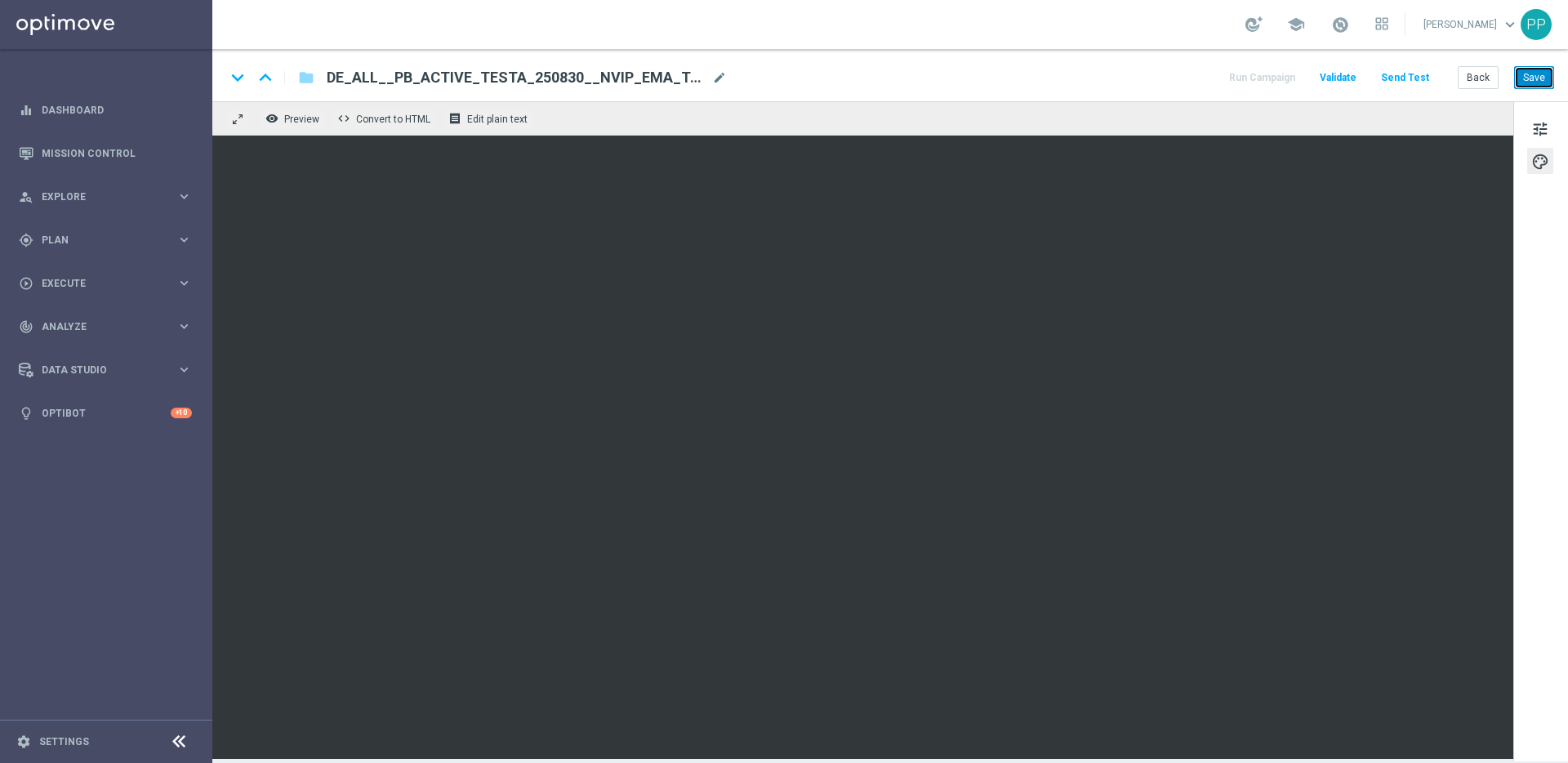
click at [1526, 77] on button "Save" at bounding box center [1534, 78] width 40 height 23
click at [1532, 77] on button "Save" at bounding box center [1534, 78] width 40 height 23
click at [1540, 81] on button "Save" at bounding box center [1534, 78] width 40 height 23
click at [1527, 81] on button "Save" at bounding box center [1534, 78] width 40 height 23
click at [1532, 75] on button "Save" at bounding box center [1534, 78] width 40 height 23
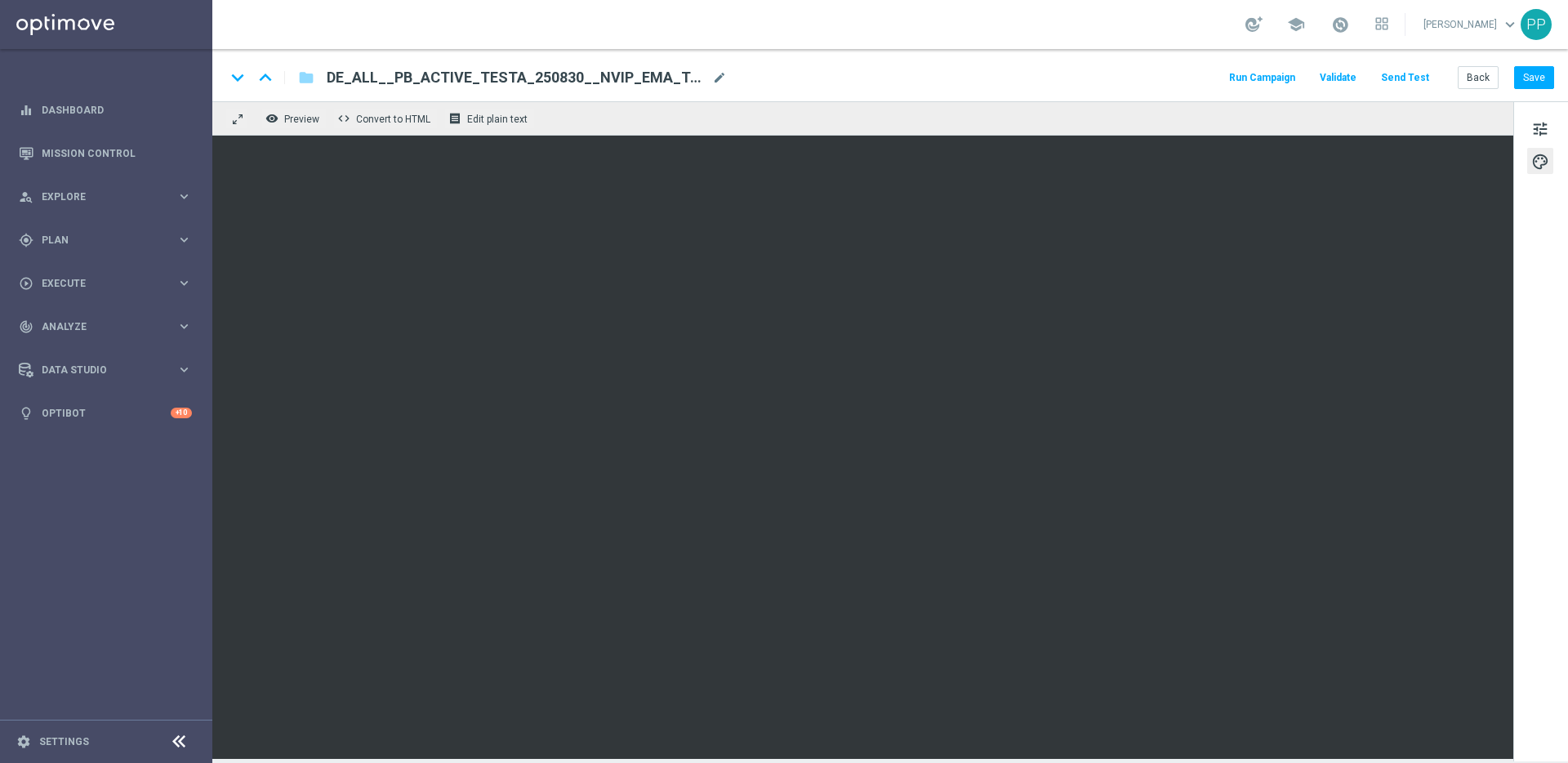
click at [1419, 78] on button "Send Test" at bounding box center [1405, 78] width 53 height 22
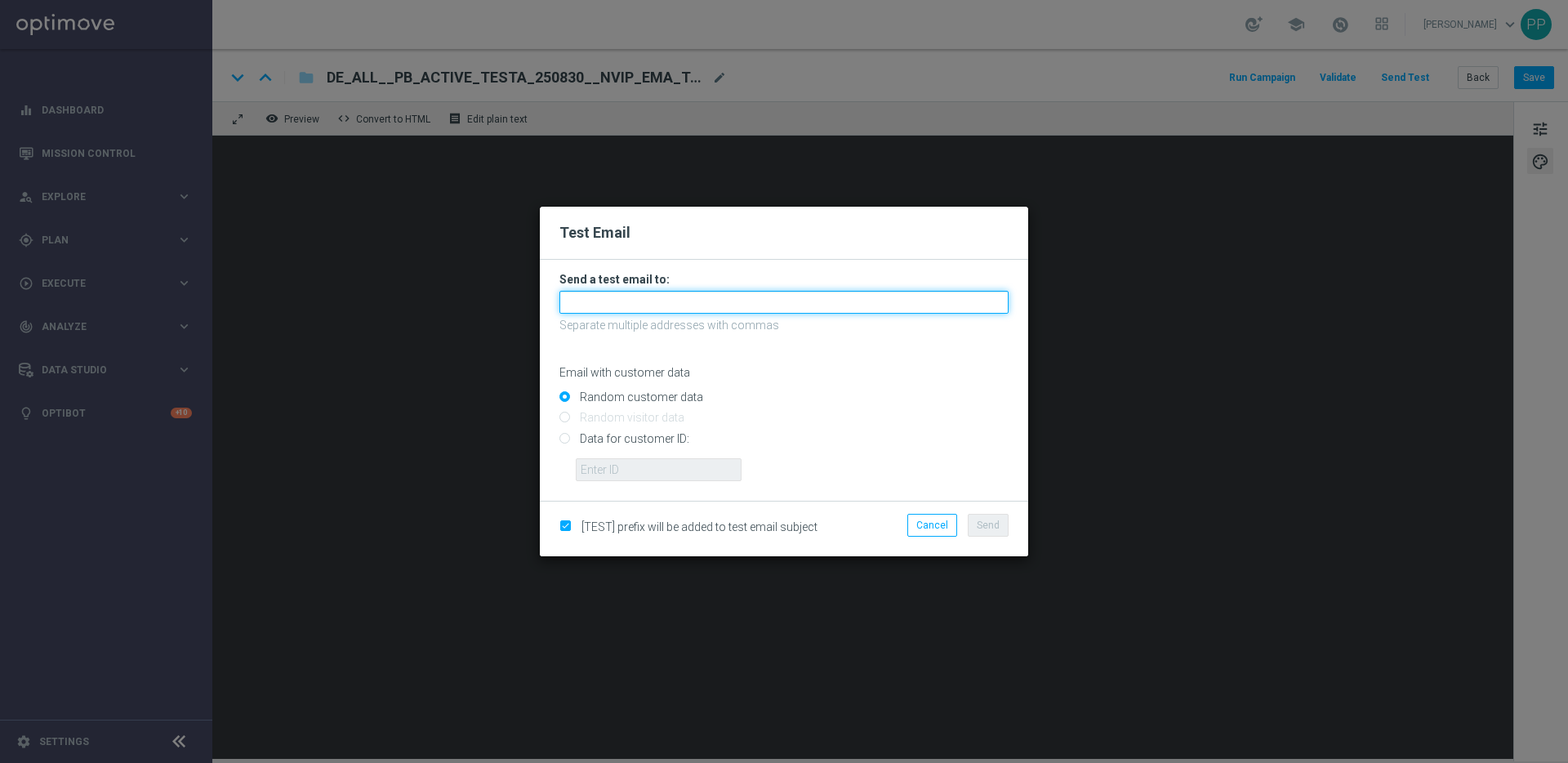
click at [620, 306] on input "text" at bounding box center [784, 303] width 449 height 23
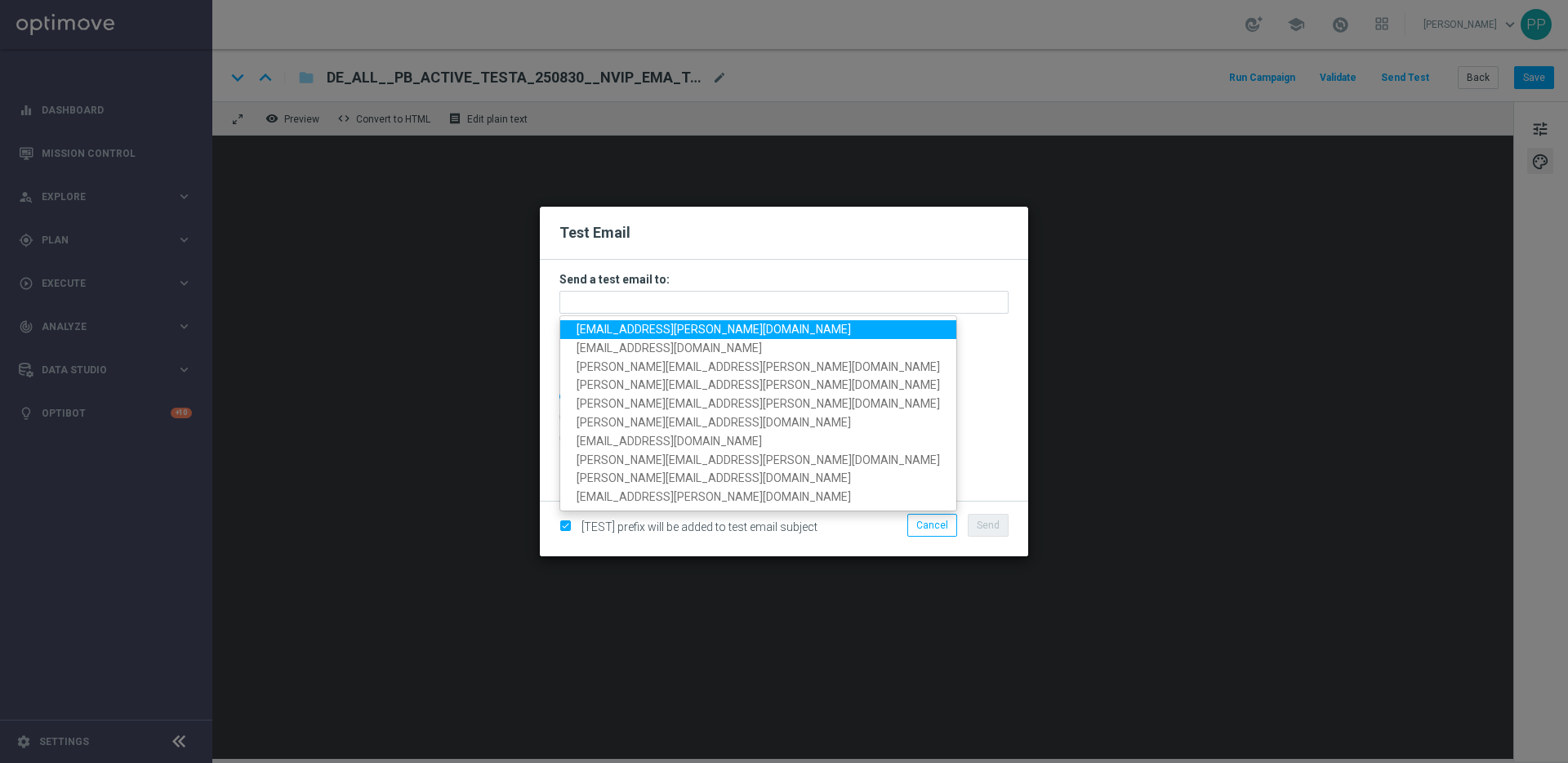
click at [612, 327] on span "palma.prieto@lottoland.com" at bounding box center [714, 329] width 274 height 13
type input "palma.prieto@lottoland.com"
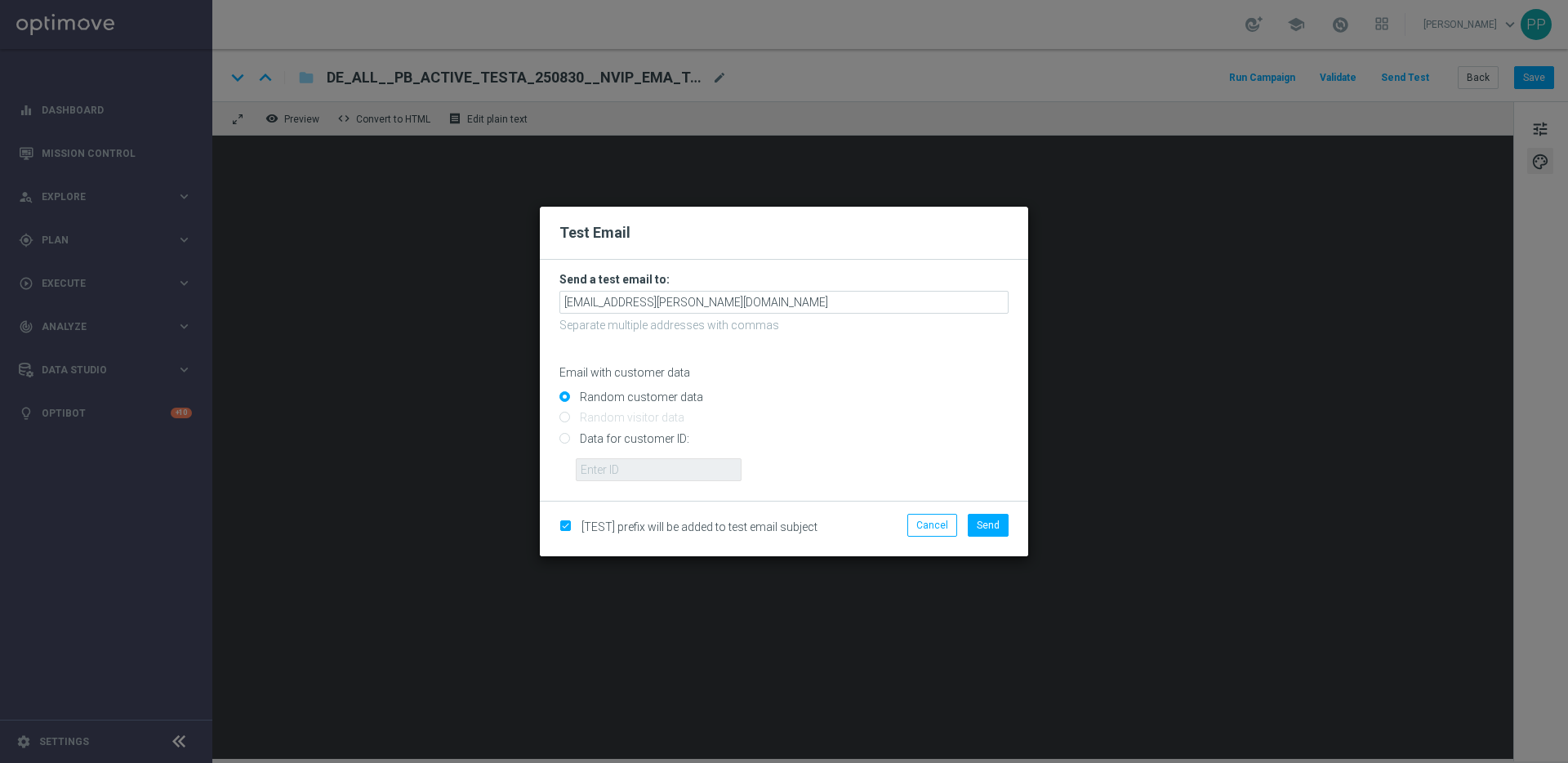
click at [584, 437] on input "Data for customer ID:" at bounding box center [784, 445] width 449 height 23
radio input "true"
click at [597, 464] on input "text" at bounding box center [658, 470] width 166 height 23
type input "16338944"
click at [983, 526] on span "Send" at bounding box center [988, 525] width 23 height 11
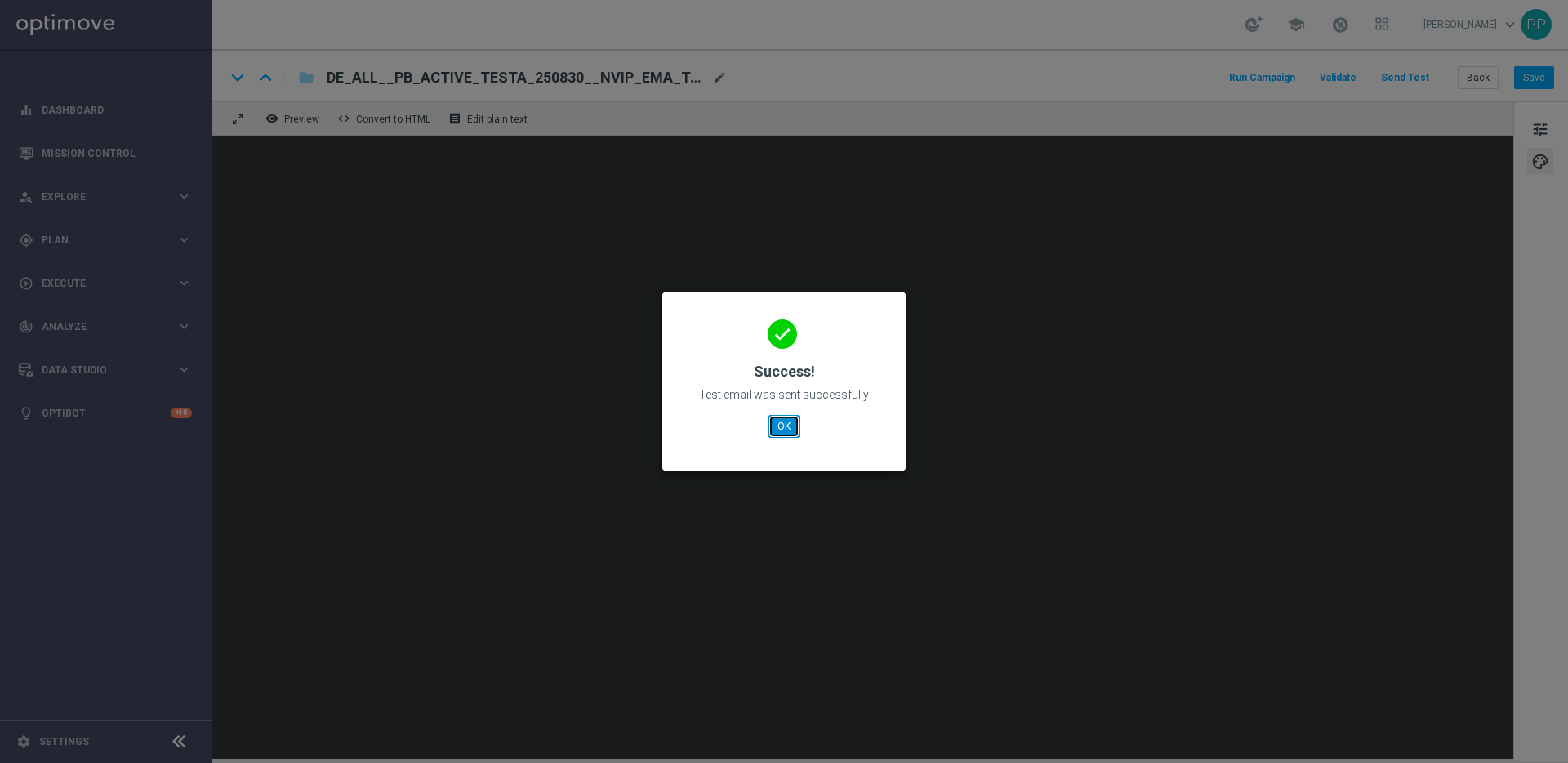
click at [792, 423] on button "OK" at bounding box center [784, 426] width 31 height 23
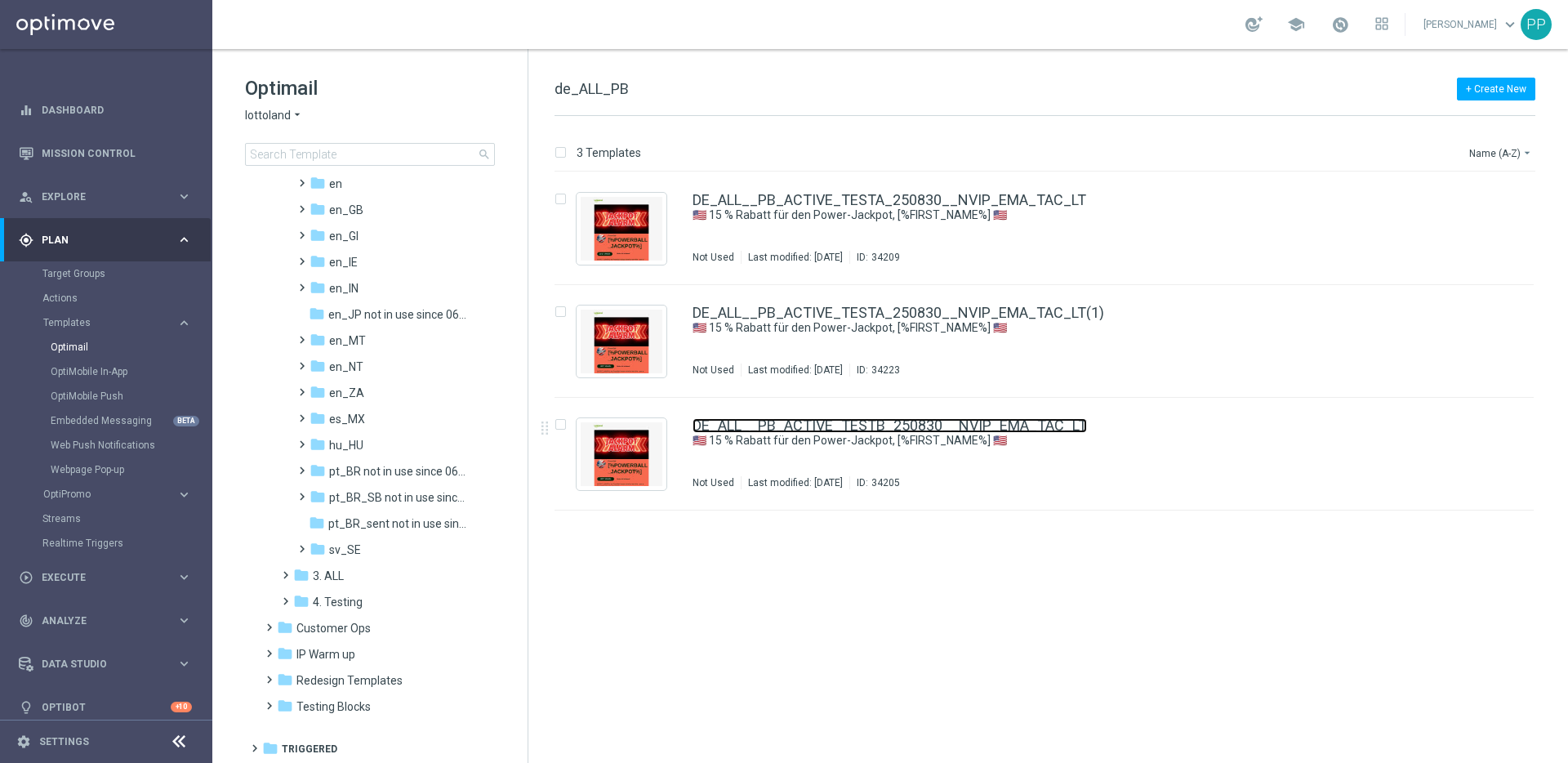
scroll to position [740, 0]
click at [270, 674] on span at bounding box center [266, 671] width 8 height 7
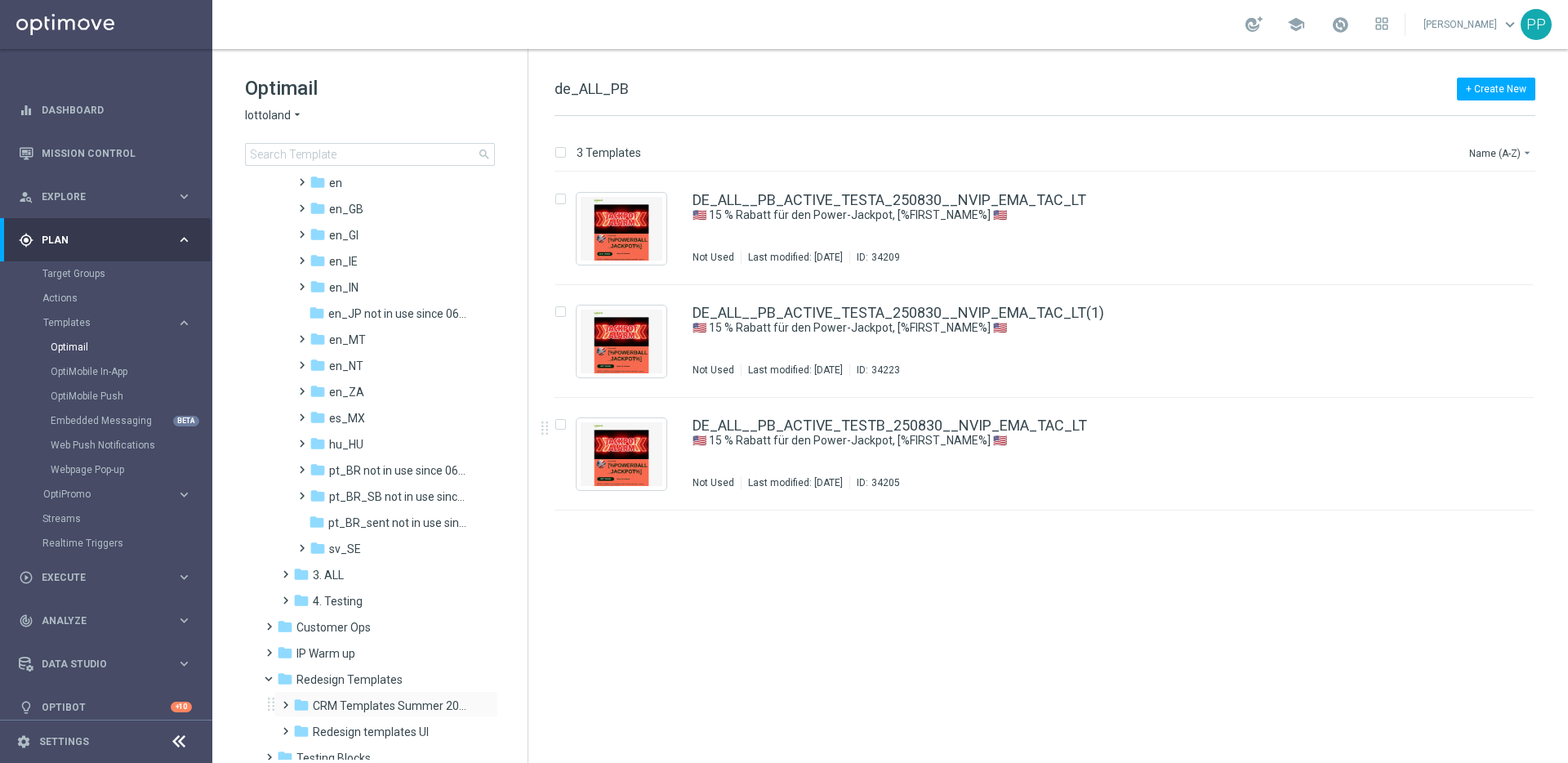
click at [286, 701] on span at bounding box center [283, 697] width 8 height 7
click at [329, 727] on span "DE Examples" at bounding box center [361, 732] width 67 height 15
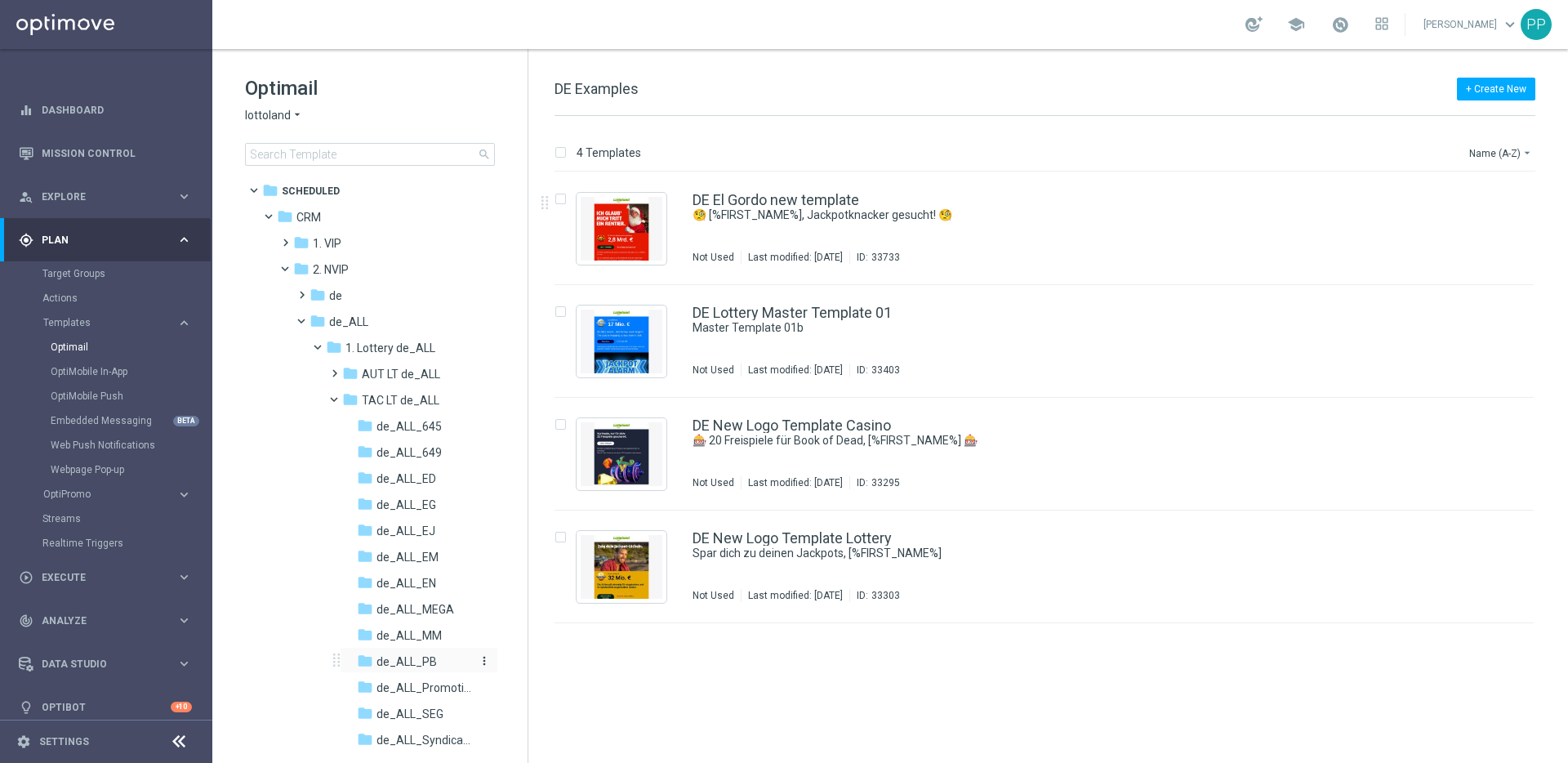
click at [403, 656] on span "de_ALL_PB" at bounding box center [407, 662] width 61 height 15
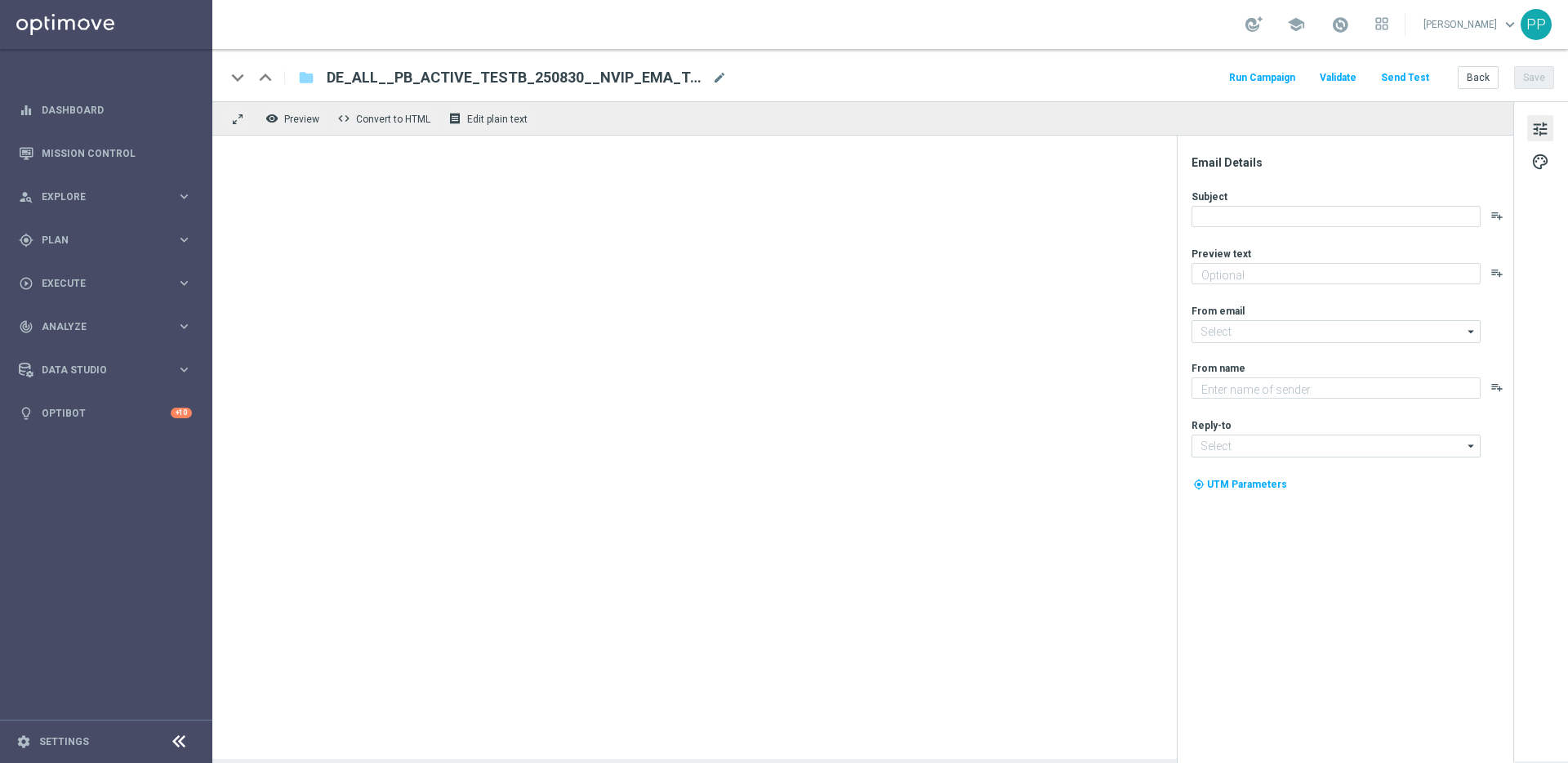
type textarea "Dein Rabatt auf den US-PowerBall im Lottoland"
type input "[EMAIL_ADDRESS][DOMAIN_NAME]"
type textarea "Lottoland"
type input "[EMAIL_ADDRESS][DOMAIN_NAME]"
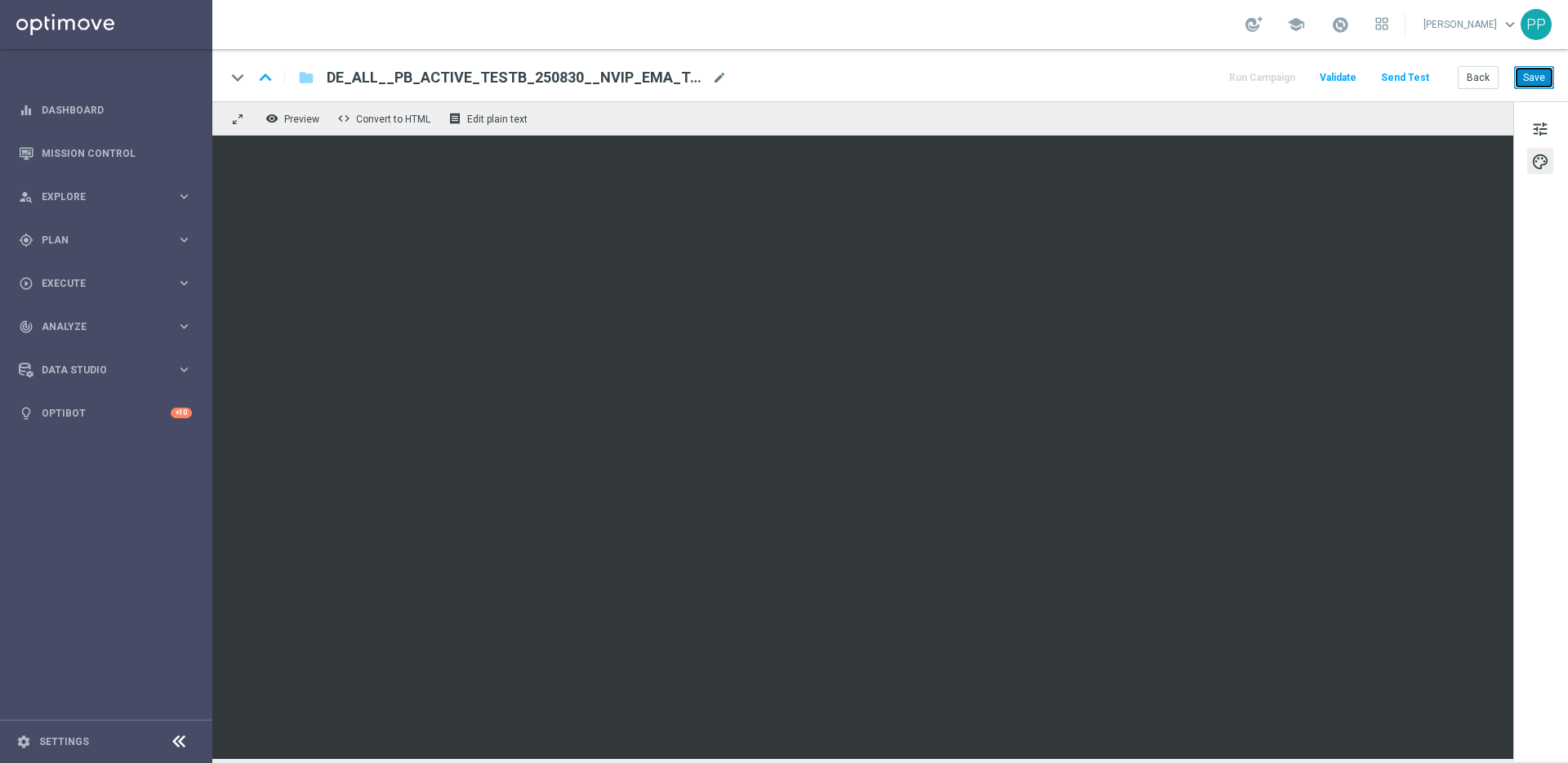
click at [1524, 75] on button "Save" at bounding box center [1534, 78] width 40 height 23
click at [1537, 71] on button "Save" at bounding box center [1534, 78] width 40 height 23
click at [1538, 79] on button "Save" at bounding box center [1534, 78] width 40 height 23
click at [1400, 78] on button "Send Test" at bounding box center [1405, 78] width 53 height 22
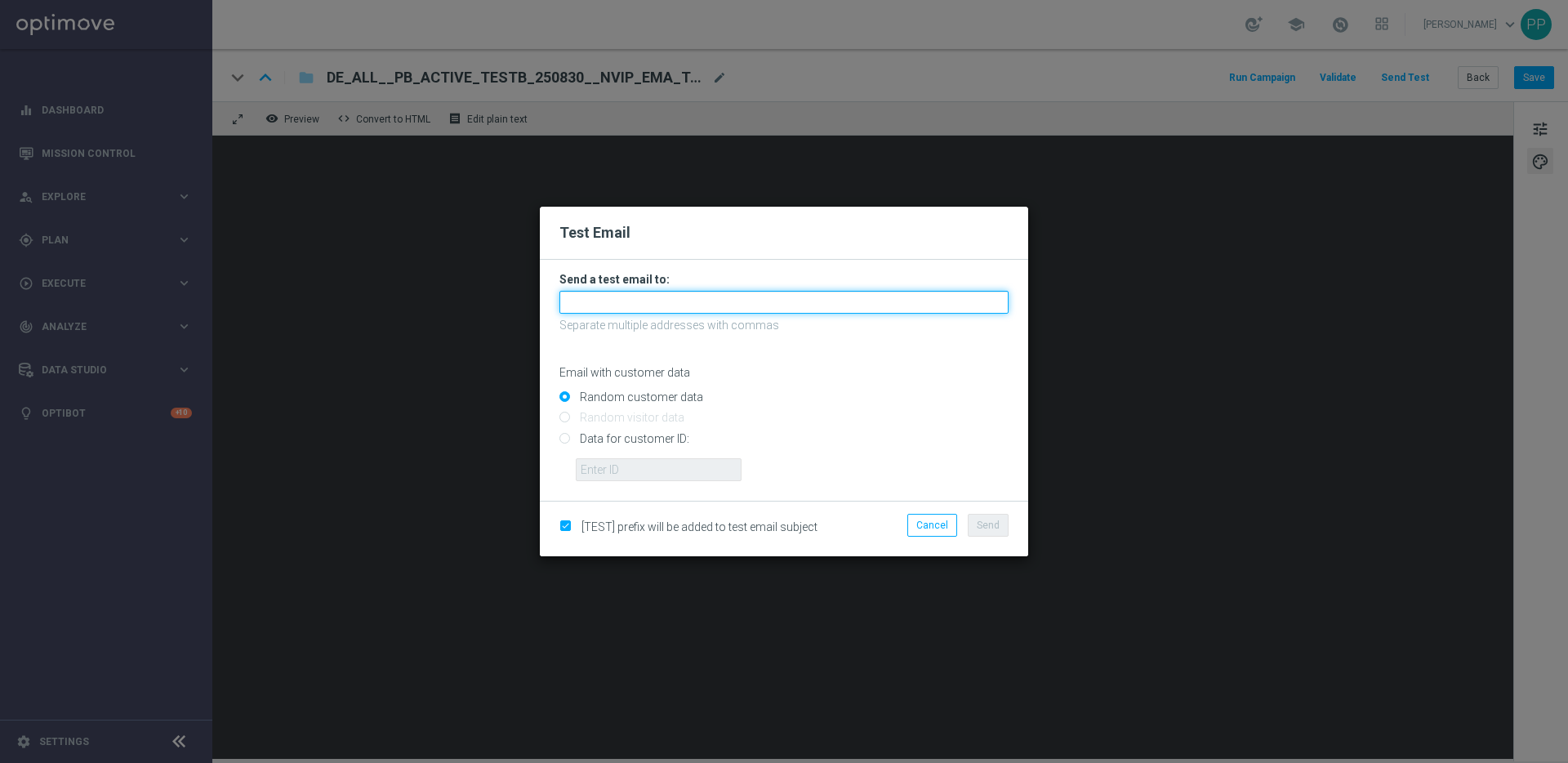
click at [620, 304] on input "text" at bounding box center [784, 303] width 449 height 23
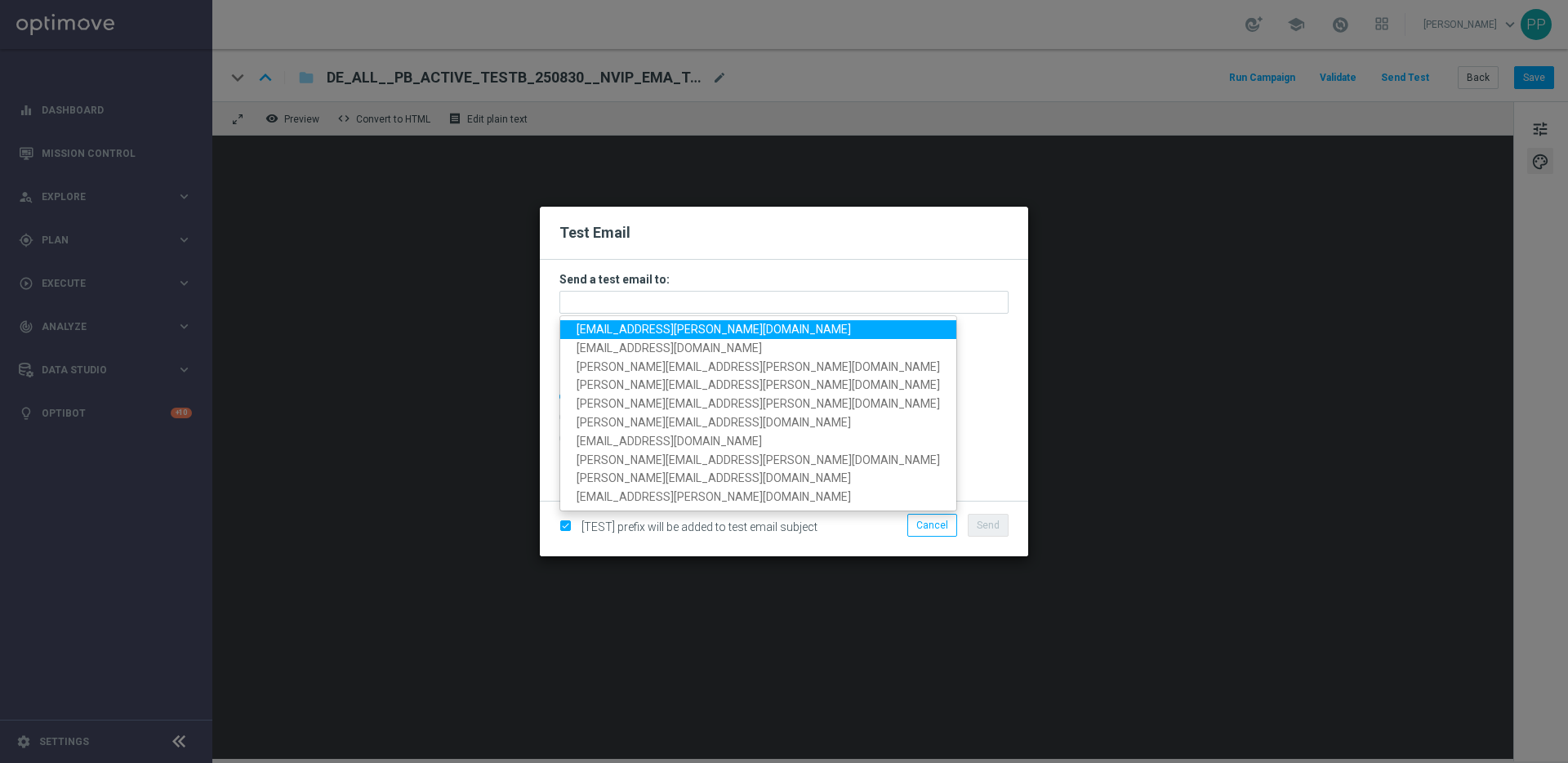
click at [609, 325] on span "palma.prieto@lottoland.com" at bounding box center [714, 329] width 274 height 13
type input "palma.prieto@lottoland.com"
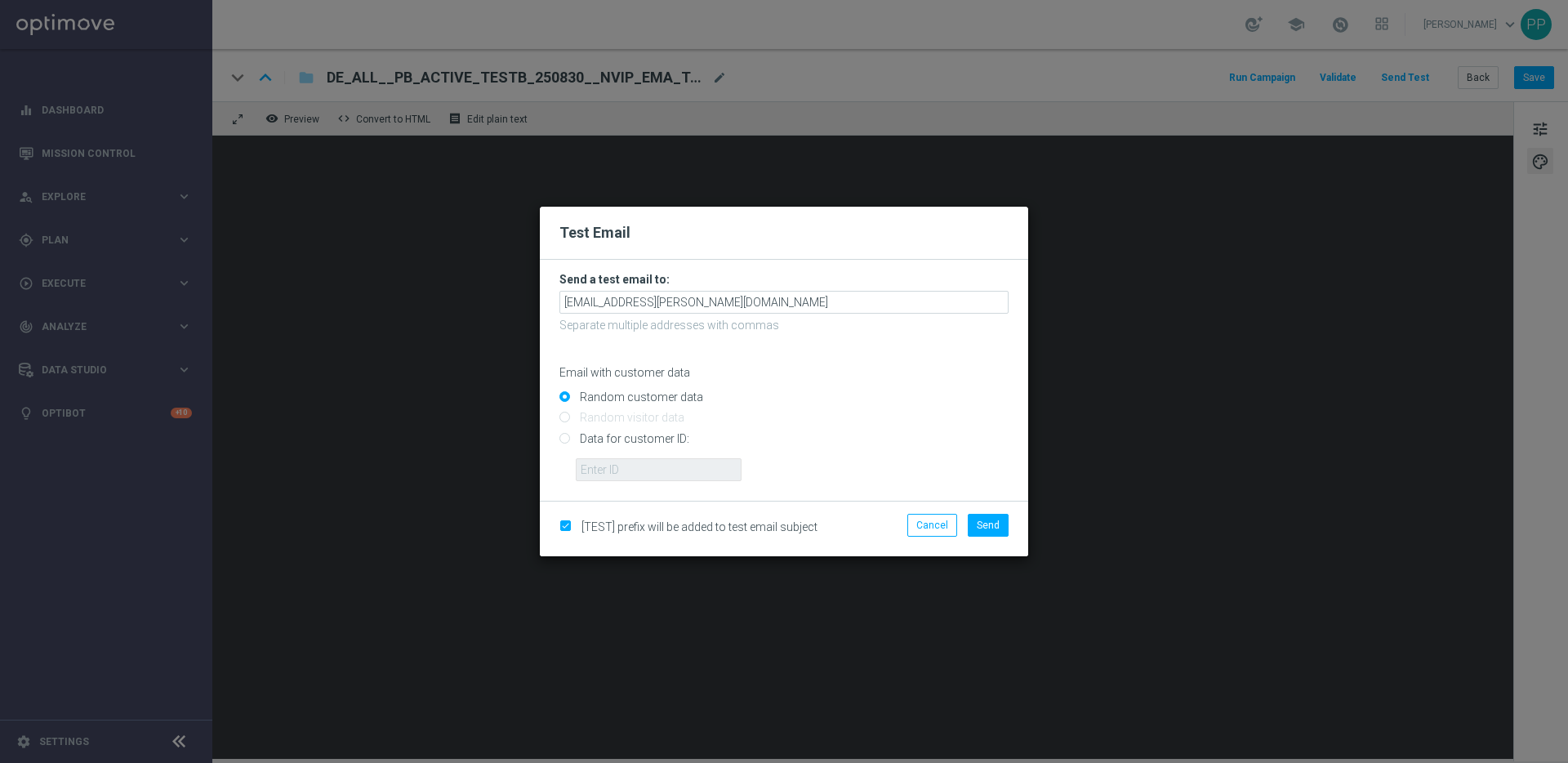
click at [562, 439] on input "Data for customer ID:" at bounding box center [784, 445] width 449 height 23
radio input "true"
click at [618, 467] on input "text" at bounding box center [658, 470] width 166 height 23
type input "16338944"
click at [973, 528] on button "Send" at bounding box center [988, 525] width 41 height 23
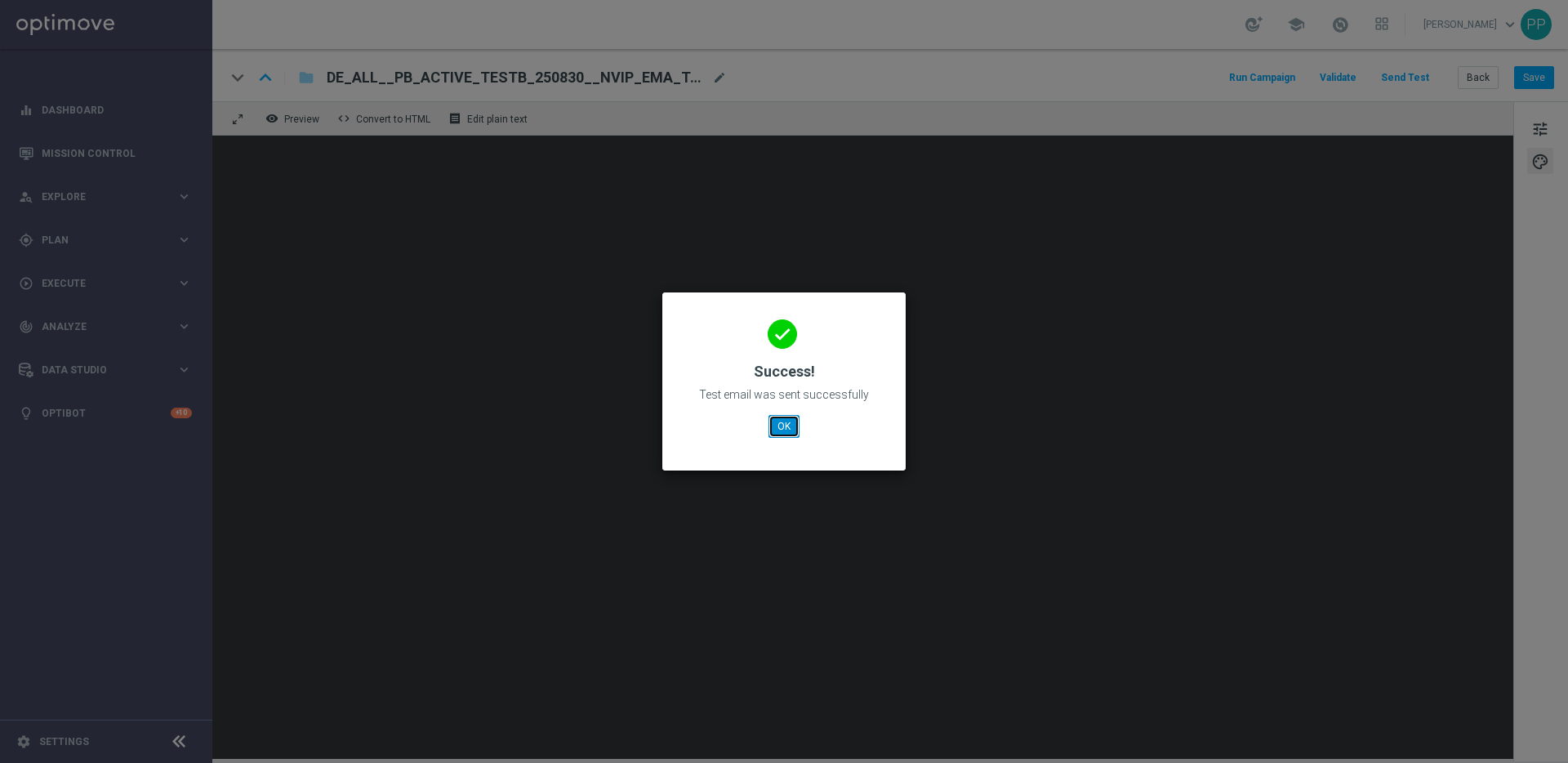
click at [775, 424] on button "OK" at bounding box center [784, 426] width 31 height 23
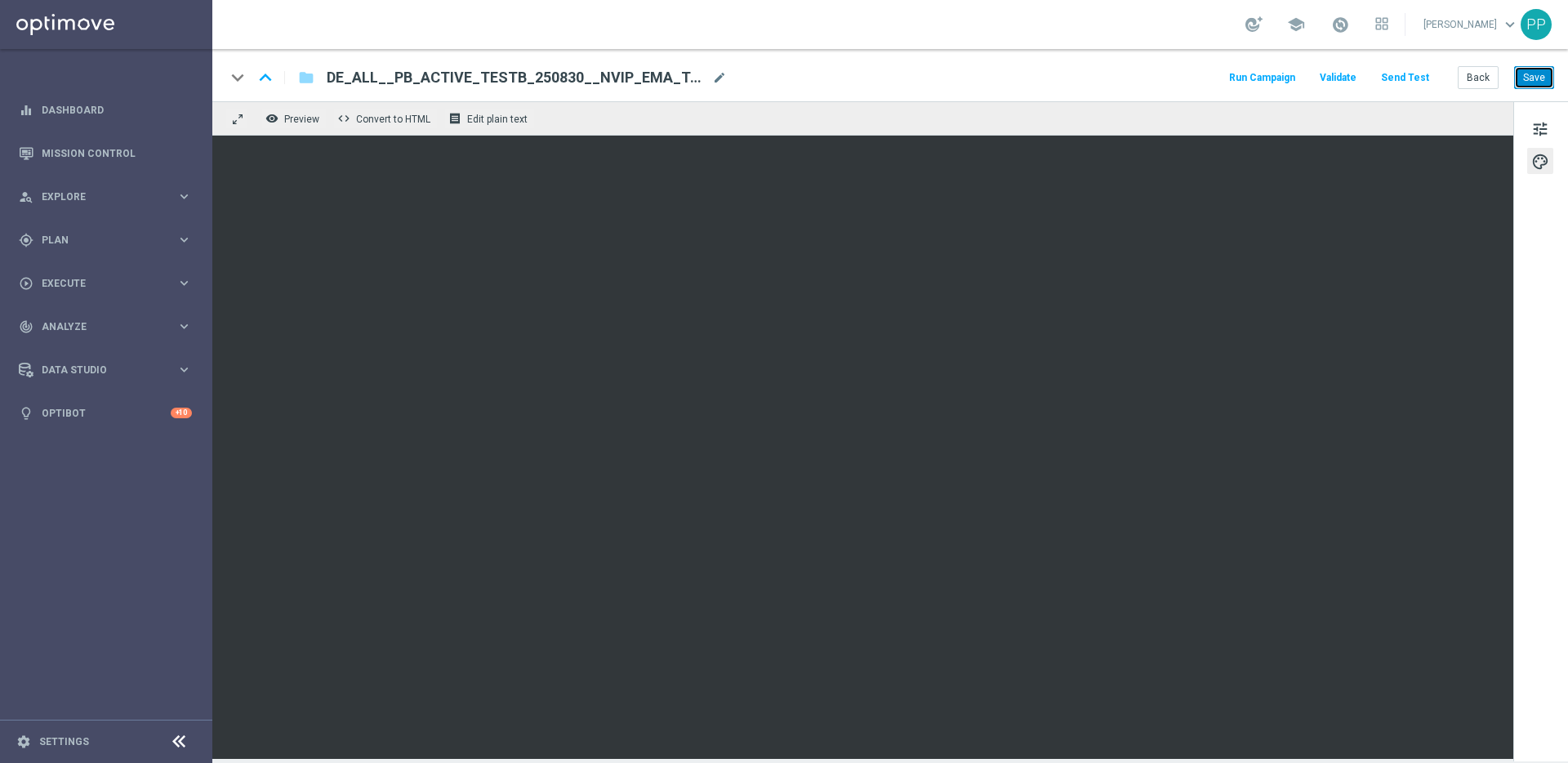
click at [1517, 87] on button "Save" at bounding box center [1534, 78] width 40 height 23
click at [1531, 78] on button "Save" at bounding box center [1534, 78] width 40 height 23
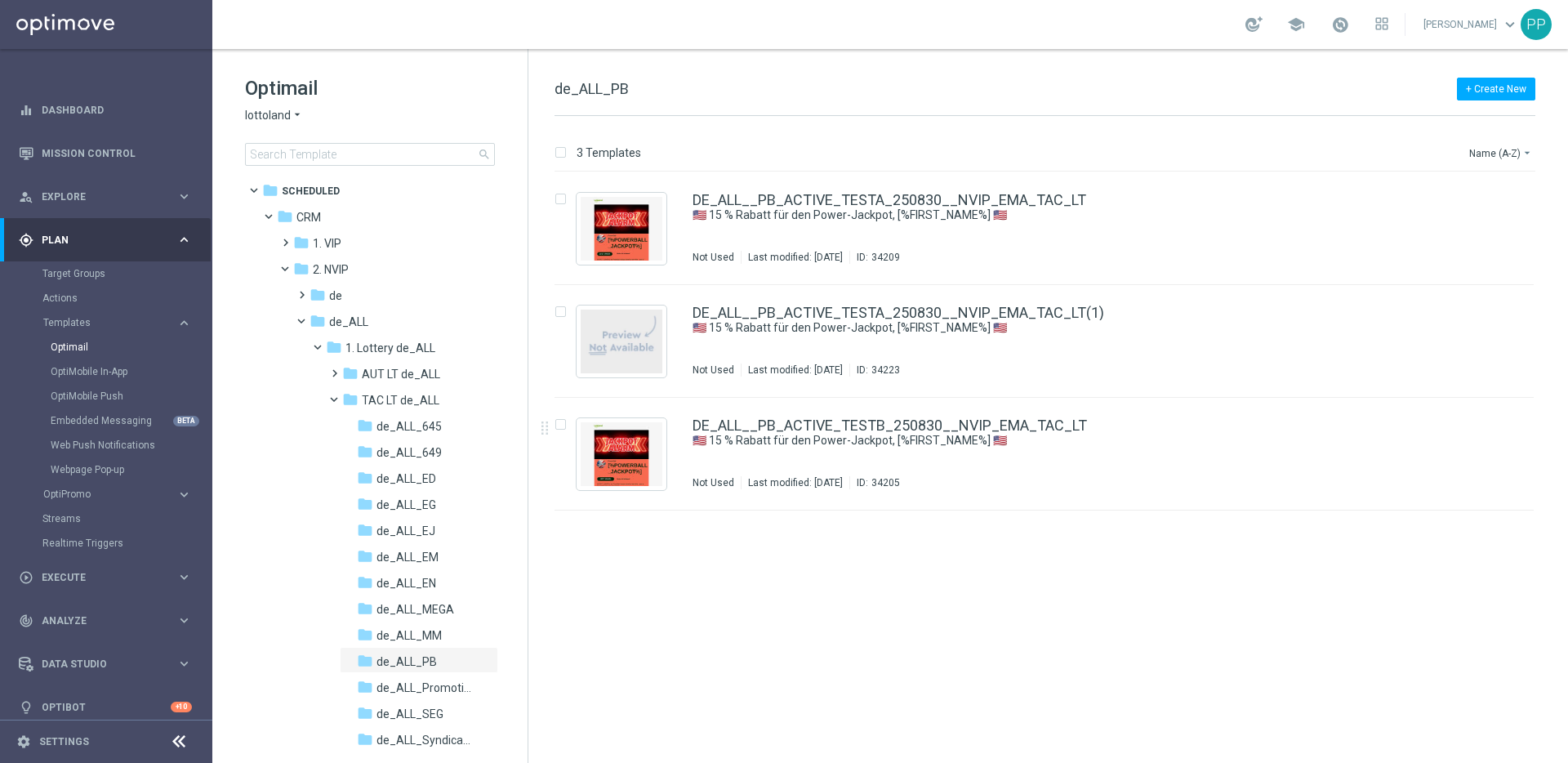
click at [709, 574] on div "insert_drive_file DE_ALL__PB_ACTIVE_TESTA_250830__NVIP_EMA_TAC_LT 🇺🇸 15 % [DEMO…" at bounding box center [1052, 467] width 1027 height 591
click at [560, 200] on input "Press SPACE to select this row." at bounding box center [560, 200] width 10 height 10
click at [1508, 153] on p "Delete" at bounding box center [1519, 153] width 30 height 13
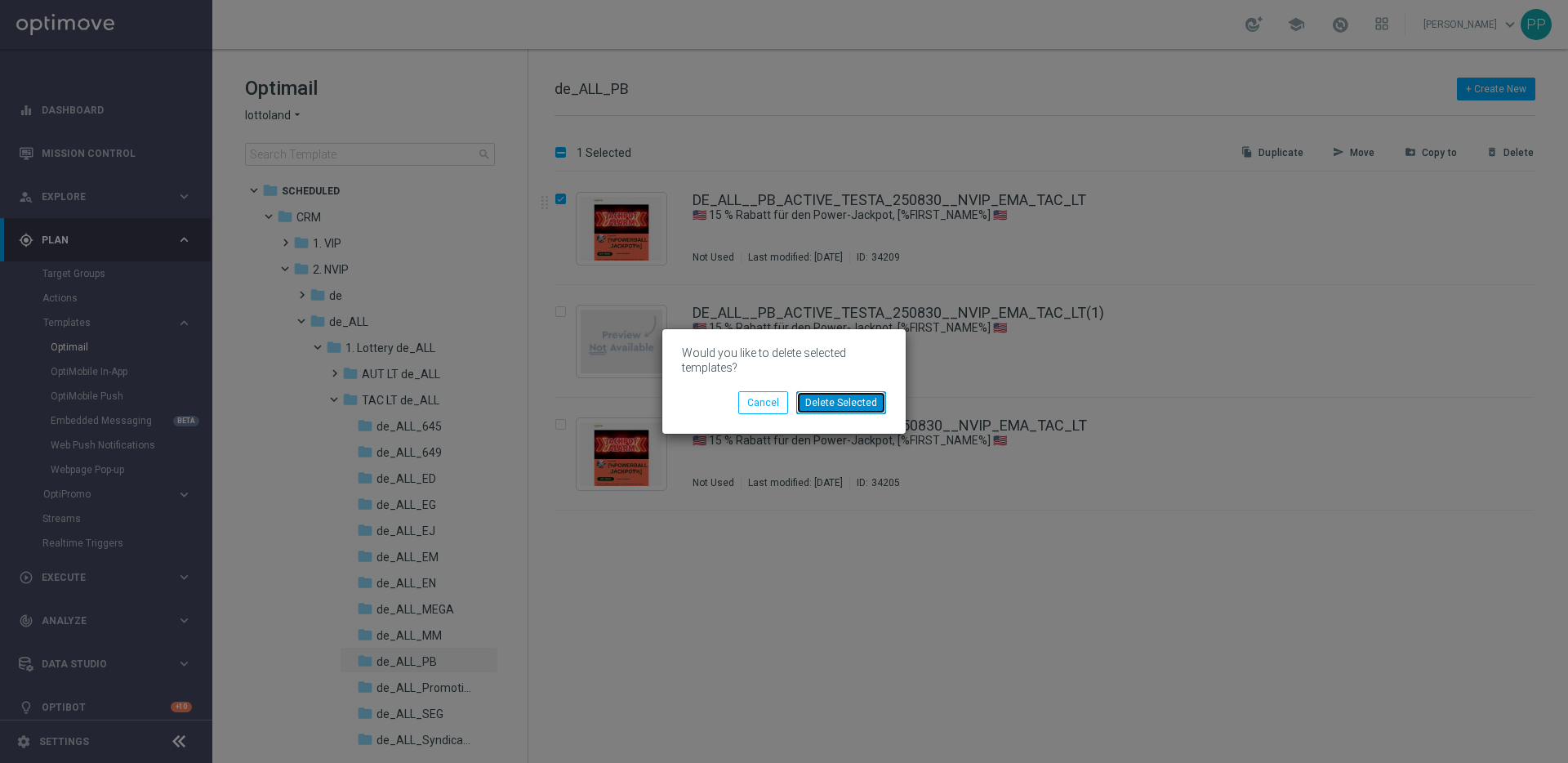
click at [828, 408] on button "Delete Selected" at bounding box center [841, 403] width 90 height 23
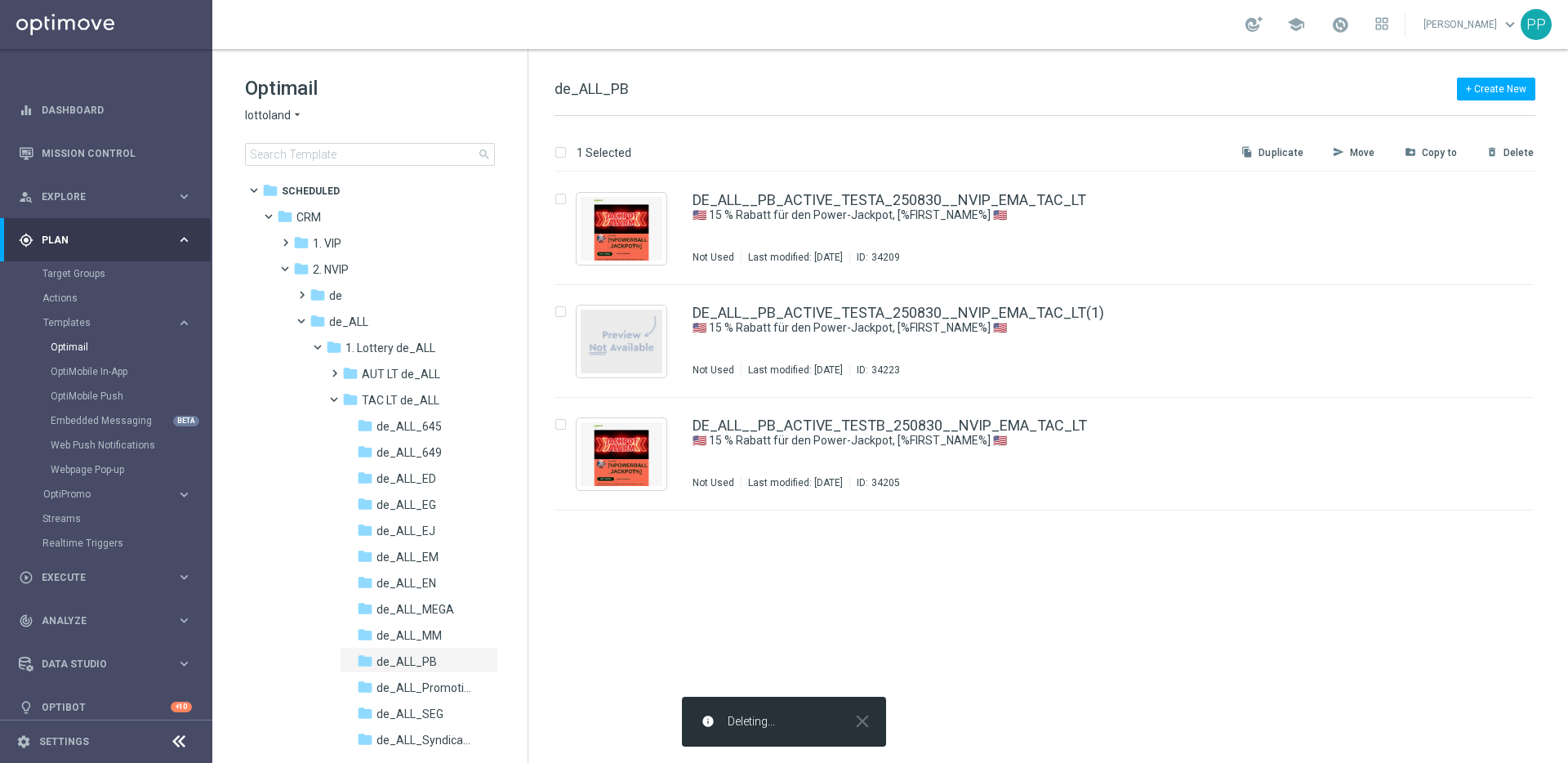
checkbox input "false"
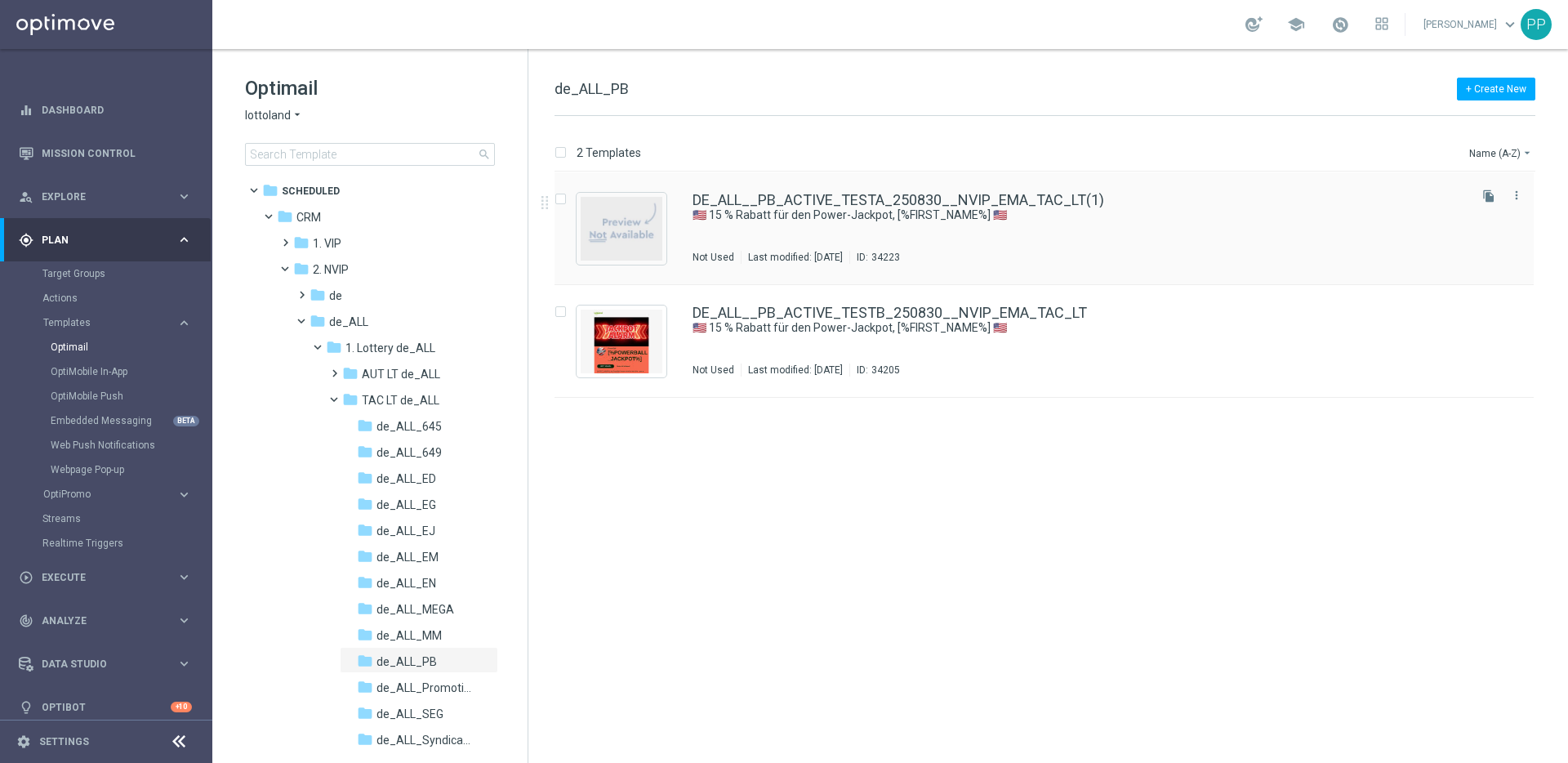
click at [562, 200] on input "Press SPACE to select this row." at bounding box center [560, 200] width 10 height 10
checkbox input "true"
click at [562, 311] on input "Press SPACE to select this row." at bounding box center [560, 314] width 10 height 10
checkbox input "true"
click at [1286, 156] on p "Duplicate" at bounding box center [1281, 153] width 45 height 13
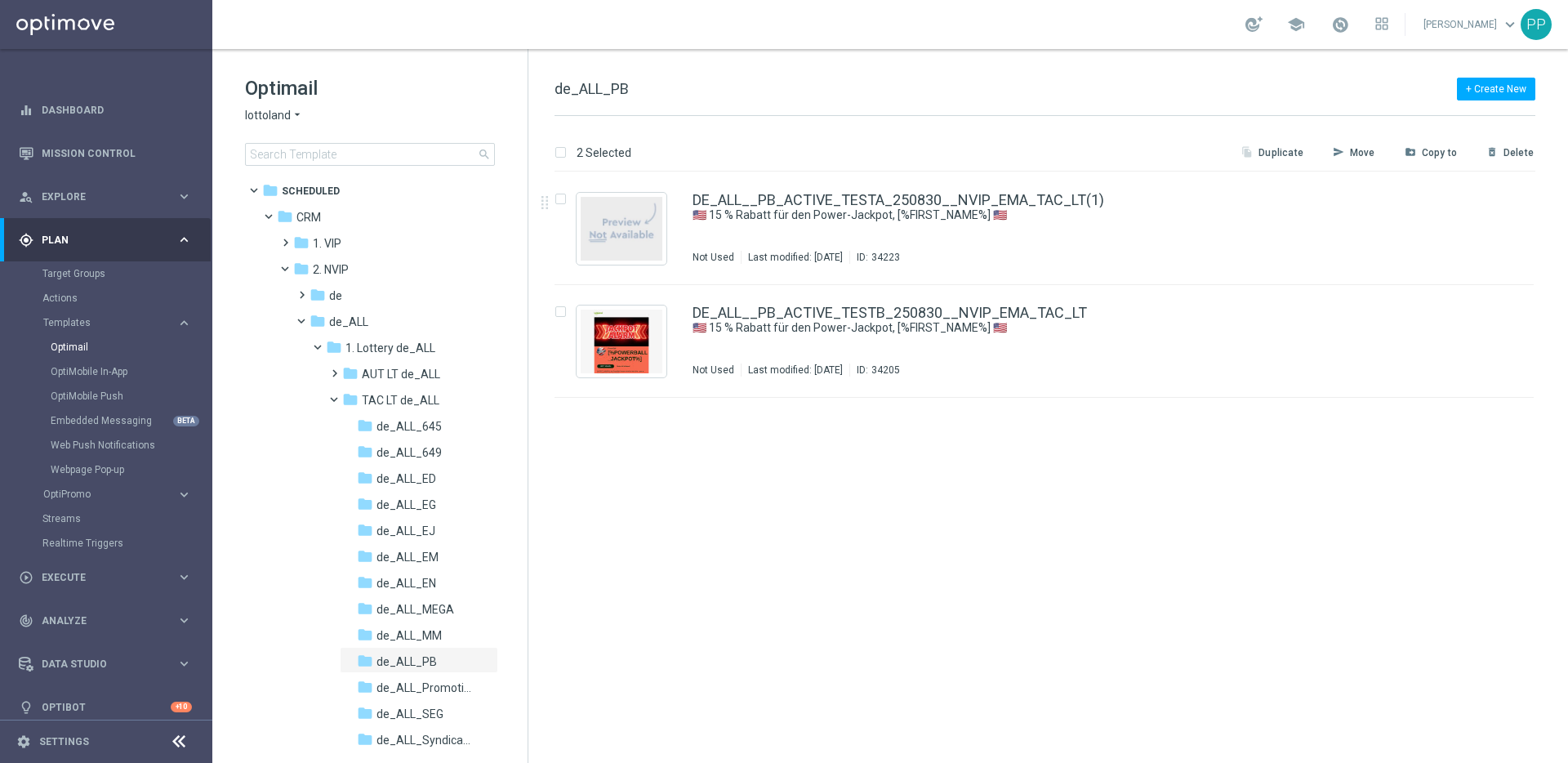
checkbox input "false"
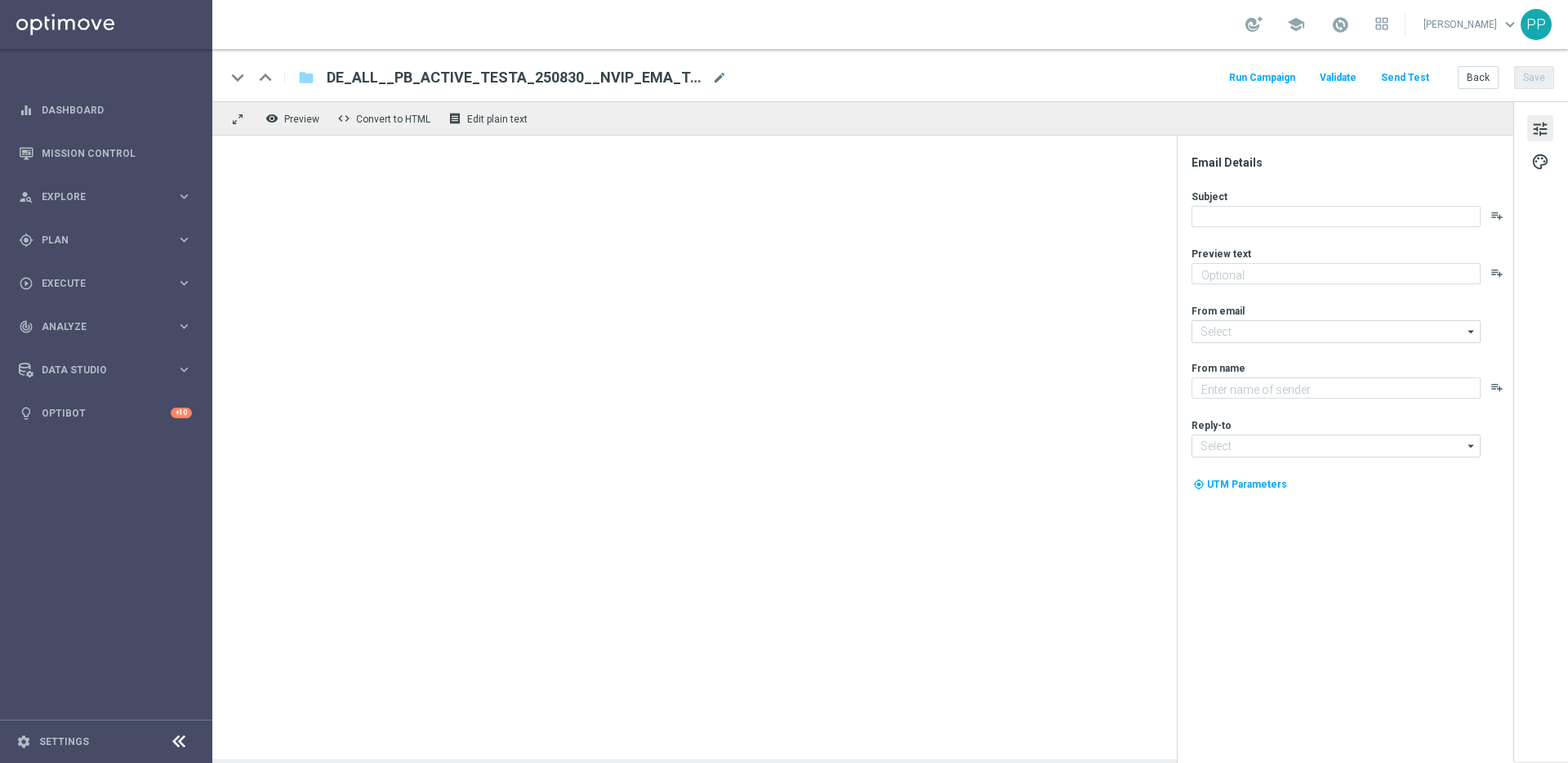
type textarea "Dein Rabatt auf den US-PowerBall im Lottoland"
type input "[EMAIL_ADDRESS][DOMAIN_NAME]"
type textarea "Lottoland"
type input "[EMAIL_ADDRESS][DOMAIN_NAME]"
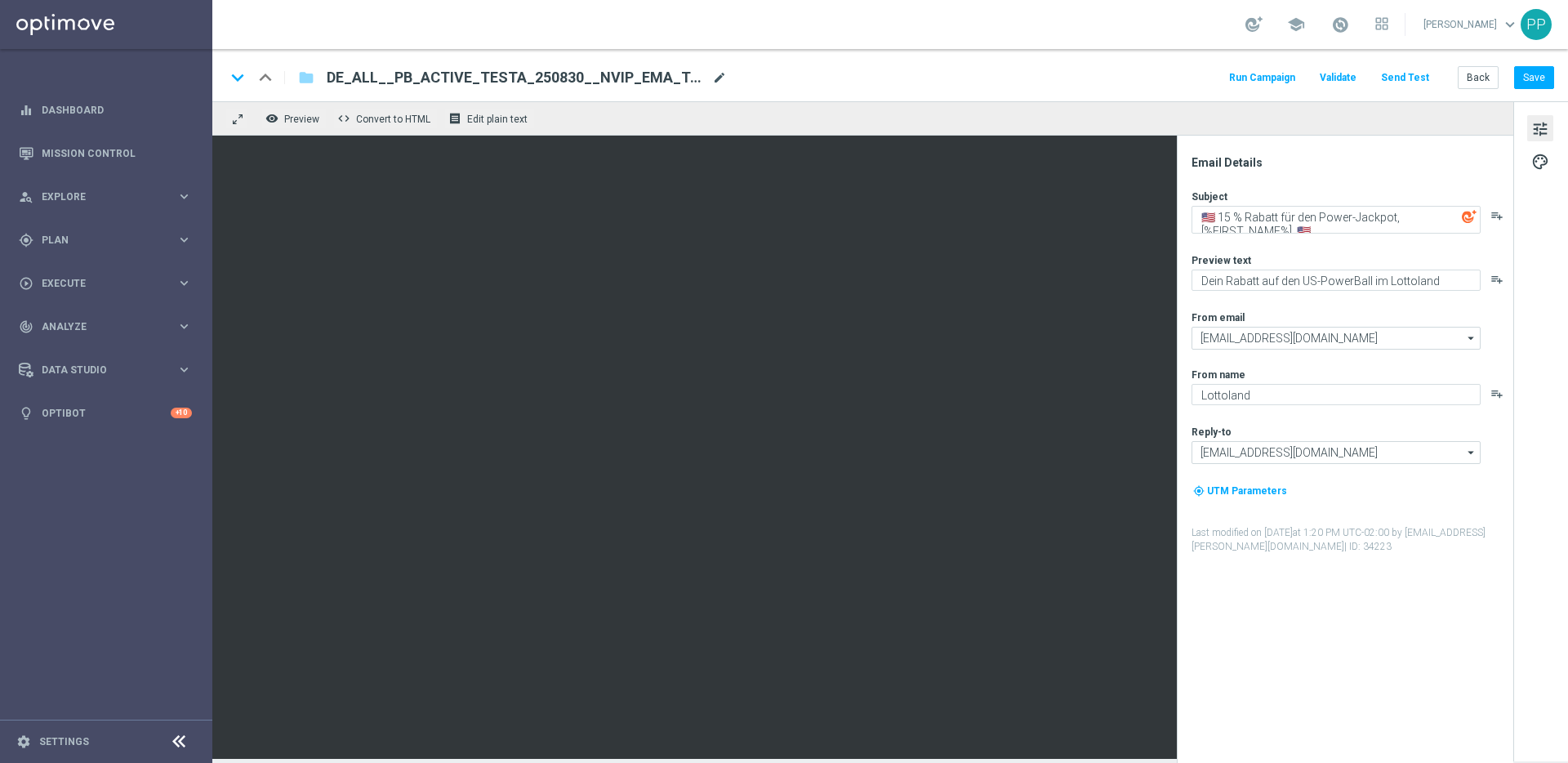
click at [723, 81] on span "mode_edit" at bounding box center [720, 78] width 15 height 15
click at [688, 78] on input "DE_ALL__PB_ACTIVE_TESTA_250830__NVIP_EMA_TAC_LT(1)" at bounding box center [530, 78] width 405 height 21
type input "DE_ALL__PB_ACTIVE_TESTA_250830__NVIP_EMA_TAC_LT"
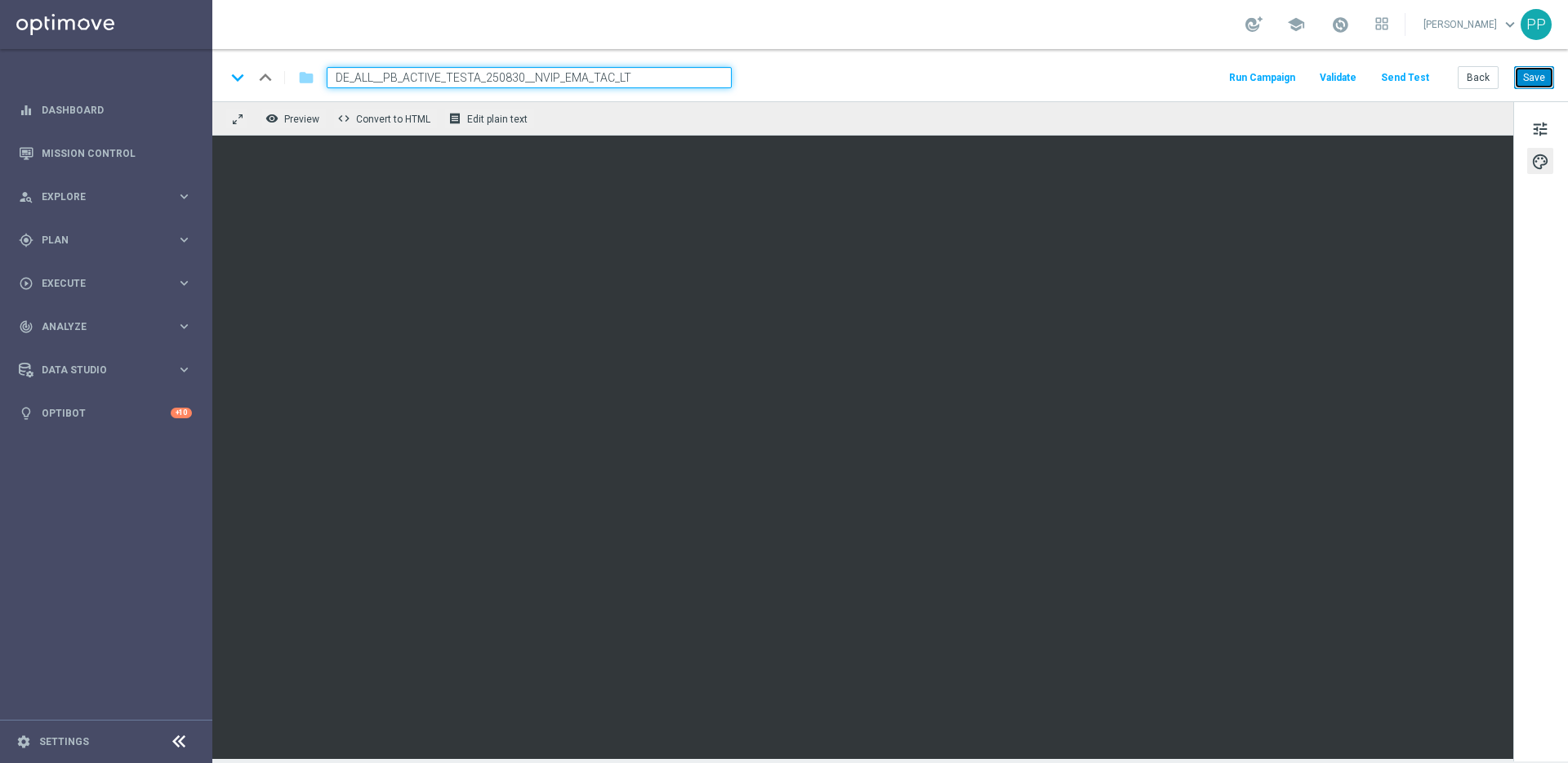
click at [1538, 71] on button "Save" at bounding box center [1534, 78] width 40 height 23
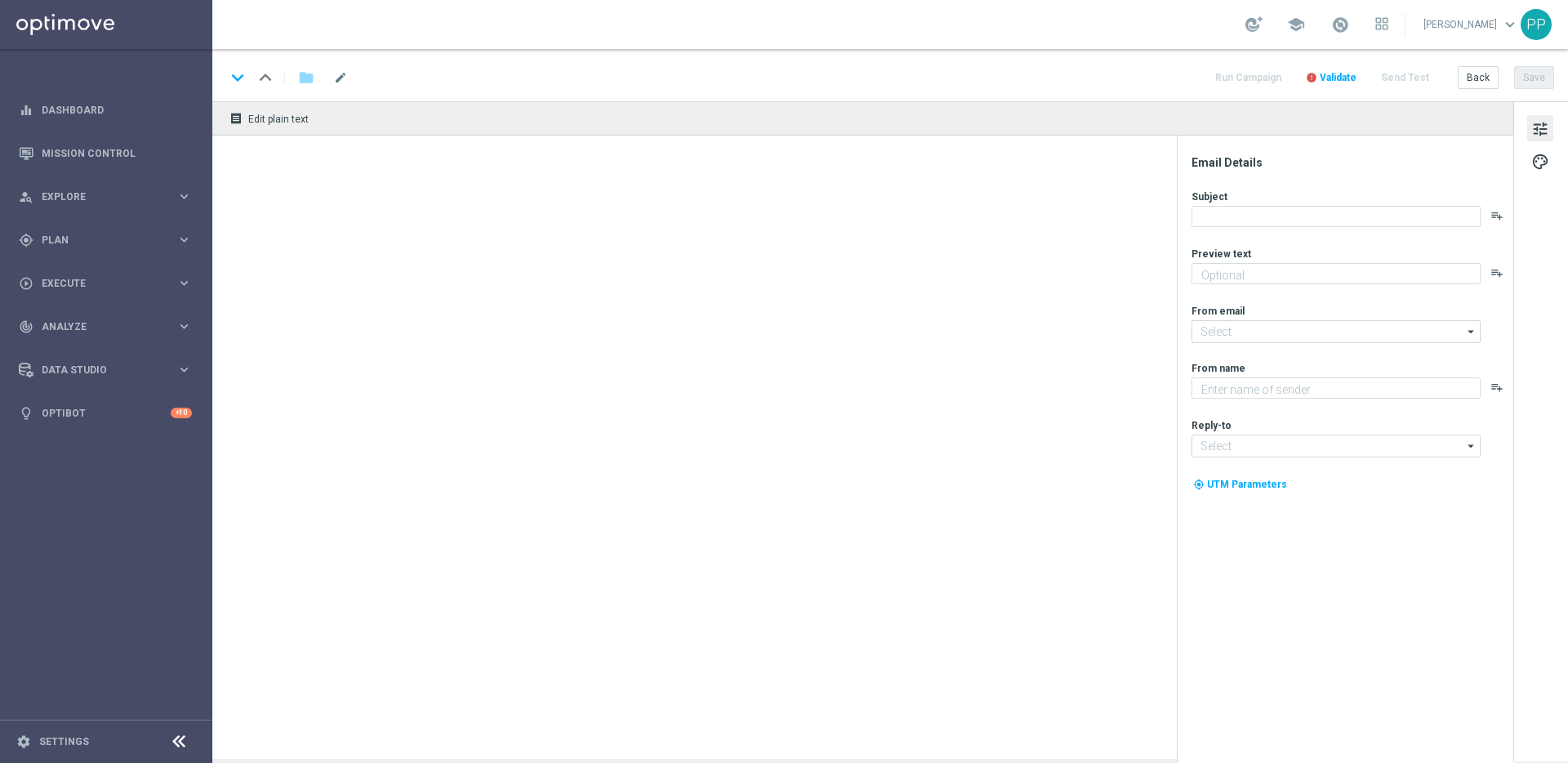
type textarea "Dein Rabatt auf den US-PowerBall im Lottoland"
type textarea "Lottoland"
type input "[EMAIL_ADDRESS][DOMAIN_NAME]"
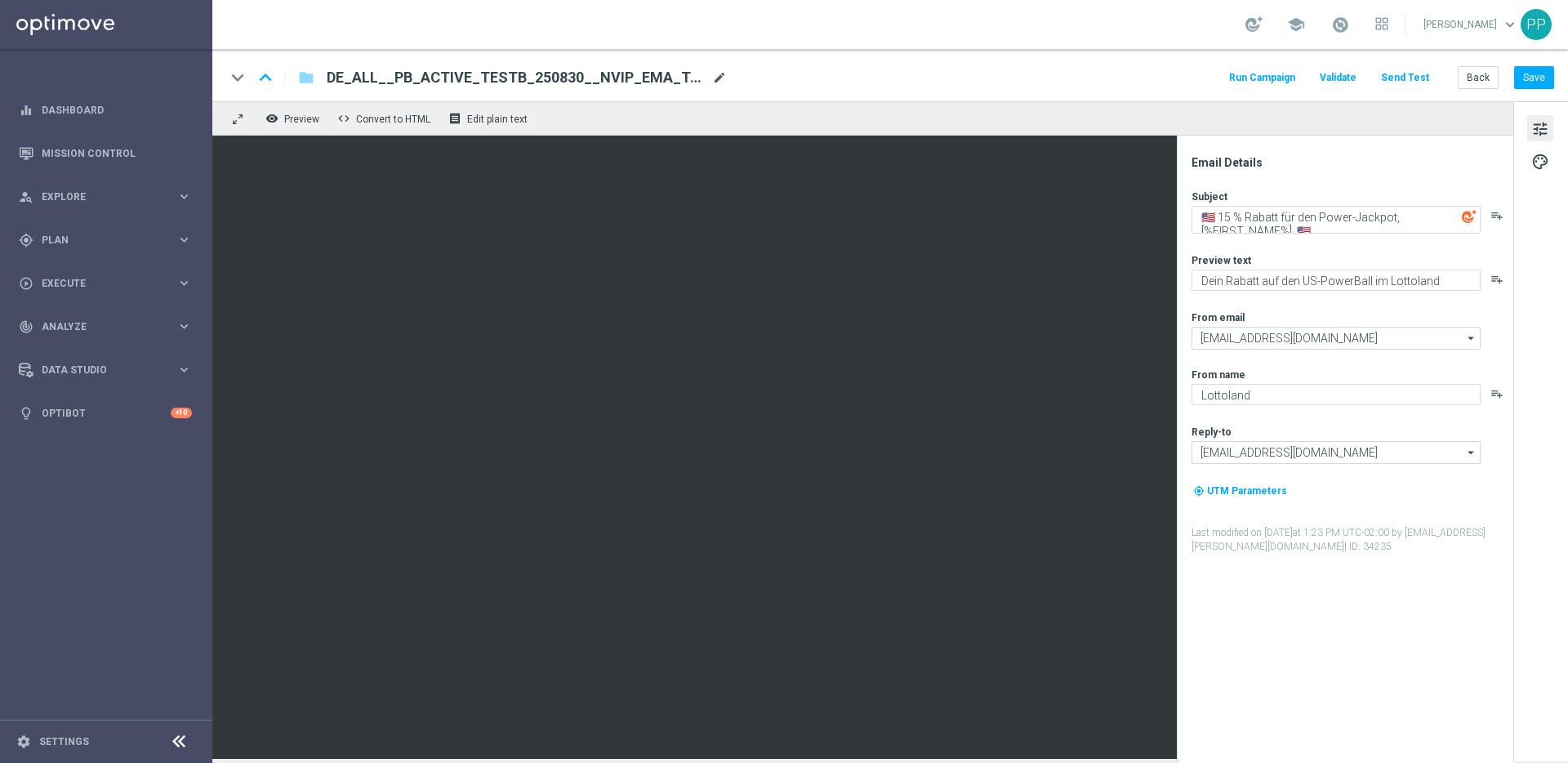
click at [714, 79] on span "mode_edit" at bounding box center [720, 78] width 15 height 15
drag, startPoint x: 700, startPoint y: 77, endPoint x: 337, endPoint y: 73, distance: 363.0
click at [337, 73] on input "DE_ALL__PB_ACTIVE_TESTB_250830__NVIP_EMA_TAC_LT(1)" at bounding box center [530, 78] width 405 height 21
paste input "CHURNED_TESTB_250830__NVIP_EMA_TAC_LT"
type input "DE_ALL__PB_CHURNED_TESTB_250830__NVIP_EMA_TAC_LT"
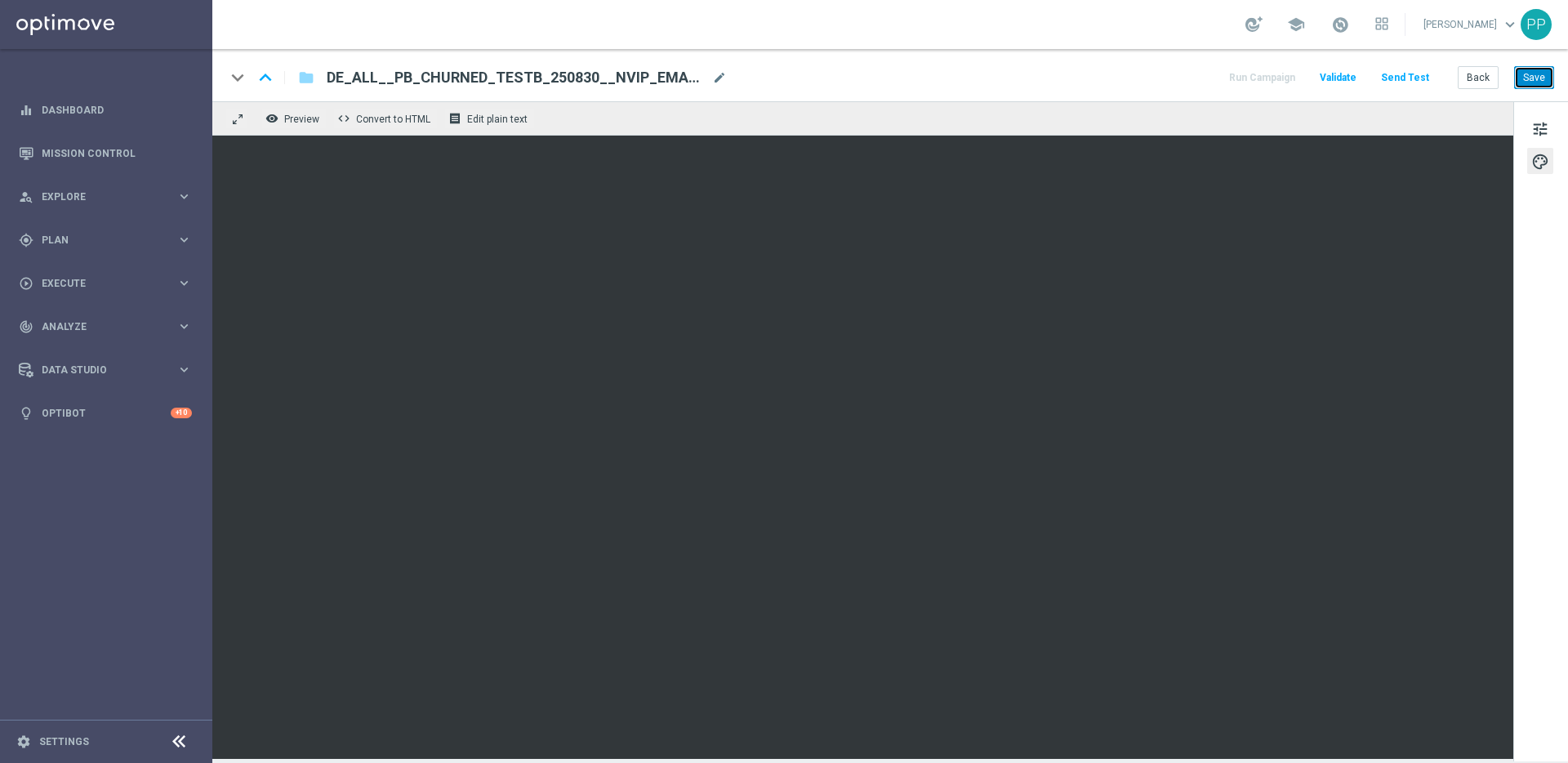
click at [1531, 76] on button "Save" at bounding box center [1534, 78] width 40 height 23
click at [1419, 75] on button "Send Test" at bounding box center [1405, 78] width 53 height 22
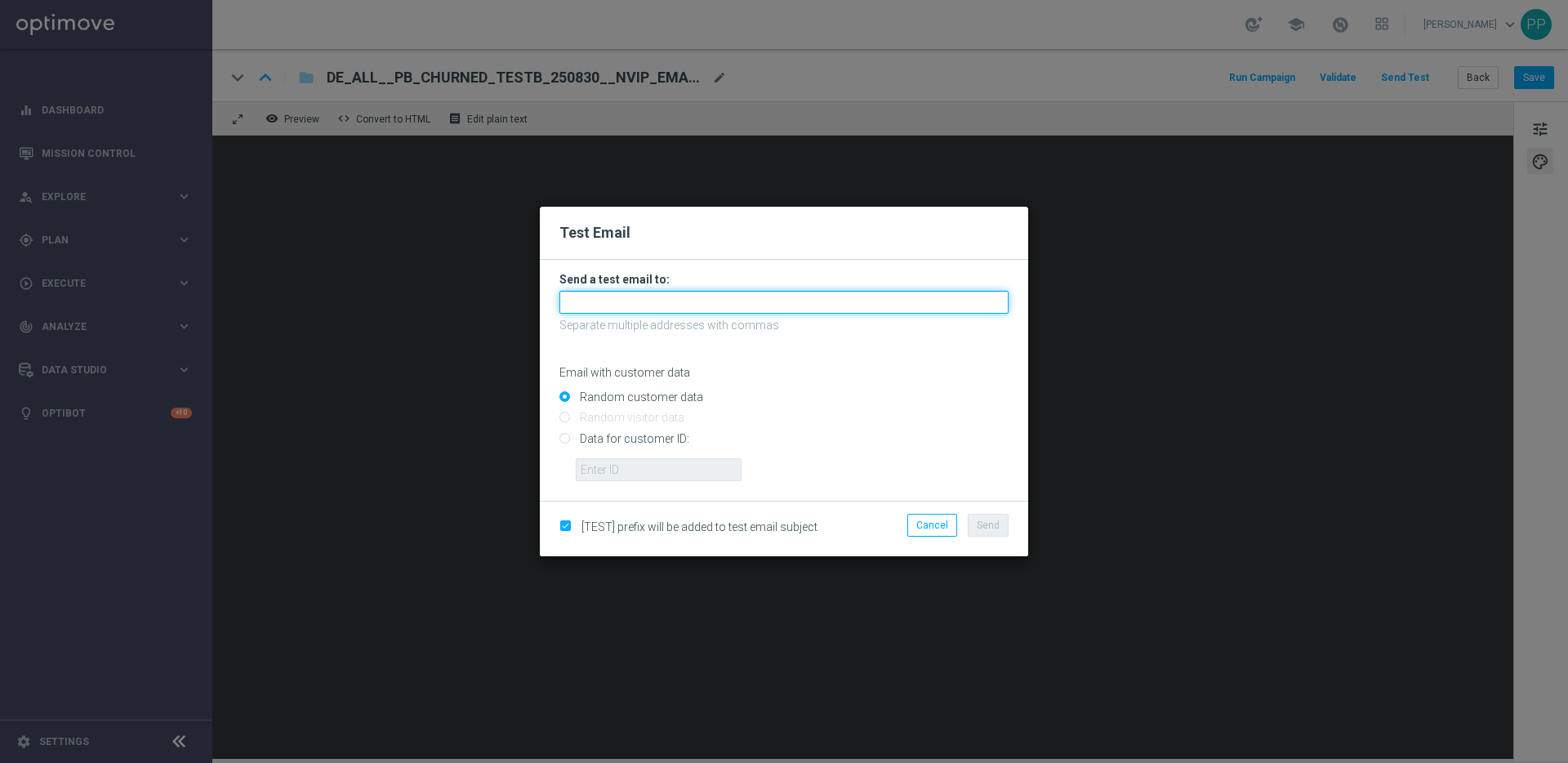
click at [604, 303] on input "text" at bounding box center [784, 303] width 449 height 23
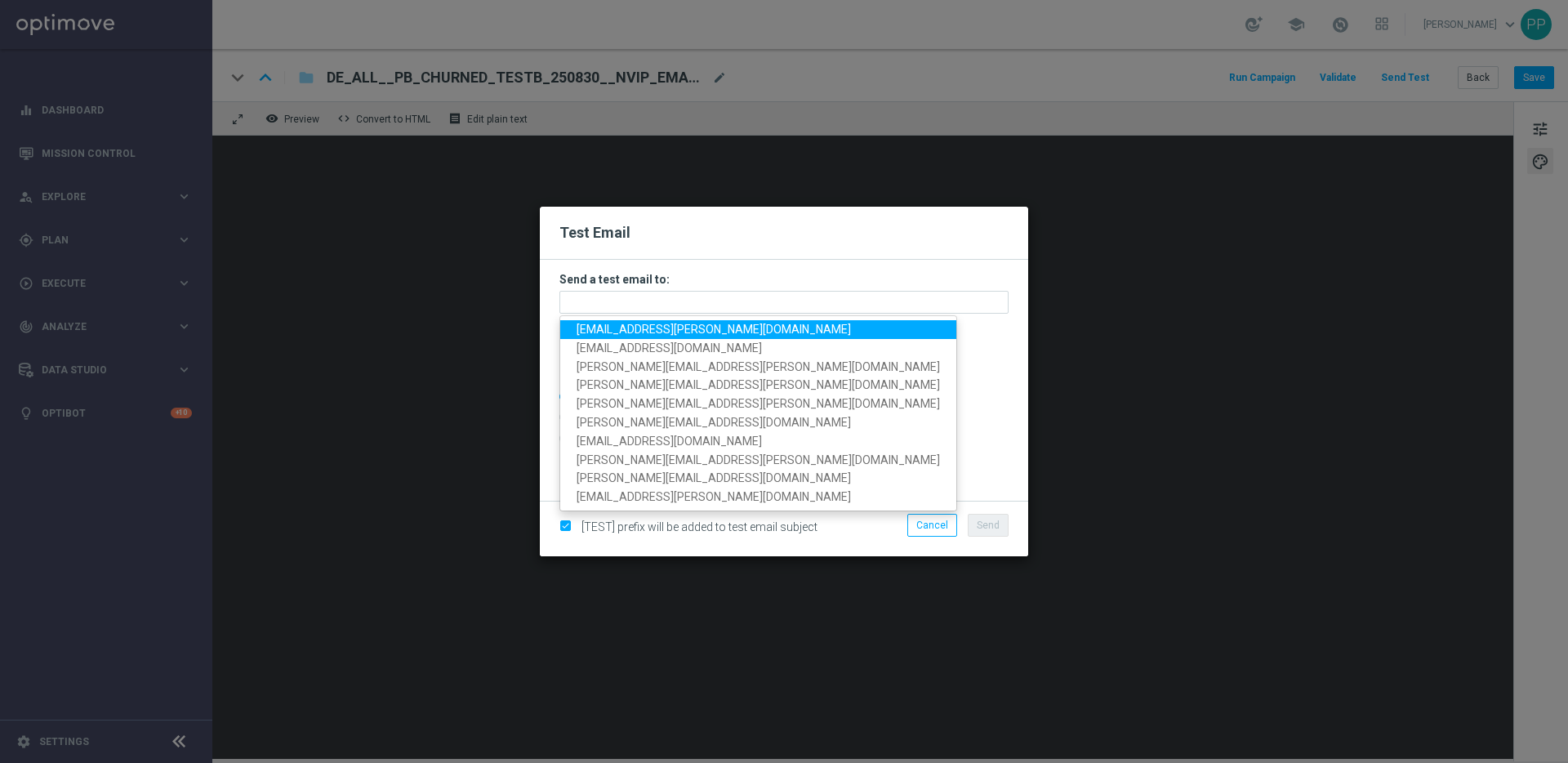
click at [608, 328] on span "[EMAIL_ADDRESS][PERSON_NAME][DOMAIN_NAME]" at bounding box center [714, 329] width 274 height 13
type input "[EMAIL_ADDRESS][PERSON_NAME][DOMAIN_NAME]"
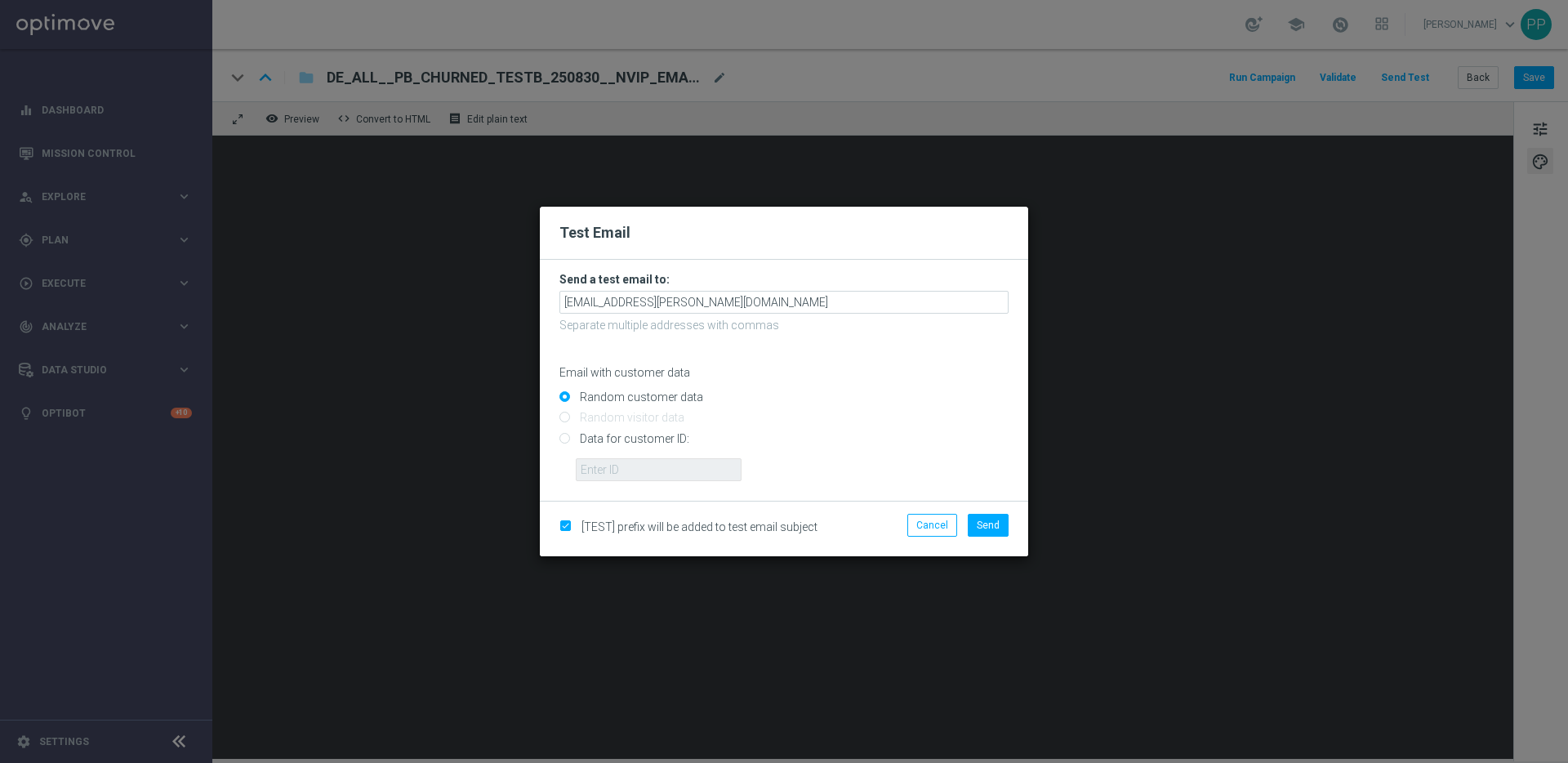
click at [563, 439] on input "Data for customer ID:" at bounding box center [784, 445] width 449 height 23
radio input "true"
click at [616, 472] on input "text" at bounding box center [658, 470] width 166 height 23
type input "16338944"
click at [986, 530] on button "Send" at bounding box center [988, 525] width 41 height 23
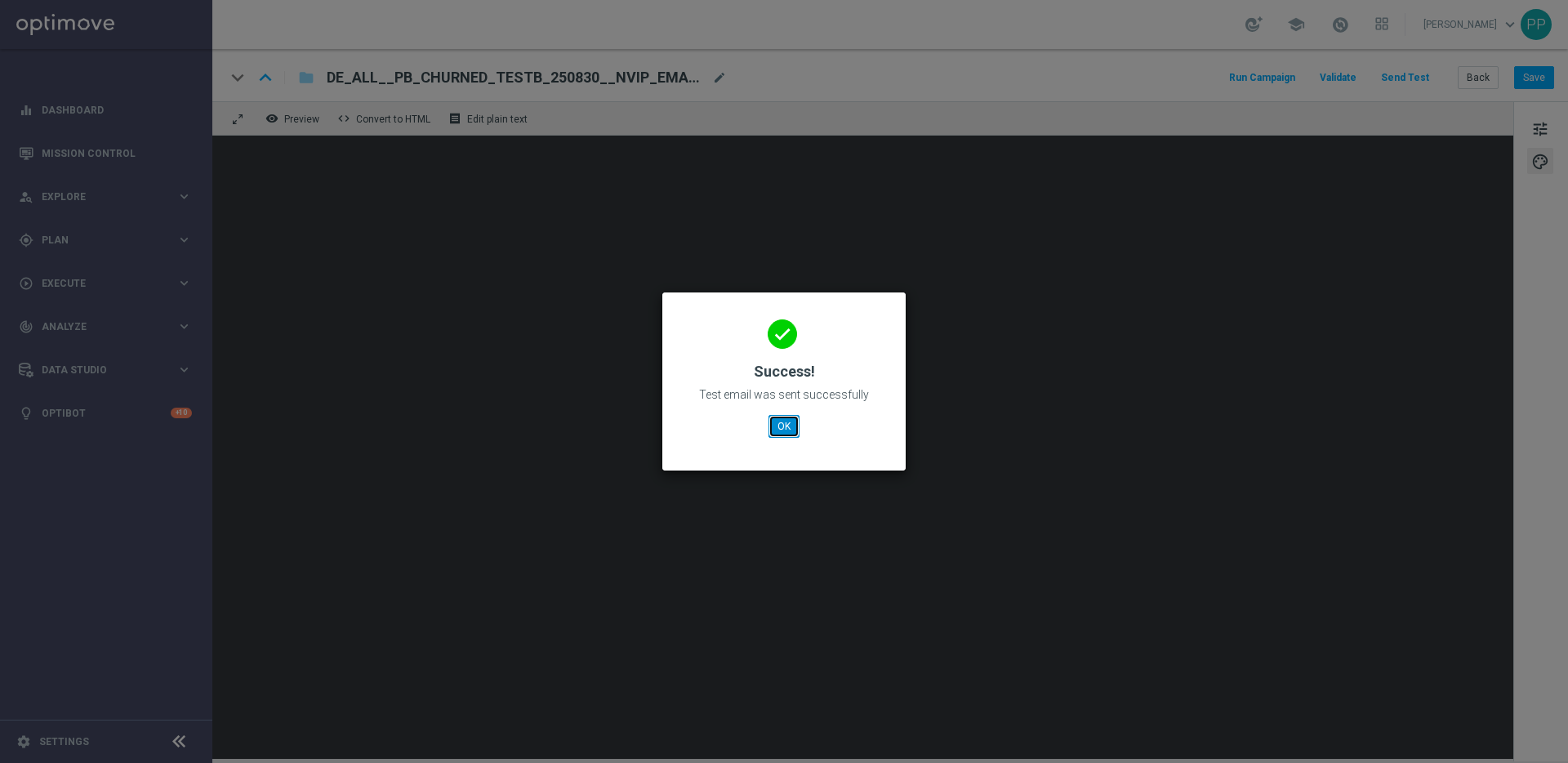
click at [793, 429] on button "OK" at bounding box center [784, 426] width 31 height 23
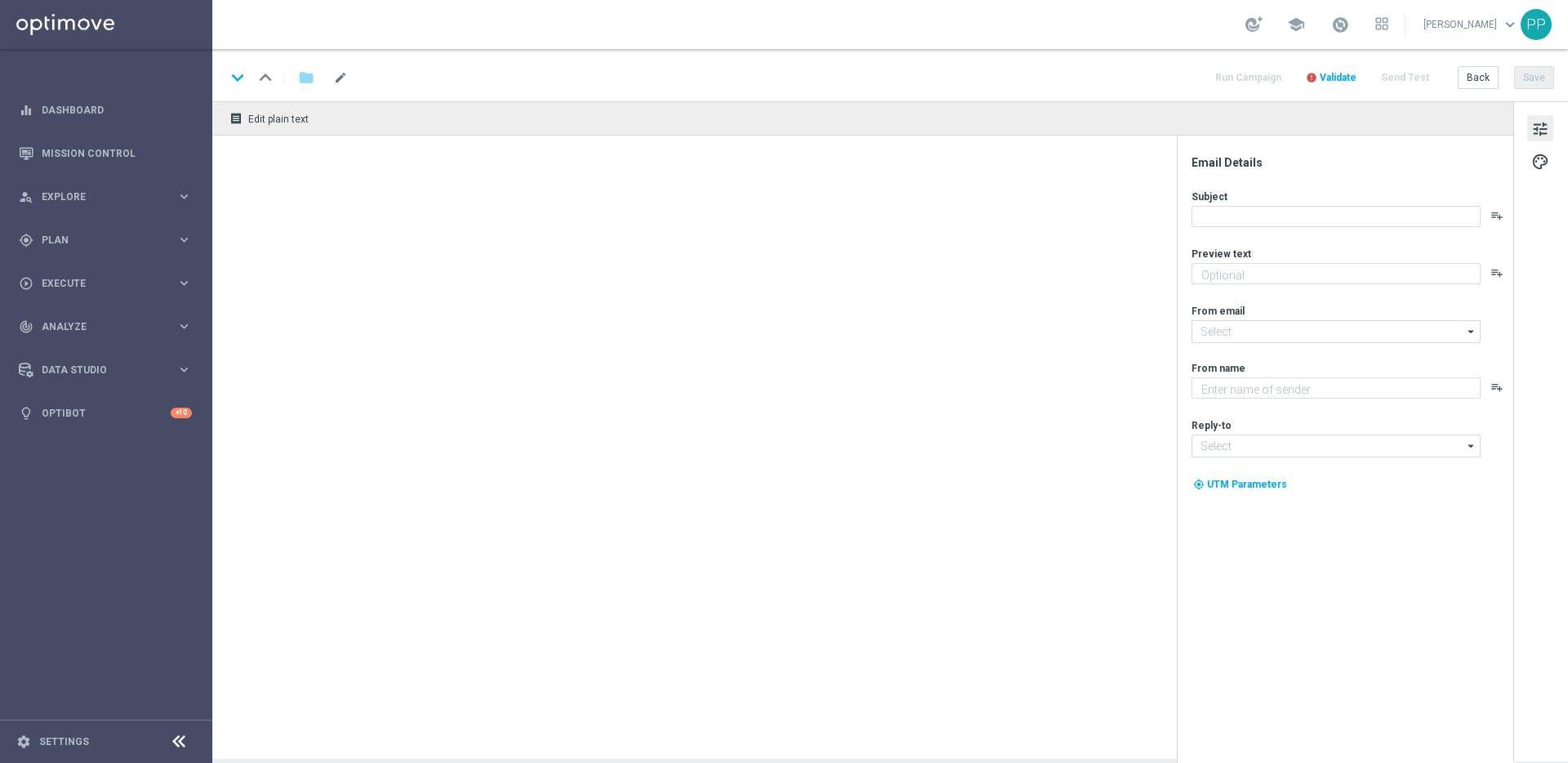
type textarea "Dein Rabatt auf den US-PowerBall im Lottoland"
type input "[EMAIL_ADDRESS][DOMAIN_NAME]"
type textarea "Lottoland"
type input "[EMAIL_ADDRESS][DOMAIN_NAME]"
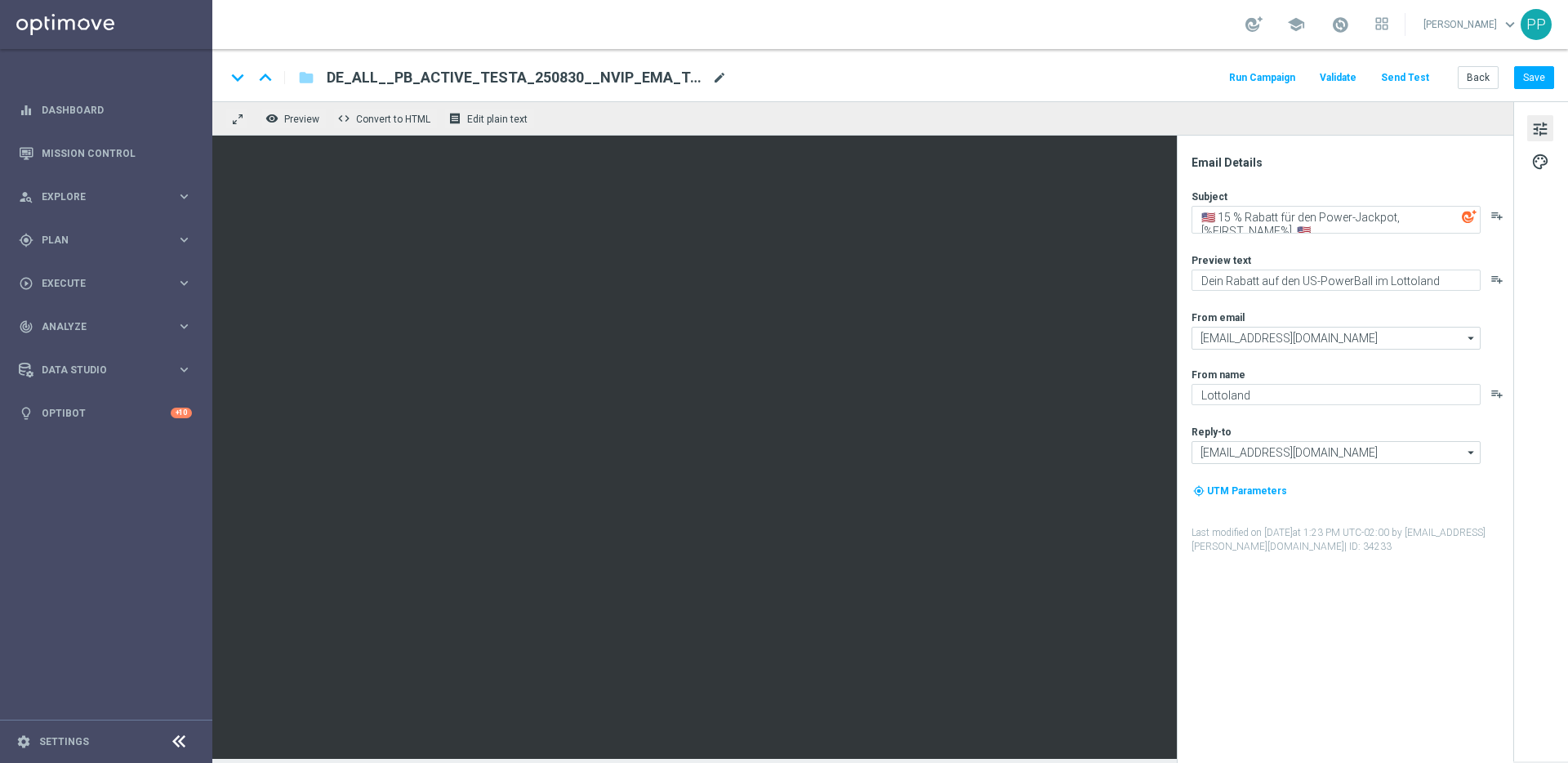
click at [717, 77] on span "mode_edit" at bounding box center [720, 78] width 15 height 15
drag, startPoint x: 702, startPoint y: 80, endPoint x: 333, endPoint y: 74, distance: 369.0
click at [333, 74] on input "DE_ALL__PB_ACTIVE_TESTA_250830__NVIP_EMA_TAC_LT(3)" at bounding box center [530, 78] width 405 height 21
paste input "CHURNED_TESTA_250830__NVIP_EMA_TAC_LT"
type input "DE_ALL__PB_CHURNED_TESTA_250830__NVIP_EMA_TAC_LT"
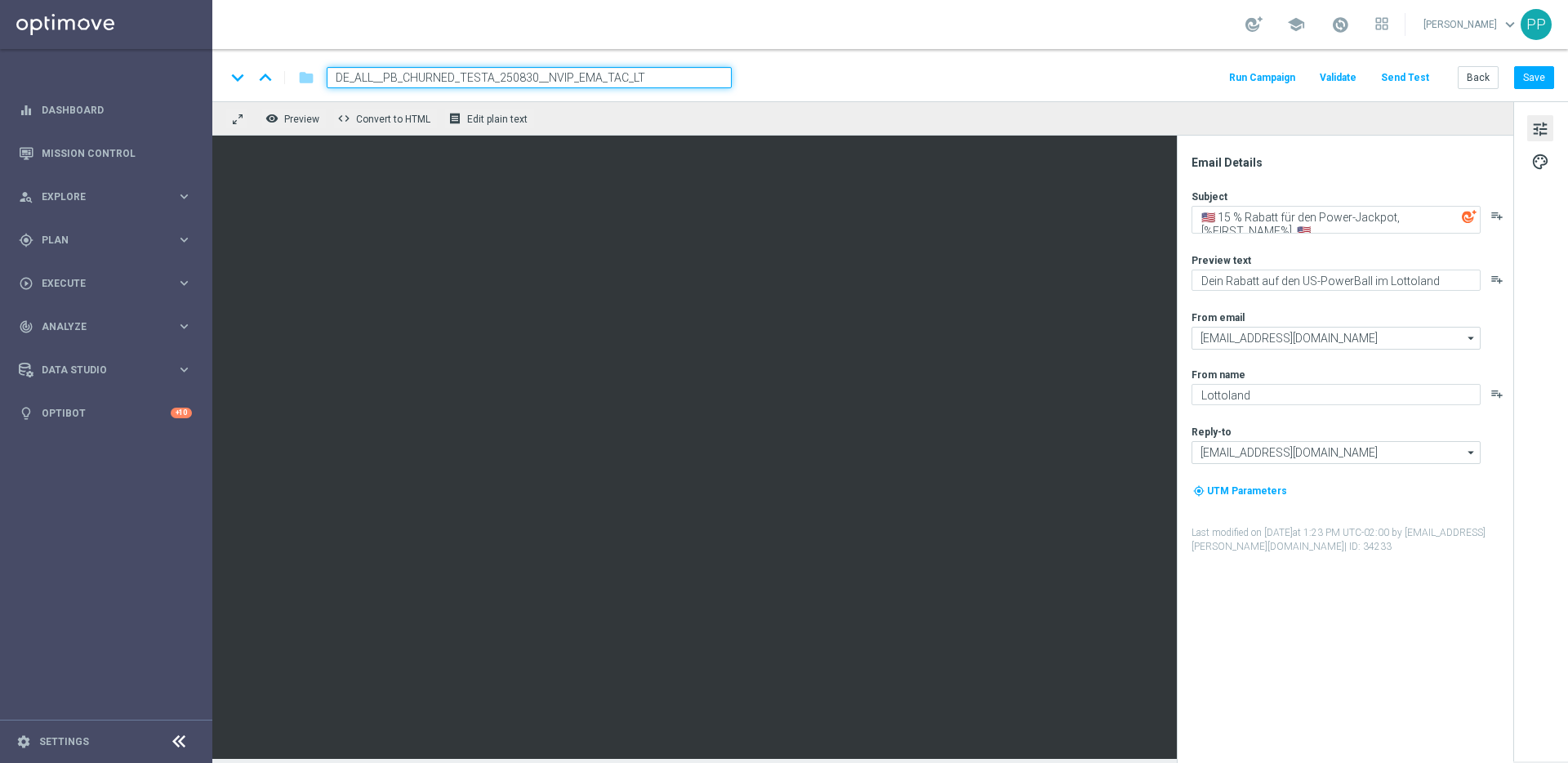
click at [789, 82] on div "keyboard_arrow_down keyboard_arrow_up folder DE_ALL__PB_CHURNED_TESTA_250830__N…" at bounding box center [889, 78] width 1329 height 21
click at [1532, 80] on button "Save" at bounding box center [1534, 78] width 40 height 23
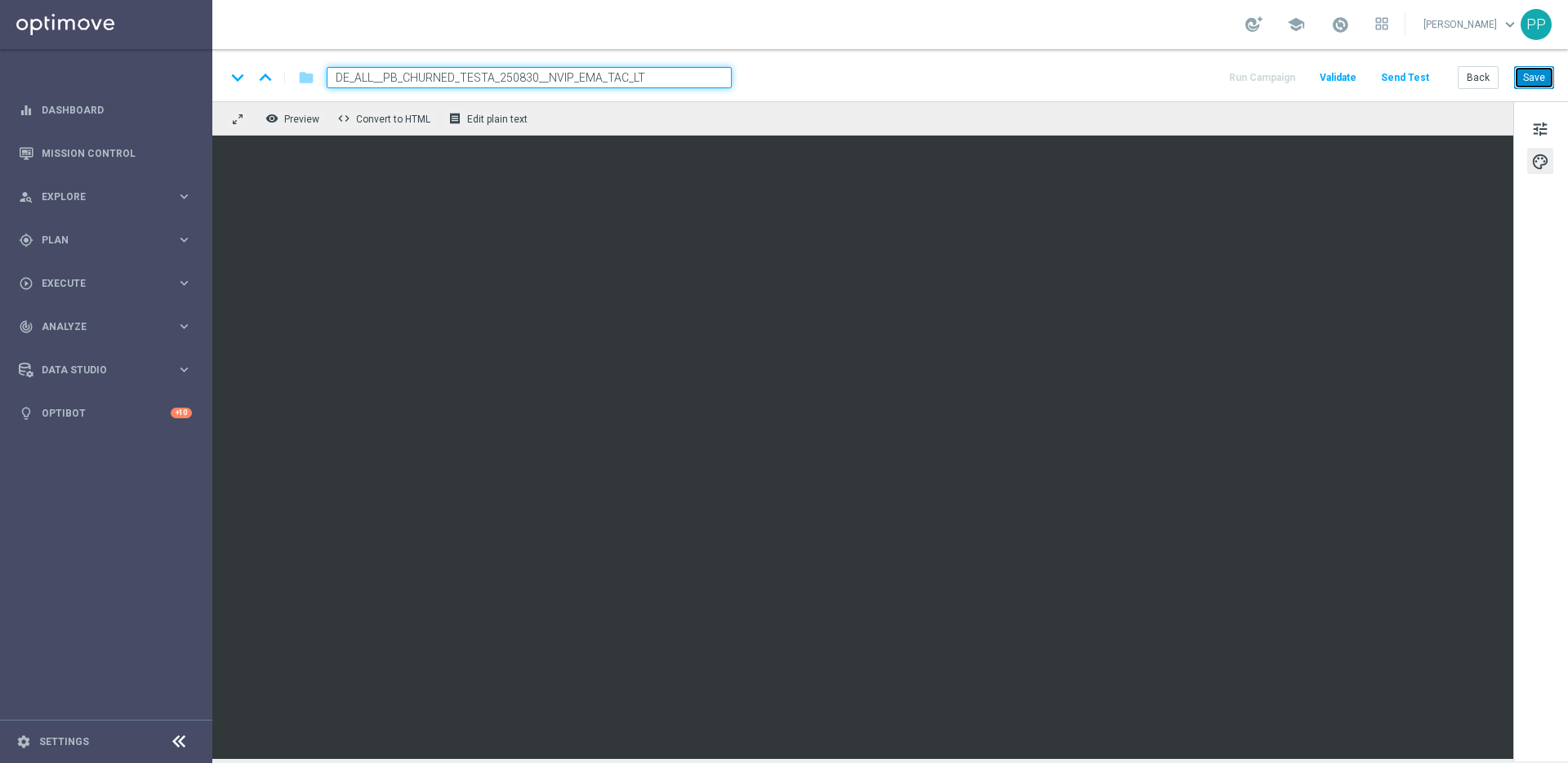
click at [1528, 81] on button "Save" at bounding box center [1534, 78] width 40 height 23
click at [1394, 75] on button "Send Test" at bounding box center [1405, 78] width 53 height 22
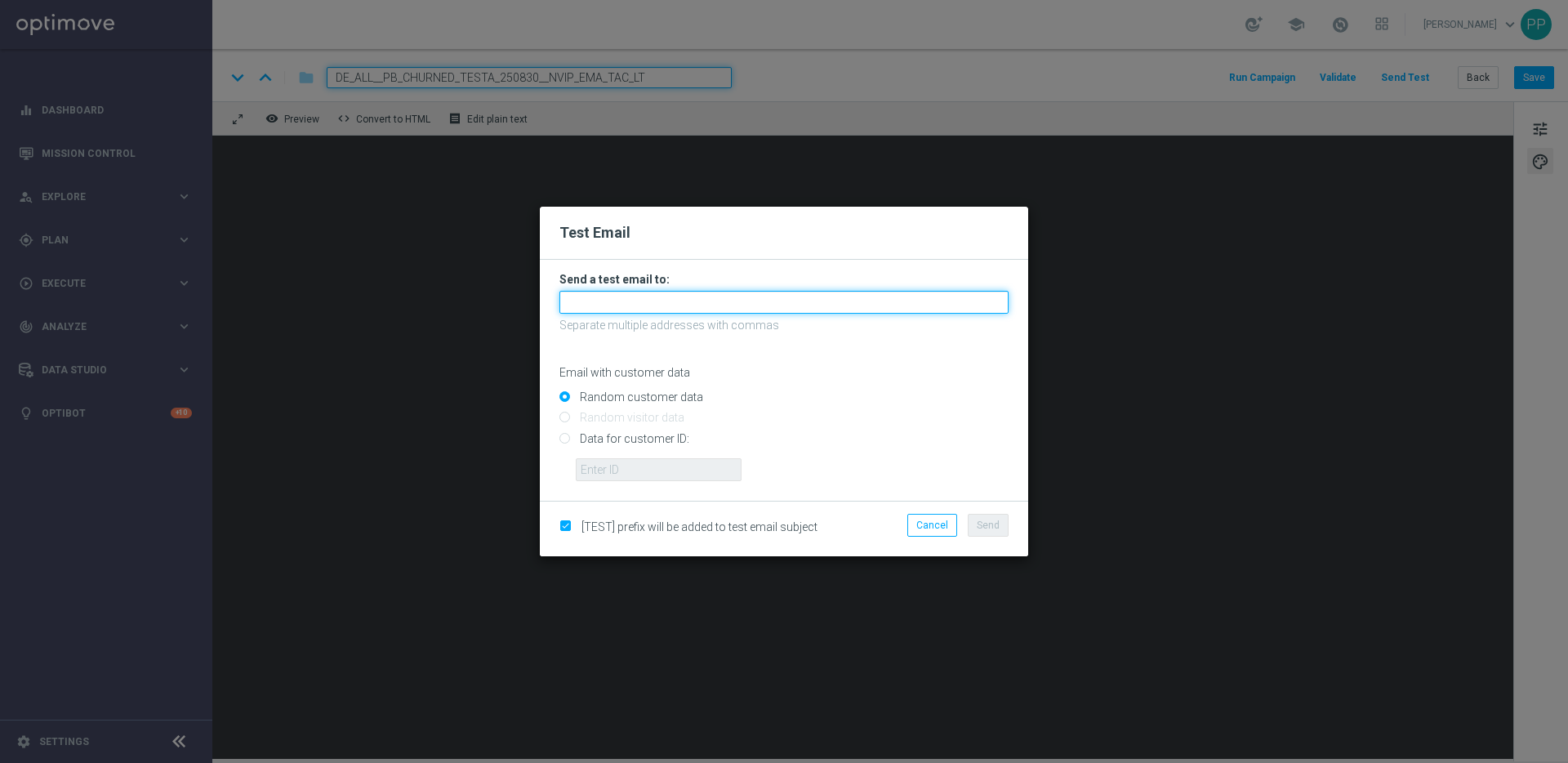
click at [615, 293] on input "text" at bounding box center [784, 303] width 449 height 23
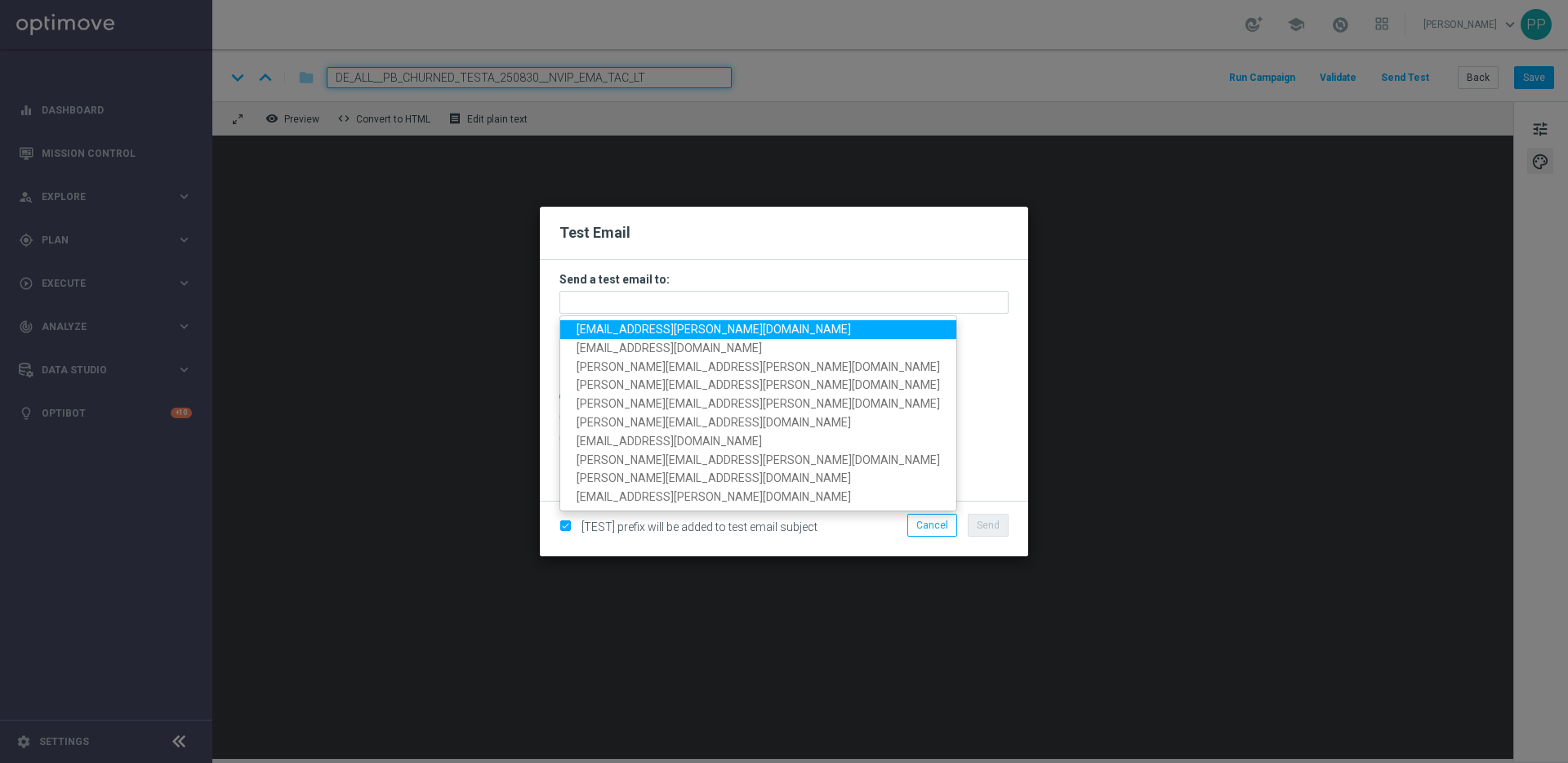
click at [598, 328] on span "[EMAIL_ADDRESS][PERSON_NAME][DOMAIN_NAME]" at bounding box center [714, 329] width 274 height 13
type input "[EMAIL_ADDRESS][PERSON_NAME][DOMAIN_NAME]"
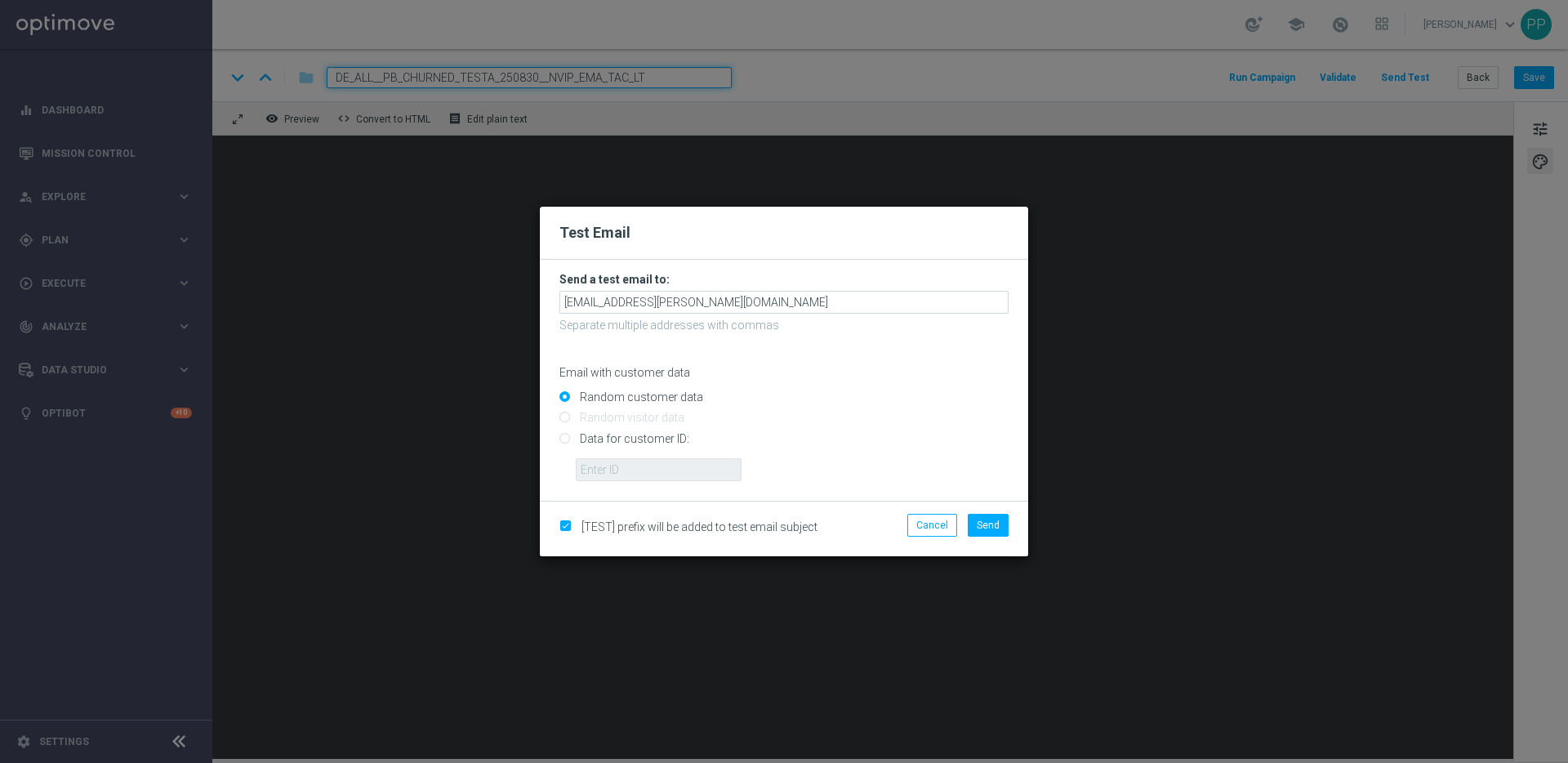
click at [565, 439] on input "Data for customer ID:" at bounding box center [784, 445] width 449 height 23
radio input "true"
click at [597, 465] on input "text" at bounding box center [658, 470] width 166 height 23
type input "16338944"
click at [975, 521] on button "Send" at bounding box center [988, 525] width 41 height 23
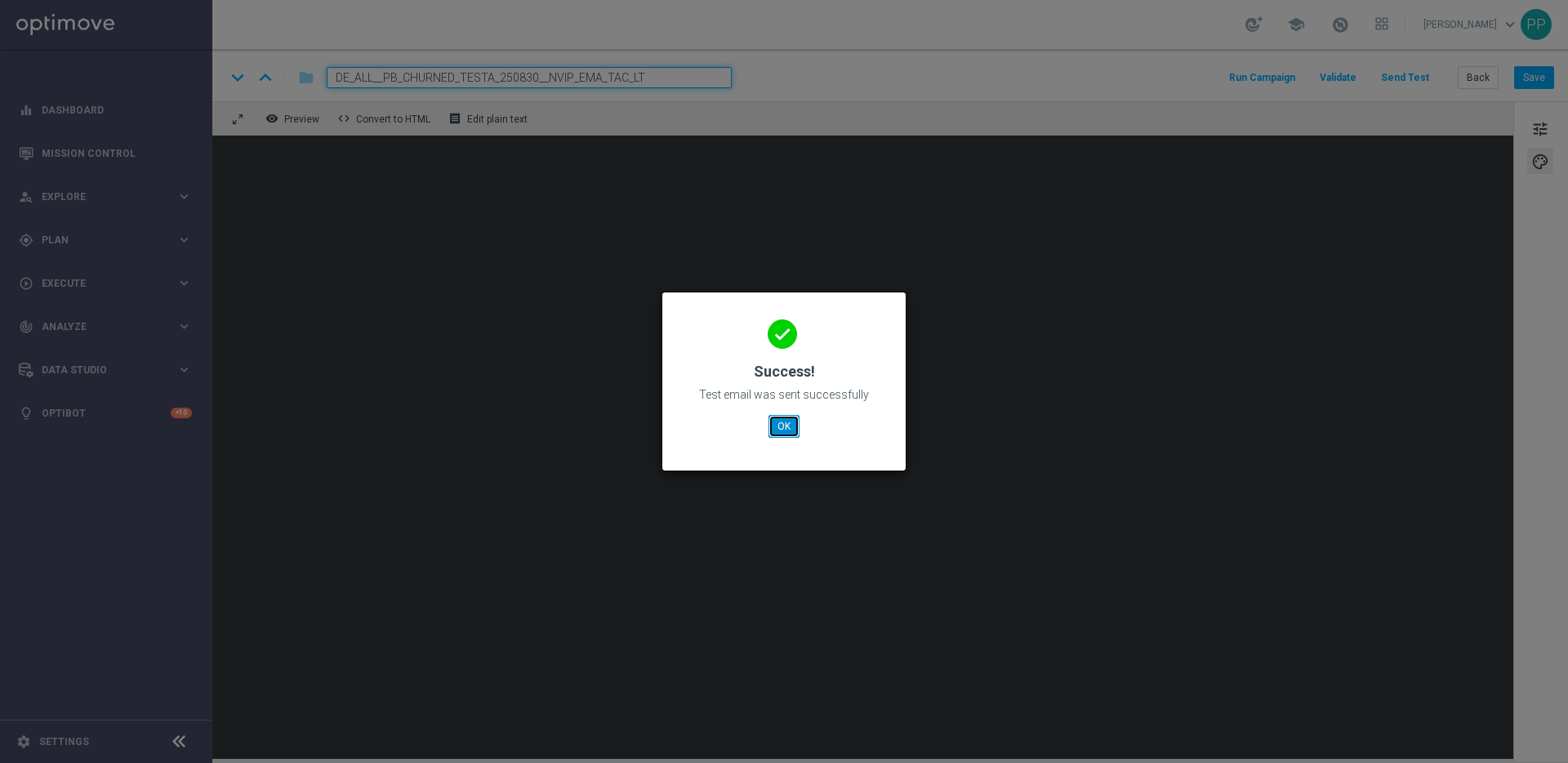
click at [785, 428] on button "OK" at bounding box center [784, 426] width 31 height 23
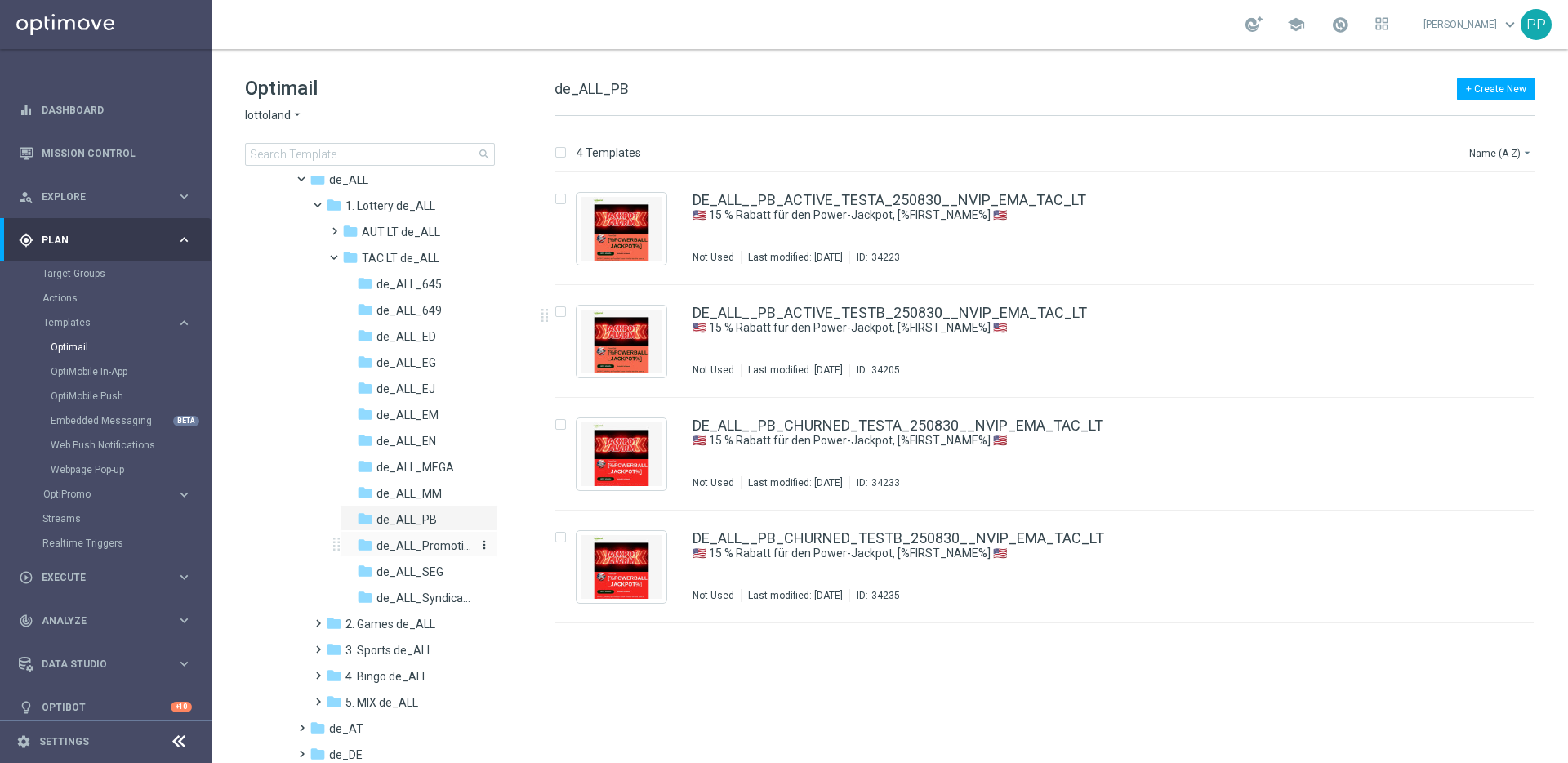
scroll to position [216, 0]
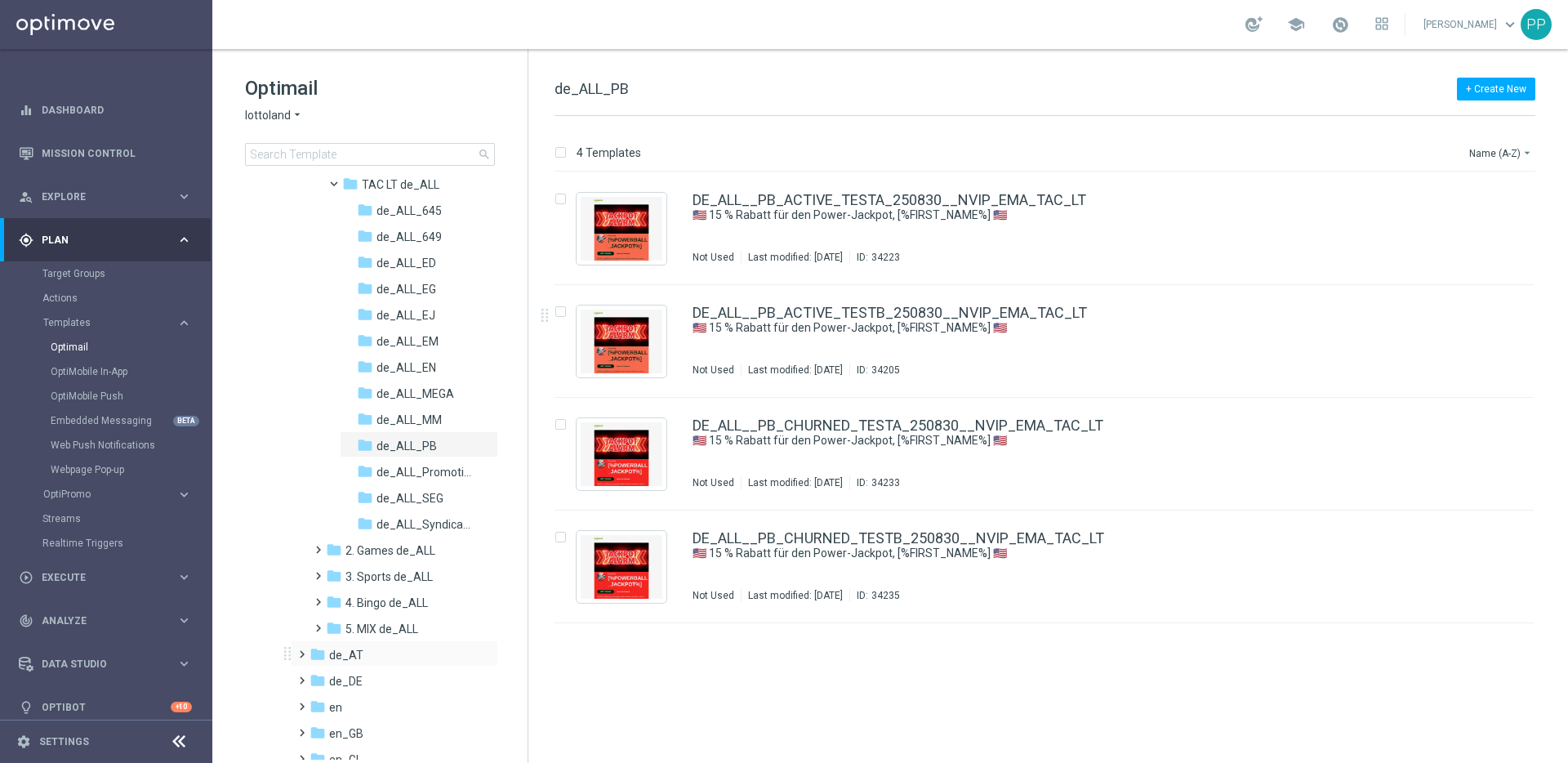
click at [299, 650] on span at bounding box center [299, 647] width 8 height 7
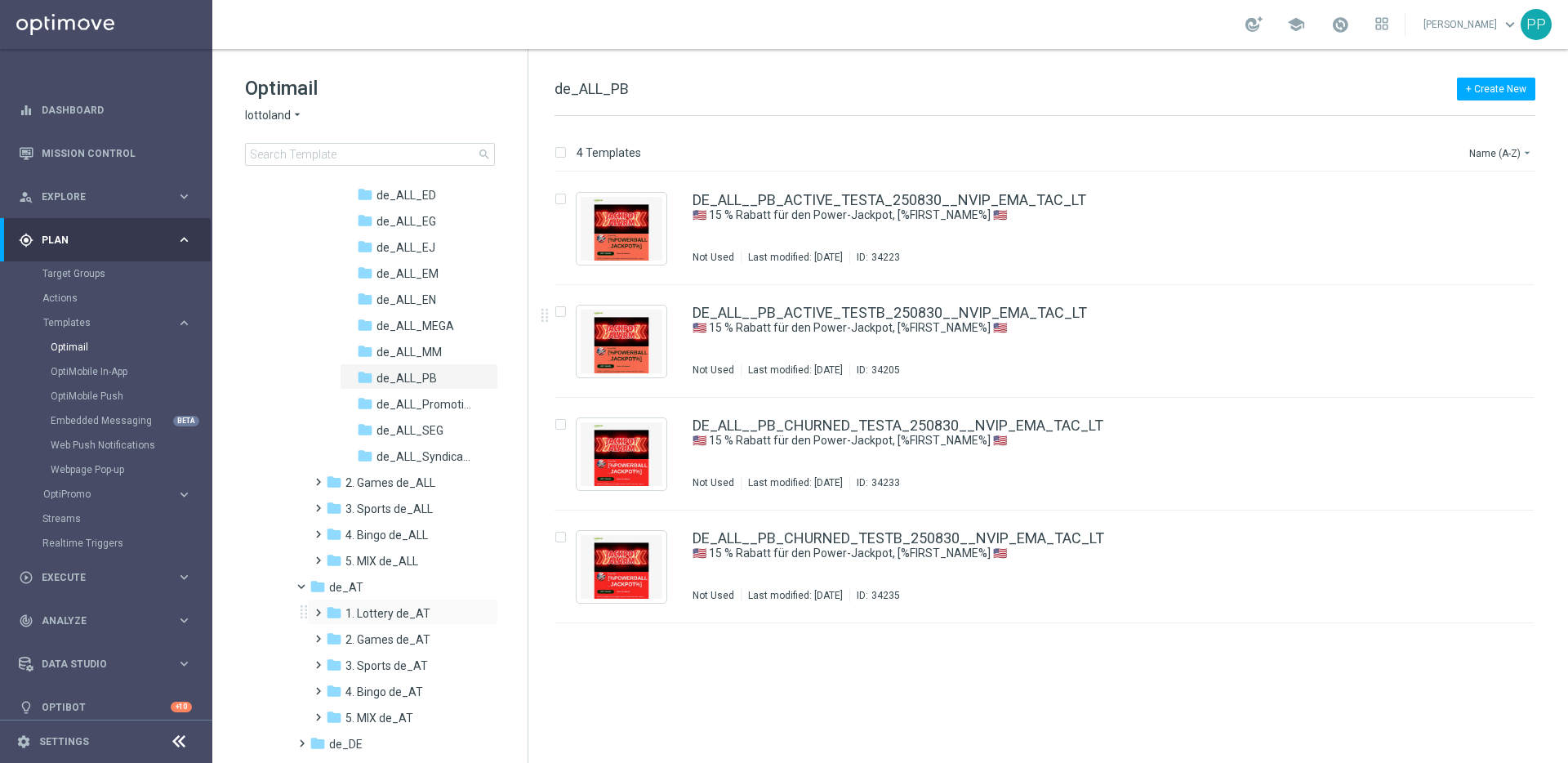
scroll to position [319, 0]
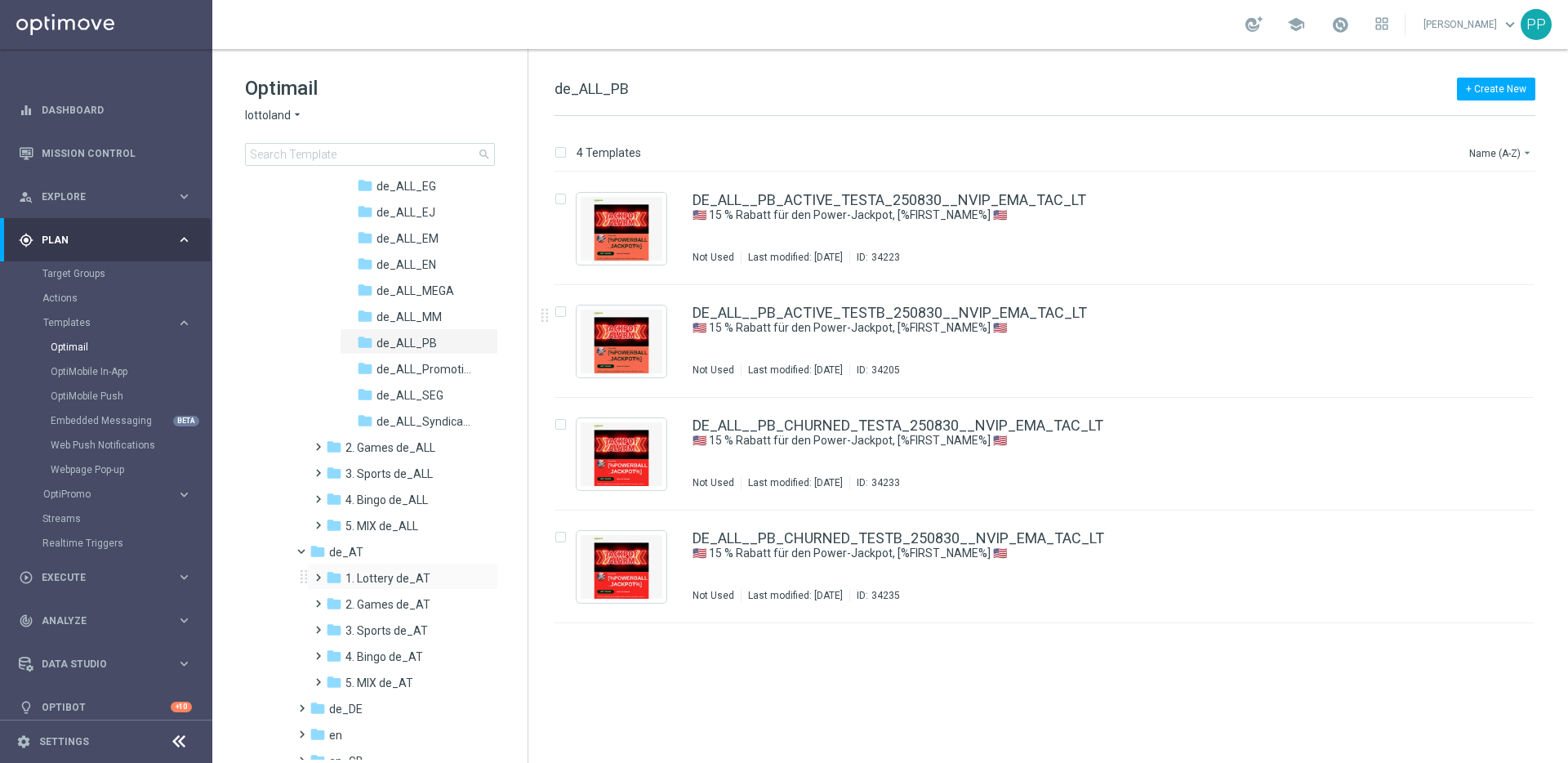
click at [314, 573] on span at bounding box center [315, 569] width 8 height 7
click at [335, 626] on span at bounding box center [331, 622] width 8 height 7
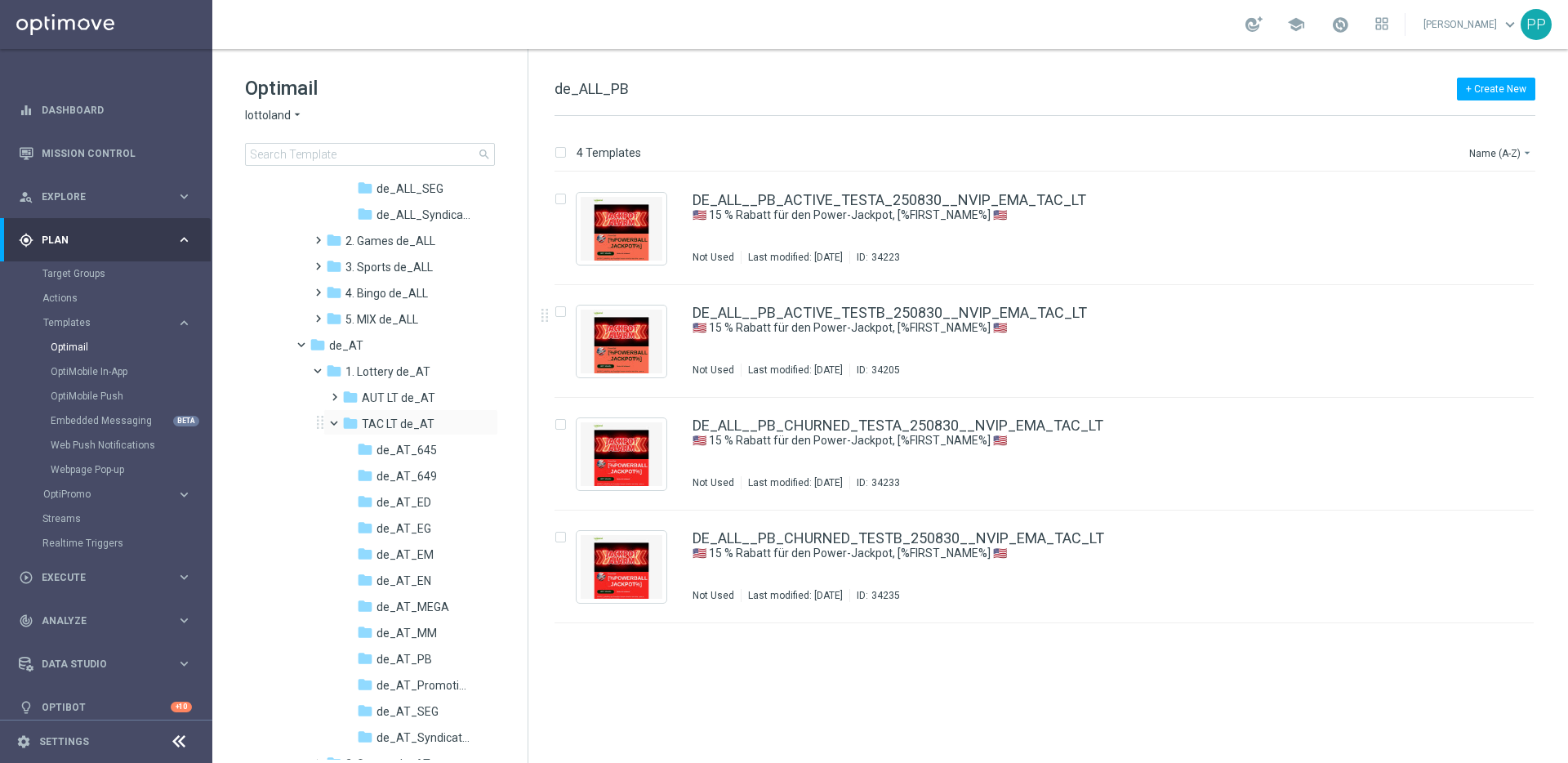
scroll to position [529, 0]
click at [559, 198] on input "Press SPACE to select this row." at bounding box center [560, 200] width 10 height 10
checkbox input "true"
drag, startPoint x: 561, startPoint y: 309, endPoint x: 562, endPoint y: 321, distance: 12.0
click at [561, 309] on input "Press SPACE to select this row." at bounding box center [560, 314] width 10 height 10
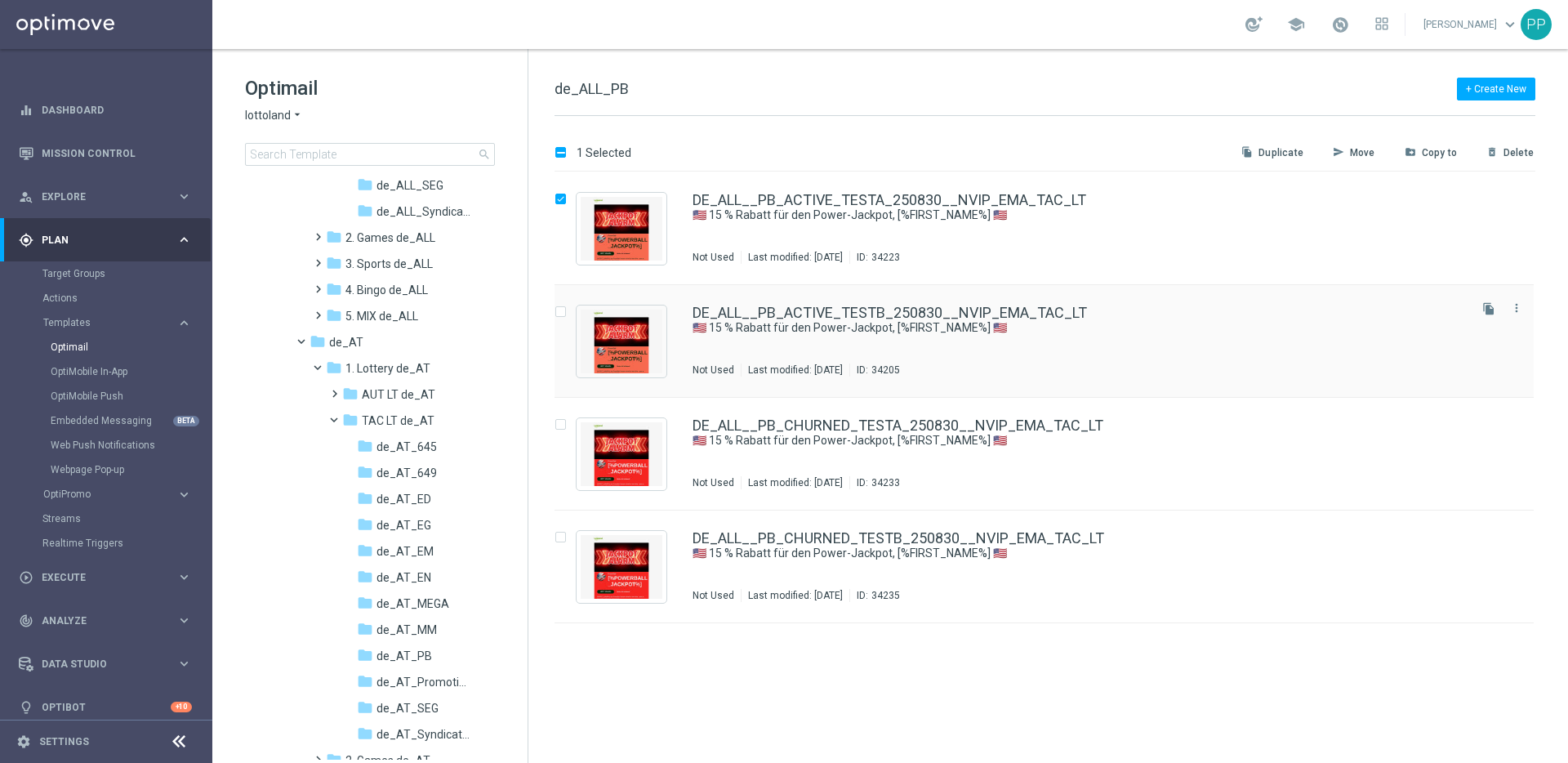
checkbox input "true"
click at [561, 424] on input "Press SPACE to select this row." at bounding box center [560, 426] width 10 height 10
checkbox input "true"
click at [561, 536] on input "Press SPACE to select this row." at bounding box center [560, 539] width 10 height 10
checkbox input "true"
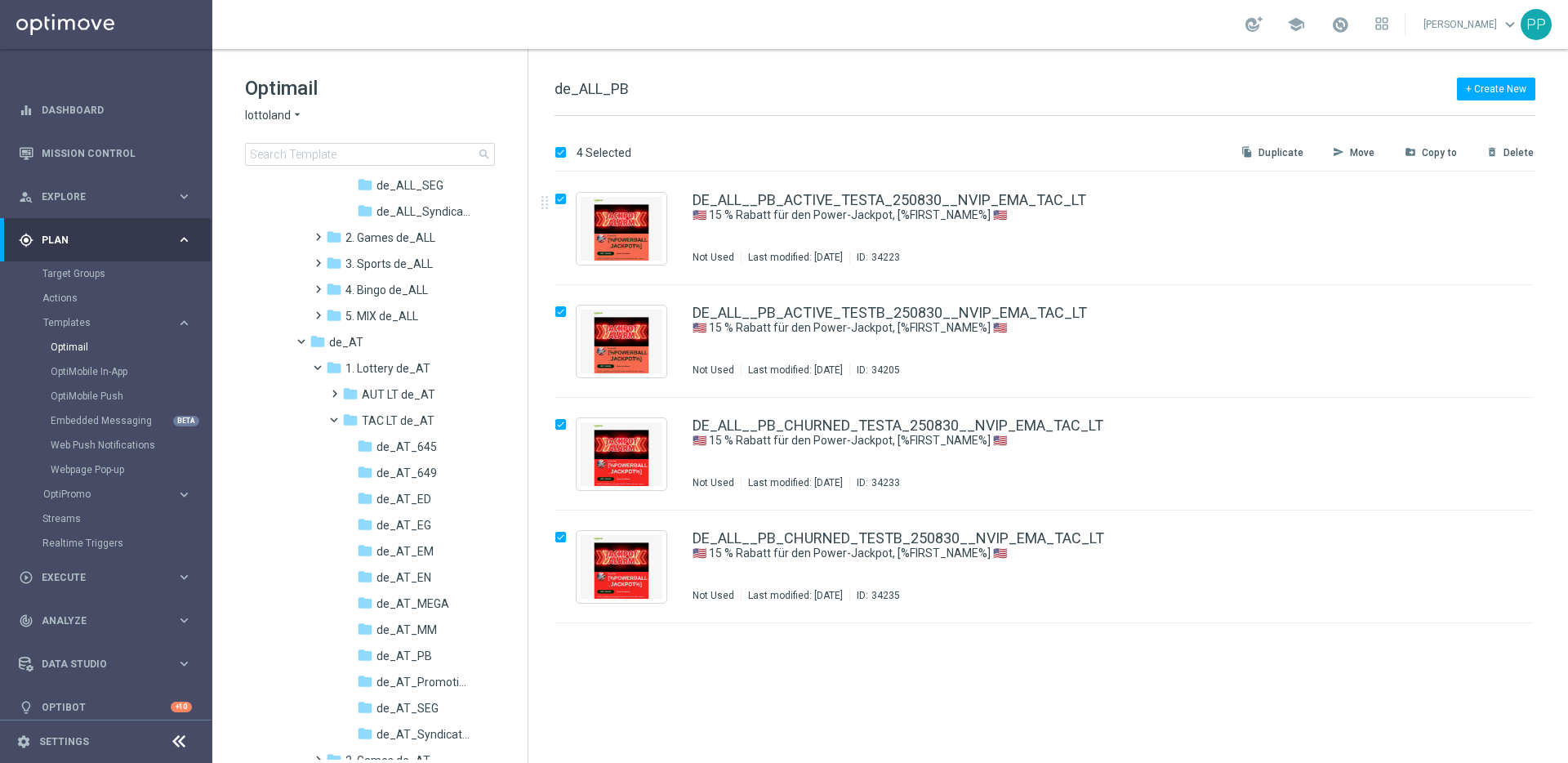
click at [1419, 152] on button "drive_file_move Copy to" at bounding box center [1437, 152] width 68 height 20
checkbox input "false"
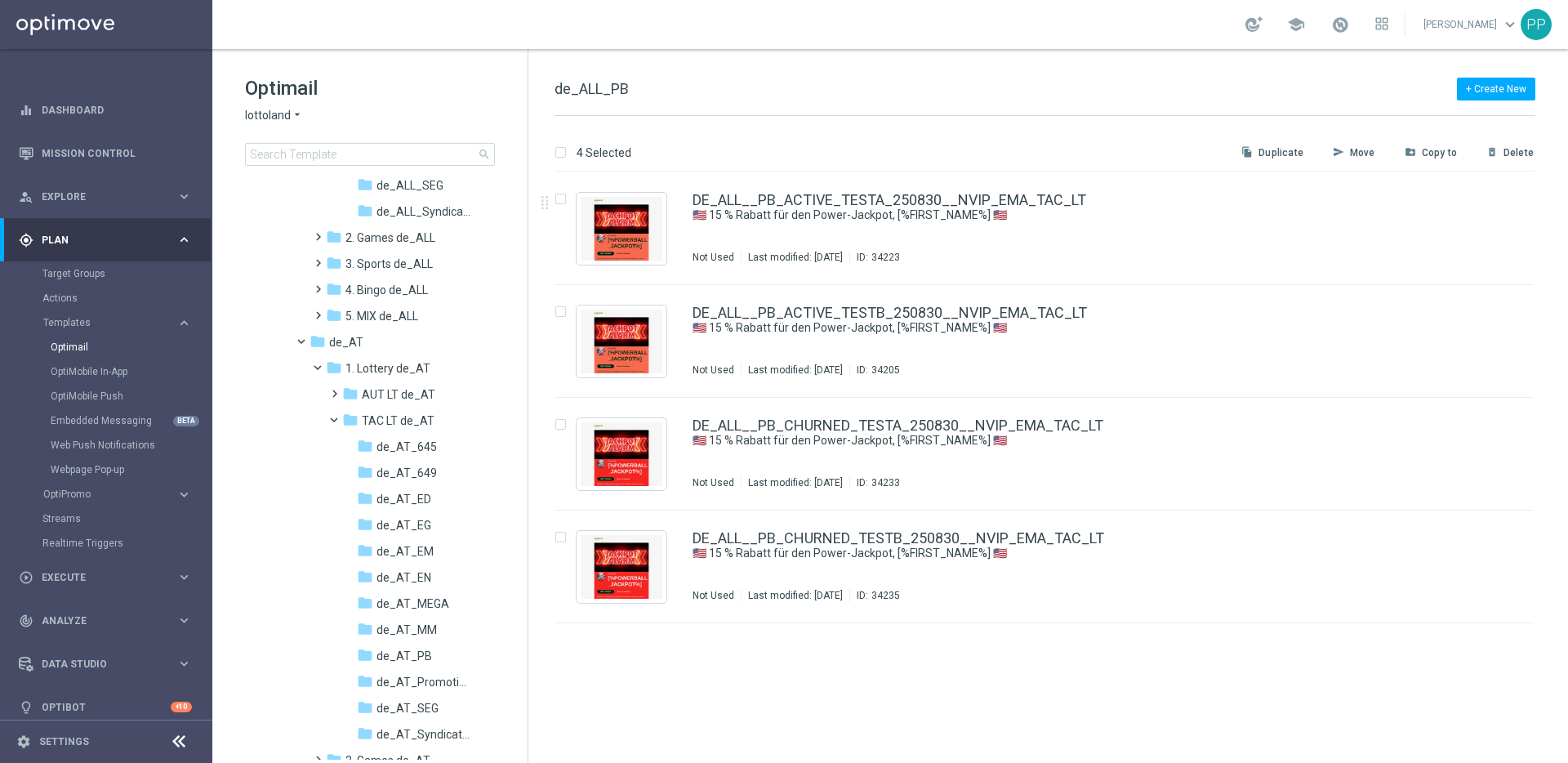
checkbox input "false"
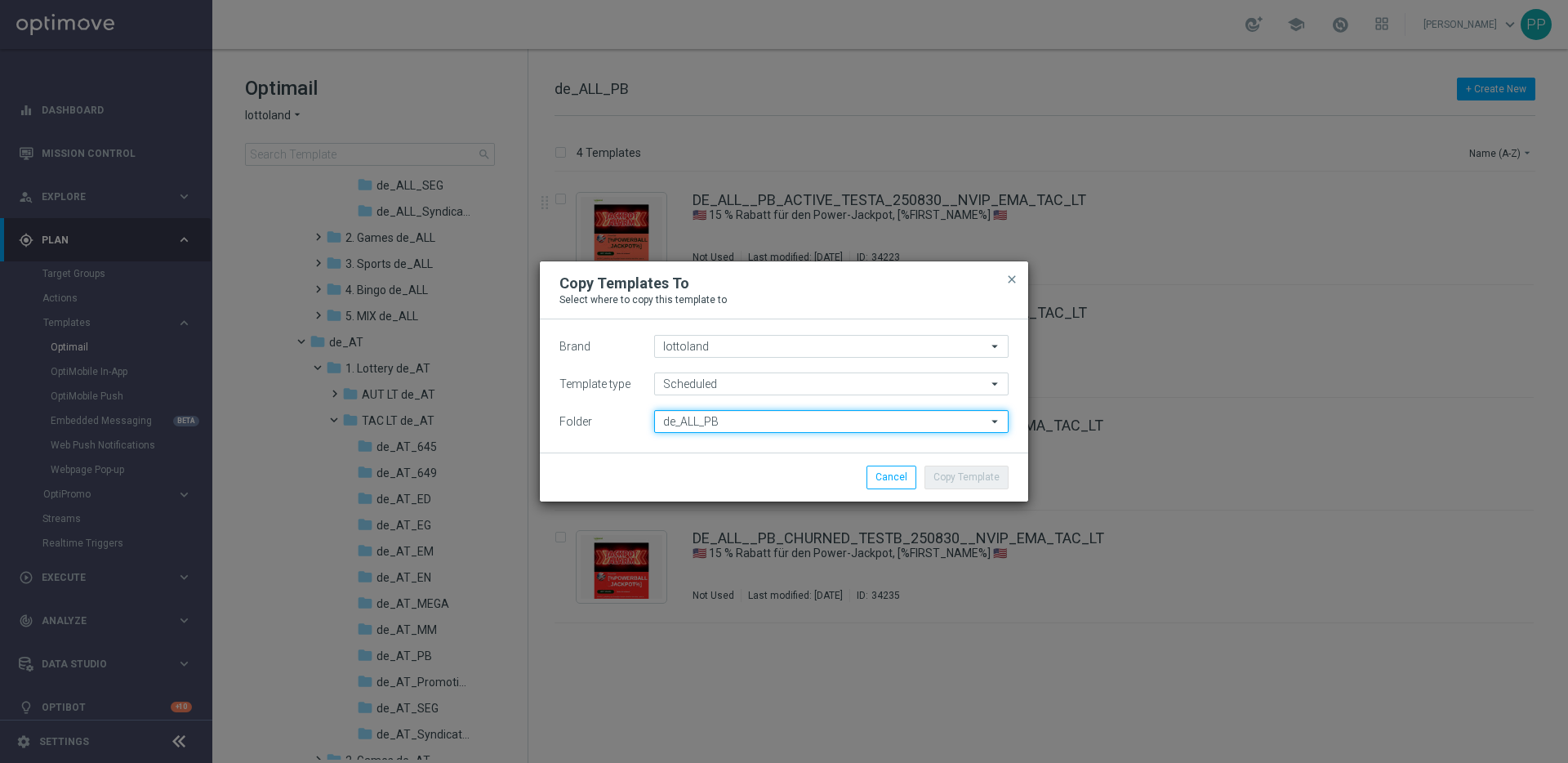
click at [688, 419] on input "de_ALL_PB" at bounding box center [831, 422] width 355 height 23
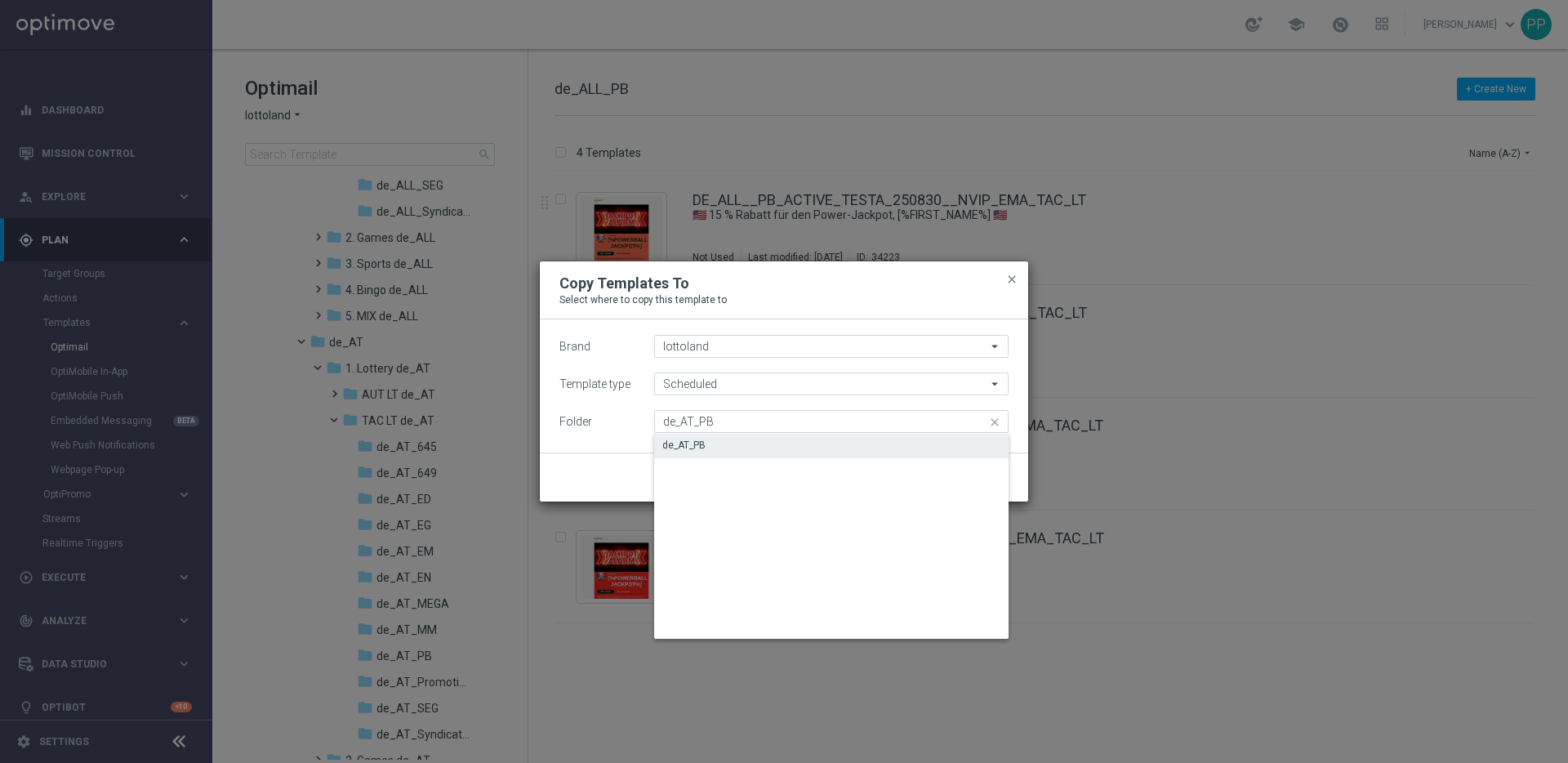
click at [687, 446] on div "de_AT_PB" at bounding box center [685, 445] width 44 height 15
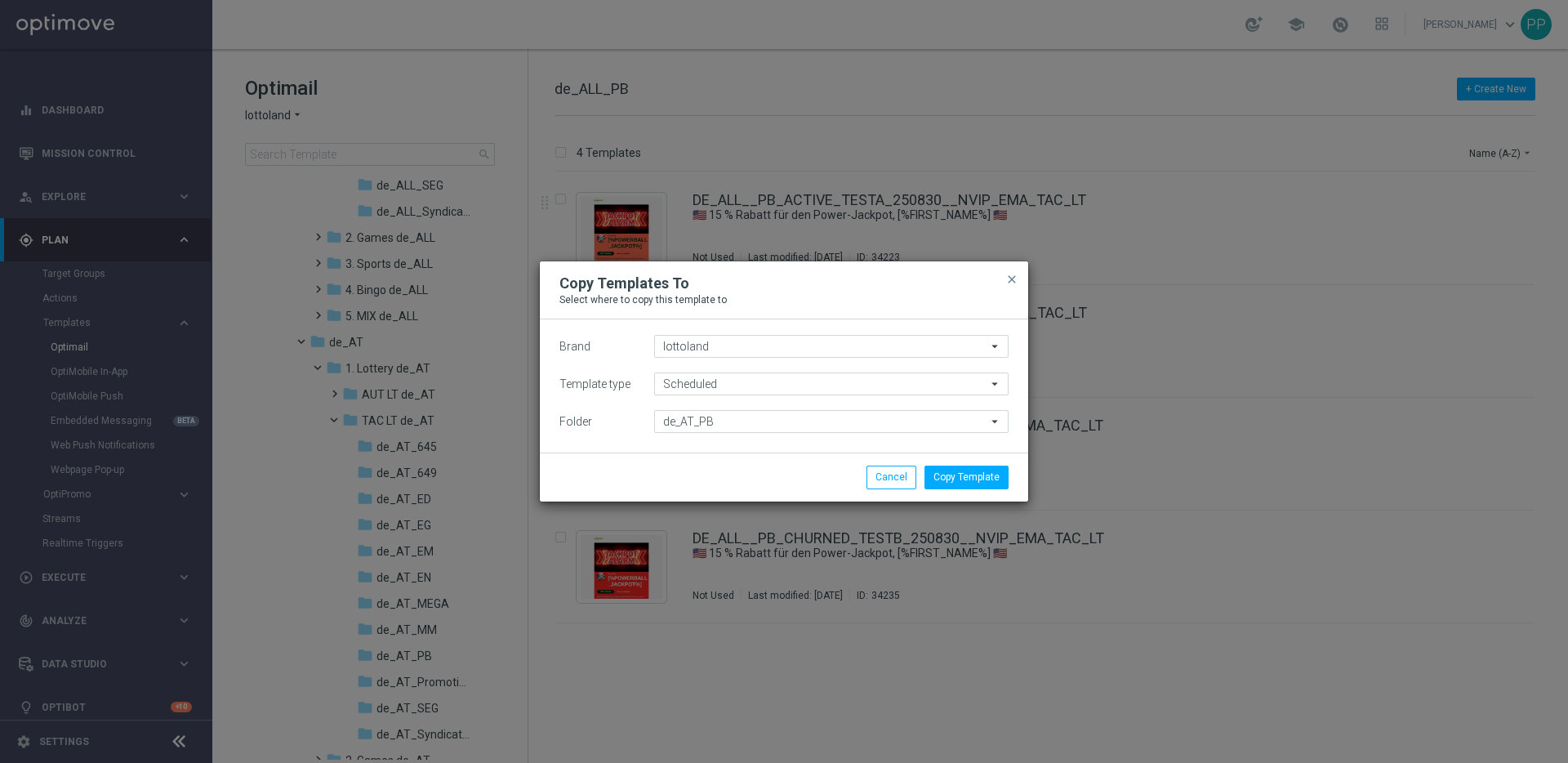
type input "de_AT_PB"
click at [982, 474] on button "Copy Template" at bounding box center [967, 477] width 84 height 23
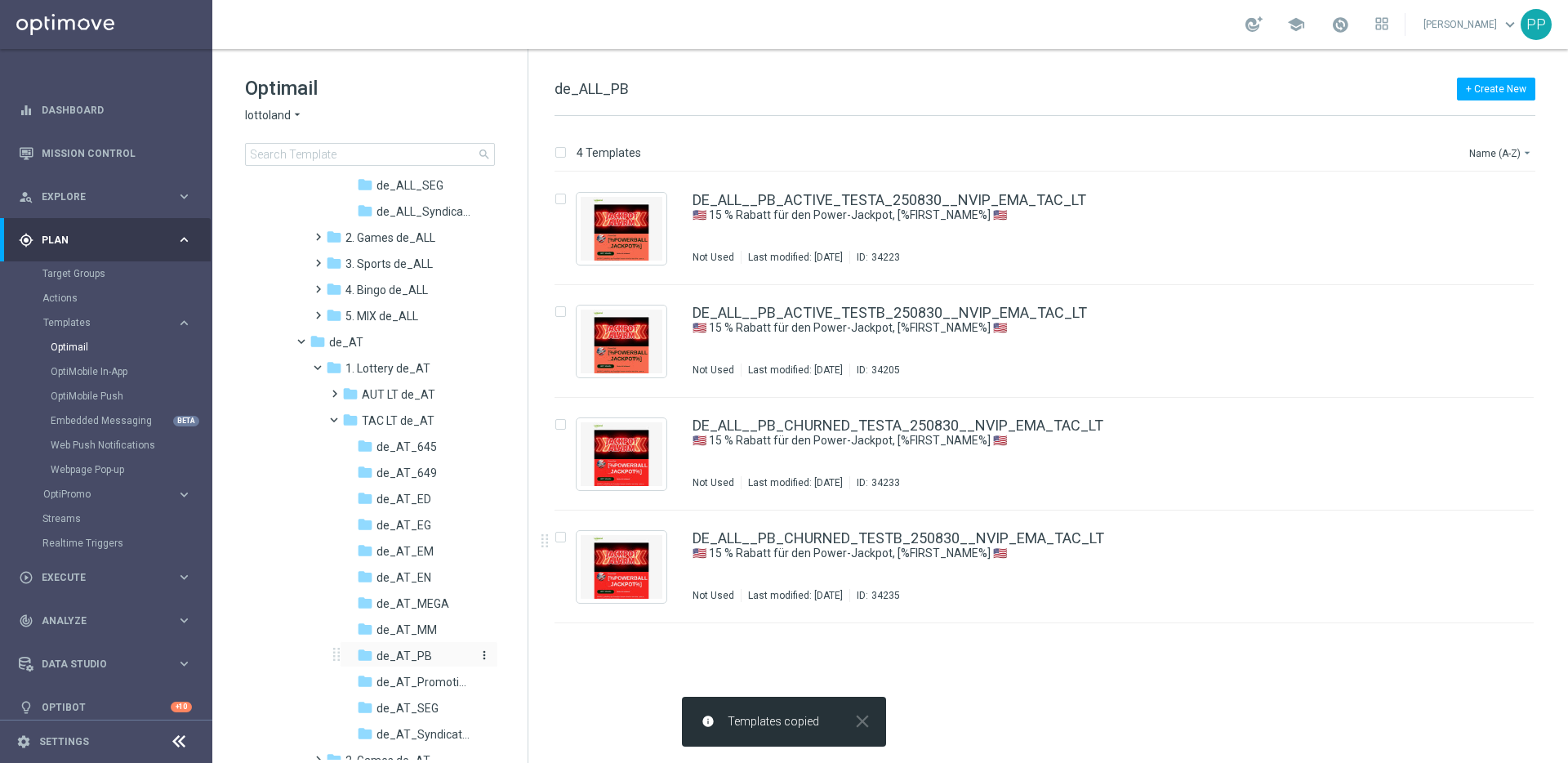
click at [399, 649] on span "de_AT_PB" at bounding box center [404, 656] width 56 height 15
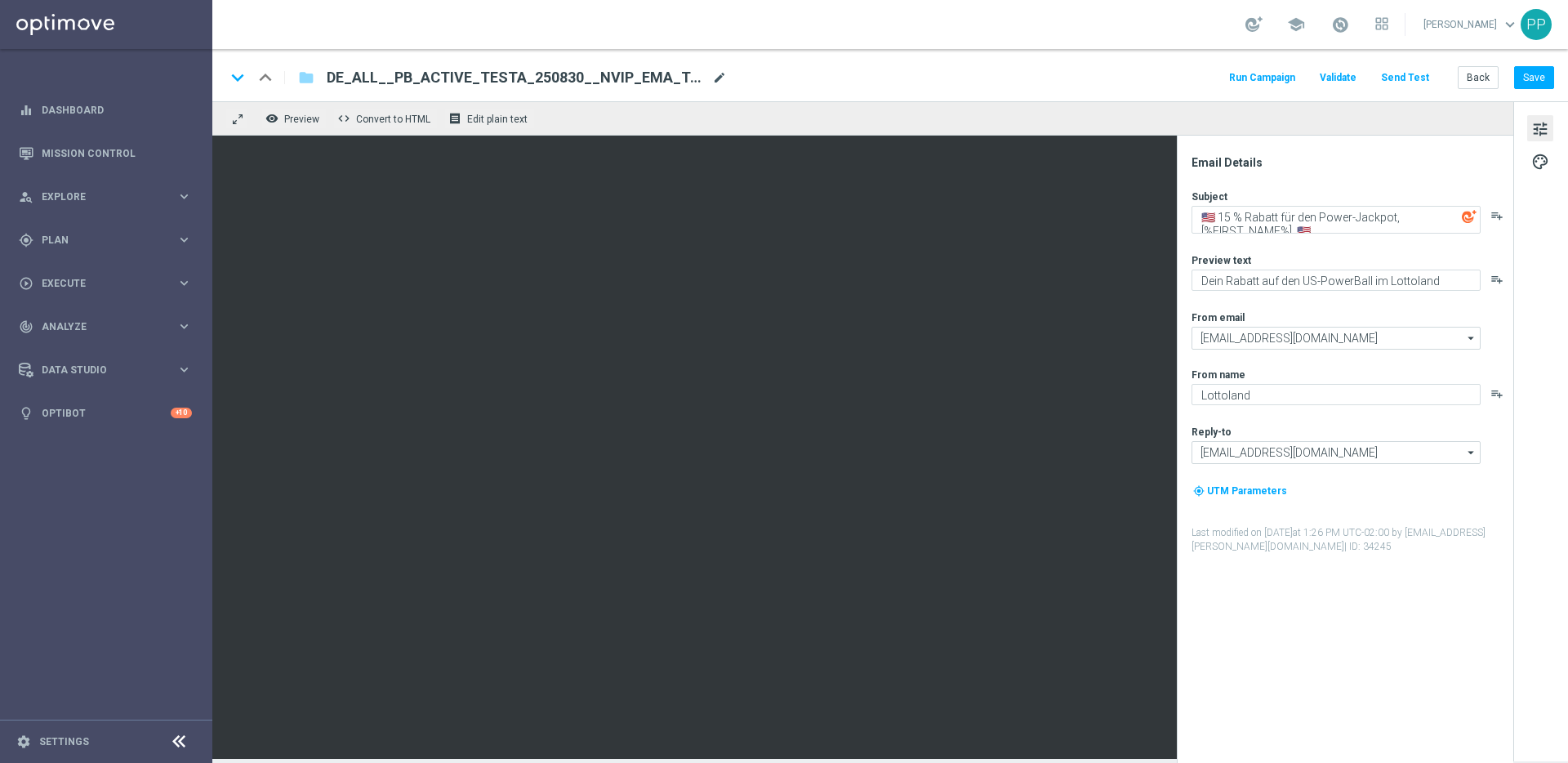
click at [715, 81] on span "mode_edit" at bounding box center [720, 78] width 15 height 15
drag, startPoint x: 688, startPoint y: 80, endPoint x: 334, endPoint y: 80, distance: 354.0
click at [334, 80] on input "DE_ALL__PB_ACTIVE_TESTA_250830__NVIP_EMA_TAC_LT(3)" at bounding box center [530, 78] width 405 height 21
paste input "AT__PB_ACTIVE_TESTA_250830__NVIP_EMA_TAC_LT"
type input "AT__PB_ACTIVE_TESTA_250830__NVIP_EMA_TAC_LT"
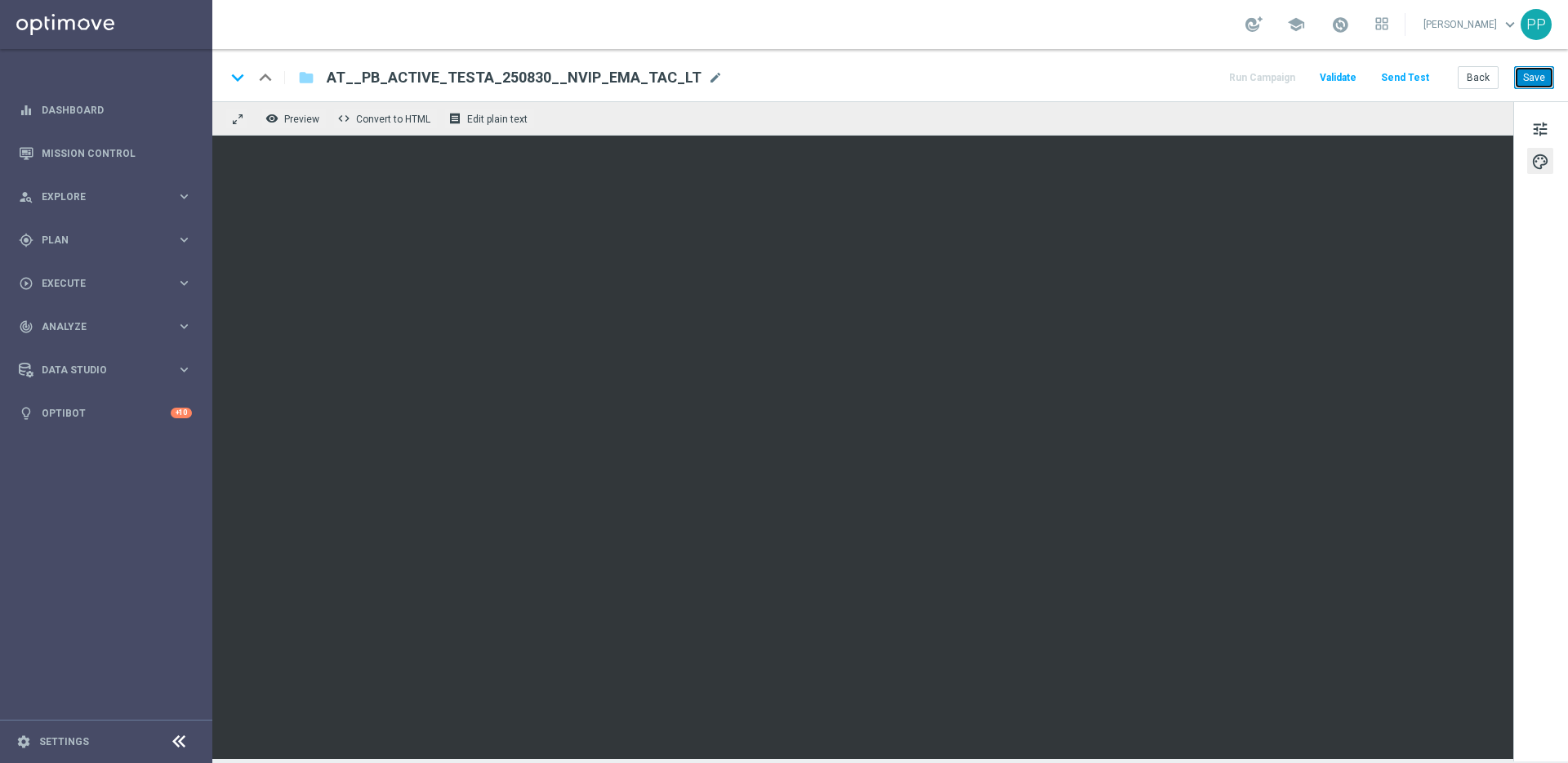
click at [1535, 81] on button "Save" at bounding box center [1534, 78] width 40 height 23
click at [1400, 79] on button "Send Test" at bounding box center [1405, 78] width 53 height 22
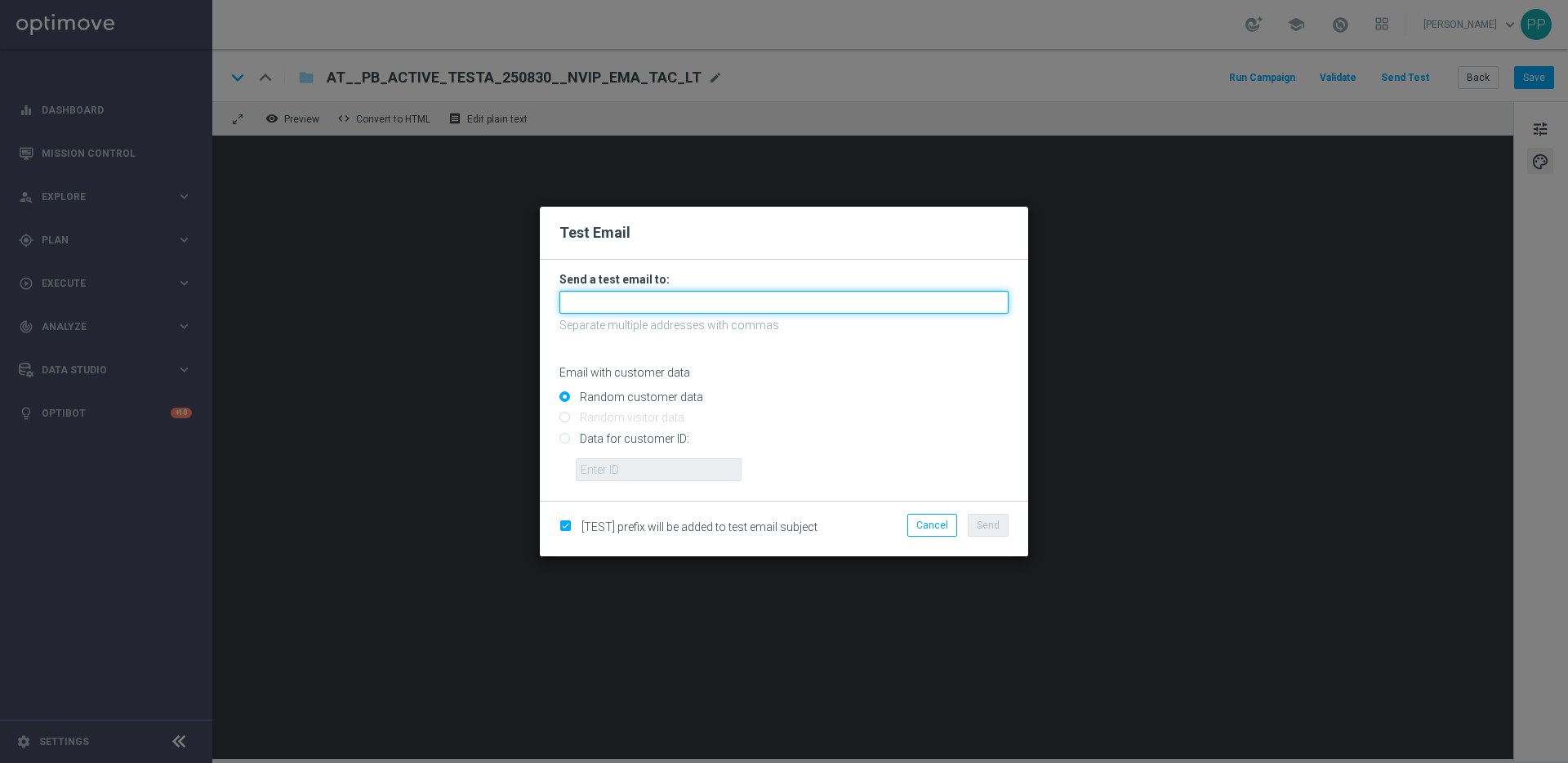
click at [661, 305] on input "text" at bounding box center [784, 303] width 449 height 23
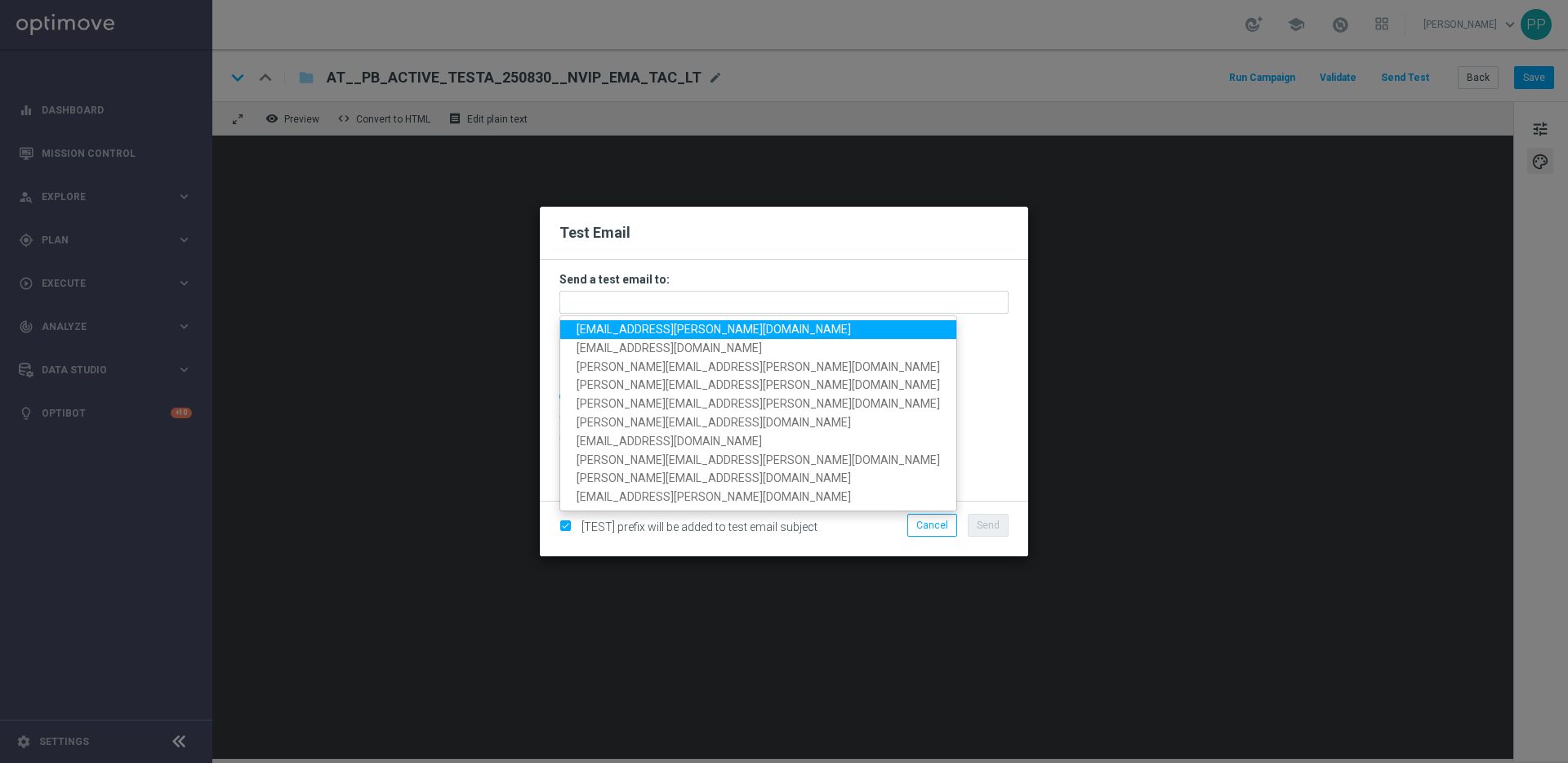
click at [631, 324] on span "palma.prieto@lottoland.com" at bounding box center [714, 329] width 274 height 13
type input "palma.prieto@lottoland.com"
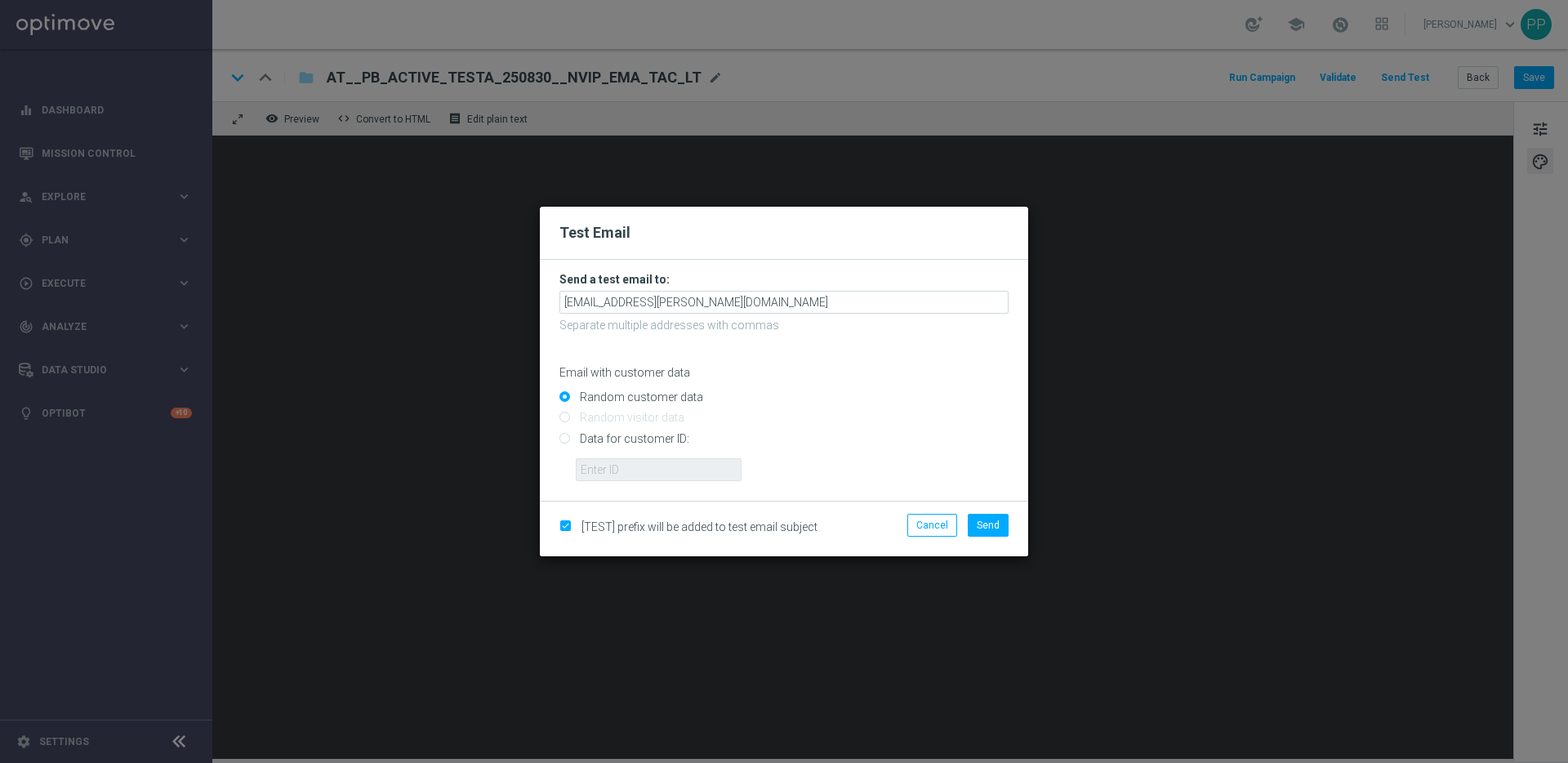
click at [570, 442] on input "Data for customer ID:" at bounding box center [784, 445] width 449 height 23
radio input "true"
click at [601, 468] on input "text" at bounding box center [658, 470] width 166 height 23
type input "16338944"
click at [991, 530] on span "Send" at bounding box center [988, 525] width 23 height 11
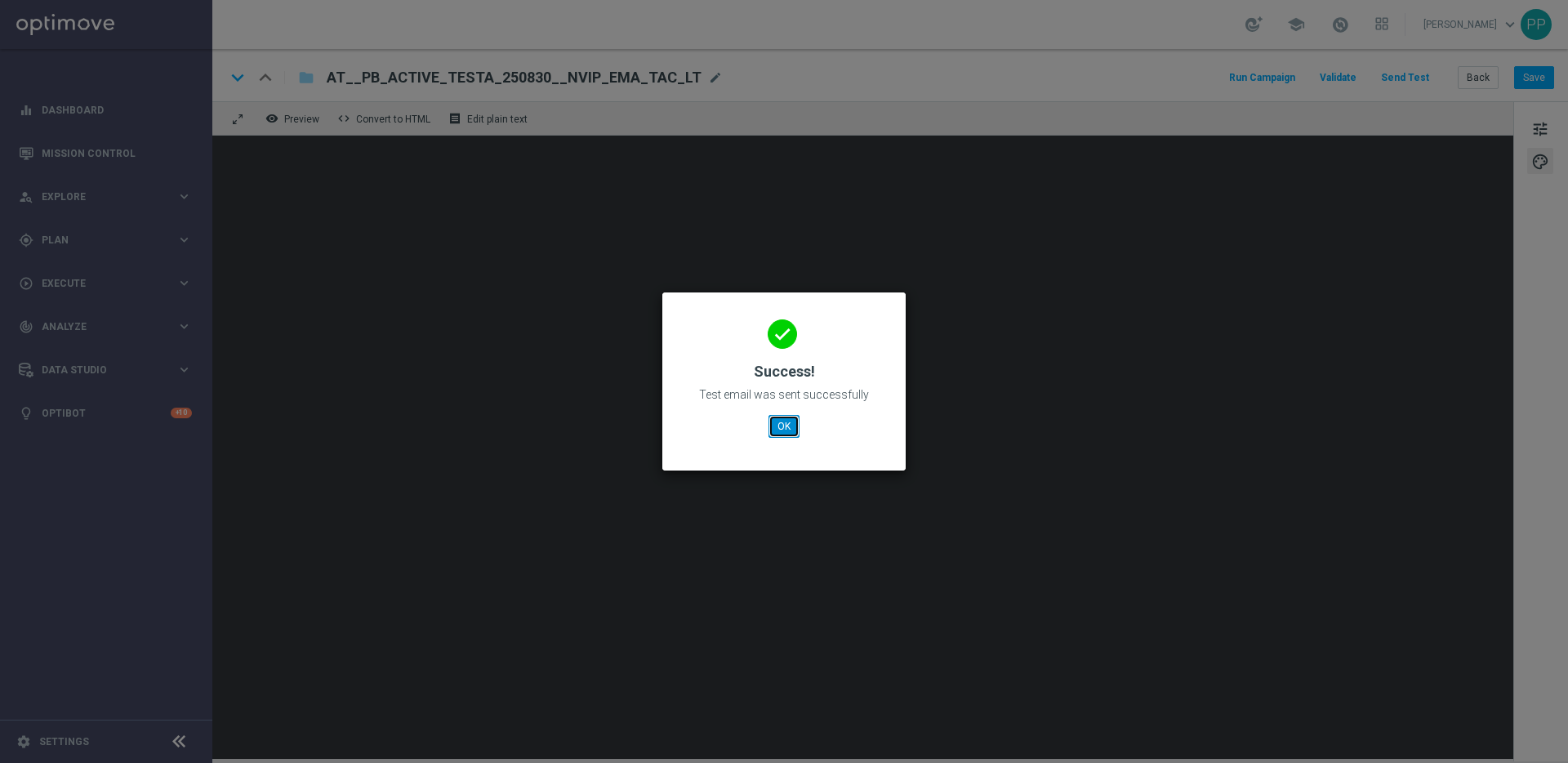
click at [779, 422] on button "OK" at bounding box center [784, 426] width 31 height 23
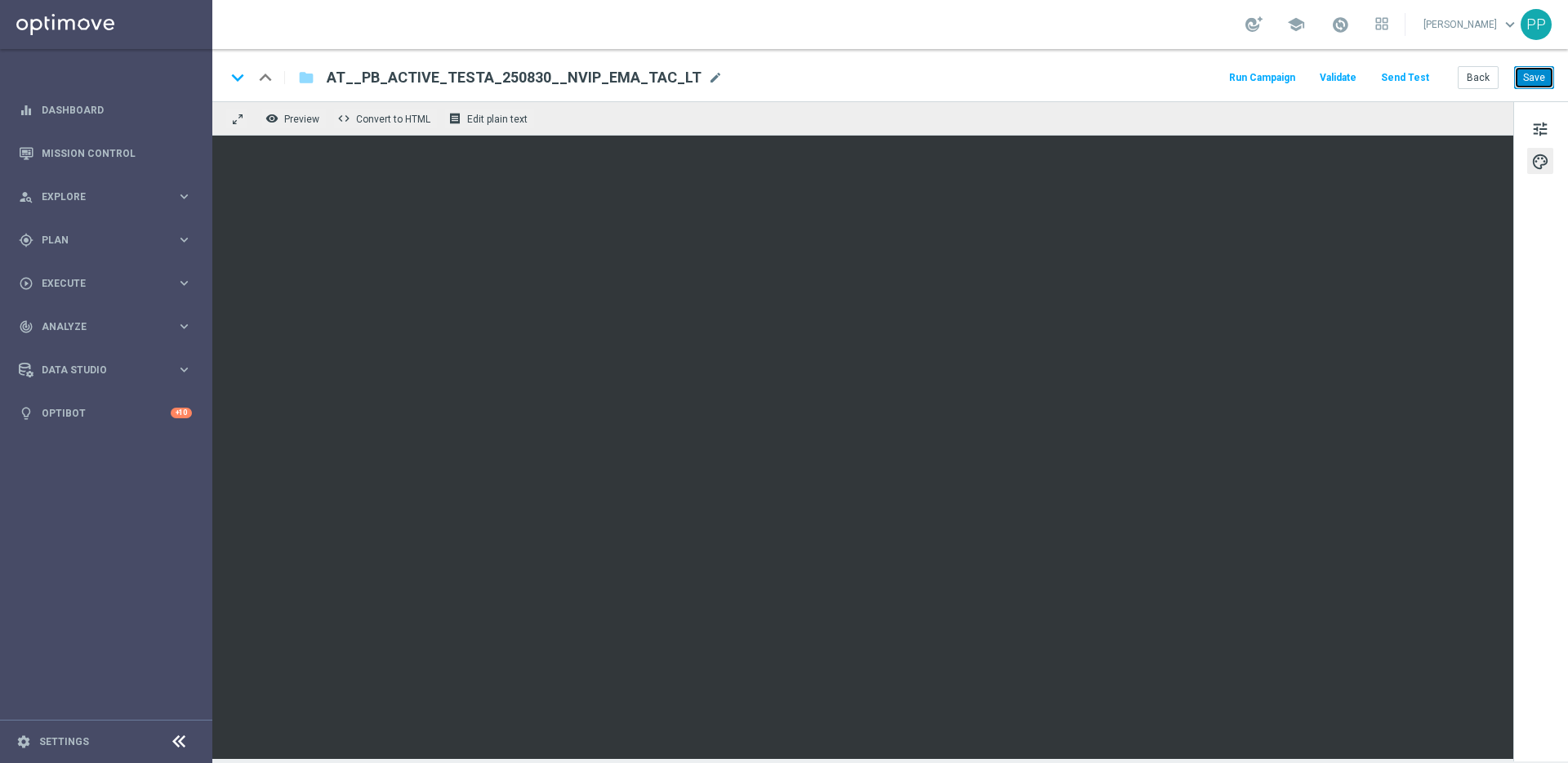
click at [1536, 85] on button "Save" at bounding box center [1534, 78] width 40 height 23
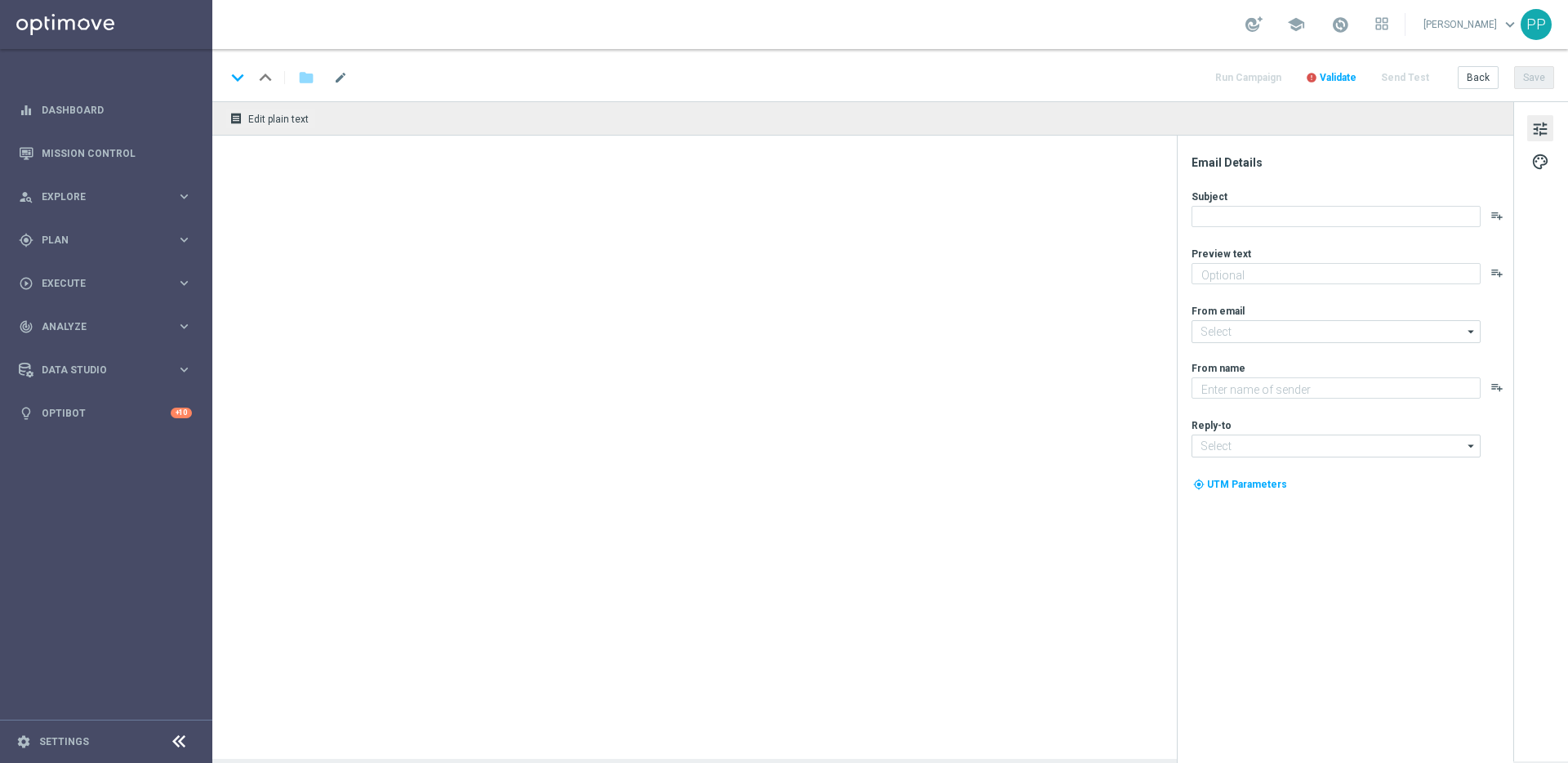
type textarea "Dein Rabatt auf den US-PowerBall im Lottoland"
type input "[EMAIL_ADDRESS][DOMAIN_NAME]"
type textarea "Lottoland"
type input "[EMAIL_ADDRESS][DOMAIN_NAME]"
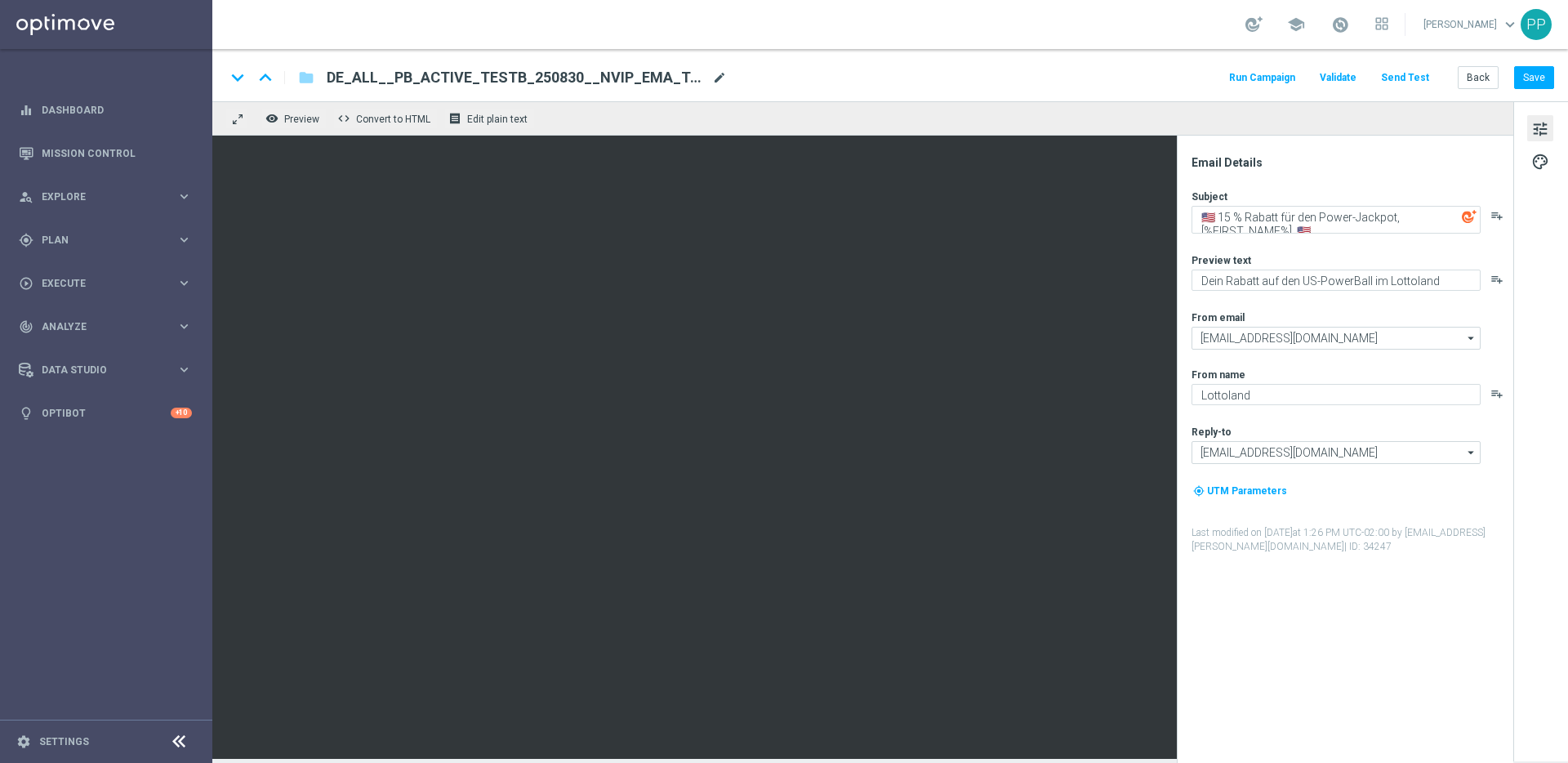
click at [718, 78] on span "mode_edit" at bounding box center [720, 78] width 15 height 15
drag, startPoint x: 700, startPoint y: 81, endPoint x: 338, endPoint y: 78, distance: 362.0
click at [338, 78] on input "DE_ALL__PB_ACTIVE_TESTB_250830__NVIP_EMA_TAC_LT(1)" at bounding box center [530, 78] width 405 height 21
paste input "AT__PB_ACTIVE_TESTB_250830__NVIP_EMA_TAC_LT"
type input "AT__PB_ACTIVE_TESTB_250830__NVIP_EMA_TAC_LT"
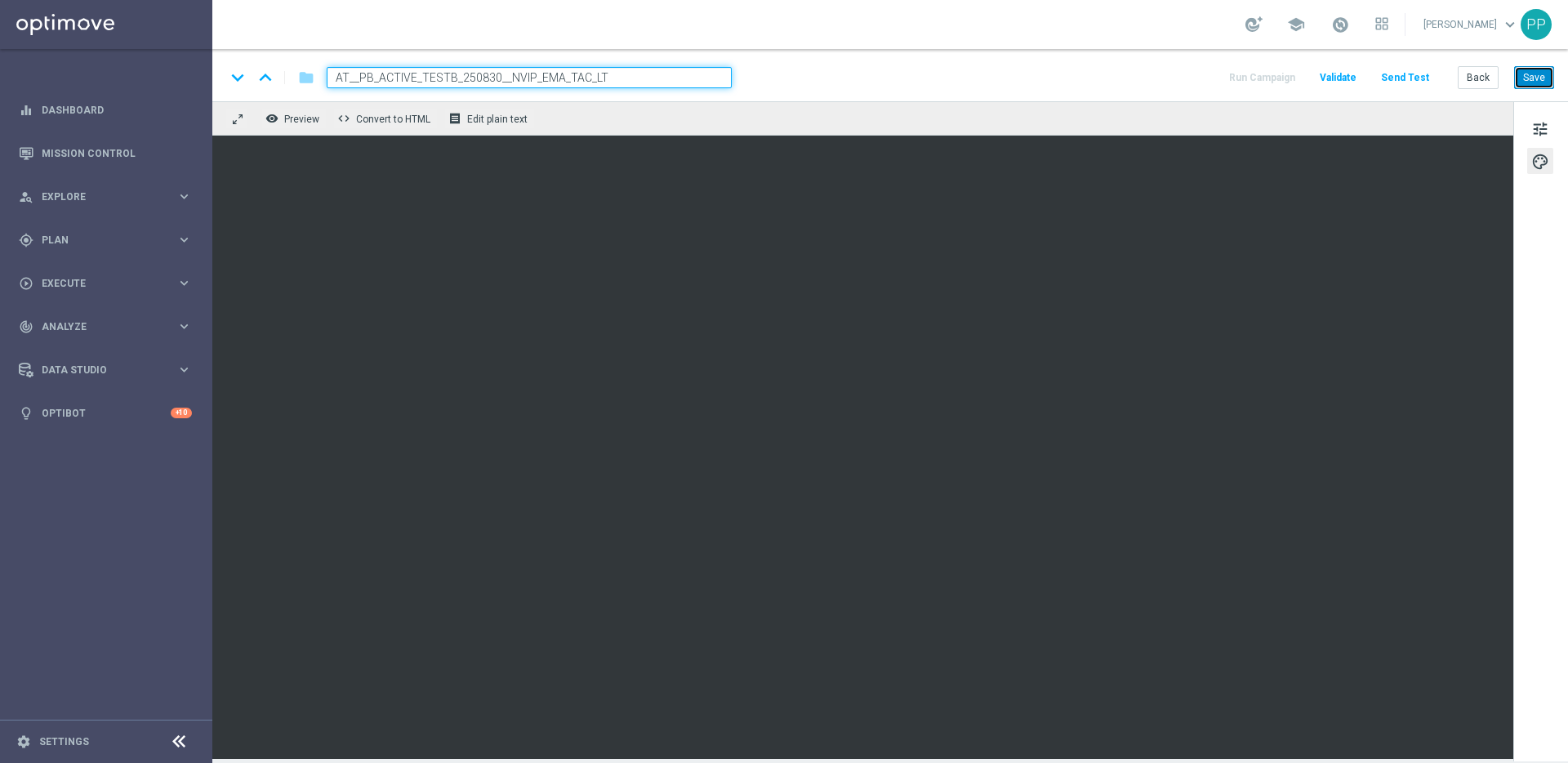
click at [1532, 78] on button "Save" at bounding box center [1534, 78] width 40 height 23
click at [1534, 79] on button "Save" at bounding box center [1534, 78] width 40 height 23
click at [1534, 85] on button "Save" at bounding box center [1534, 78] width 40 height 23
click at [1408, 78] on button "Send Test" at bounding box center [1405, 78] width 53 height 22
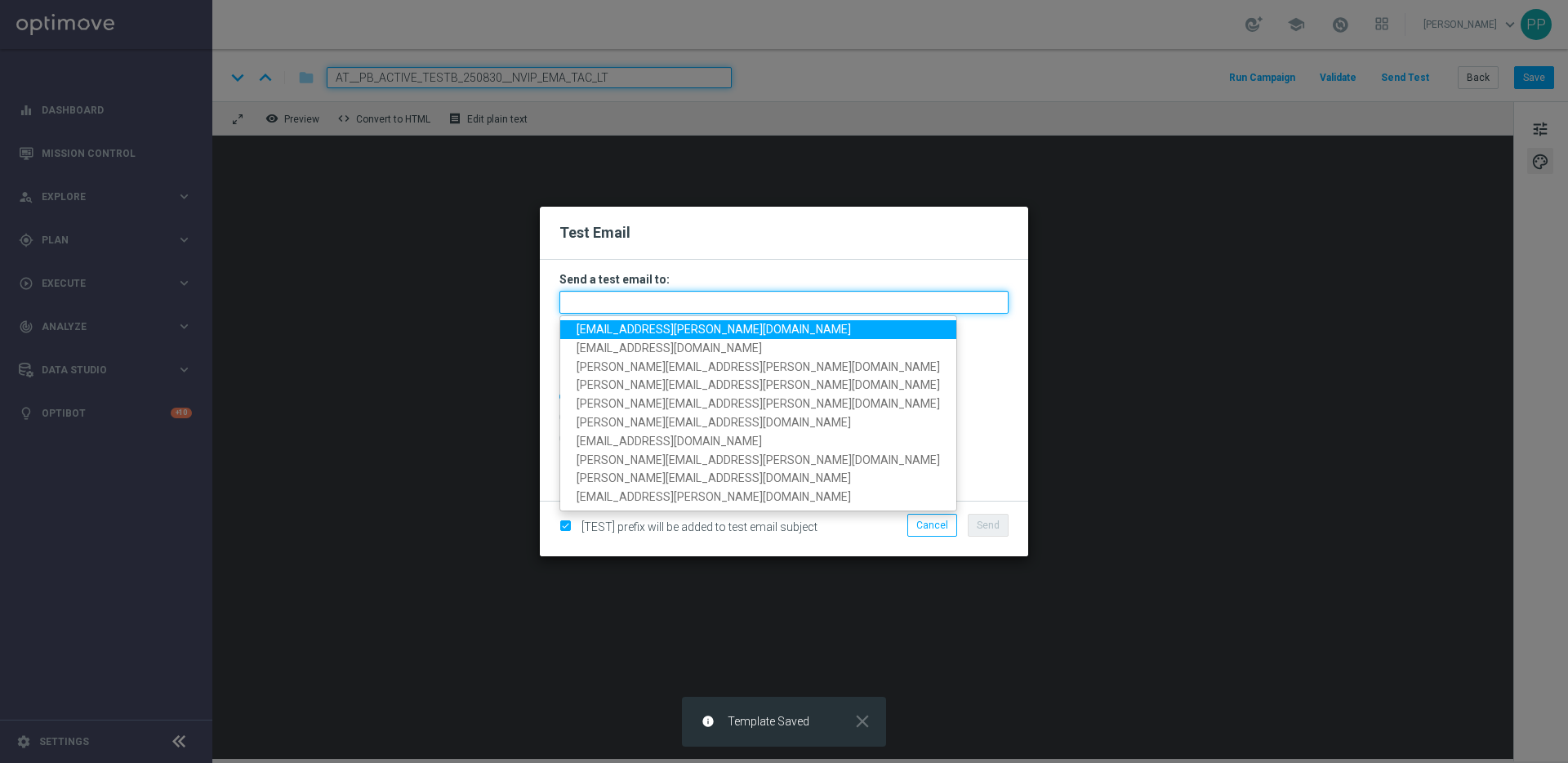
click at [650, 299] on input "text" at bounding box center [784, 303] width 449 height 23
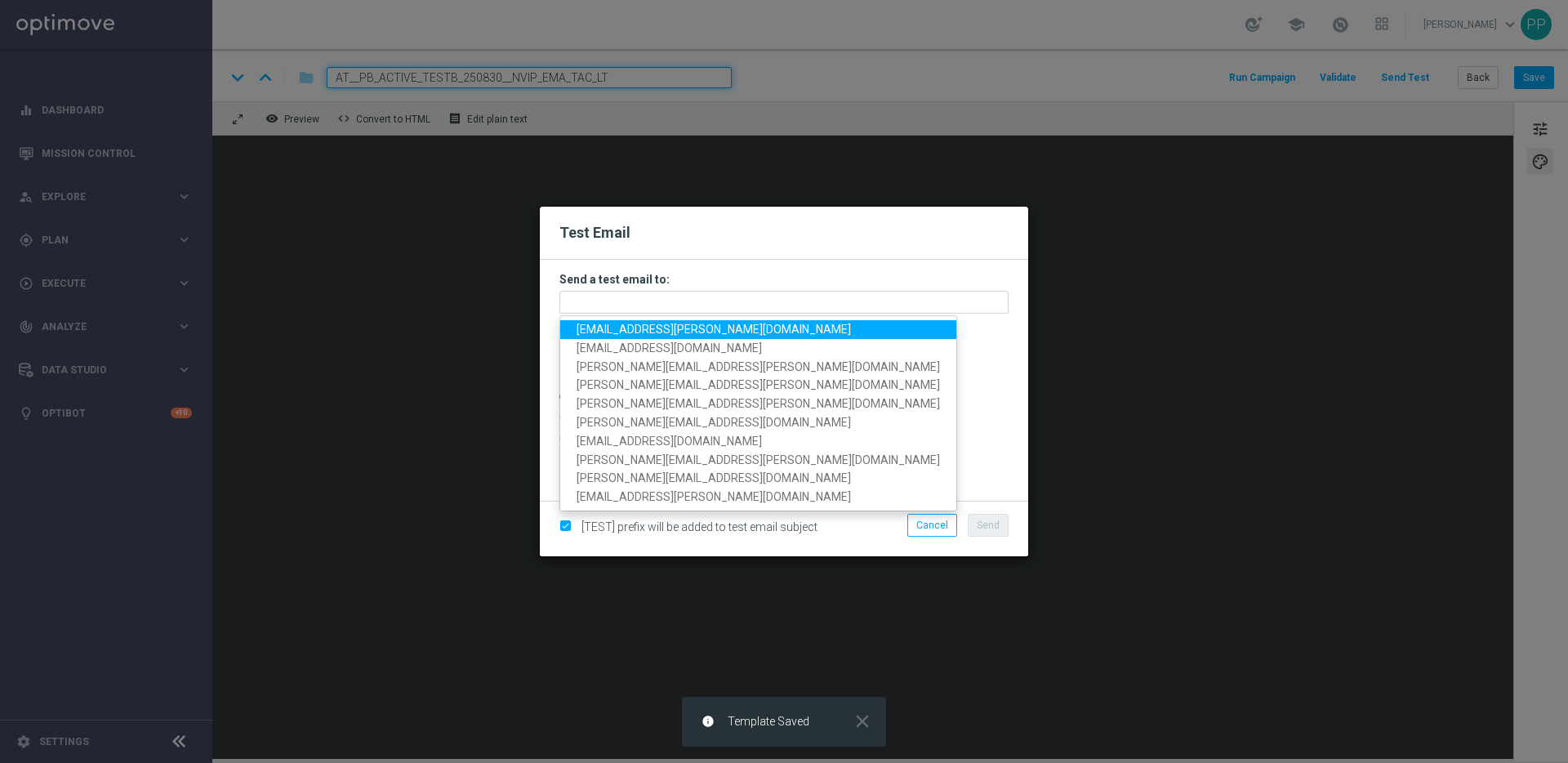
click at [616, 326] on span "[EMAIL_ADDRESS][PERSON_NAME][DOMAIN_NAME]" at bounding box center [714, 329] width 274 height 13
type input "[EMAIL_ADDRESS][PERSON_NAME][DOMAIN_NAME]"
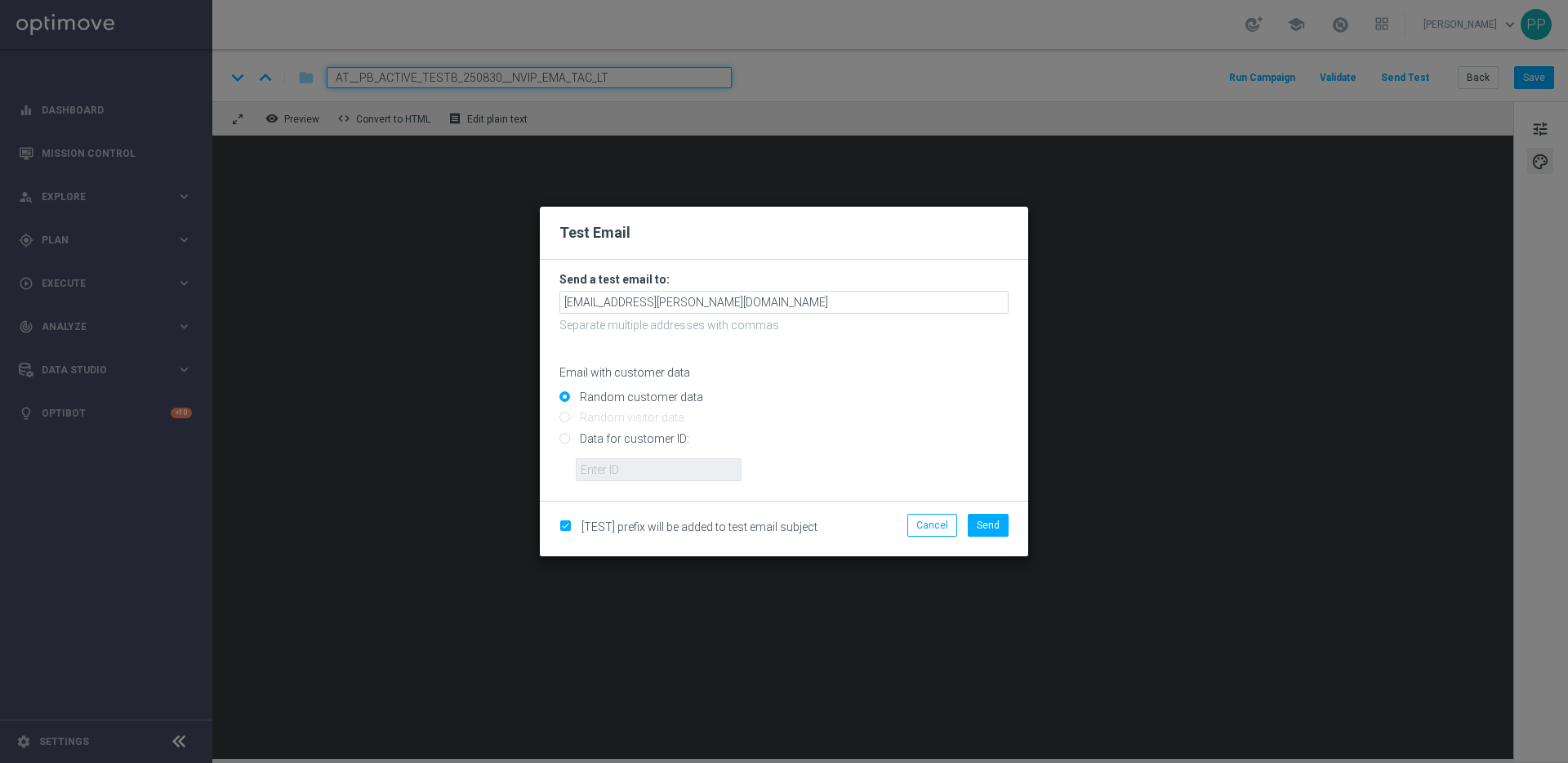
click at [563, 438] on input "Data for customer ID:" at bounding box center [784, 445] width 449 height 23
radio input "true"
drag, startPoint x: 602, startPoint y: 466, endPoint x: 614, endPoint y: 476, distance: 15.6
click at [602, 467] on input "text" at bounding box center [658, 470] width 166 height 23
type input "16338944"
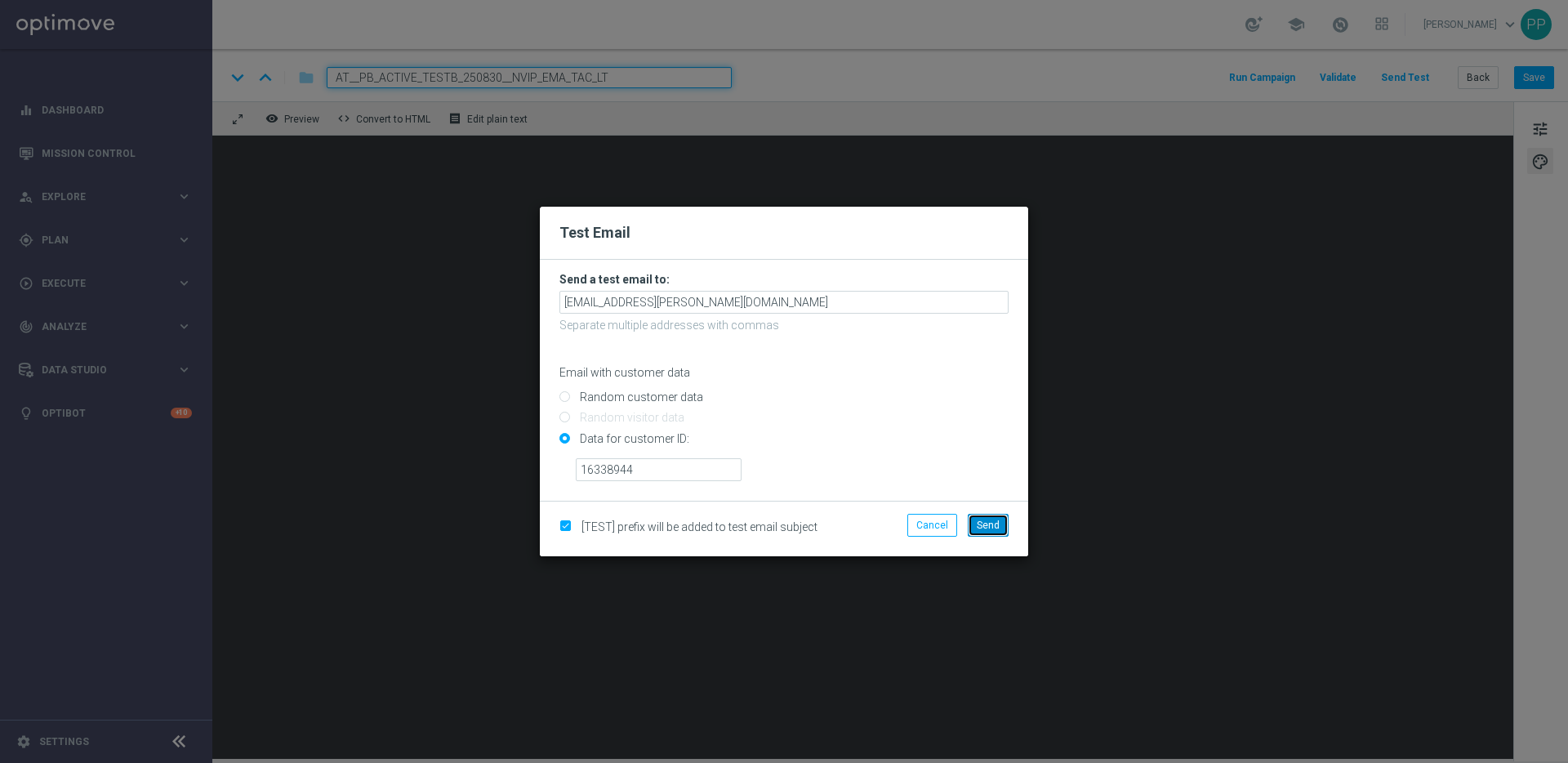
click at [994, 521] on span "Send" at bounding box center [988, 525] width 23 height 11
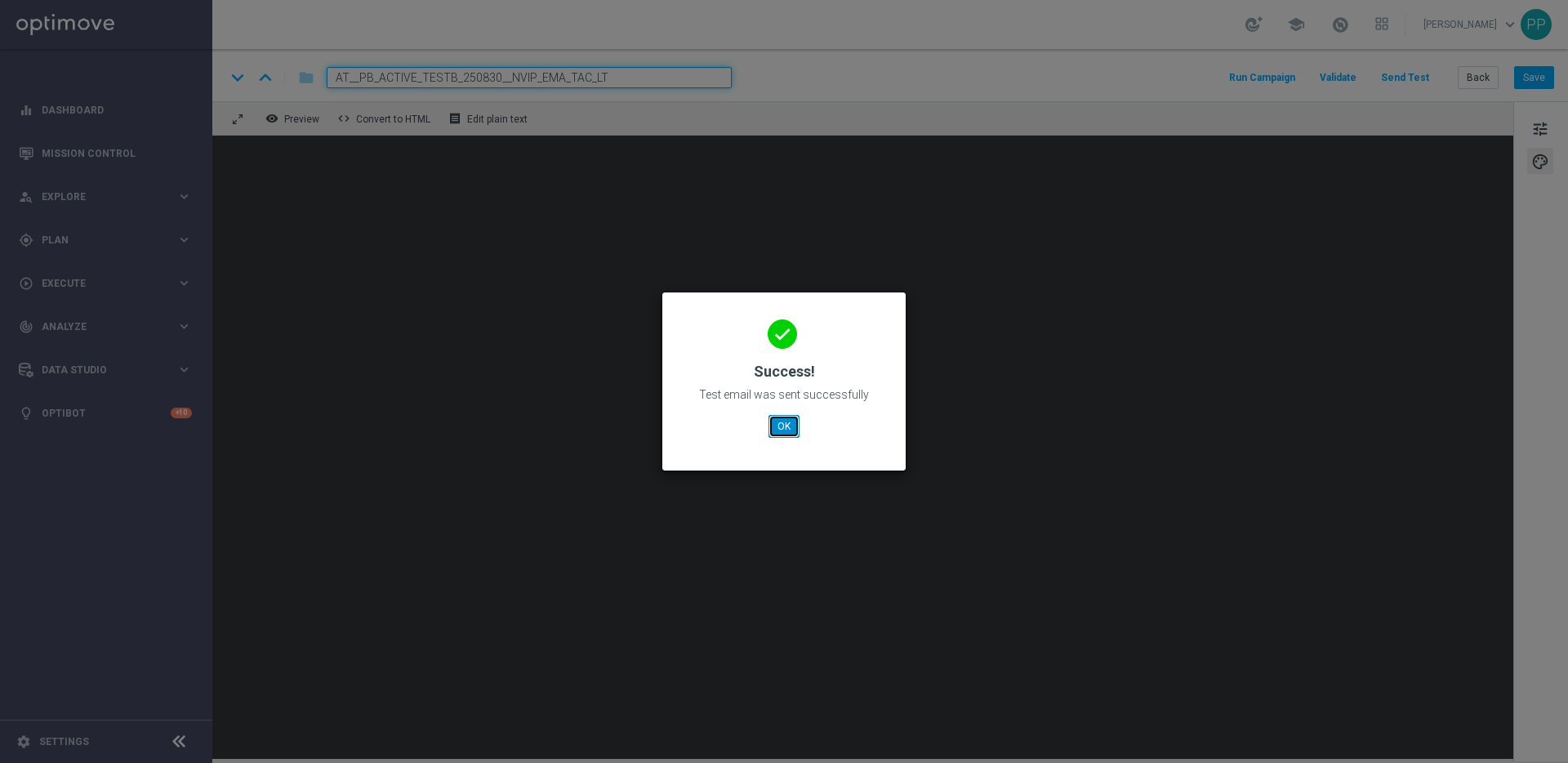
click at [788, 429] on button "OK" at bounding box center [784, 426] width 31 height 23
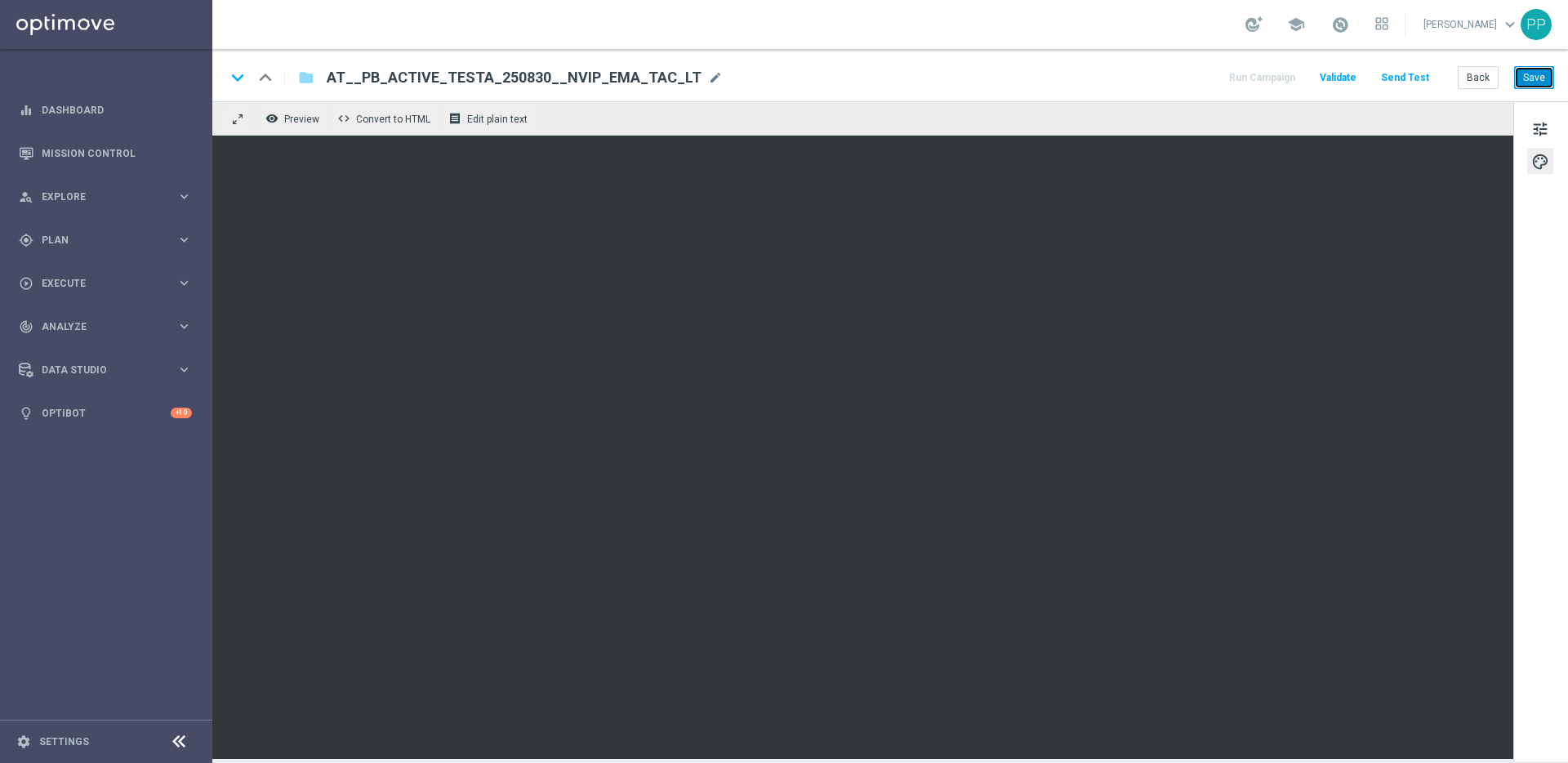
click at [1524, 77] on button "Save" at bounding box center [1534, 78] width 40 height 23
click at [1406, 80] on button "Send Test" at bounding box center [1405, 78] width 53 height 22
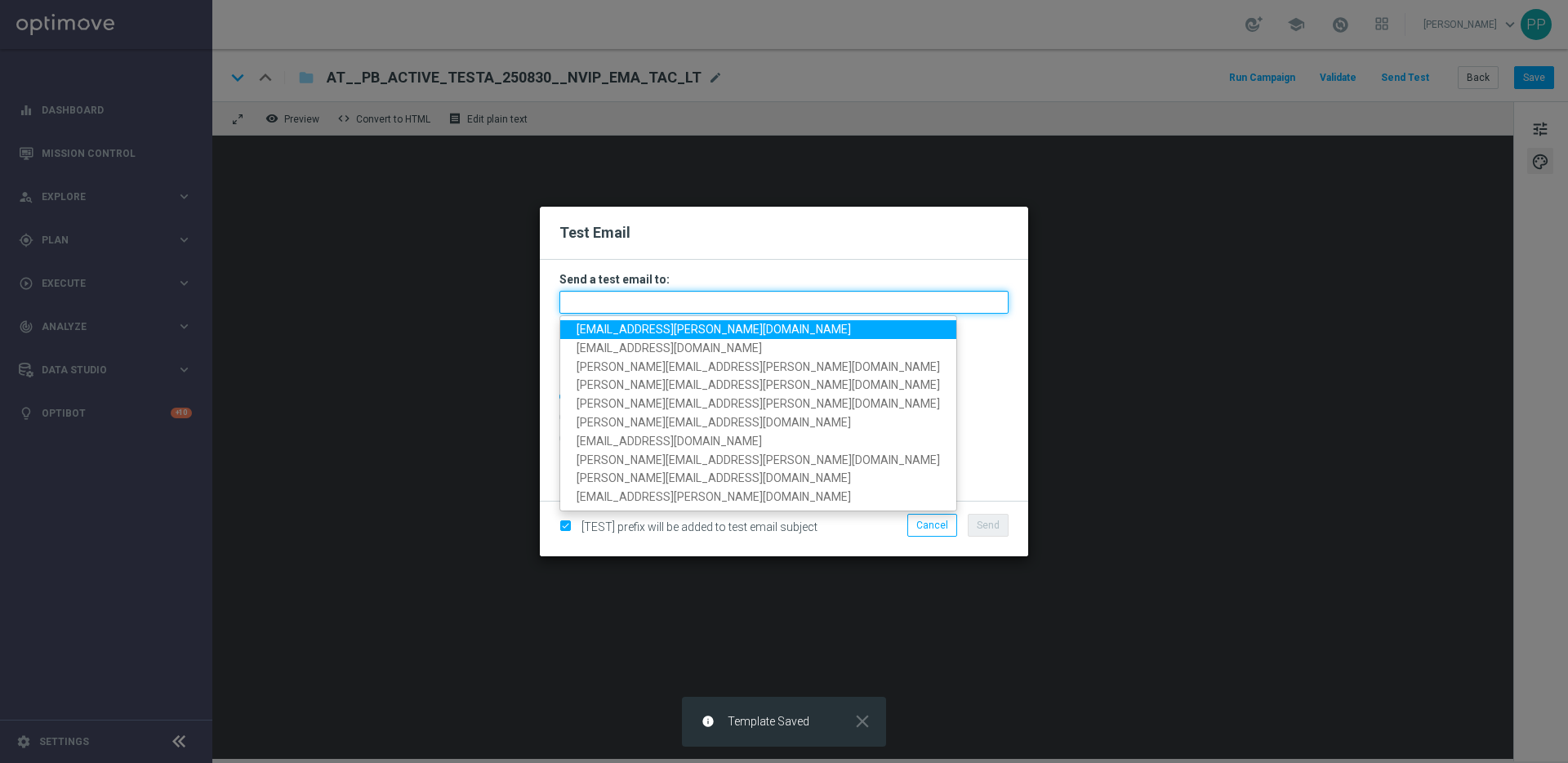
click at [679, 295] on input "text" at bounding box center [784, 303] width 449 height 23
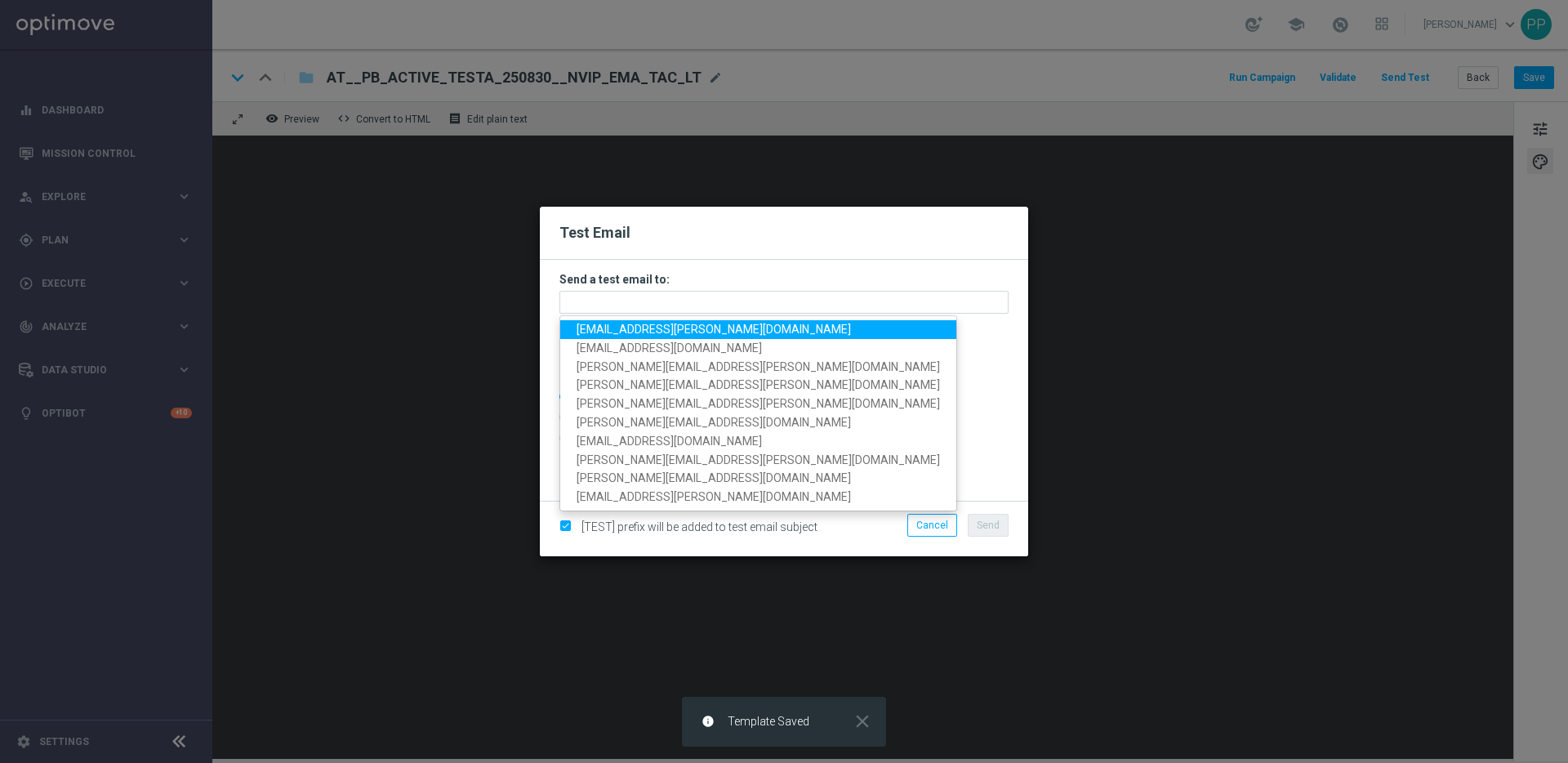
click at [638, 324] on span "[EMAIL_ADDRESS][PERSON_NAME][DOMAIN_NAME]" at bounding box center [714, 329] width 274 height 13
type input "[EMAIL_ADDRESS][PERSON_NAME][DOMAIN_NAME]"
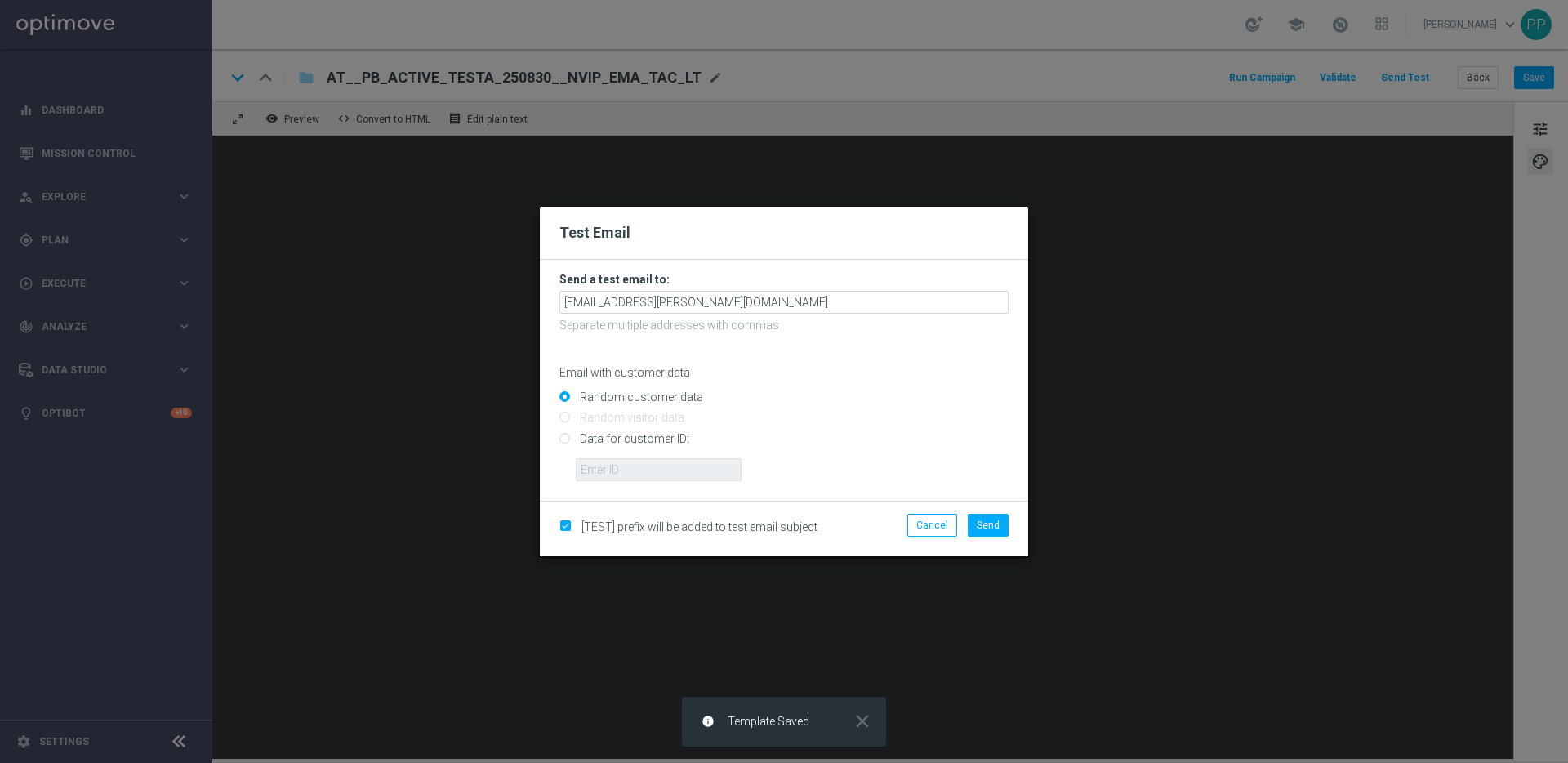
click at [569, 442] on input "Data for customer ID:" at bounding box center [784, 445] width 449 height 23
radio input "true"
click at [599, 464] on input "text" at bounding box center [658, 470] width 166 height 23
type input "16338944"
click at [982, 525] on span "Send" at bounding box center [988, 525] width 23 height 11
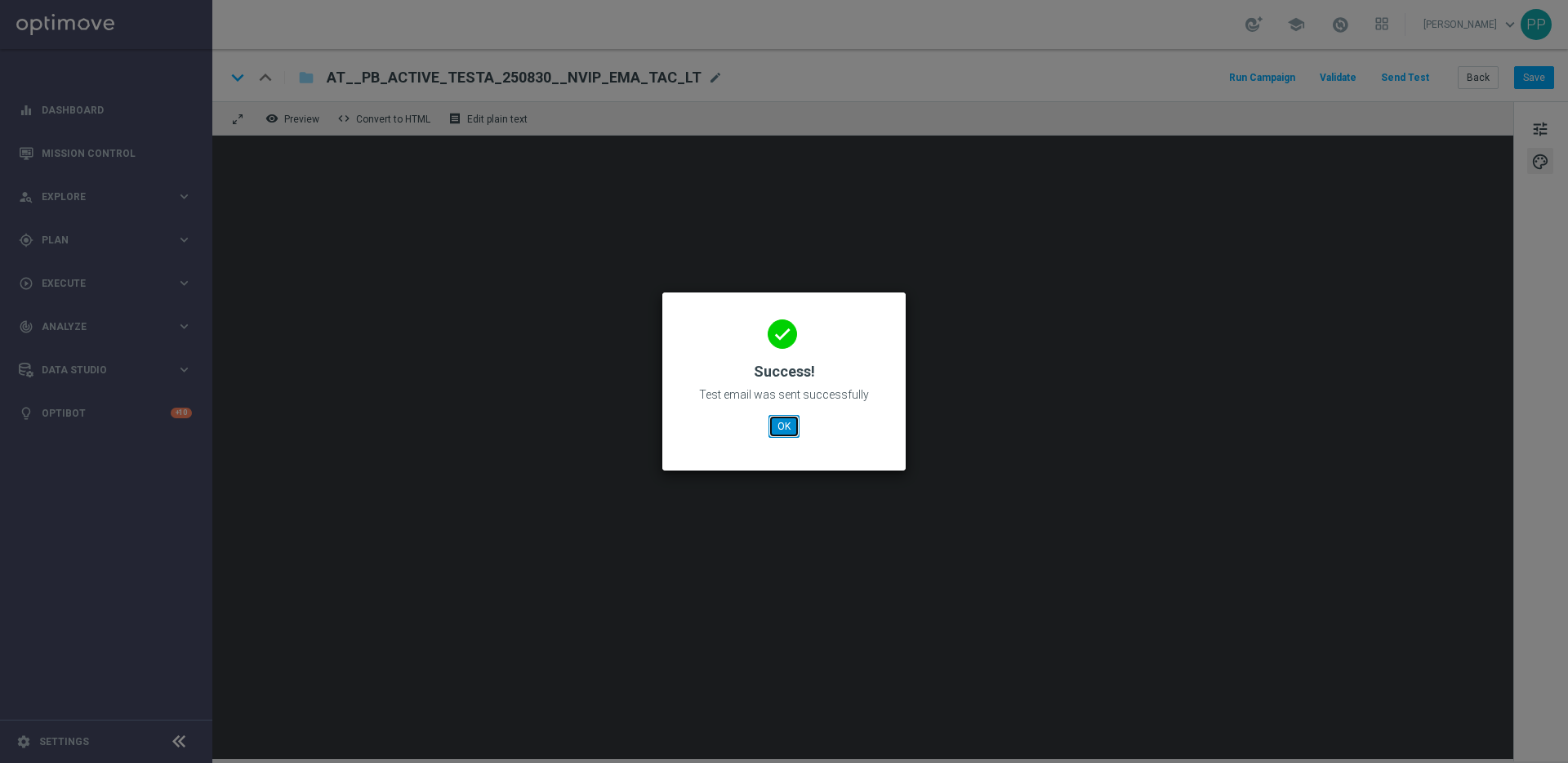
click at [777, 437] on button "OK" at bounding box center [784, 426] width 31 height 23
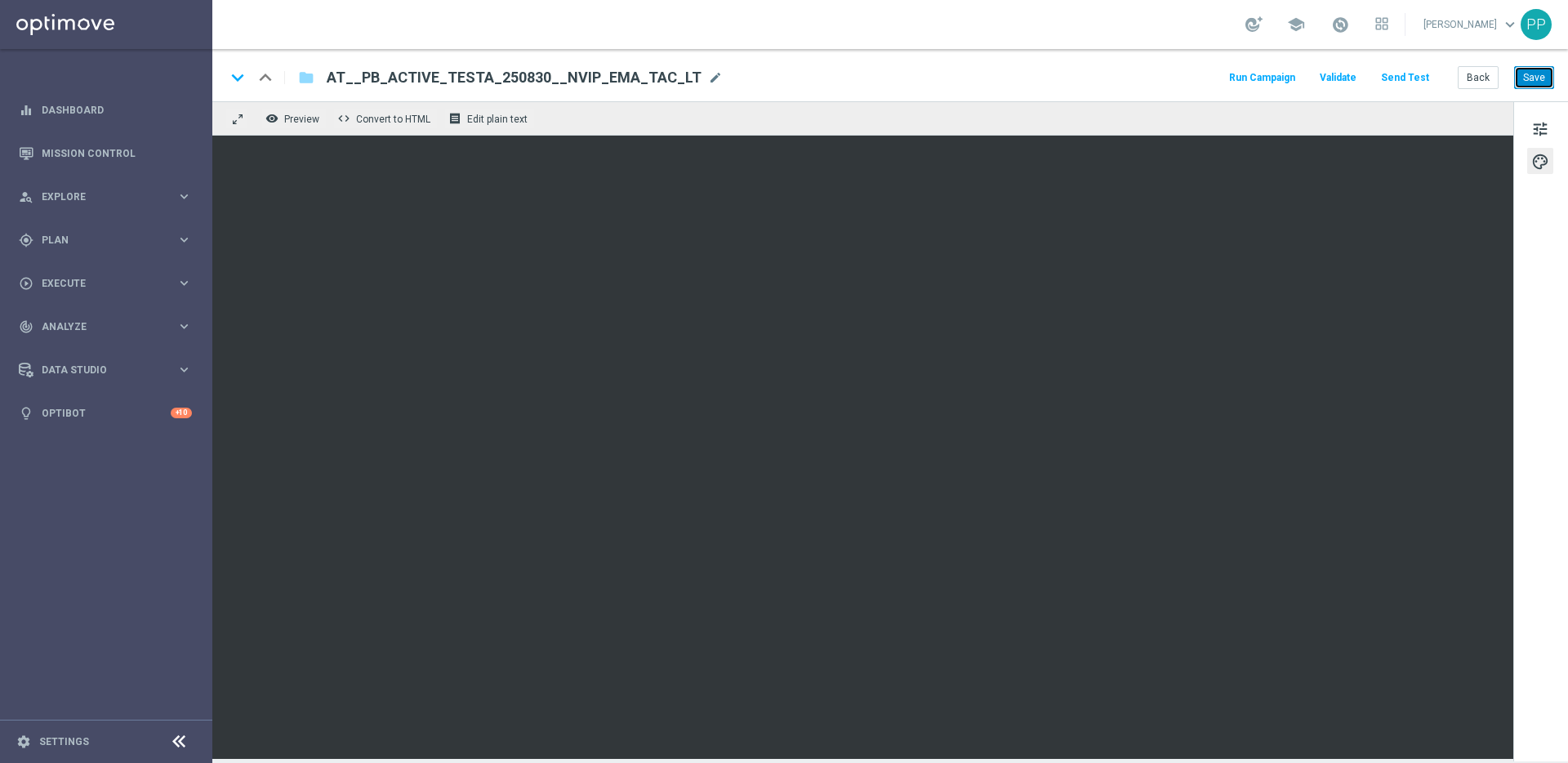
click at [1531, 87] on button "Save" at bounding box center [1534, 78] width 40 height 23
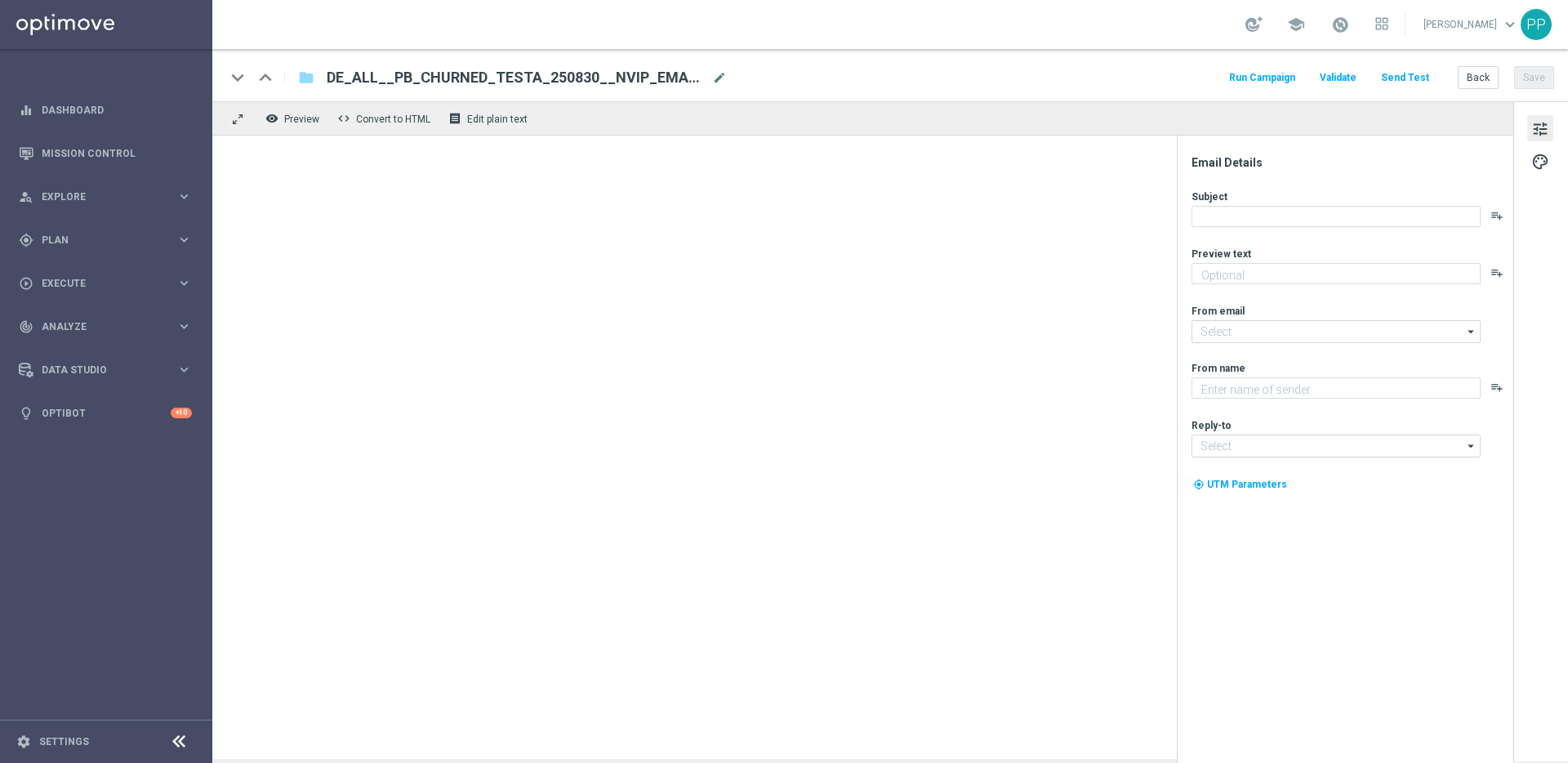
type textarea "Dein Rabatt auf den US-PowerBall im Lottoland"
type input "[EMAIL_ADDRESS][DOMAIN_NAME]"
type textarea "Lottoland"
type input "[EMAIL_ADDRESS][DOMAIN_NAME]"
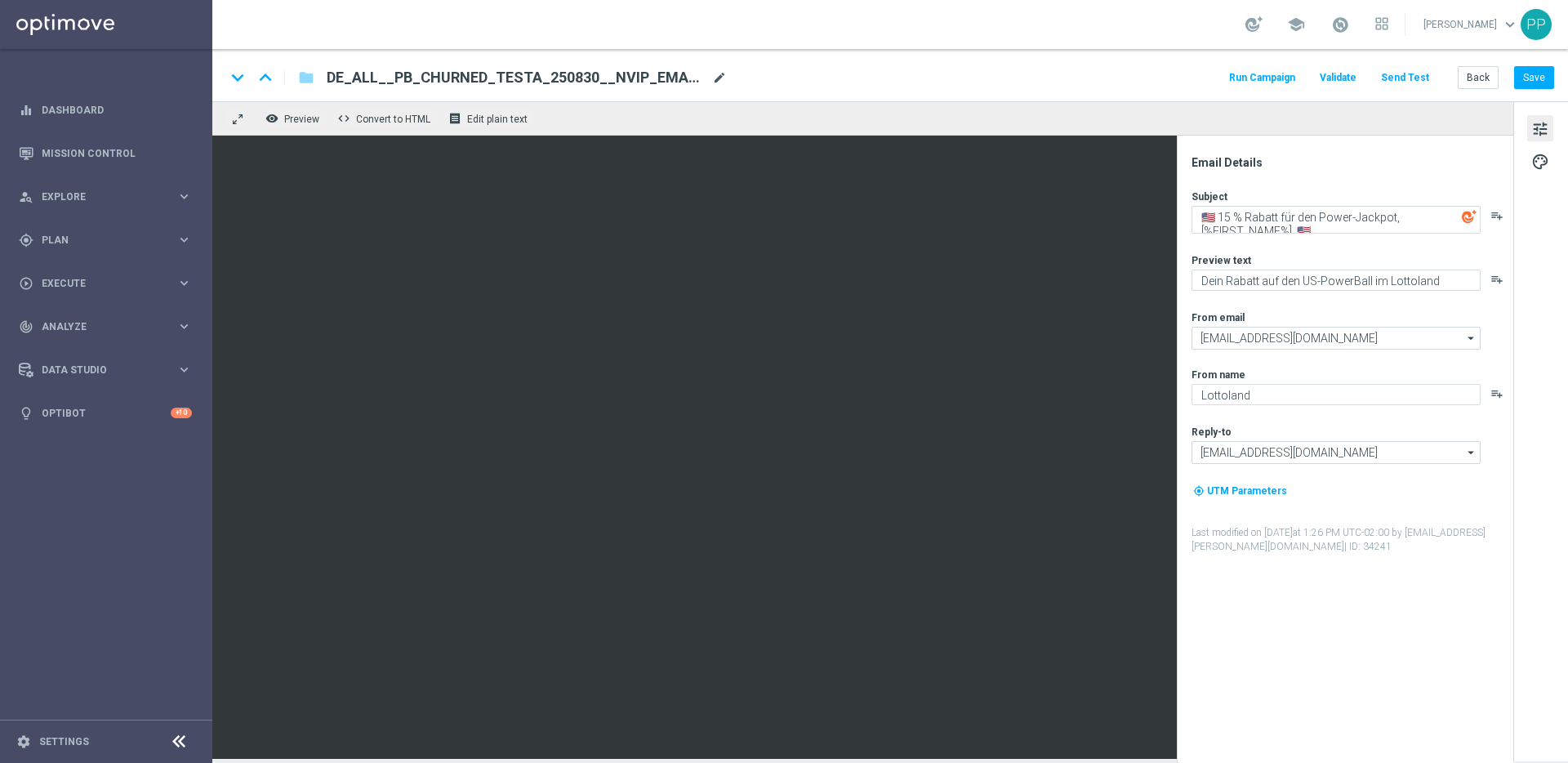
click at [712, 76] on span "mode_edit" at bounding box center [720, 78] width 15 height 15
drag, startPoint x: 699, startPoint y: 76, endPoint x: 334, endPoint y: 76, distance: 365.0
click at [334, 76] on input "DE_ALL__PB_CHURNED_TESTA_250830__NVIP_EMA_TAC_LT(1)" at bounding box center [530, 78] width 405 height 21
paste input "AT__PB_CHURNED_TESTA_250830__NVIP_EMA_TAC_LT"
type input "AT__PB_CHURNED_TESTA_250830__NVIP_EMA_TAC_LT"
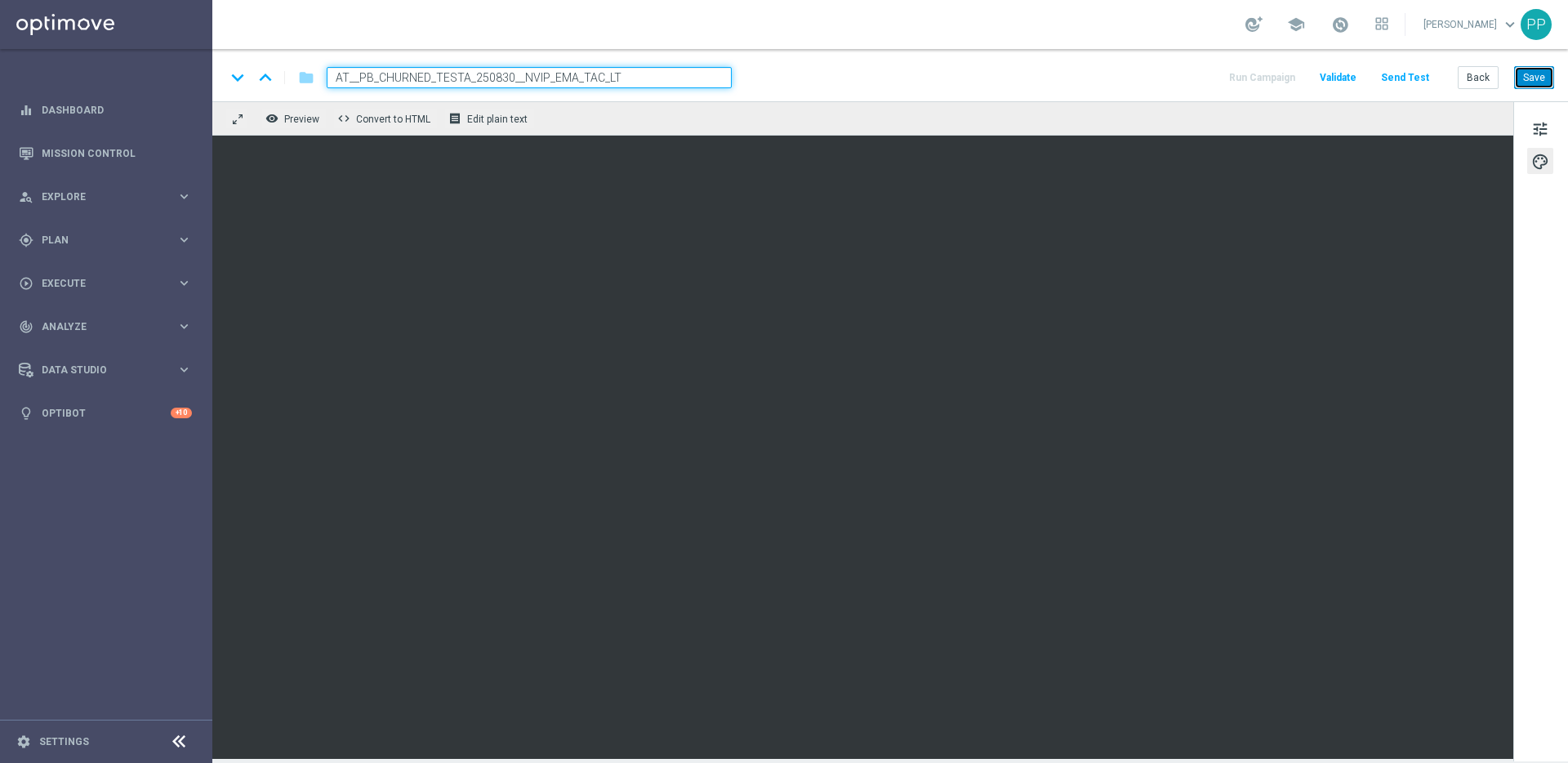
click at [1536, 82] on button "Save" at bounding box center [1534, 78] width 40 height 23
click at [1539, 68] on button "Save" at bounding box center [1534, 78] width 40 height 23
click at [1544, 80] on button "Save" at bounding box center [1534, 78] width 40 height 23
click at [1544, 79] on button "Save" at bounding box center [1534, 78] width 40 height 23
click at [1530, 79] on button "Save" at bounding box center [1534, 78] width 40 height 23
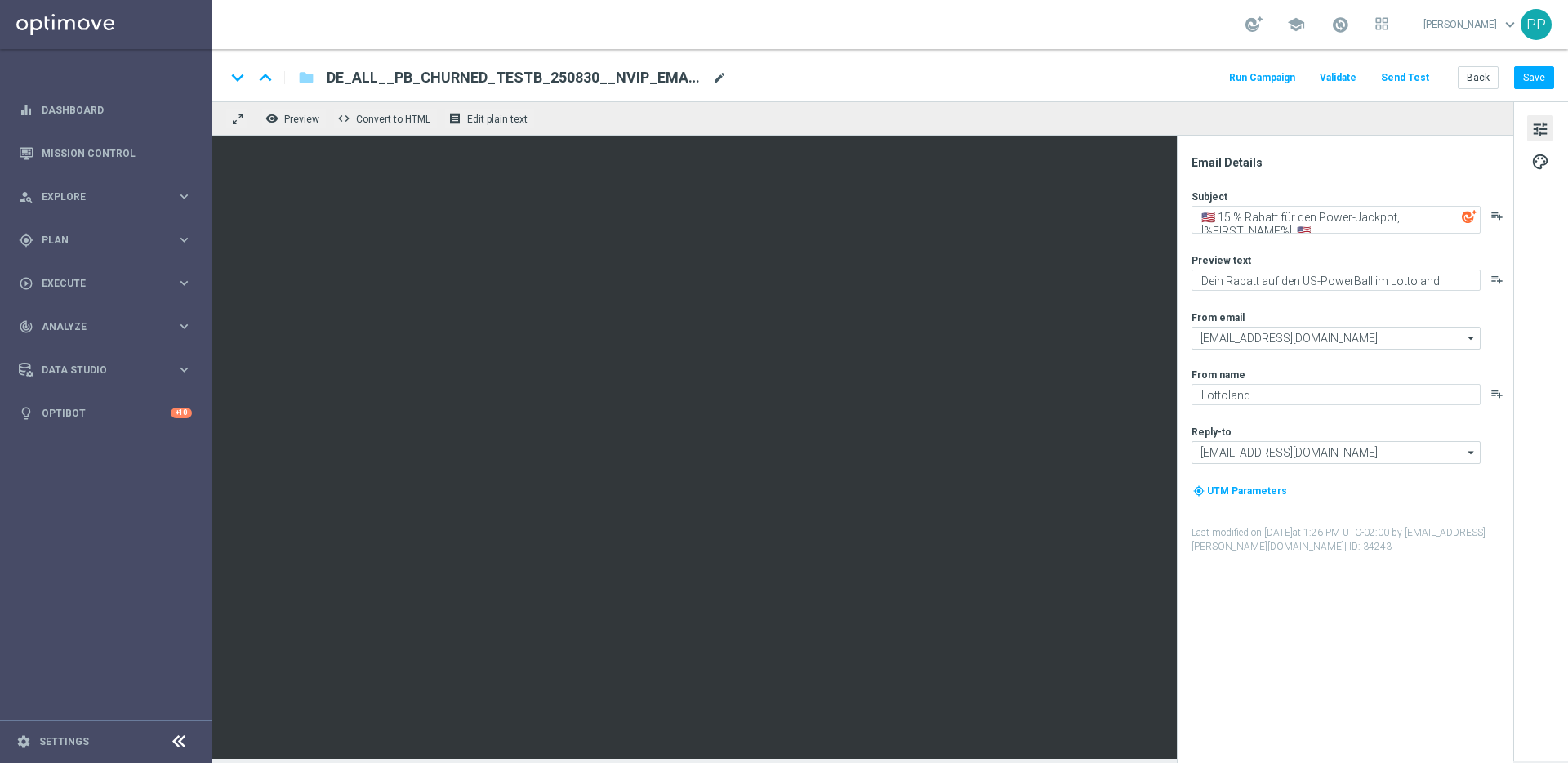
click at [717, 78] on span "mode_edit" at bounding box center [720, 78] width 15 height 15
drag, startPoint x: 687, startPoint y: 78, endPoint x: 338, endPoint y: 75, distance: 349.0
click at [338, 75] on input "DE_ALL__PB_CHURNED_TESTB_250830__NVIP_EMA_TAC_LT(1)" at bounding box center [530, 78] width 405 height 21
paste input "AT__PB_CHURNED_TESTB_250830__NVIP_EMA_TAC_LT"
type input "AT__PB_CHURNED_TESTB_250830__NVIP_EMA_TAC_LT"
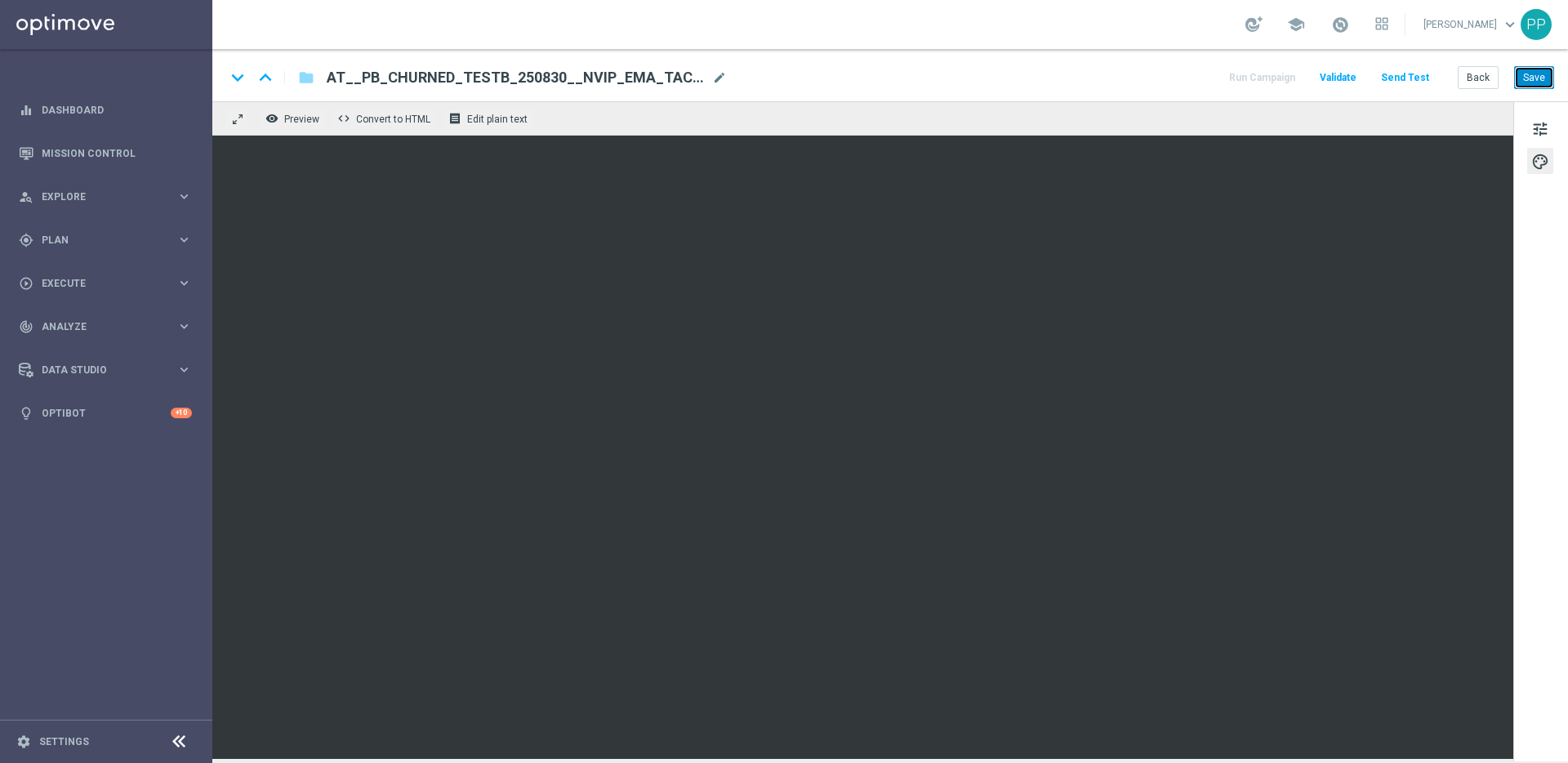
click at [1532, 82] on button "Save" at bounding box center [1534, 78] width 40 height 23
click at [1539, 78] on button "Save" at bounding box center [1534, 78] width 40 height 23
click at [1529, 86] on button "Save" at bounding box center [1534, 78] width 40 height 23
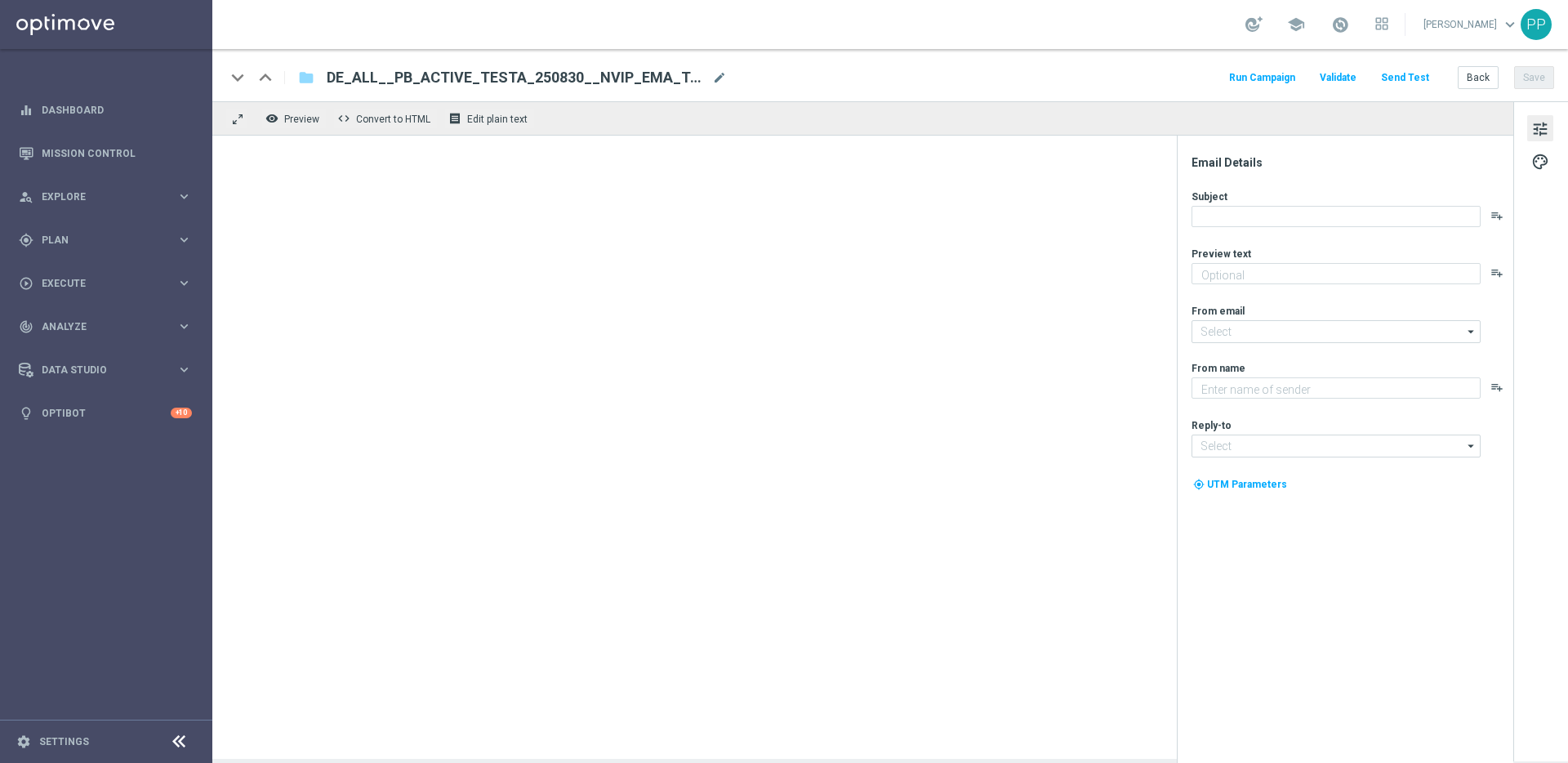
type textarea "Dein Rabatt auf den US-PowerBall im Lottoland"
type input "[EMAIL_ADDRESS][DOMAIN_NAME]"
type textarea "Lottoland"
type input "[EMAIL_ADDRESS][DOMAIN_NAME]"
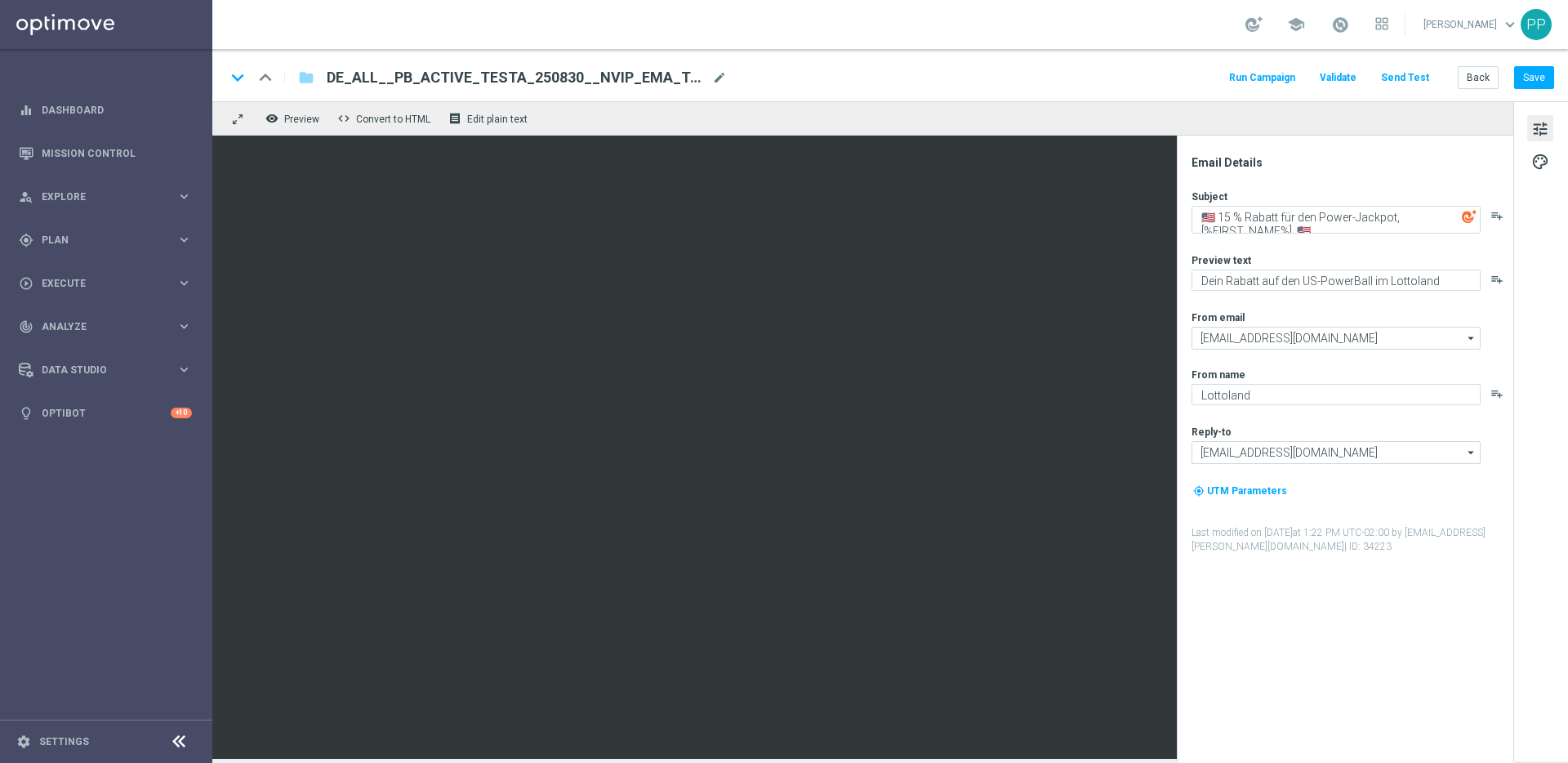
click at [1407, 82] on button "Send Test" at bounding box center [1405, 78] width 53 height 22
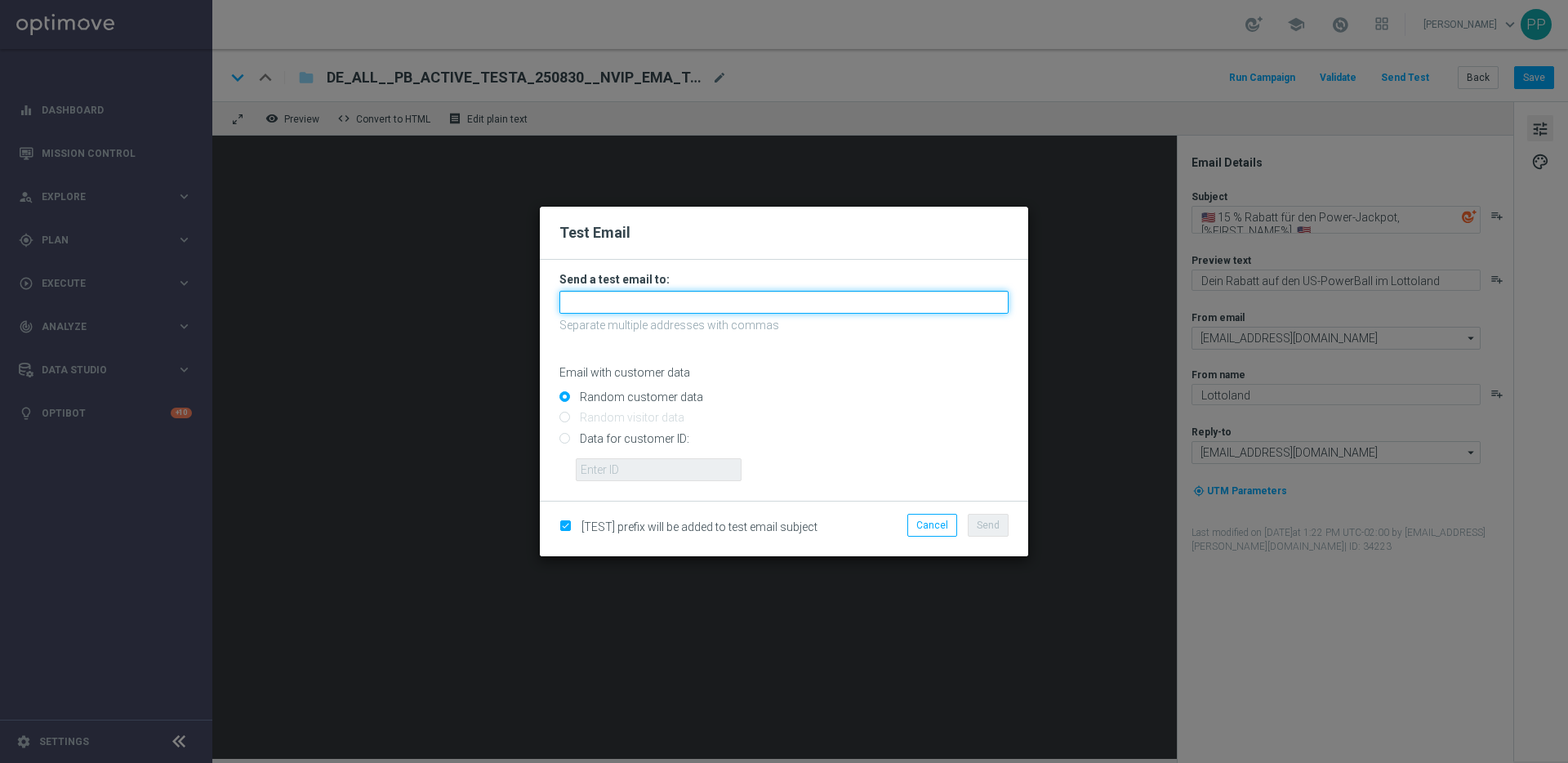
click at [692, 304] on input "text" at bounding box center [784, 303] width 449 height 23
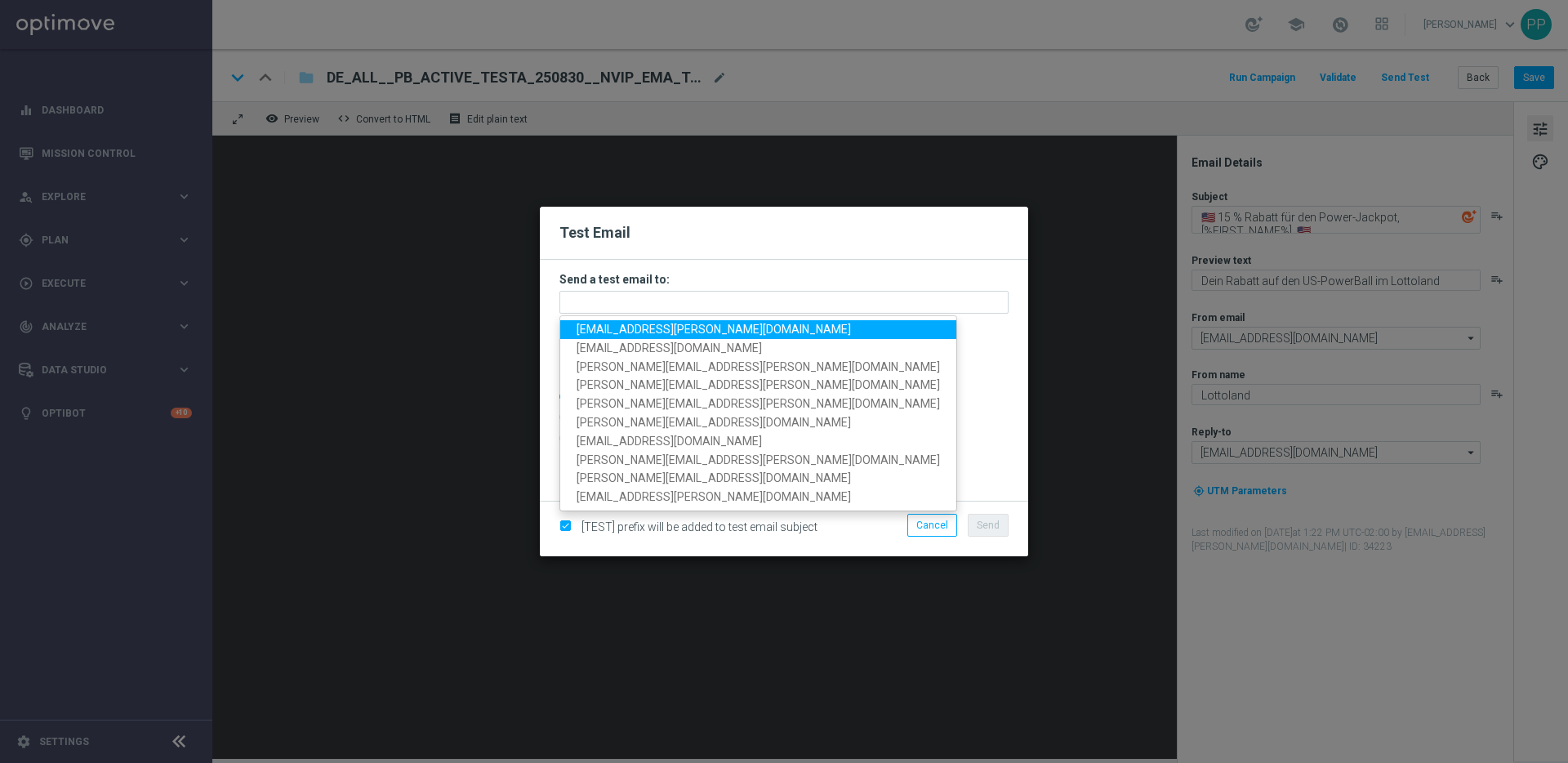
click at [636, 327] on span "[EMAIL_ADDRESS][PERSON_NAME][DOMAIN_NAME]" at bounding box center [714, 329] width 274 height 13
type input "[EMAIL_ADDRESS][PERSON_NAME][DOMAIN_NAME]"
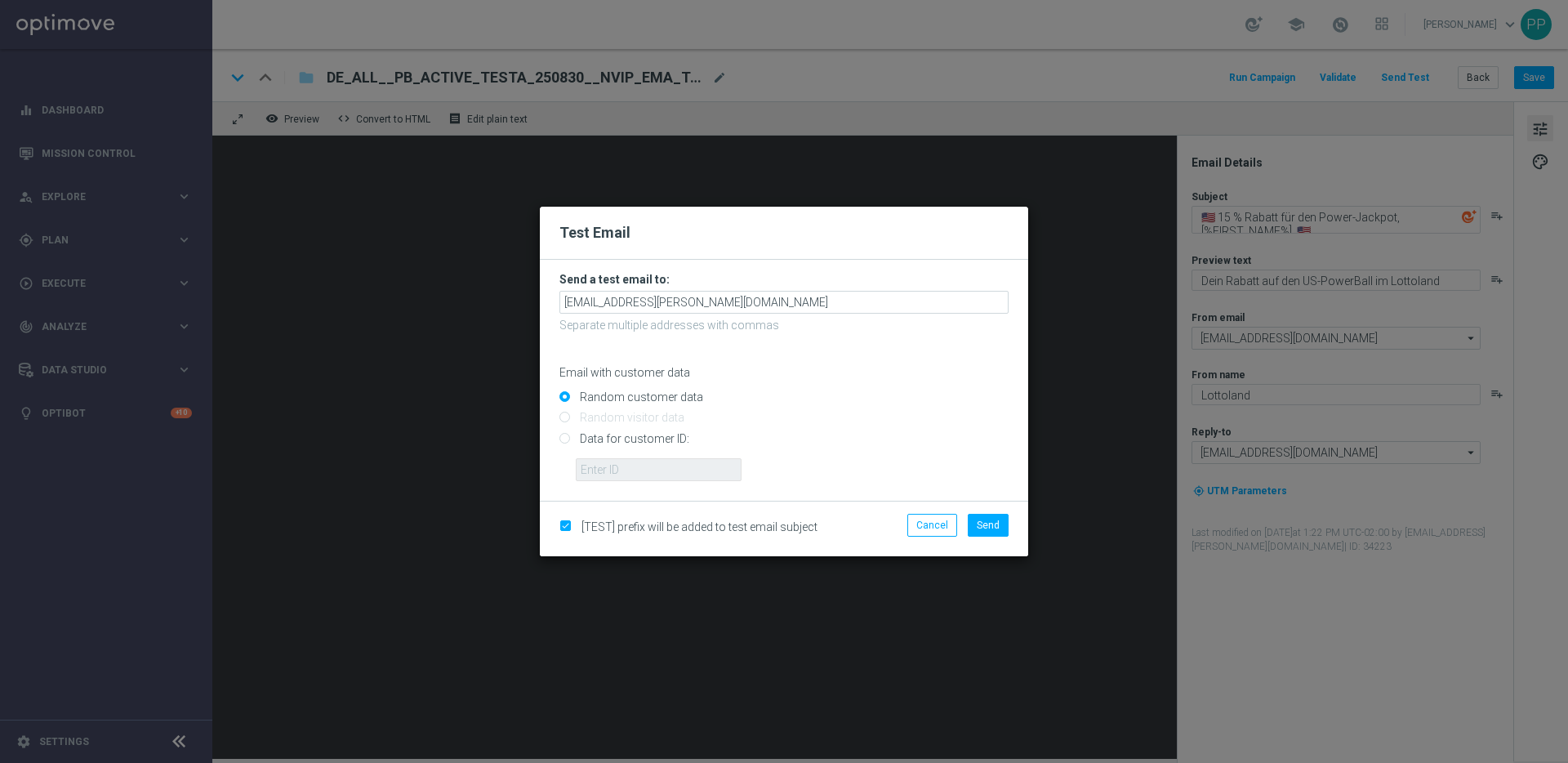
click at [630, 439] on input "Data for customer ID:" at bounding box center [784, 445] width 449 height 23
radio input "true"
click at [618, 467] on input "text" at bounding box center [658, 470] width 166 height 23
type input "16338944"
click at [991, 530] on button "Send" at bounding box center [988, 525] width 41 height 23
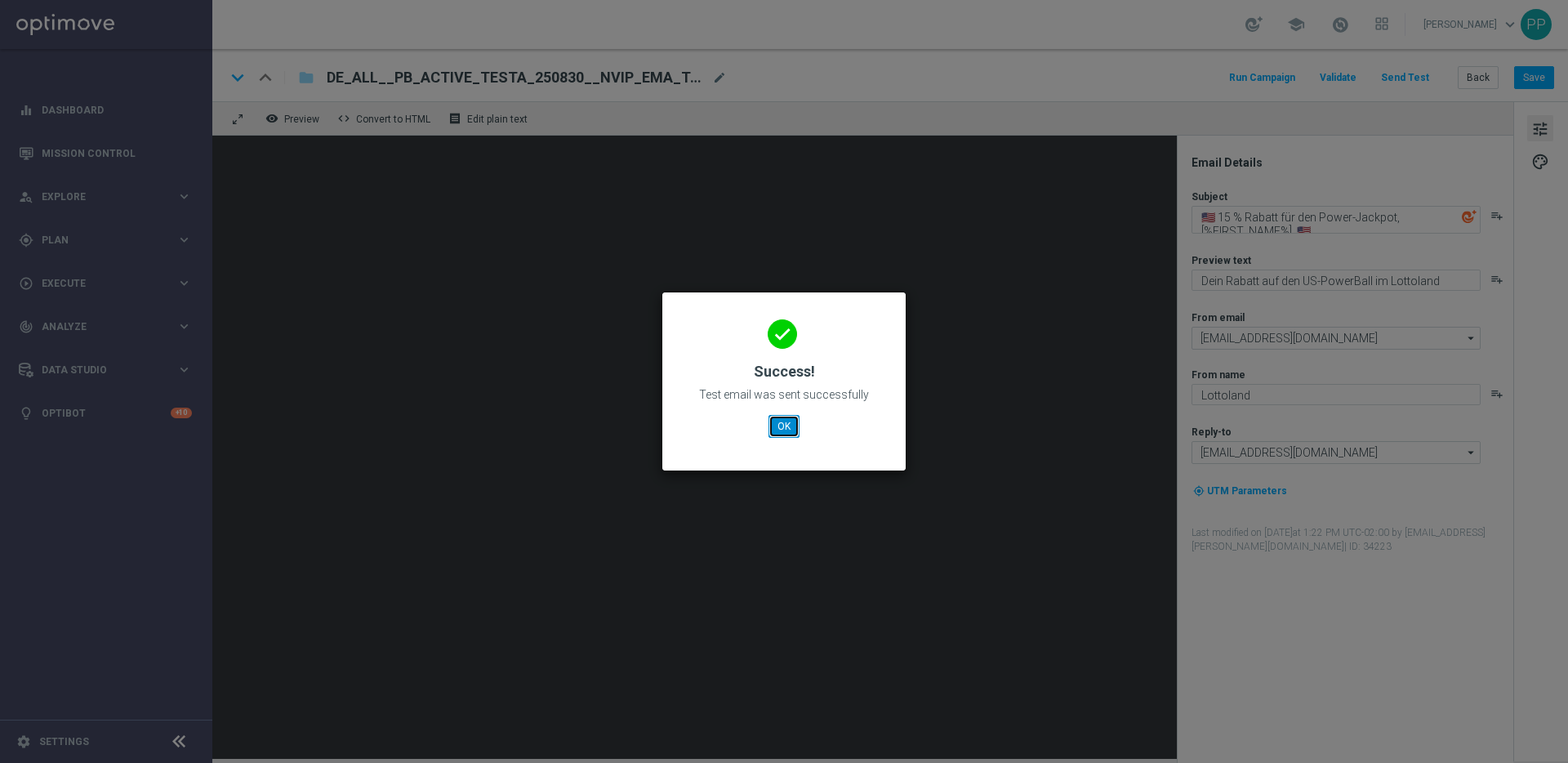
click at [782, 428] on button "OK" at bounding box center [784, 426] width 31 height 23
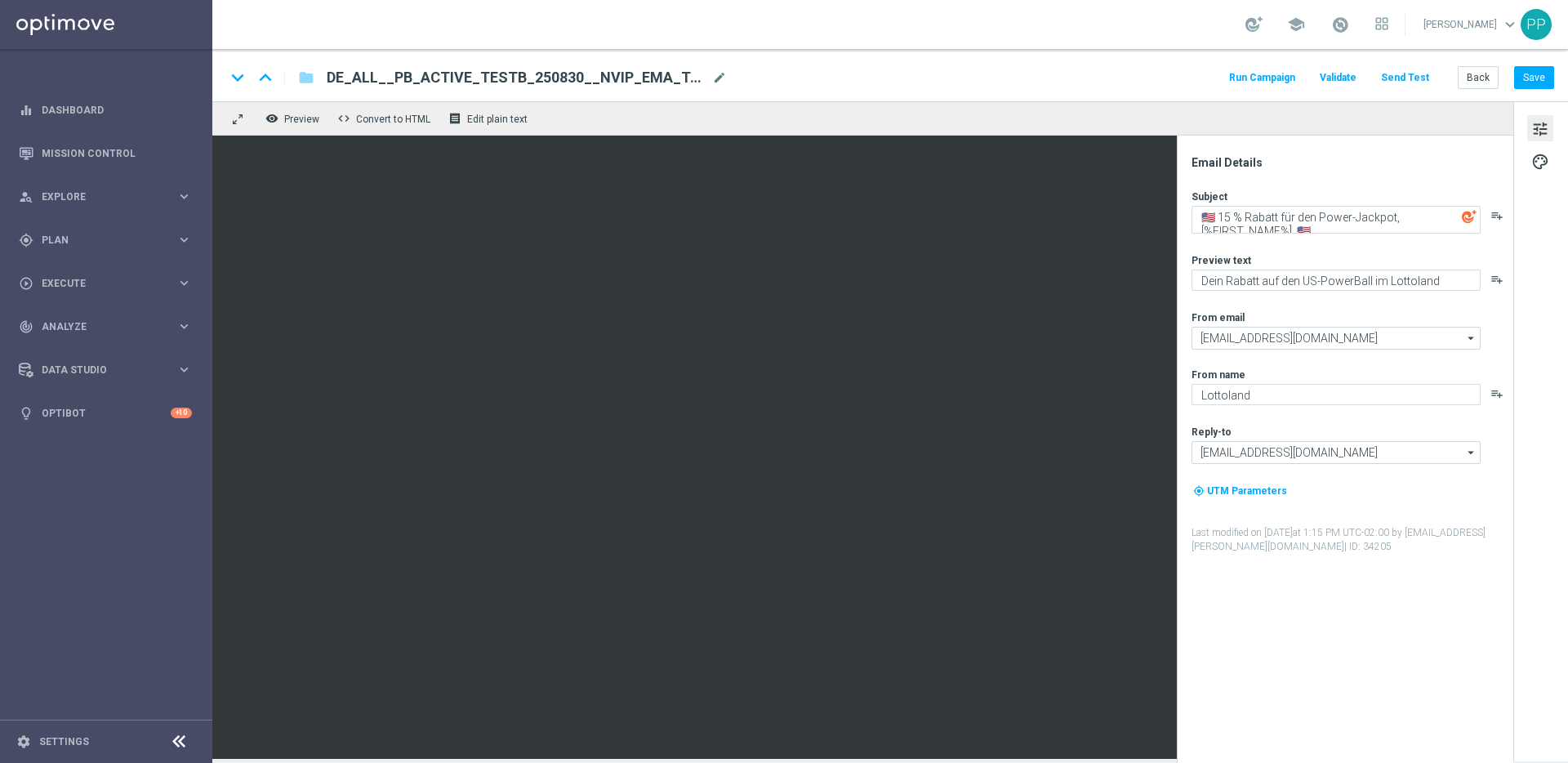
click at [1407, 75] on button "Send Test" at bounding box center [1405, 78] width 53 height 22
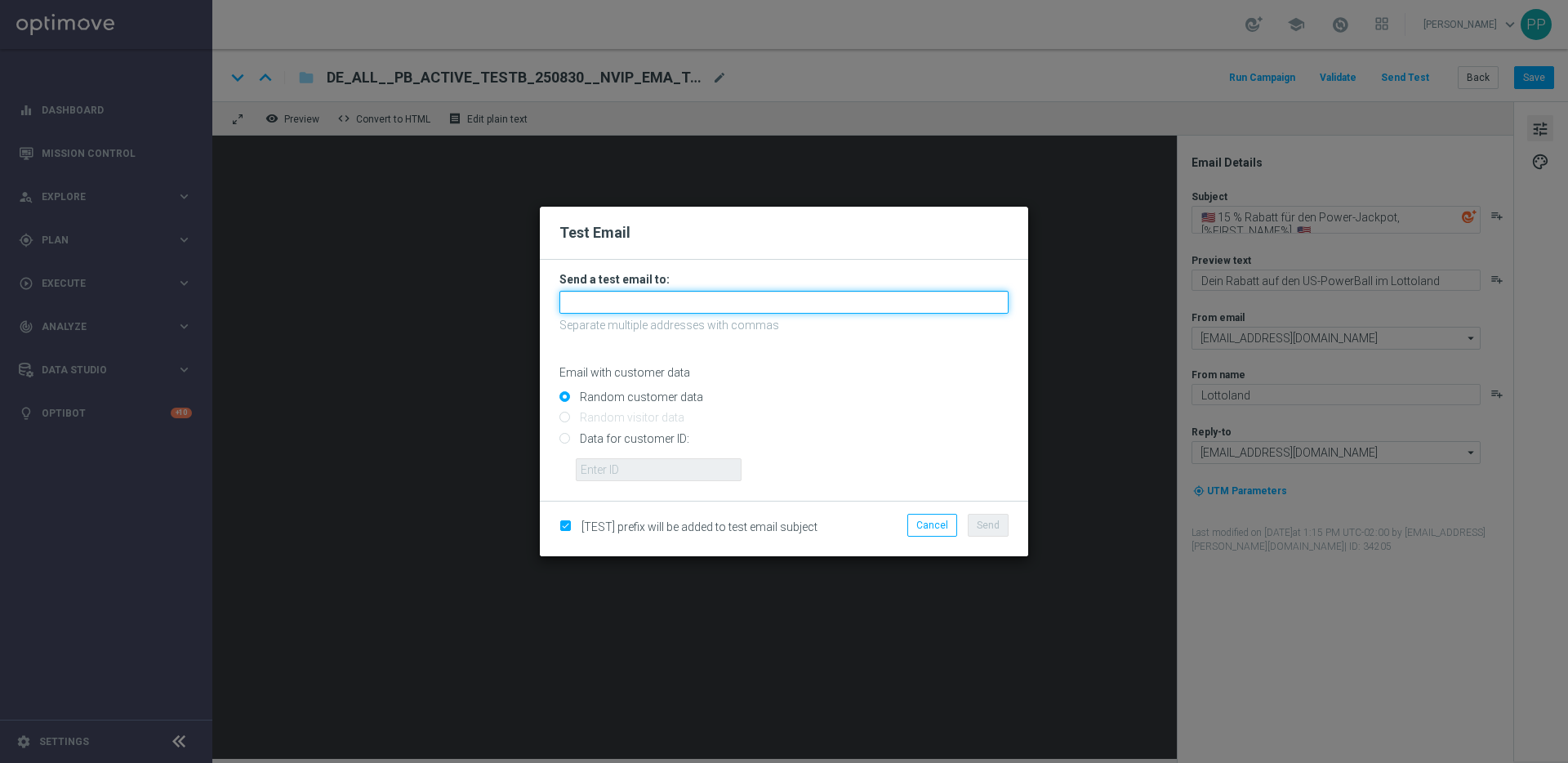
click at [644, 310] on input "text" at bounding box center [784, 303] width 449 height 23
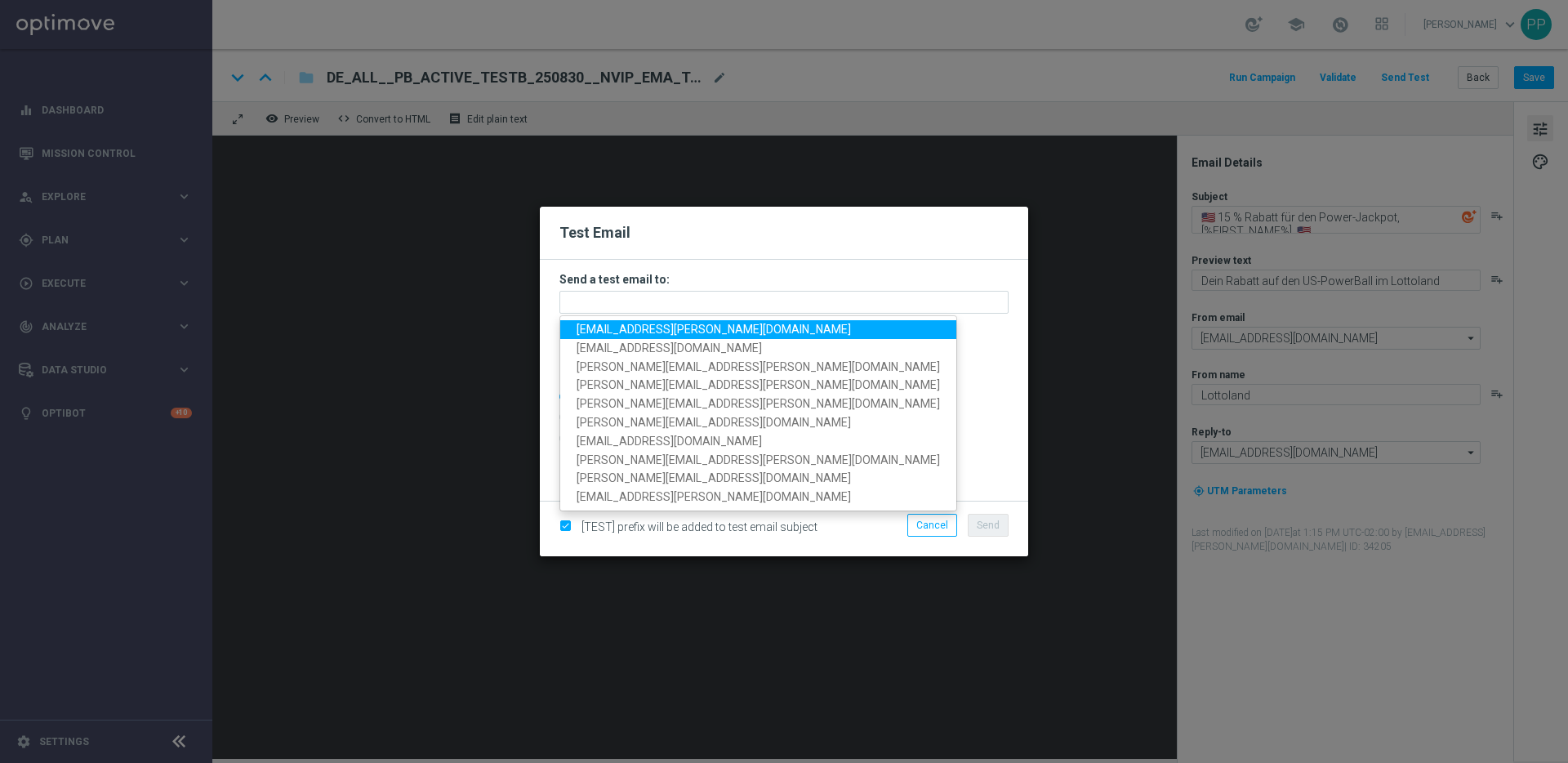
click at [624, 327] on span "[EMAIL_ADDRESS][PERSON_NAME][DOMAIN_NAME]" at bounding box center [714, 329] width 274 height 13
type input "[EMAIL_ADDRESS][PERSON_NAME][DOMAIN_NAME]"
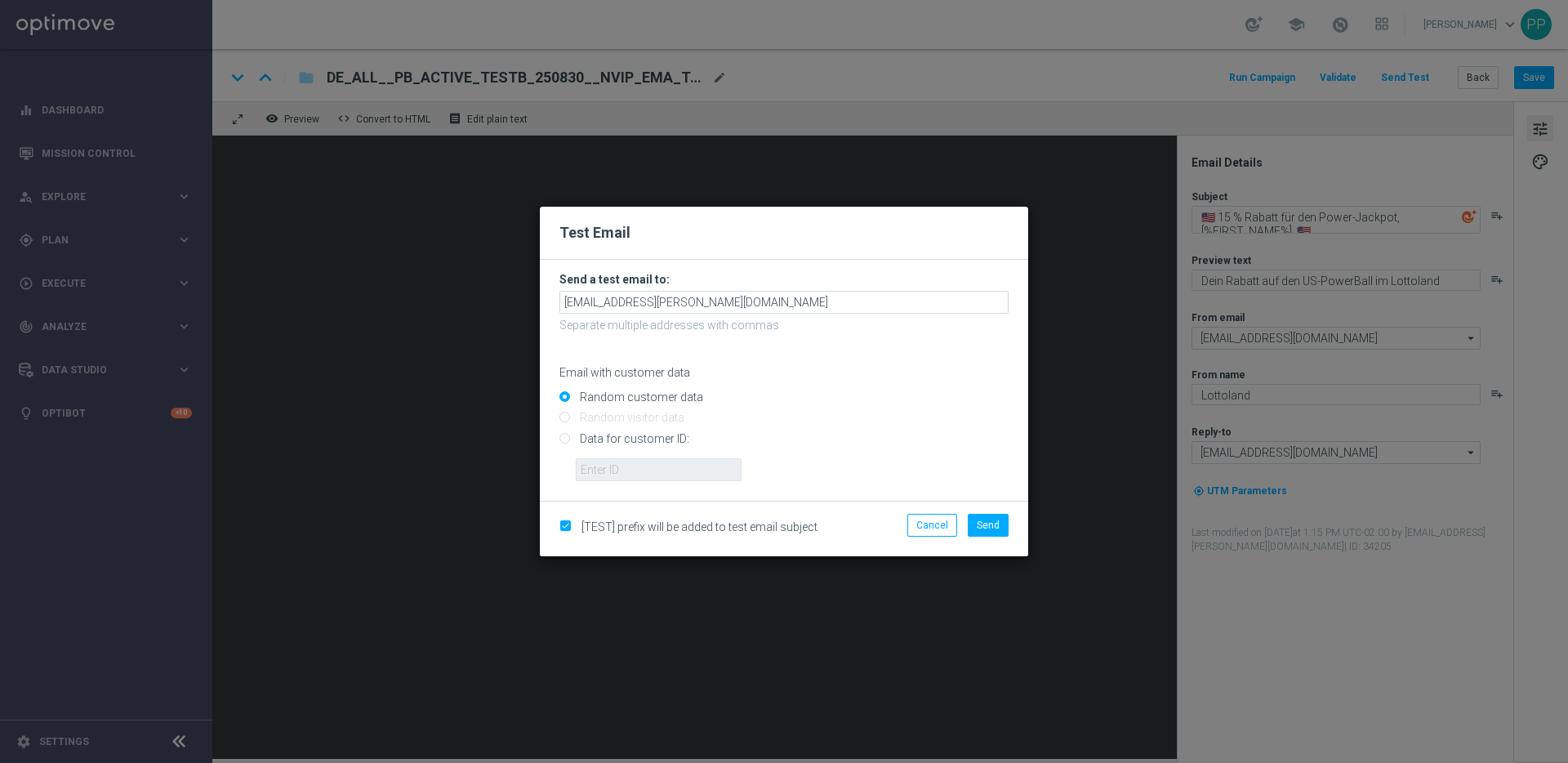
click at [566, 438] on input "Data for customer ID:" at bounding box center [784, 445] width 449 height 23
radio input "true"
click at [604, 476] on input "text" at bounding box center [658, 470] width 166 height 23
type input "16338944"
click at [1015, 523] on div "Cancel Send" at bounding box center [942, 529] width 158 height 30
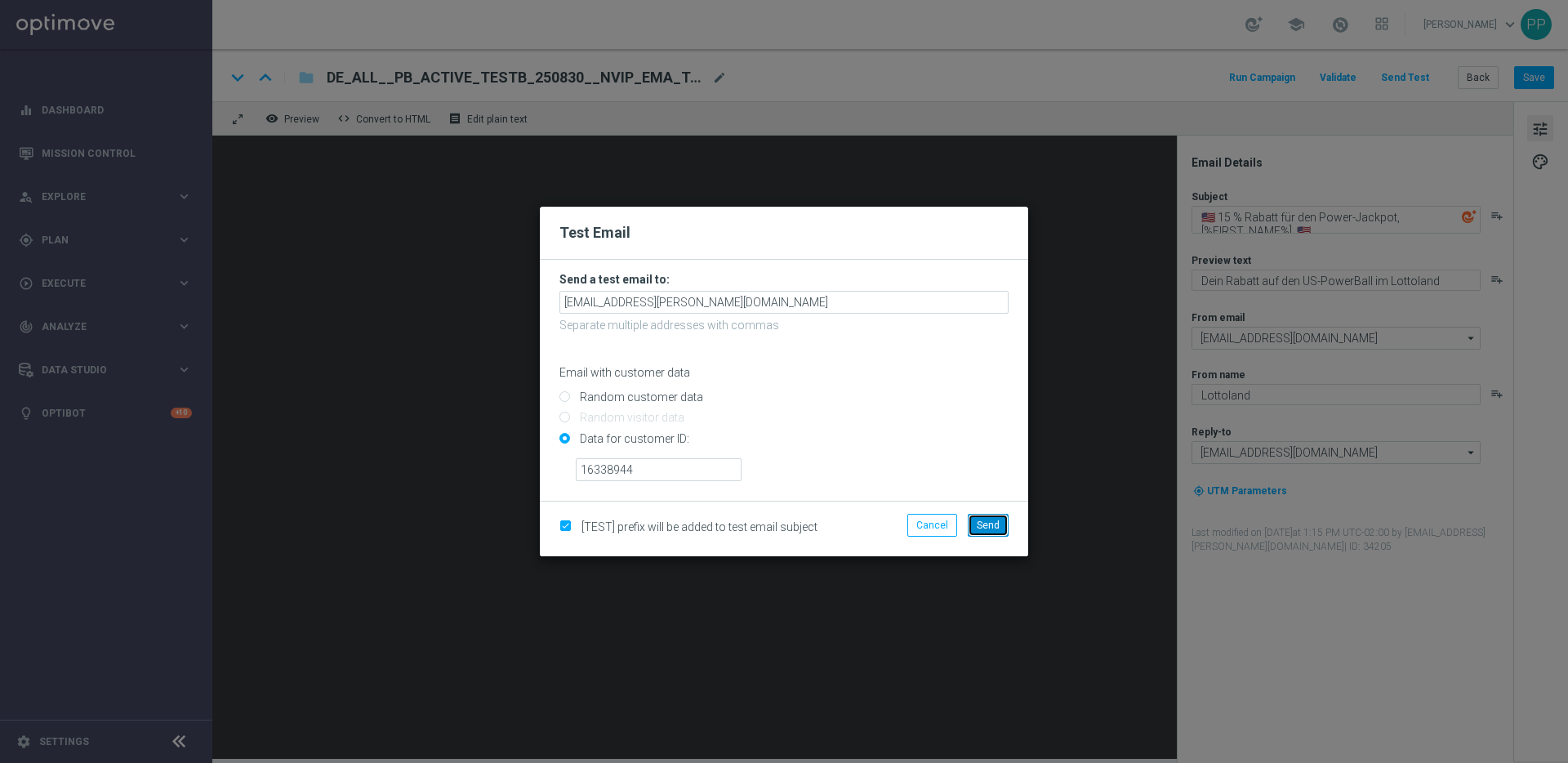
click at [993, 530] on span "Send" at bounding box center [988, 525] width 23 height 11
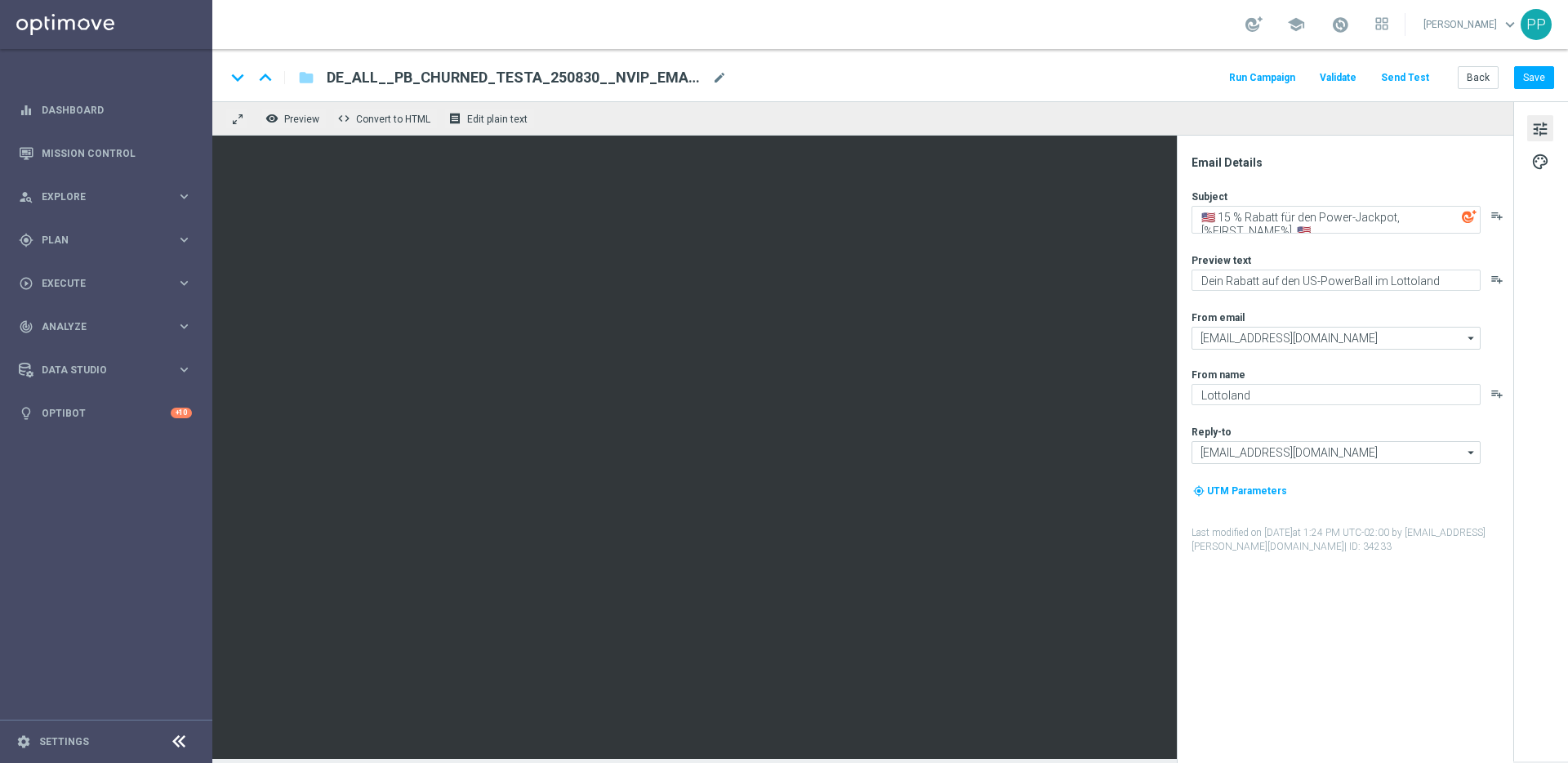
click at [1403, 78] on button "Send Test" at bounding box center [1405, 78] width 53 height 22
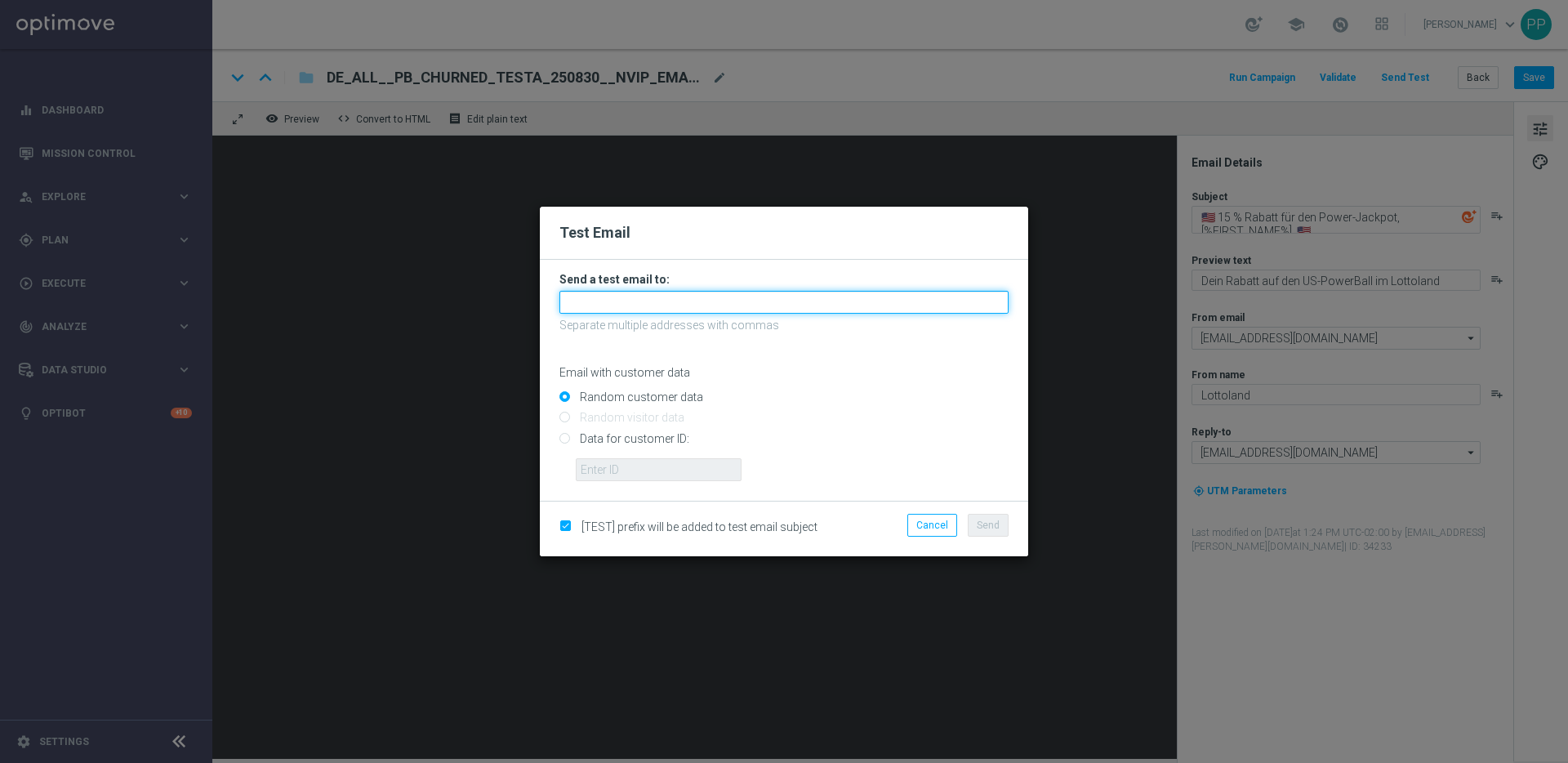
click at [597, 304] on input "text" at bounding box center [784, 303] width 449 height 23
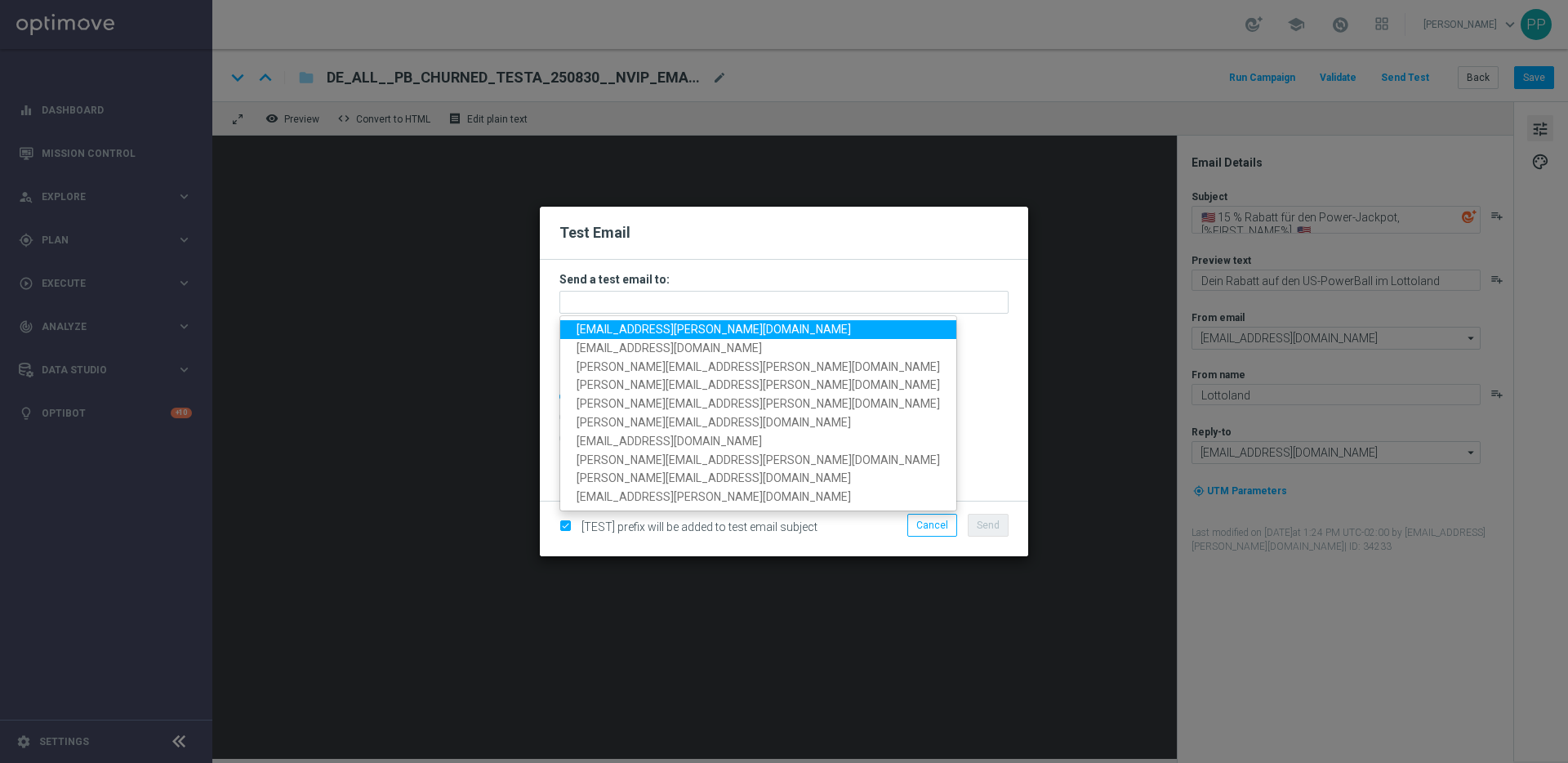
click at [599, 334] on span "[EMAIL_ADDRESS][PERSON_NAME][DOMAIN_NAME]" at bounding box center [714, 329] width 274 height 13
type input "[EMAIL_ADDRESS][PERSON_NAME][DOMAIN_NAME]"
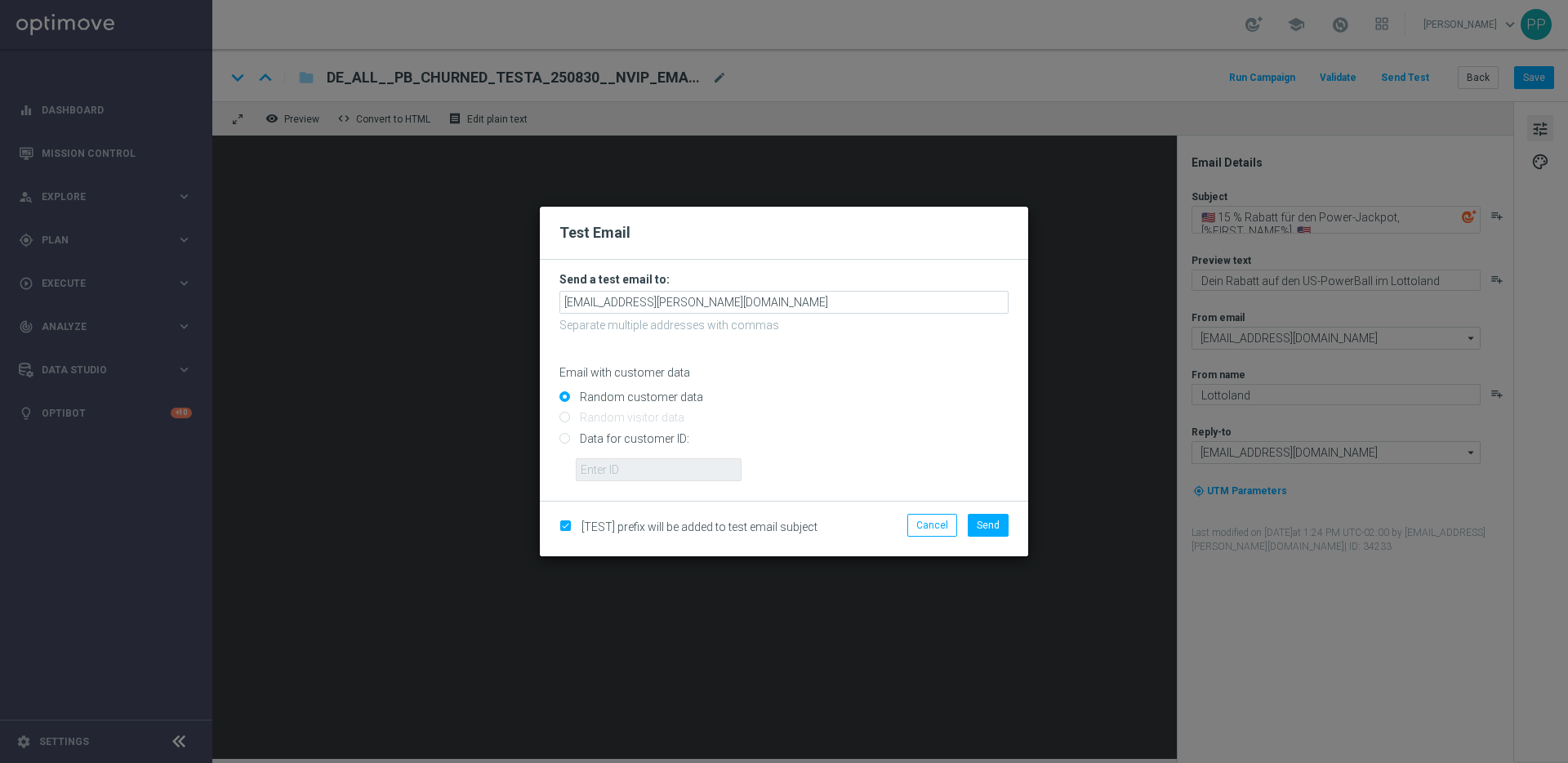
click at [568, 439] on input "Data for customer ID:" at bounding box center [784, 445] width 449 height 23
radio input "true"
click at [591, 460] on input "text" at bounding box center [658, 470] width 166 height 23
type input "16338944"
click at [986, 529] on span "Send" at bounding box center [988, 525] width 23 height 11
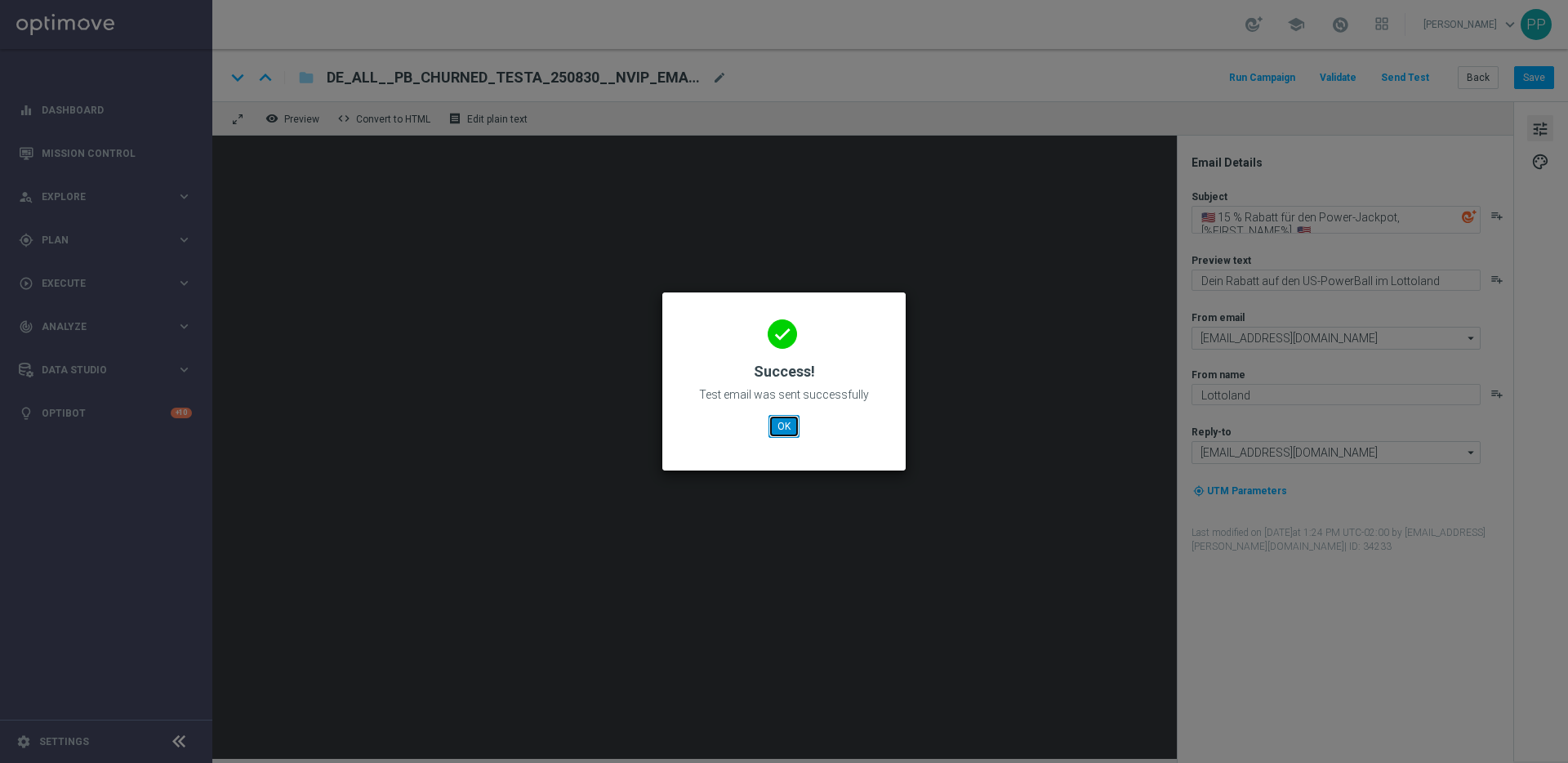
click at [777, 433] on button "OK" at bounding box center [784, 426] width 31 height 23
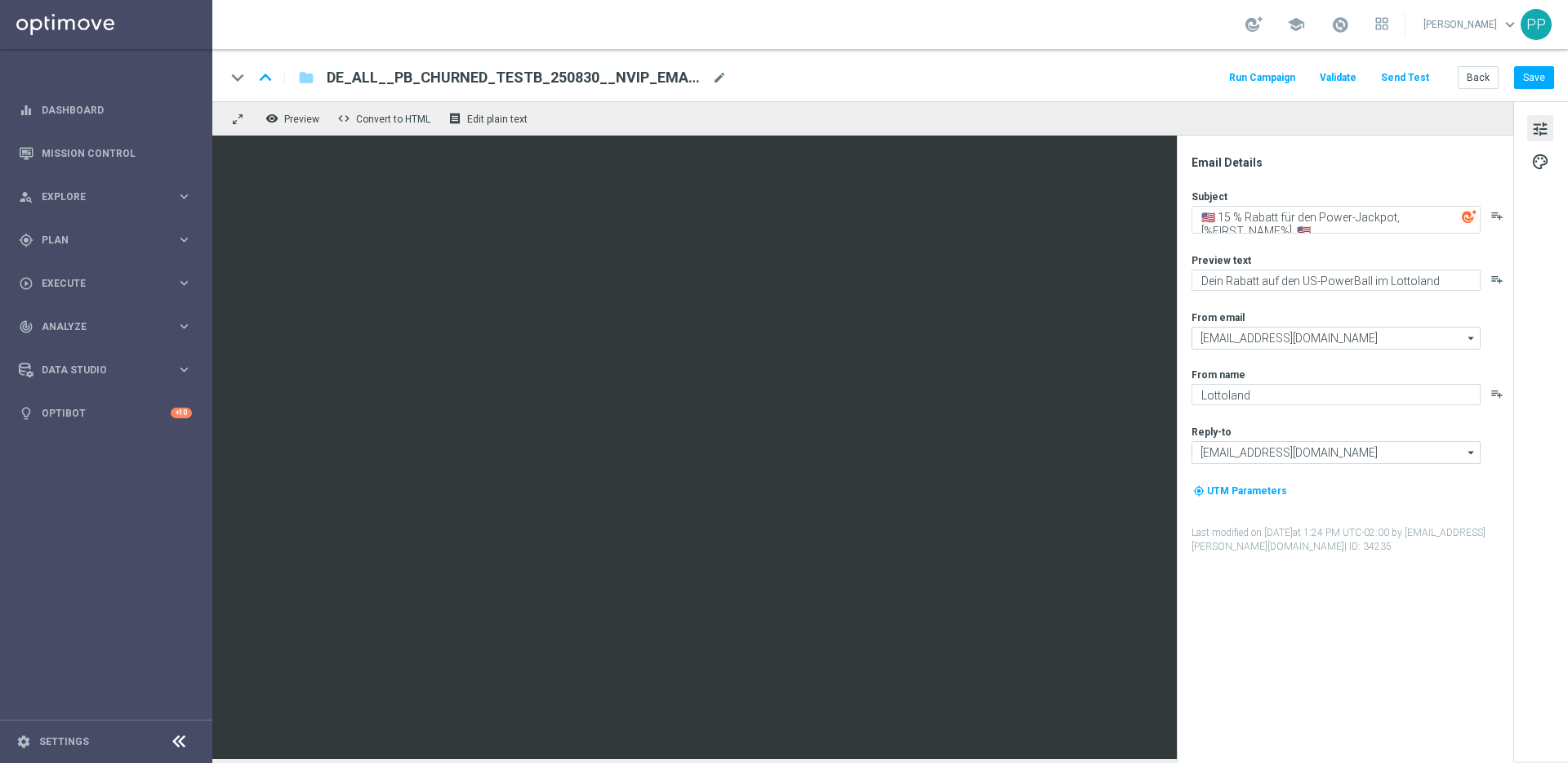
click at [1415, 75] on button "Send Test" at bounding box center [1405, 78] width 53 height 22
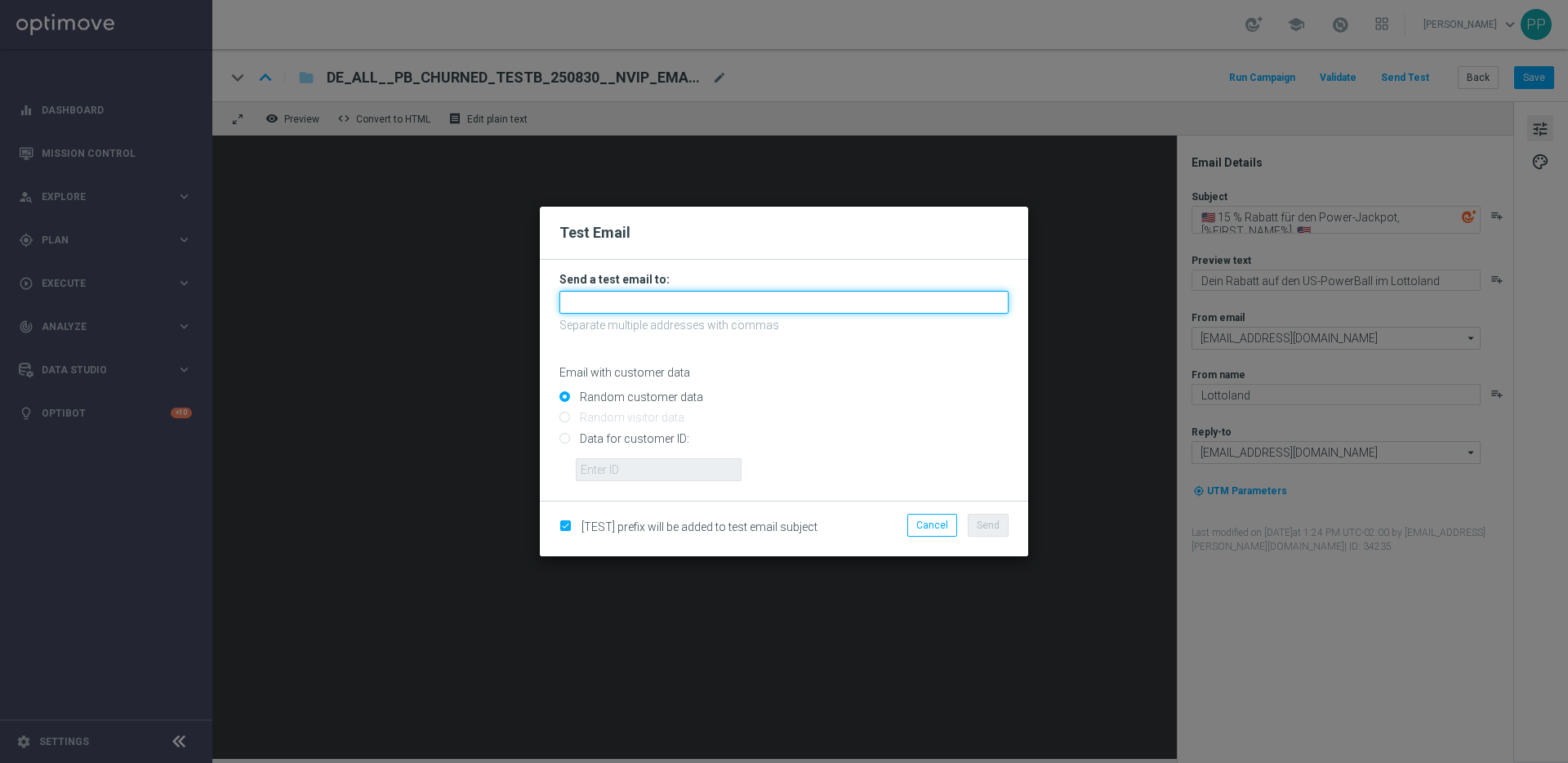
click at [572, 312] on input "text" at bounding box center [784, 303] width 449 height 23
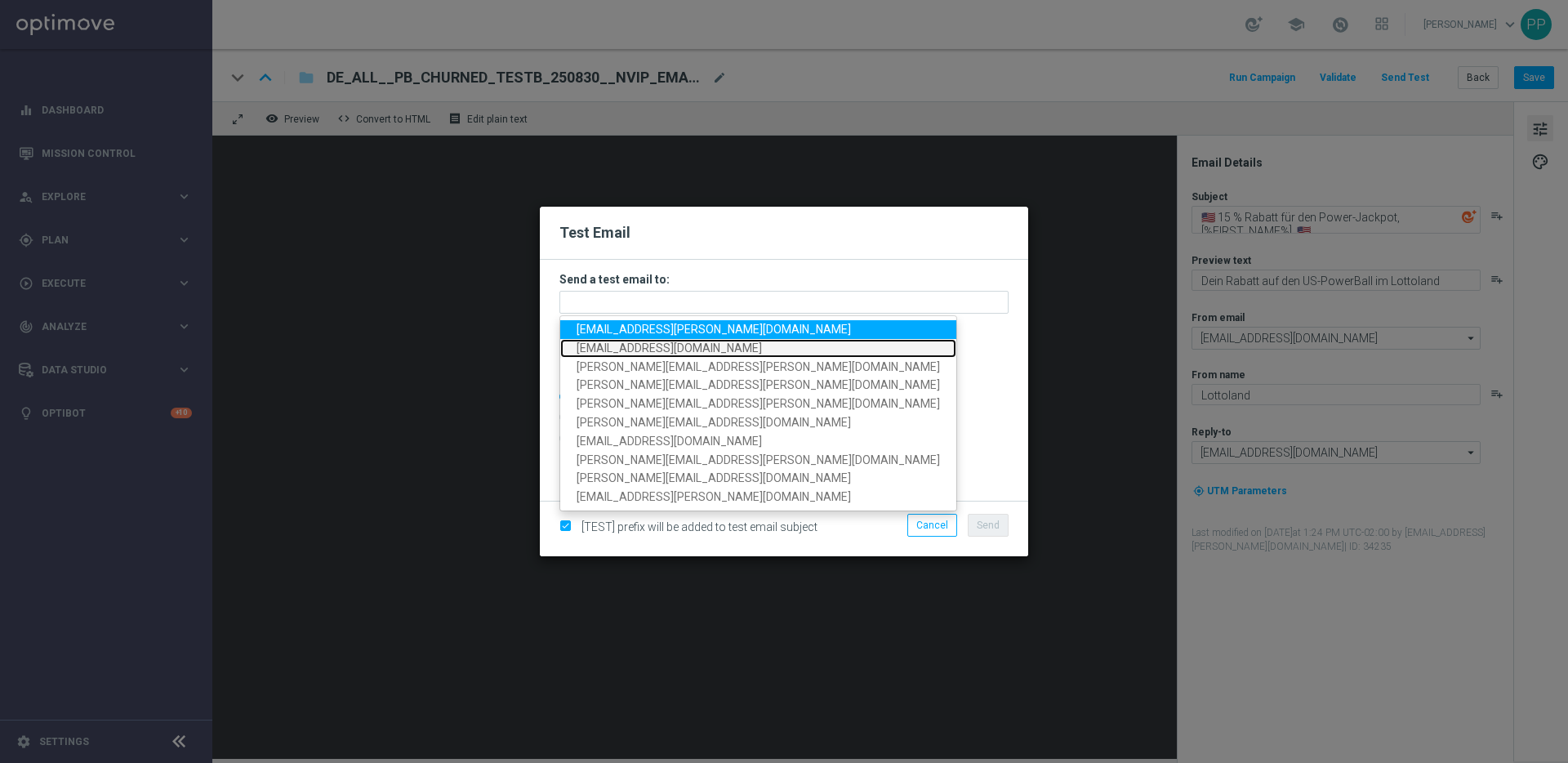
click at [590, 338] on link "[EMAIL_ADDRESS][DOMAIN_NAME]" at bounding box center [758, 348] width 396 height 19
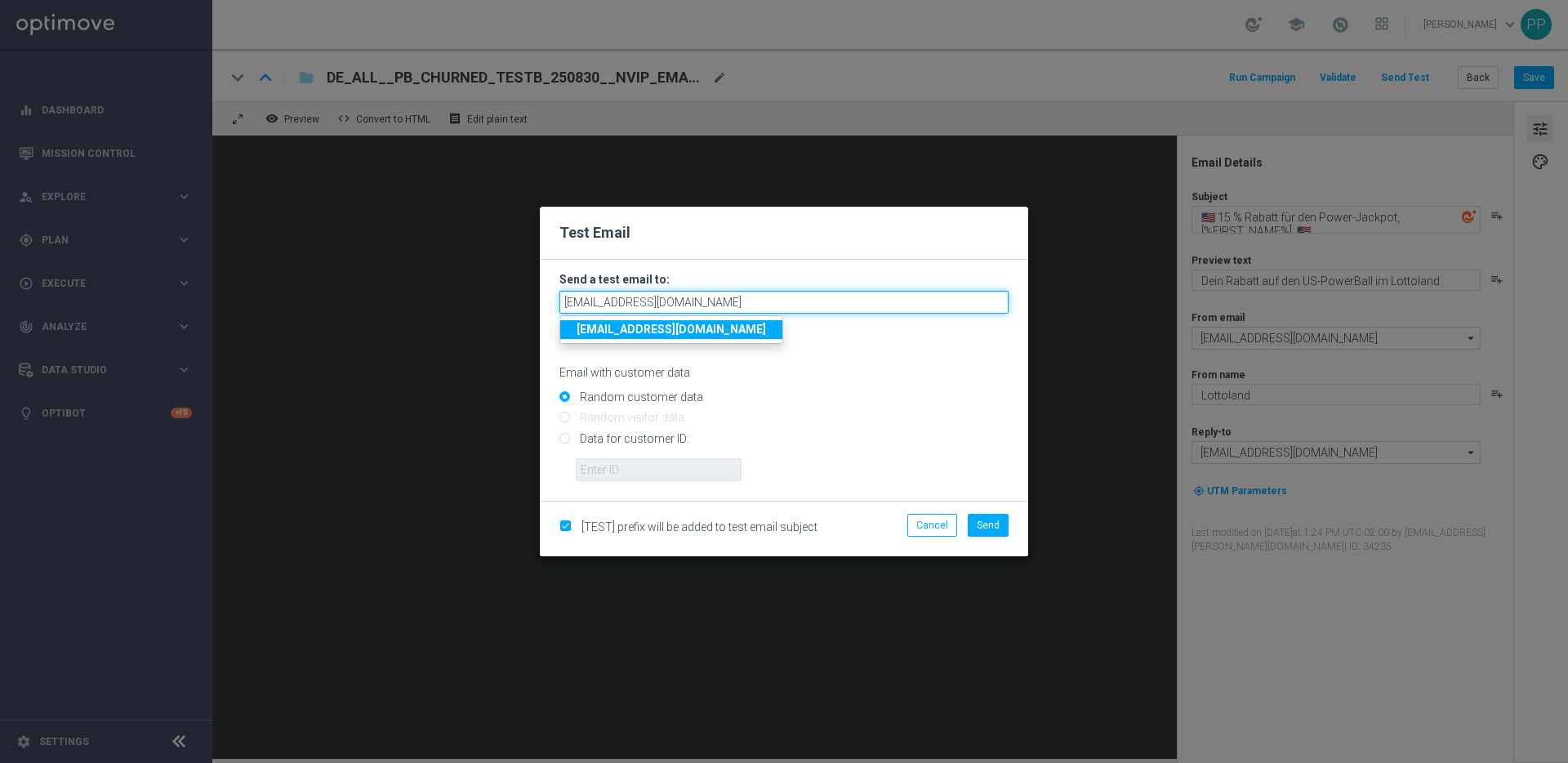
drag, startPoint x: 632, startPoint y: 303, endPoint x: 556, endPoint y: 303, distance: 76.0
click at [556, 303] on form "Send a test email to: [EMAIL_ADDRESS][DOMAIN_NAME] [EMAIL_ADDRESS][DOMAIN_NAME]…" at bounding box center [784, 380] width 489 height 241
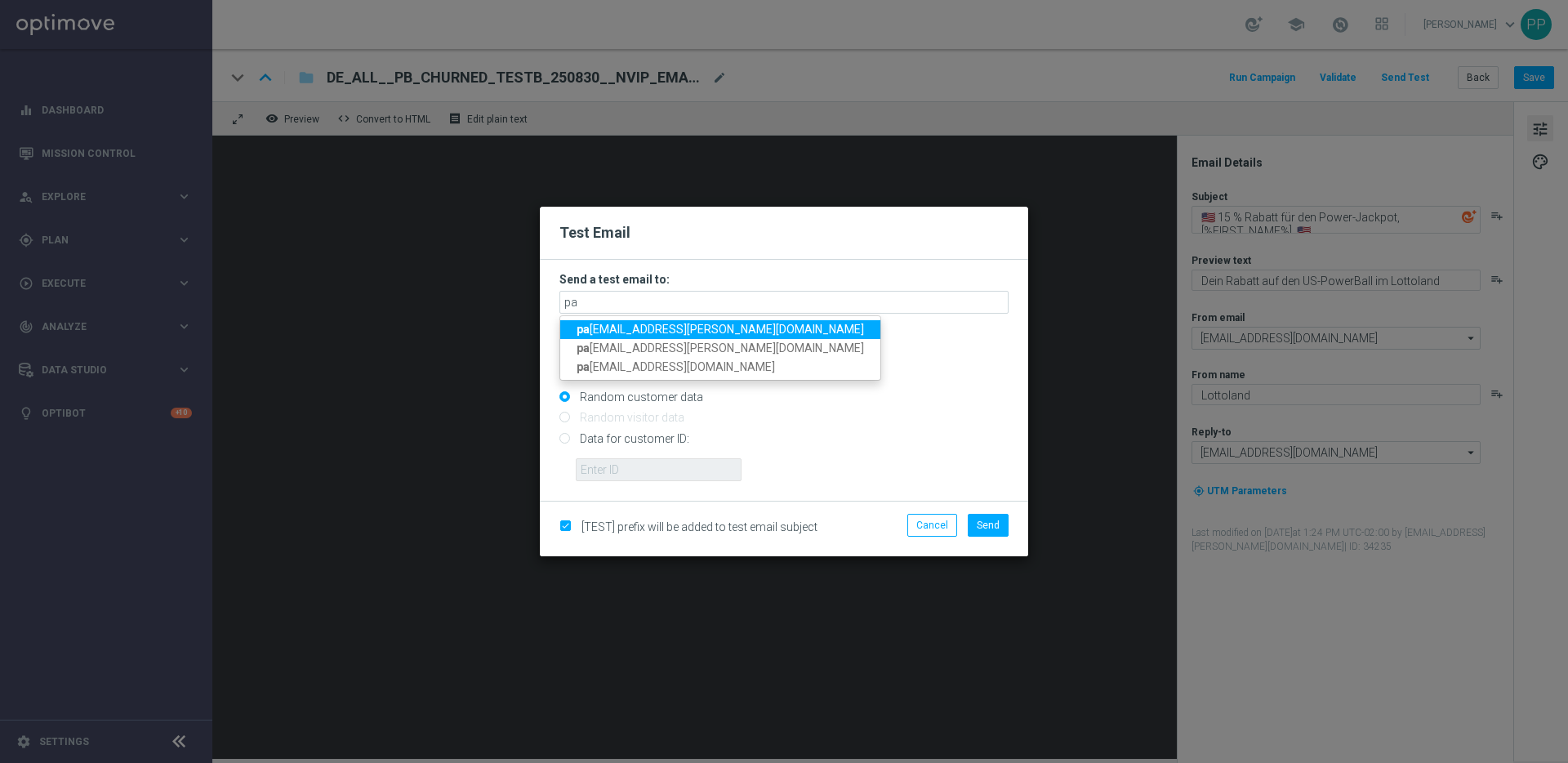
click at [579, 327] on strong "pa" at bounding box center [584, 329] width 13 height 13
type input "[EMAIL_ADDRESS][PERSON_NAME][DOMAIN_NAME]"
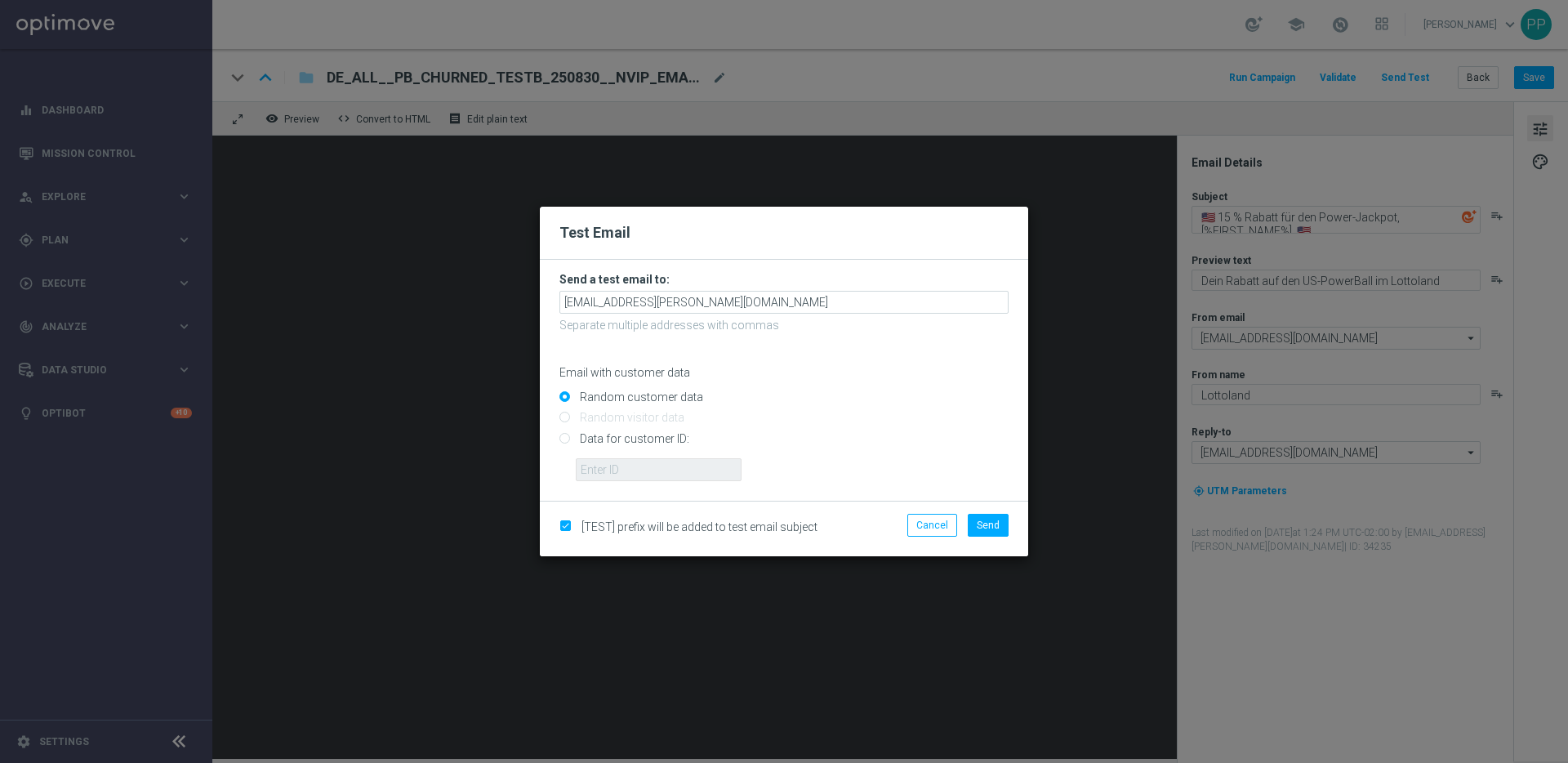
click at [566, 439] on input "Data for customer ID:" at bounding box center [784, 445] width 449 height 23
radio input "true"
click at [587, 468] on input "text" at bounding box center [658, 470] width 166 height 23
type input "16338944"
click at [983, 522] on span "Send" at bounding box center [988, 525] width 23 height 11
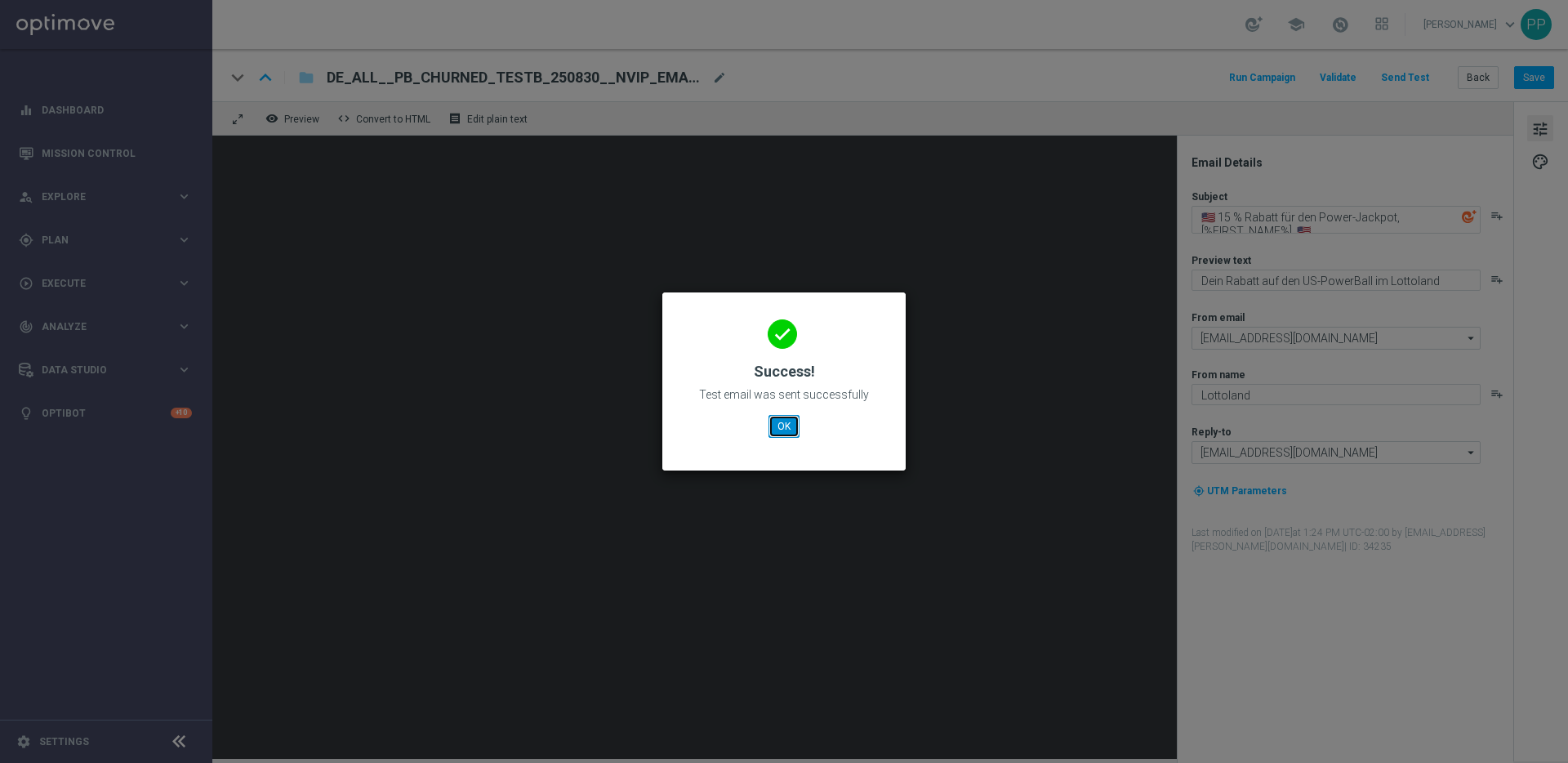
click at [776, 420] on button "OK" at bounding box center [784, 426] width 31 height 23
